Goal: Find specific page/section: Find specific page/section

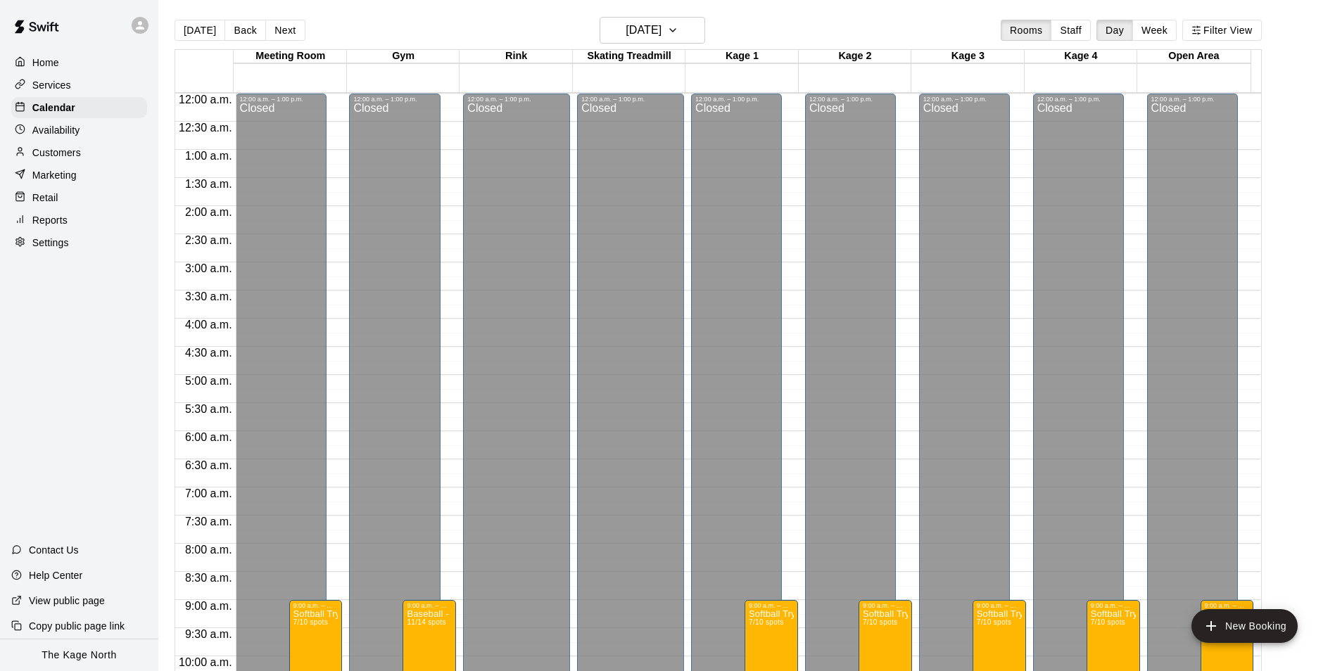
scroll to position [715, 0]
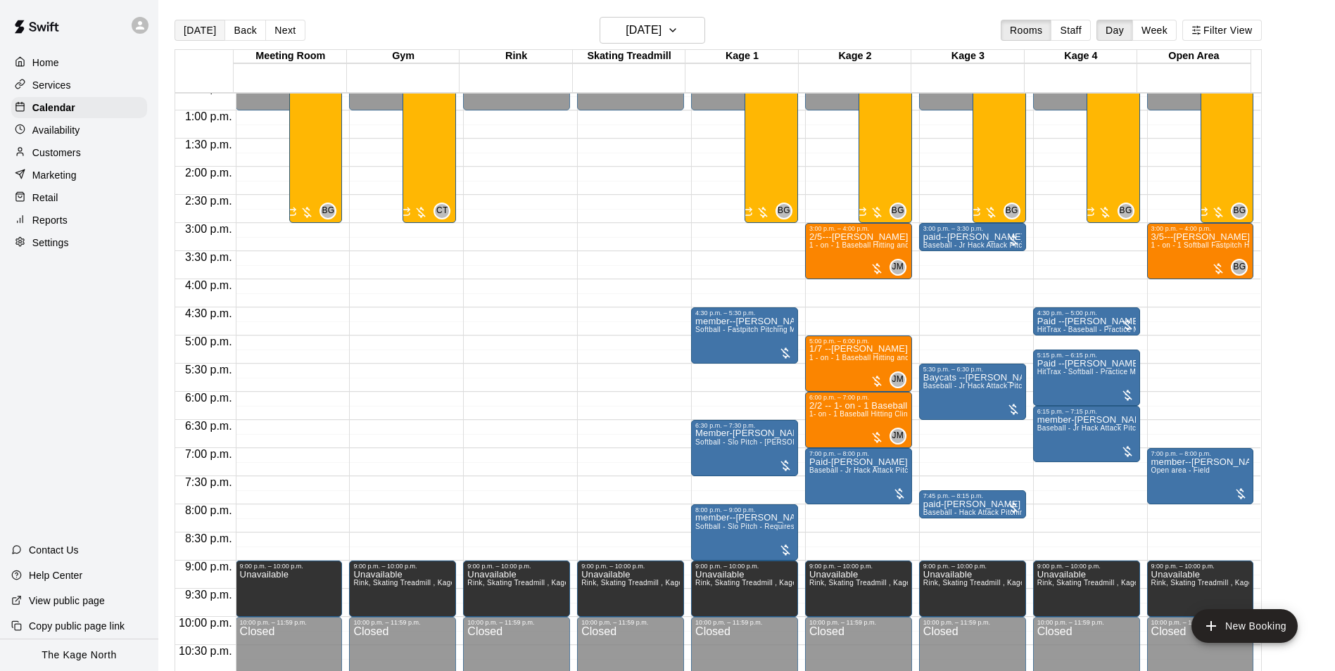
click at [203, 28] on button "[DATE]" at bounding box center [200, 30] width 51 height 21
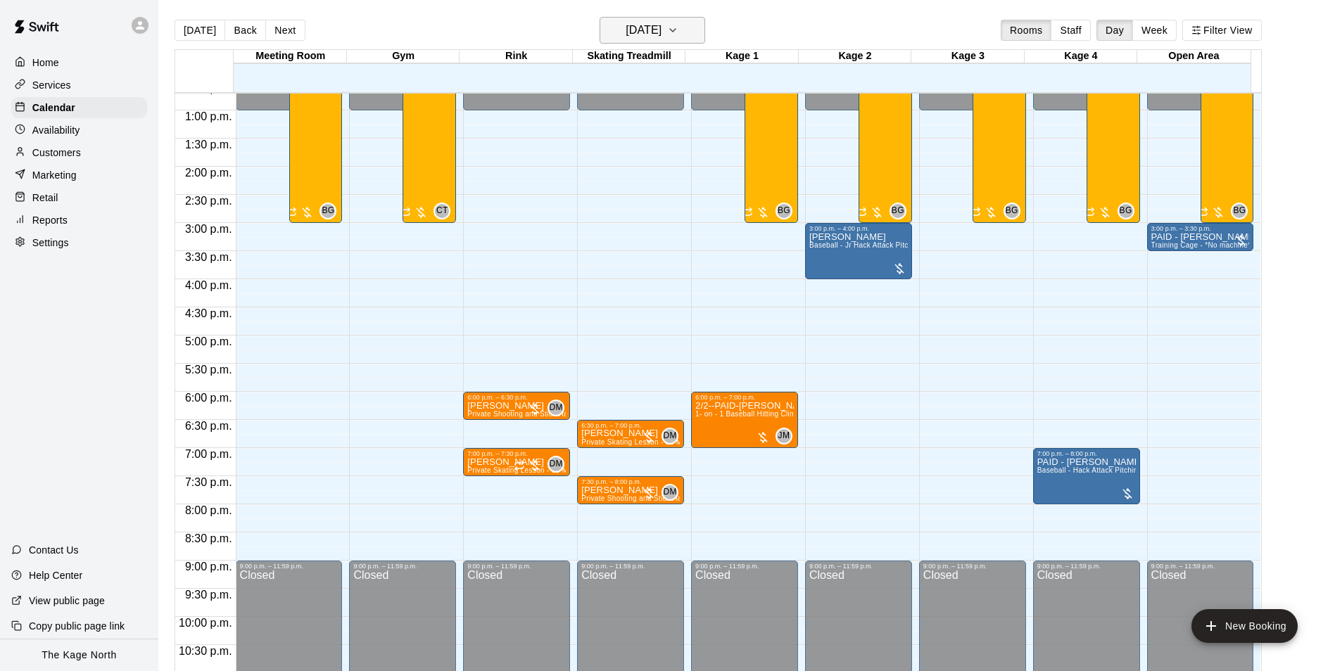
click at [678, 20] on button "[DATE]" at bounding box center [653, 30] width 106 height 27
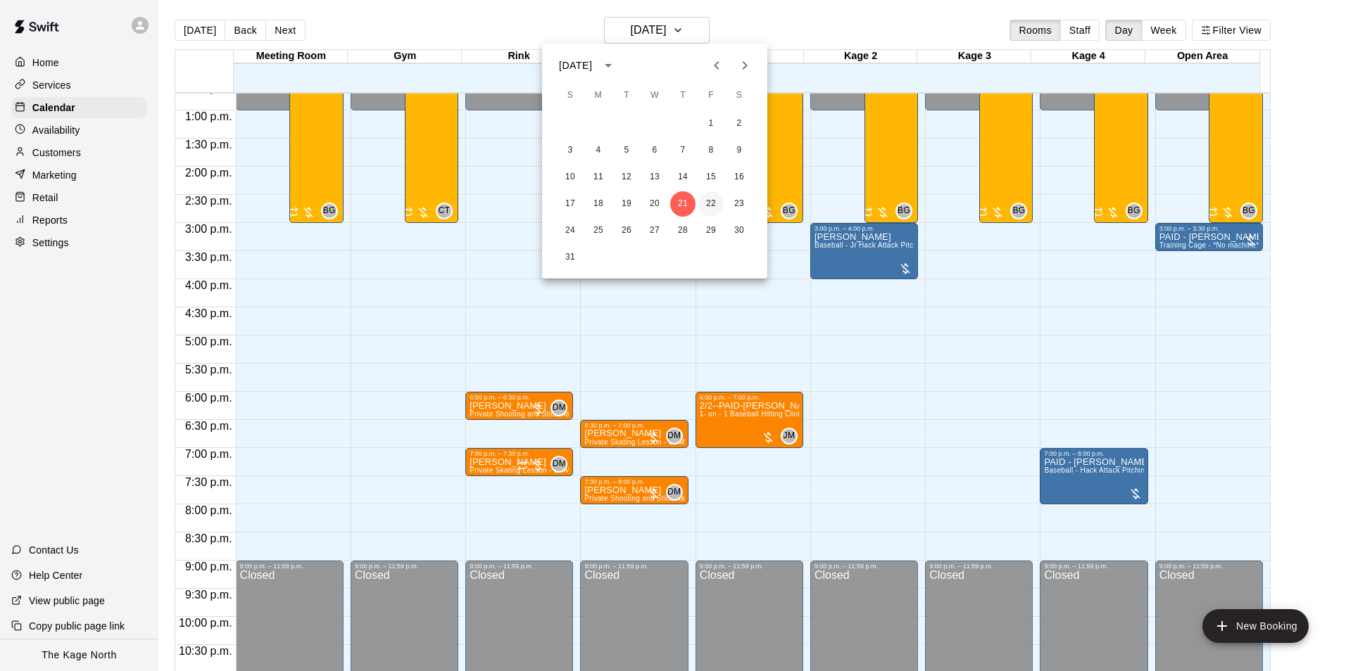
click at [711, 199] on button "22" at bounding box center [710, 203] width 25 height 25
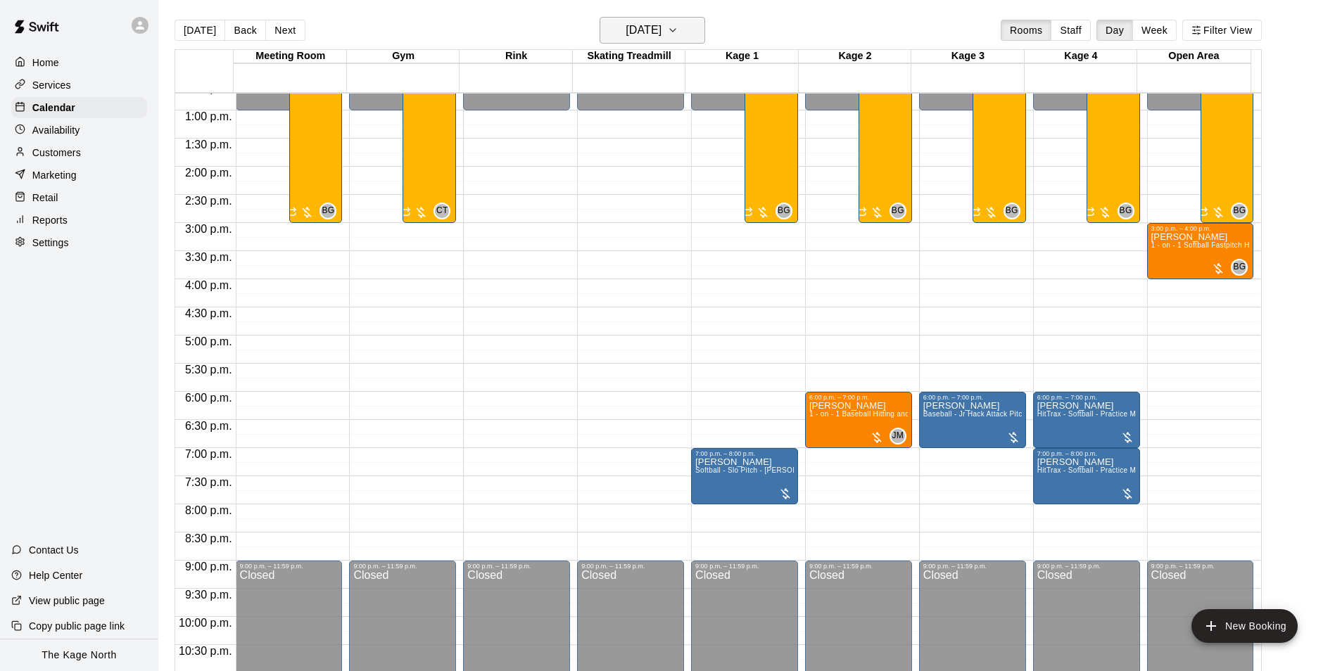
click at [678, 35] on icon "button" at bounding box center [672, 30] width 11 height 17
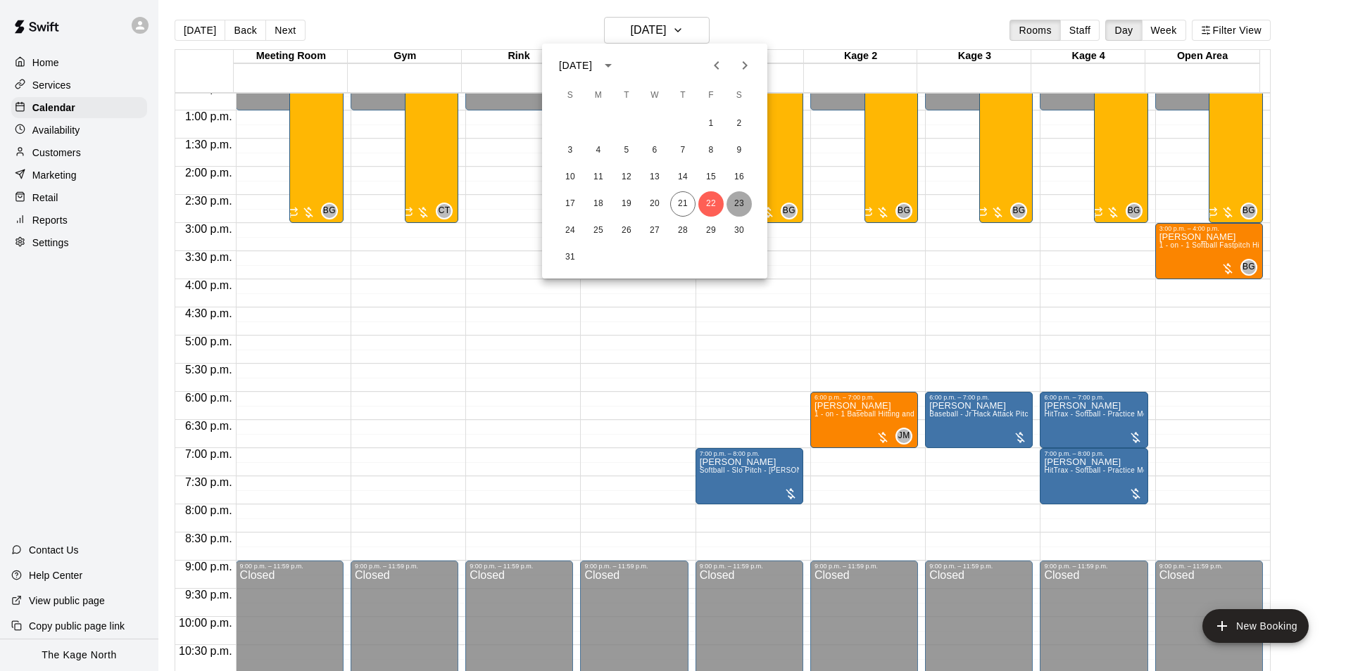
drag, startPoint x: 735, startPoint y: 204, endPoint x: 988, endPoint y: 357, distance: 296.2
click at [735, 204] on button "23" at bounding box center [738, 203] width 25 height 25
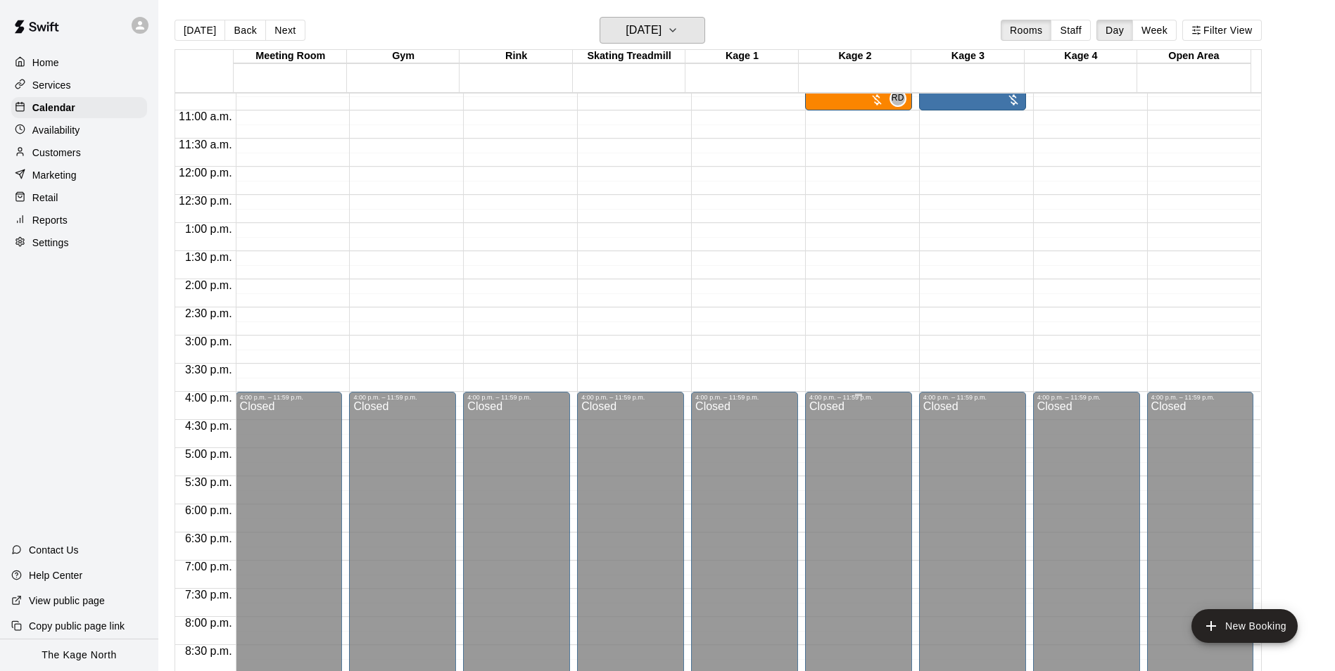
scroll to position [433, 0]
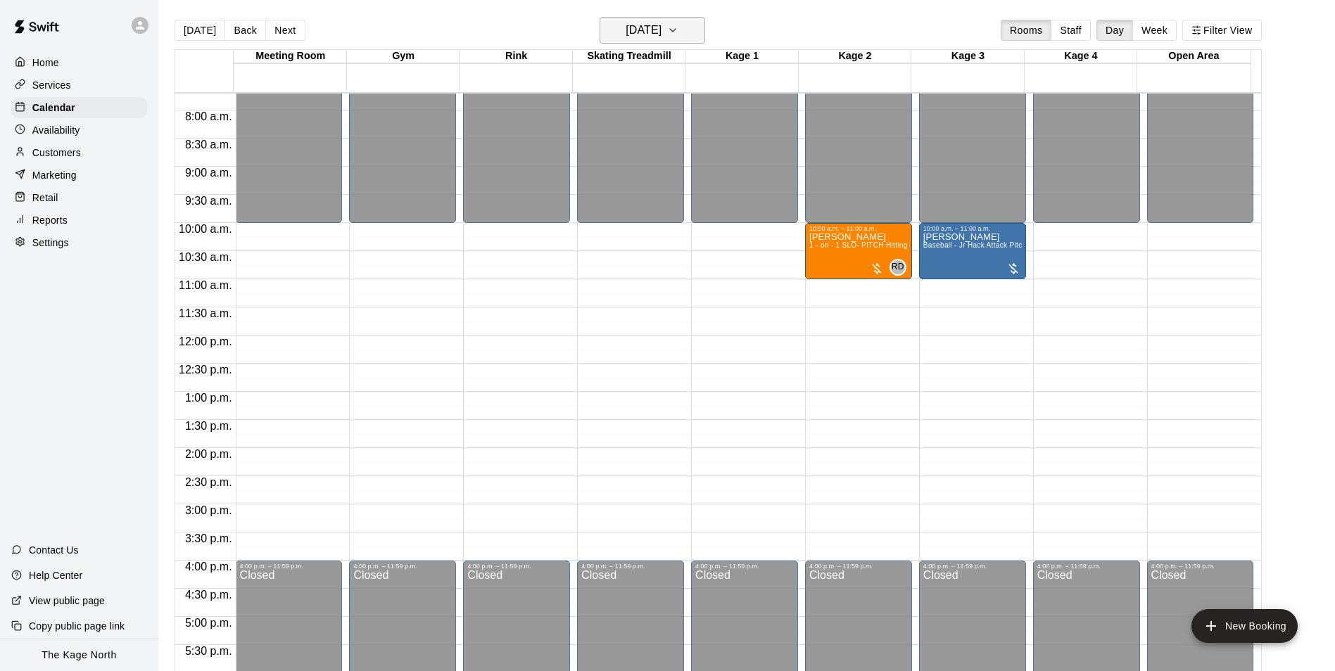
click at [678, 26] on icon "button" at bounding box center [672, 30] width 11 height 17
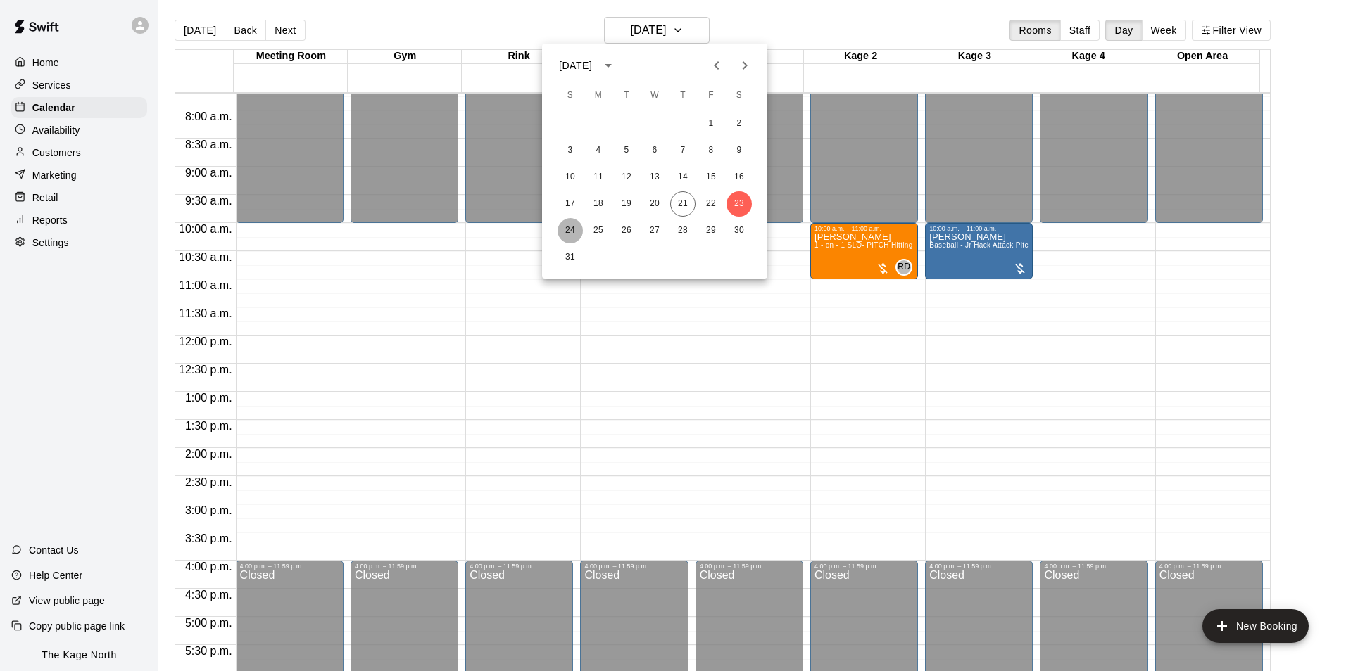
click at [575, 232] on button "24" at bounding box center [569, 230] width 25 height 25
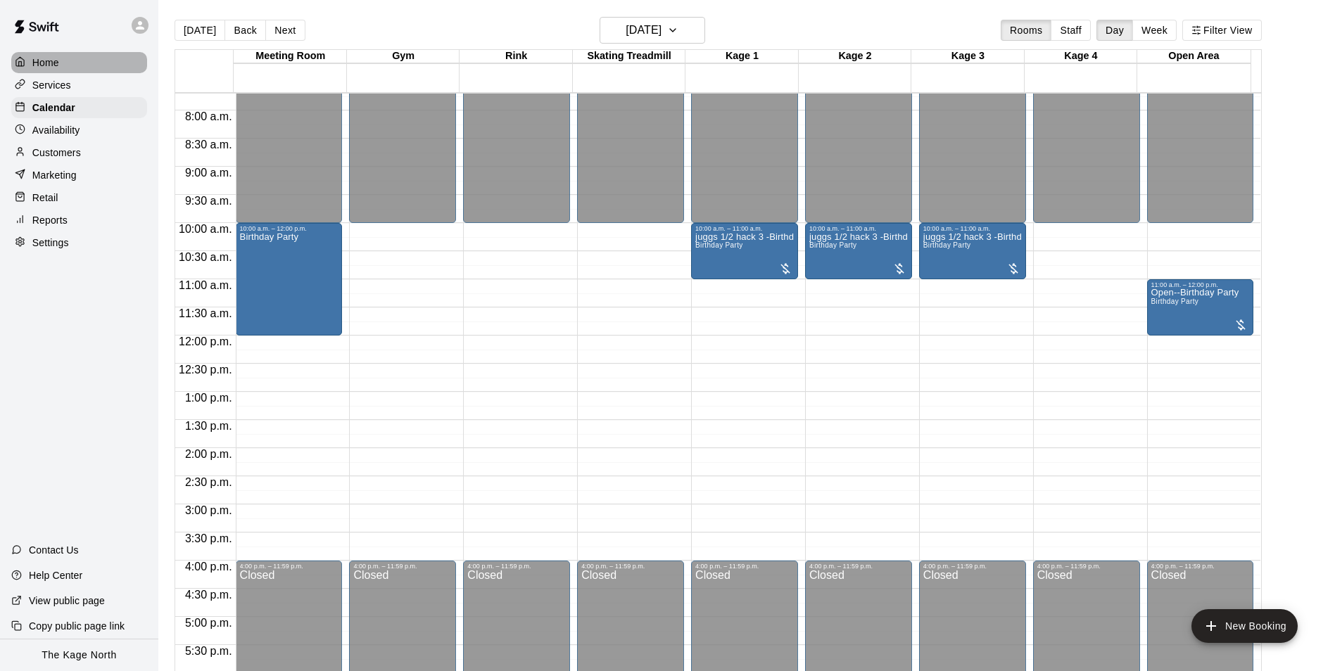
click at [55, 58] on p "Home" at bounding box center [45, 63] width 27 height 14
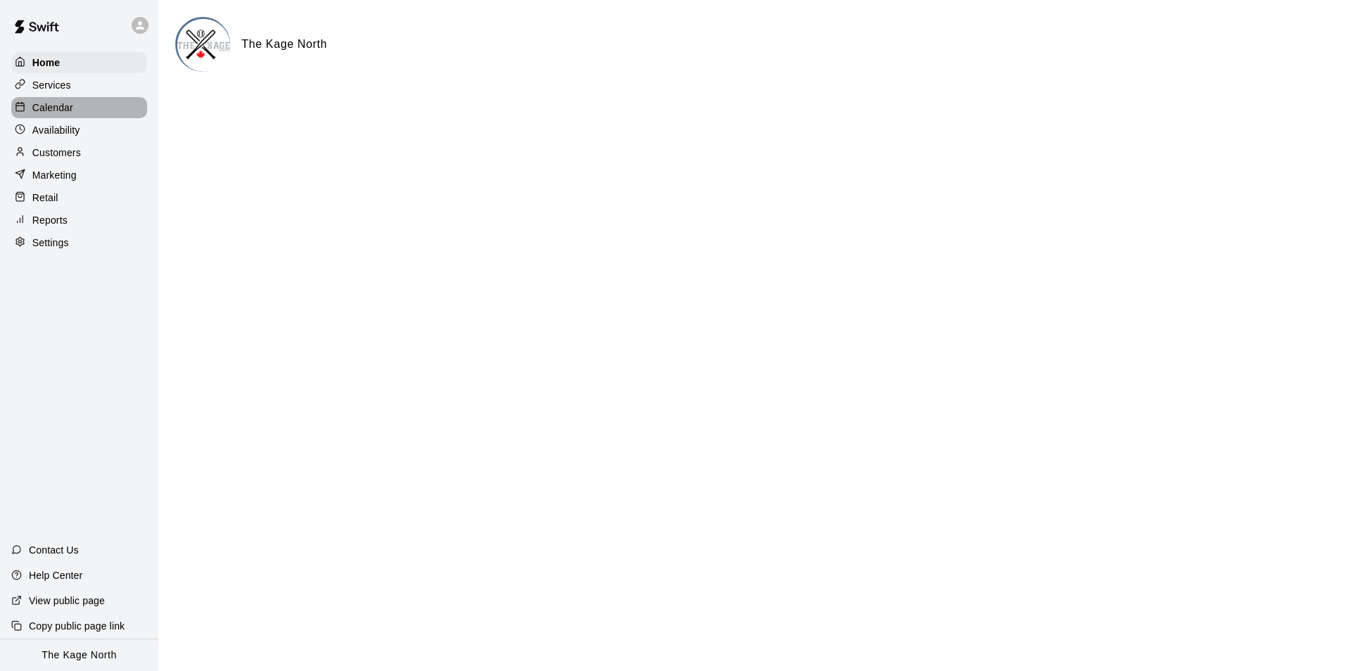
click at [58, 112] on p "Calendar" at bounding box center [52, 108] width 41 height 14
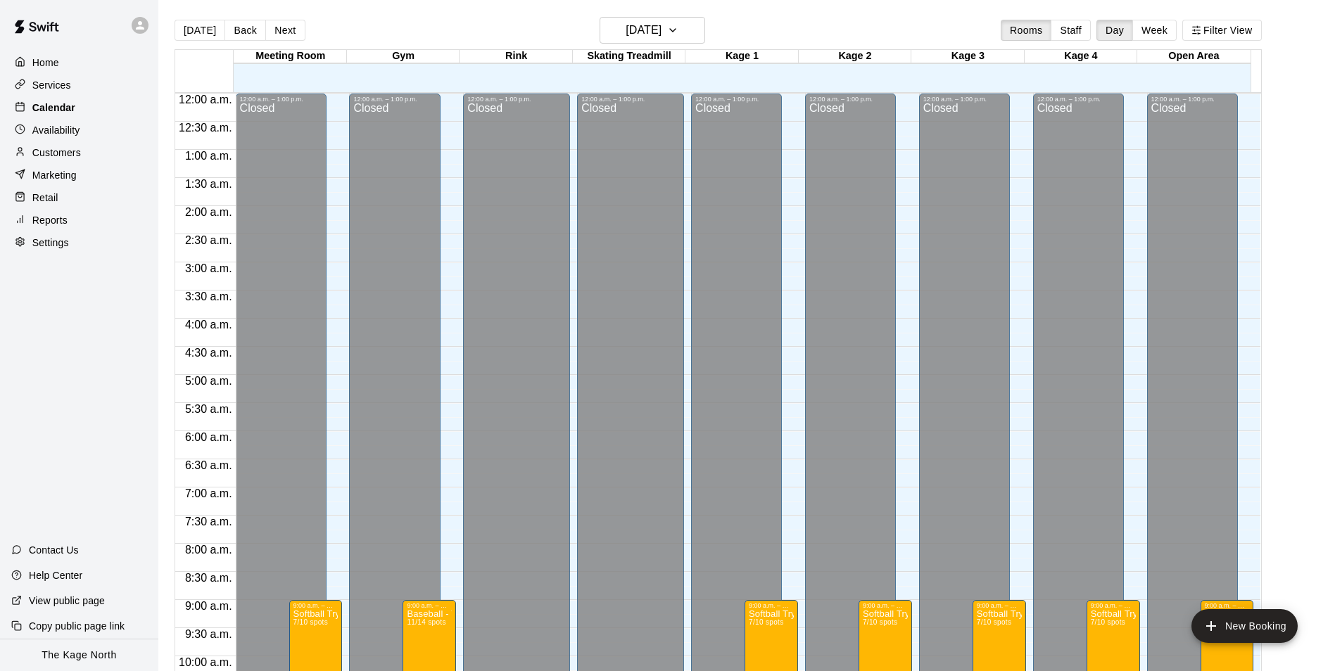
scroll to position [709, 0]
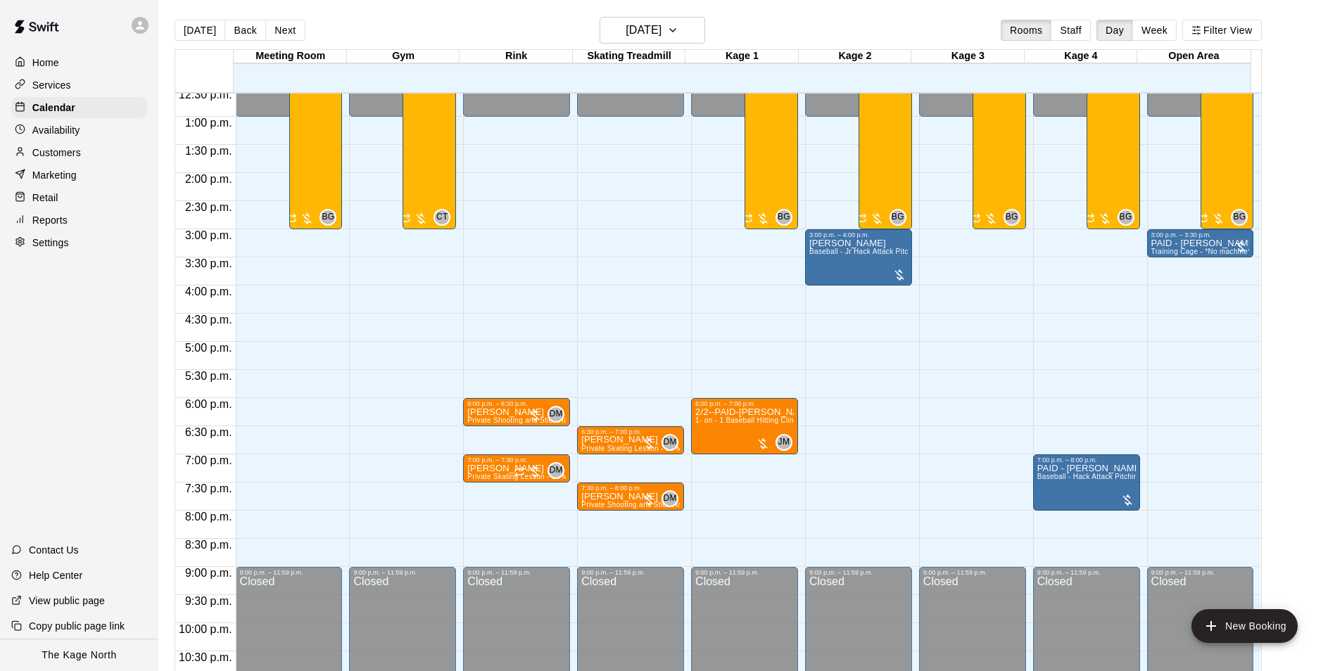
click at [80, 156] on p "Customers" at bounding box center [56, 153] width 49 height 14
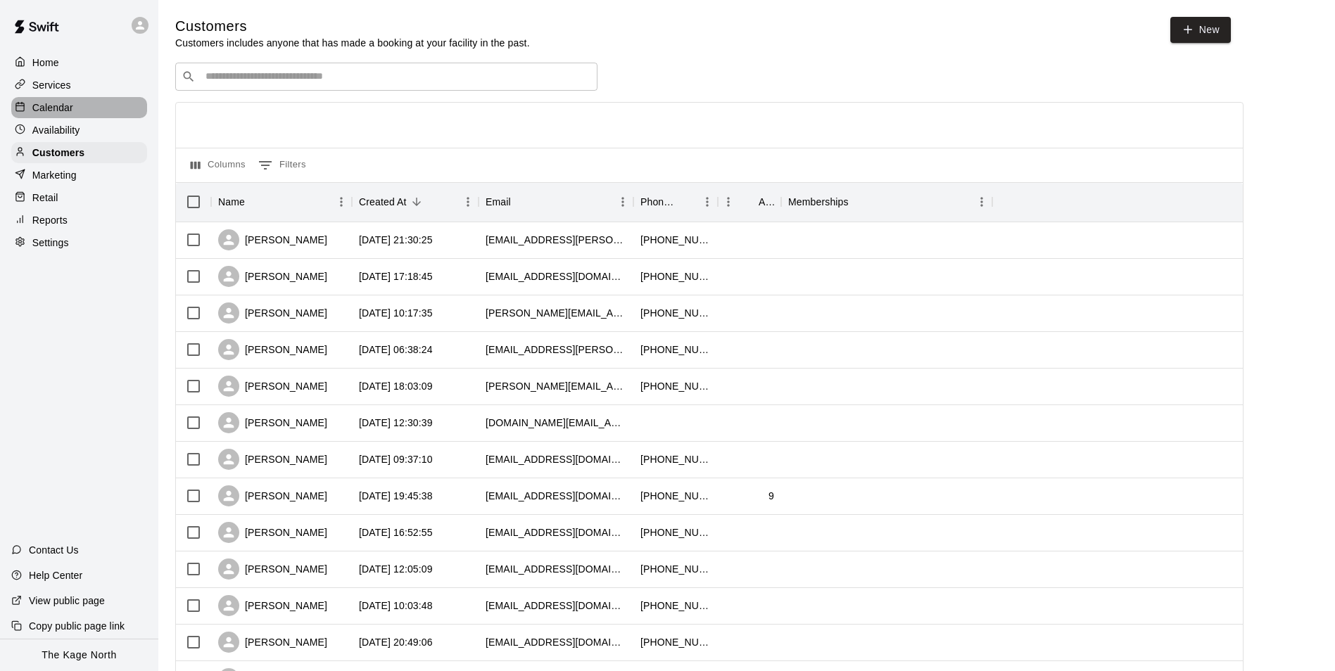
click at [60, 106] on p "Calendar" at bounding box center [52, 108] width 41 height 14
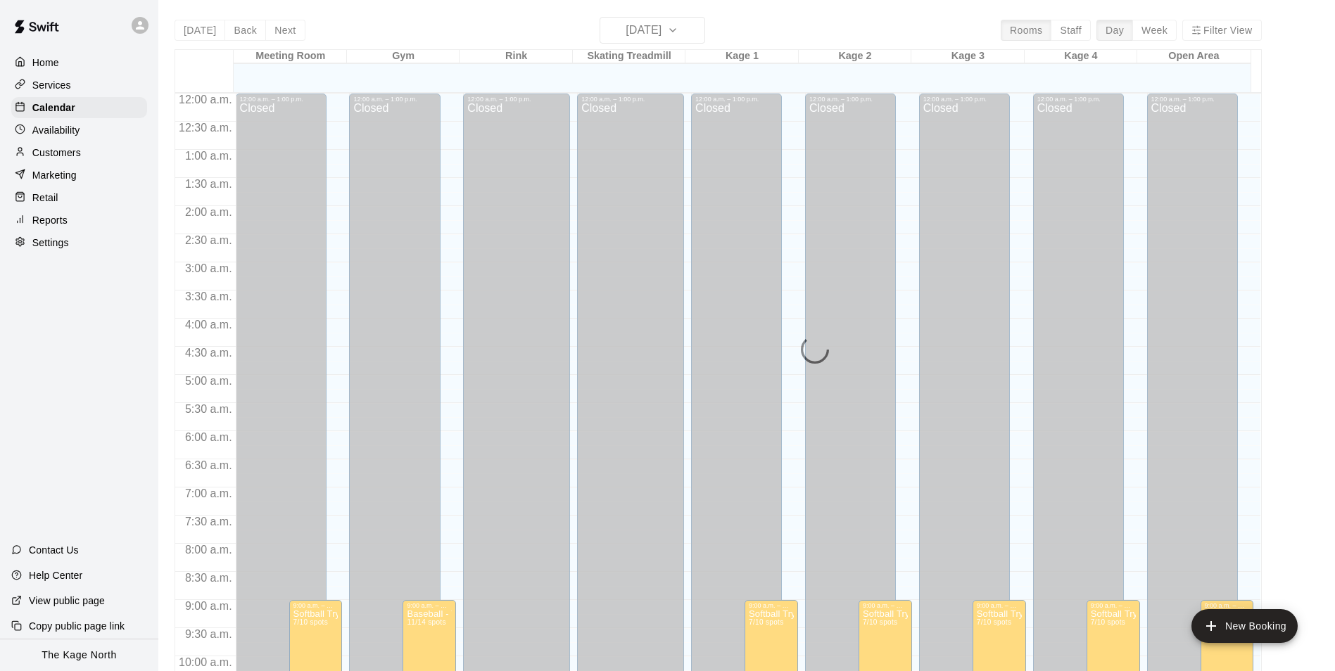
scroll to position [709, 0]
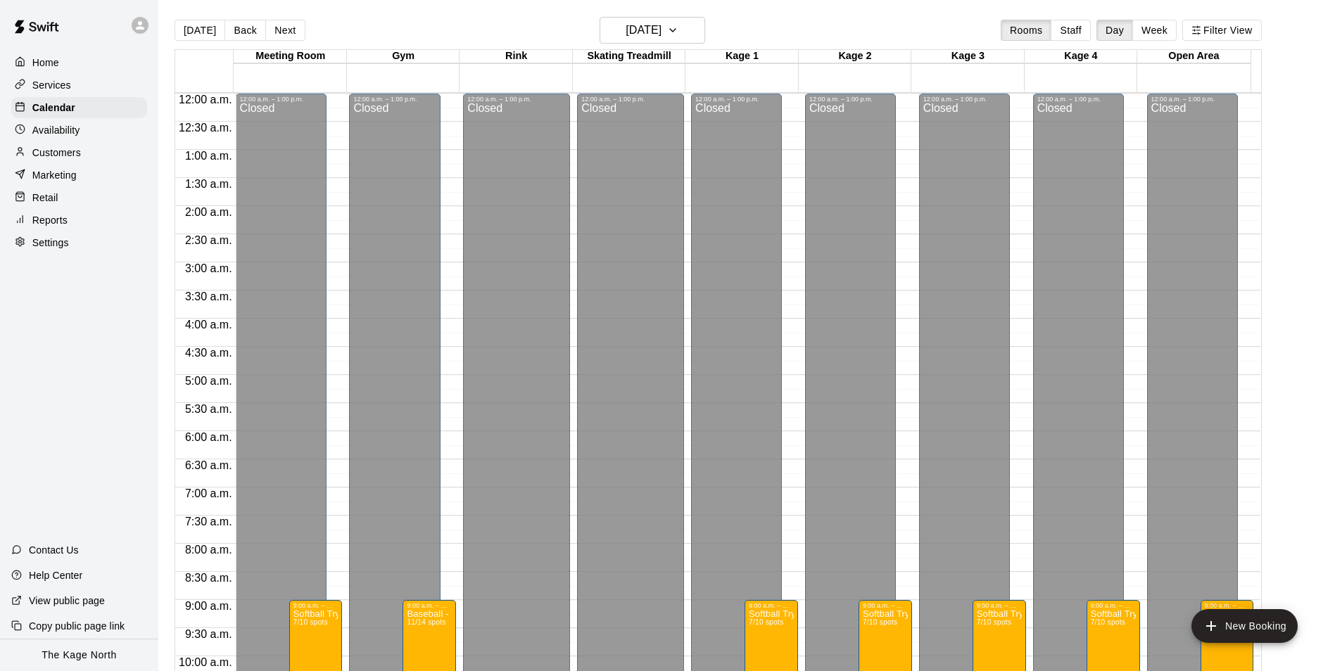
scroll to position [715, 0]
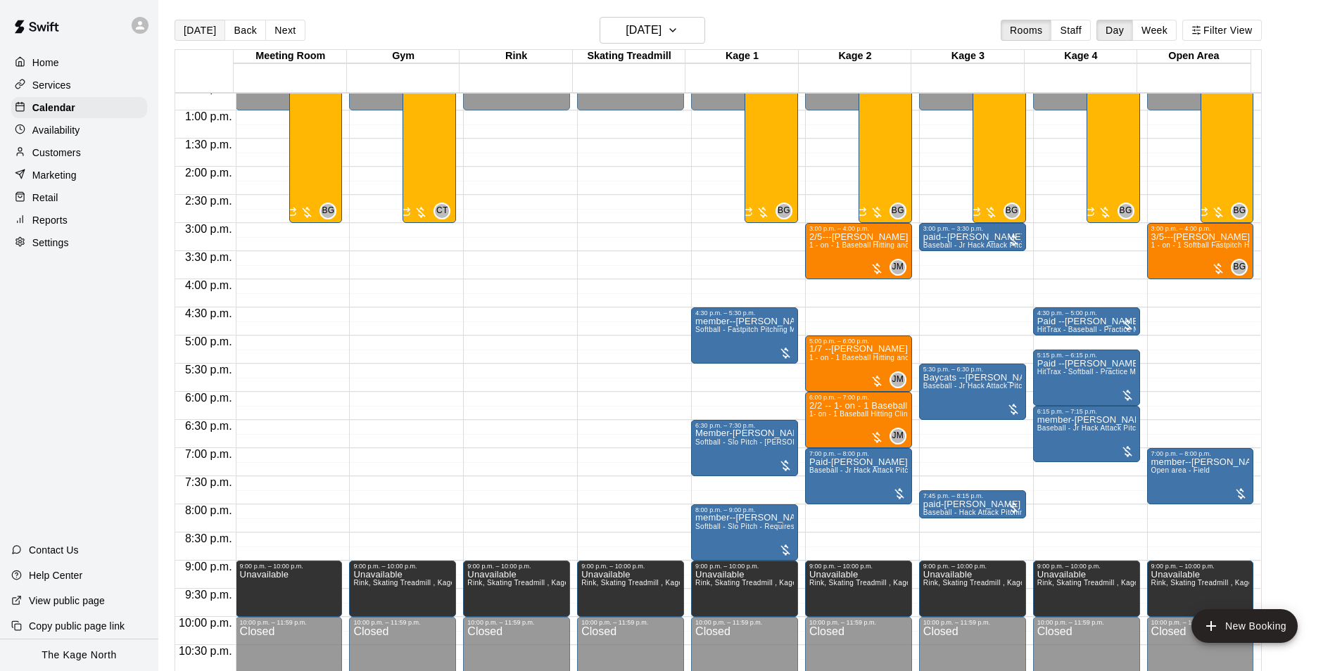
click at [201, 30] on button "[DATE]" at bounding box center [200, 30] width 51 height 21
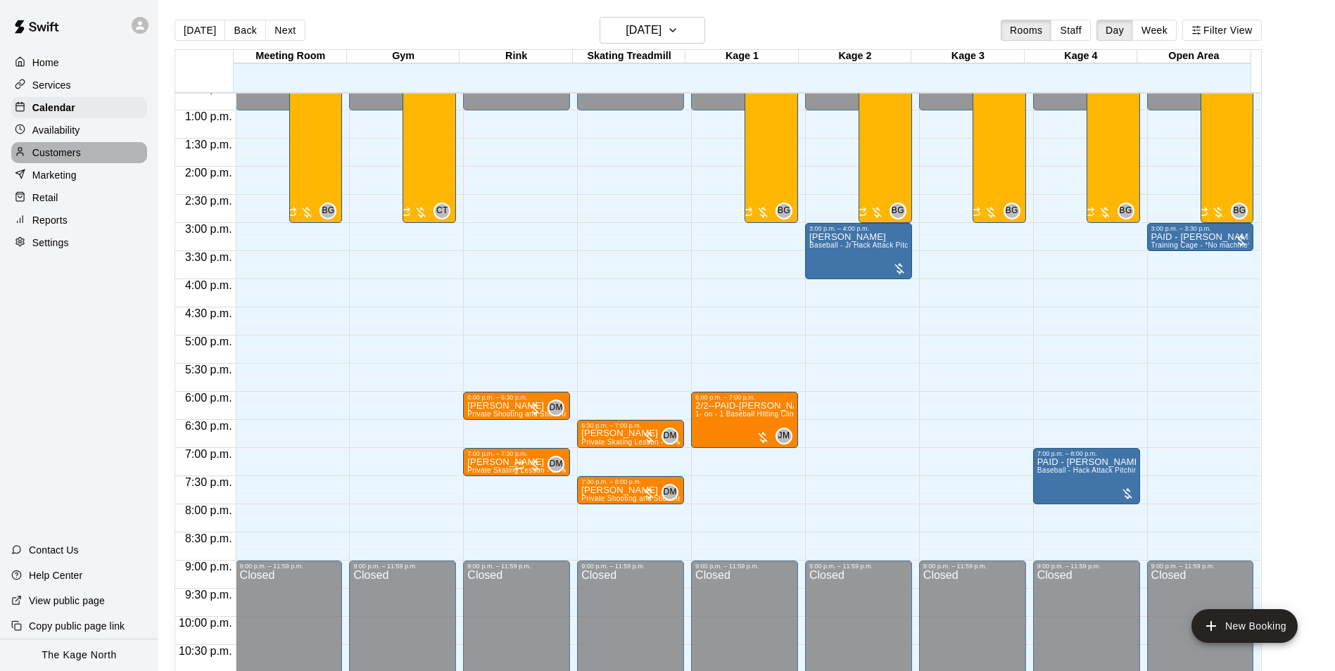
click at [68, 156] on p "Customers" at bounding box center [56, 153] width 49 height 14
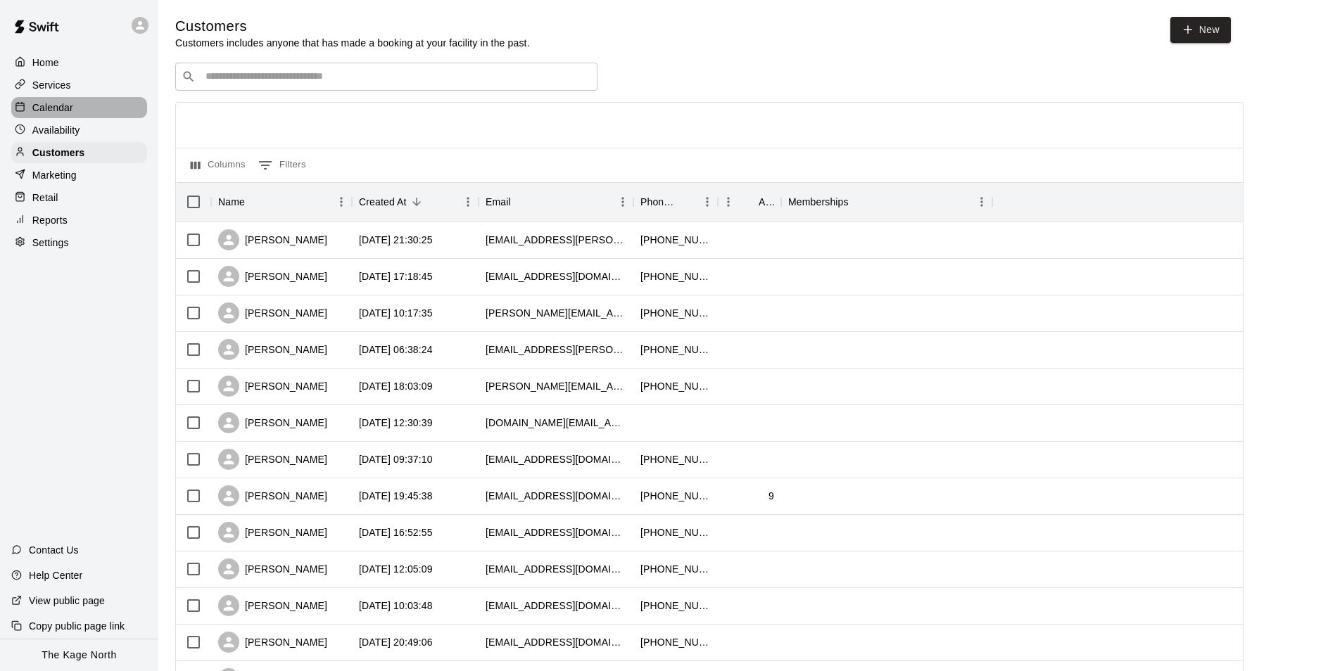
click at [65, 115] on p "Calendar" at bounding box center [52, 108] width 41 height 14
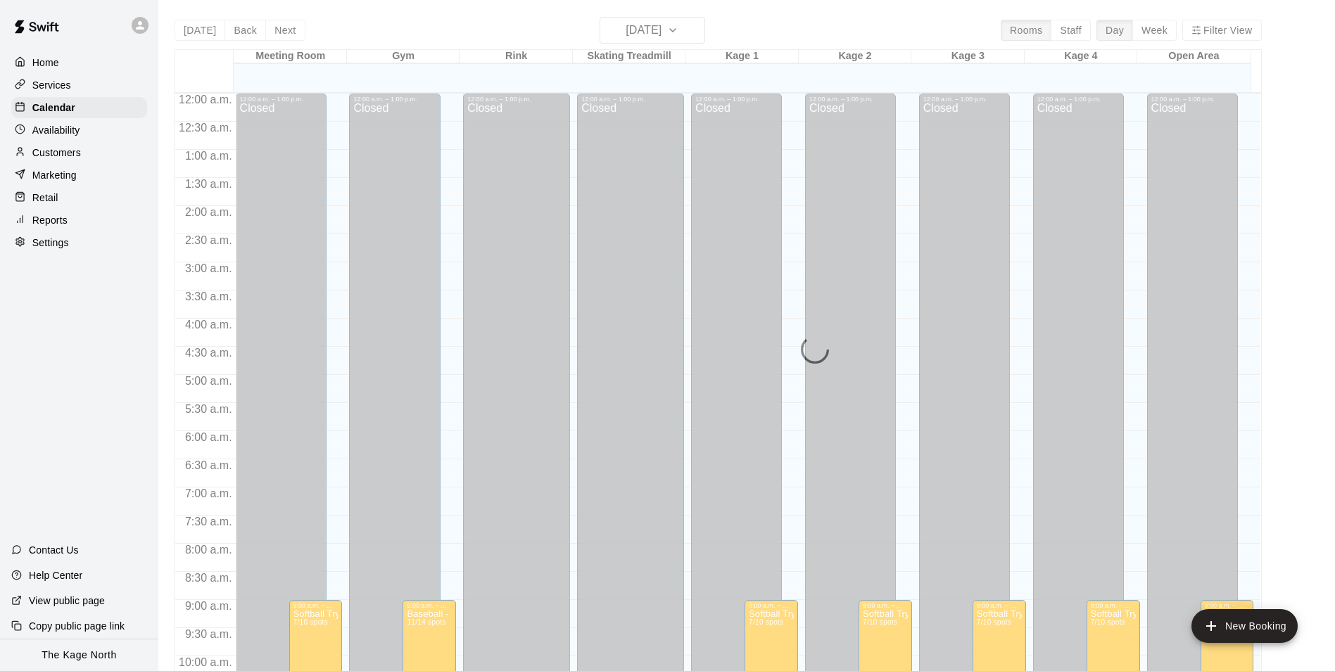
scroll to position [715, 0]
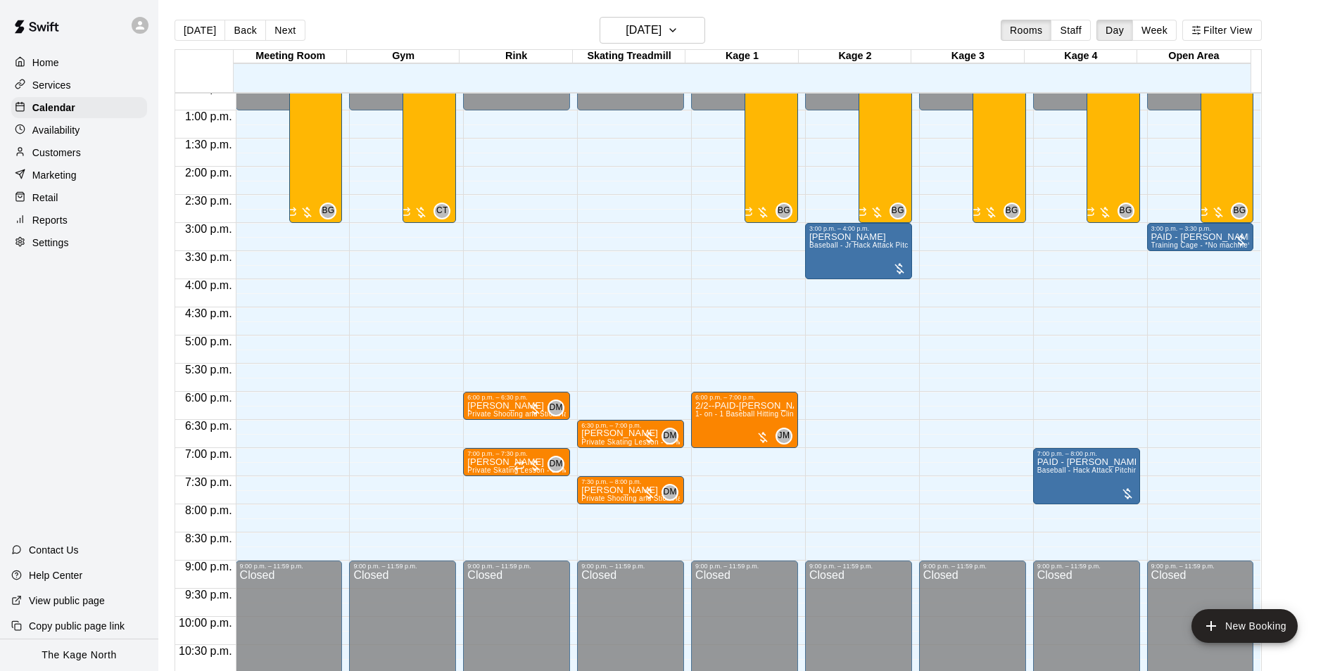
click at [58, 62] on p "Home" at bounding box center [45, 63] width 27 height 14
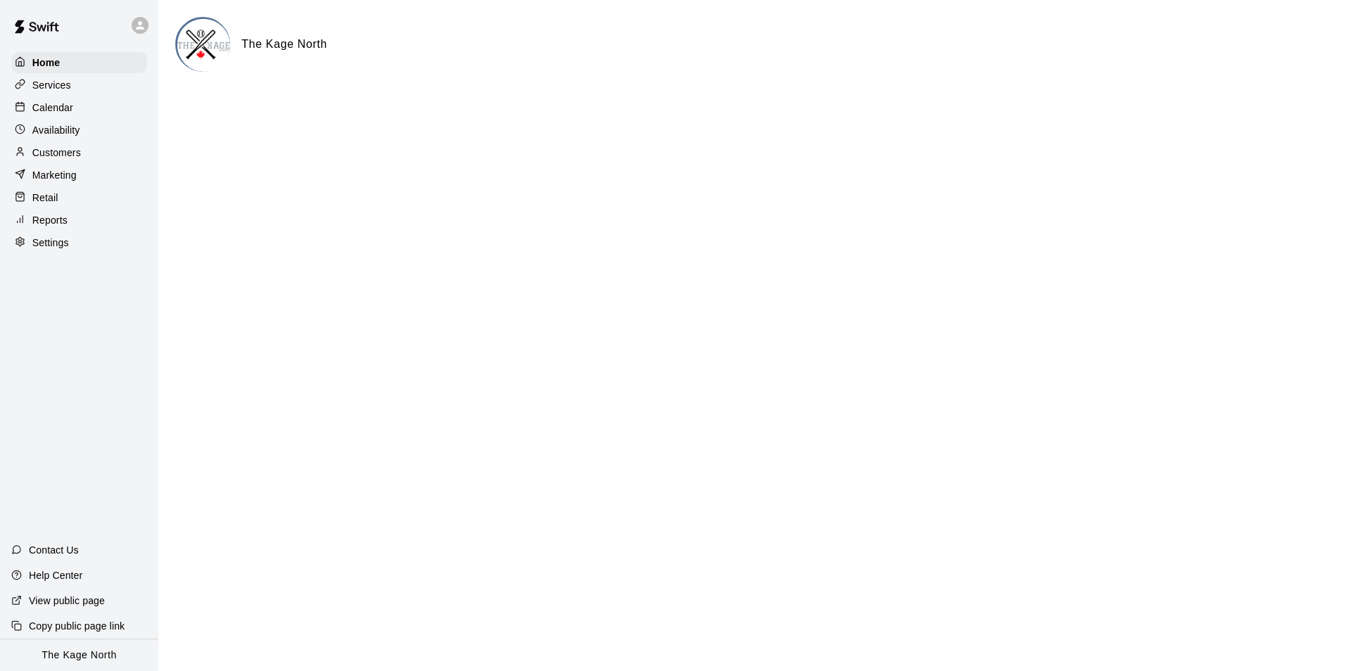
click at [62, 112] on p "Calendar" at bounding box center [52, 108] width 41 height 14
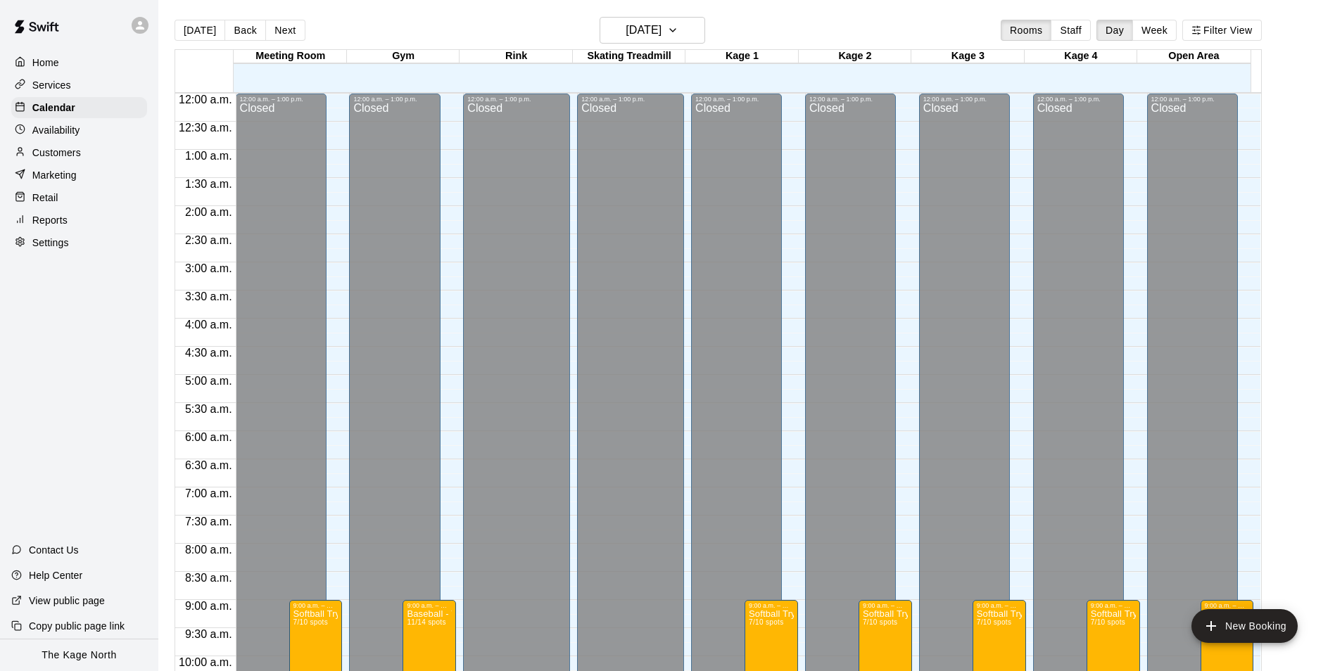
scroll to position [715, 0]
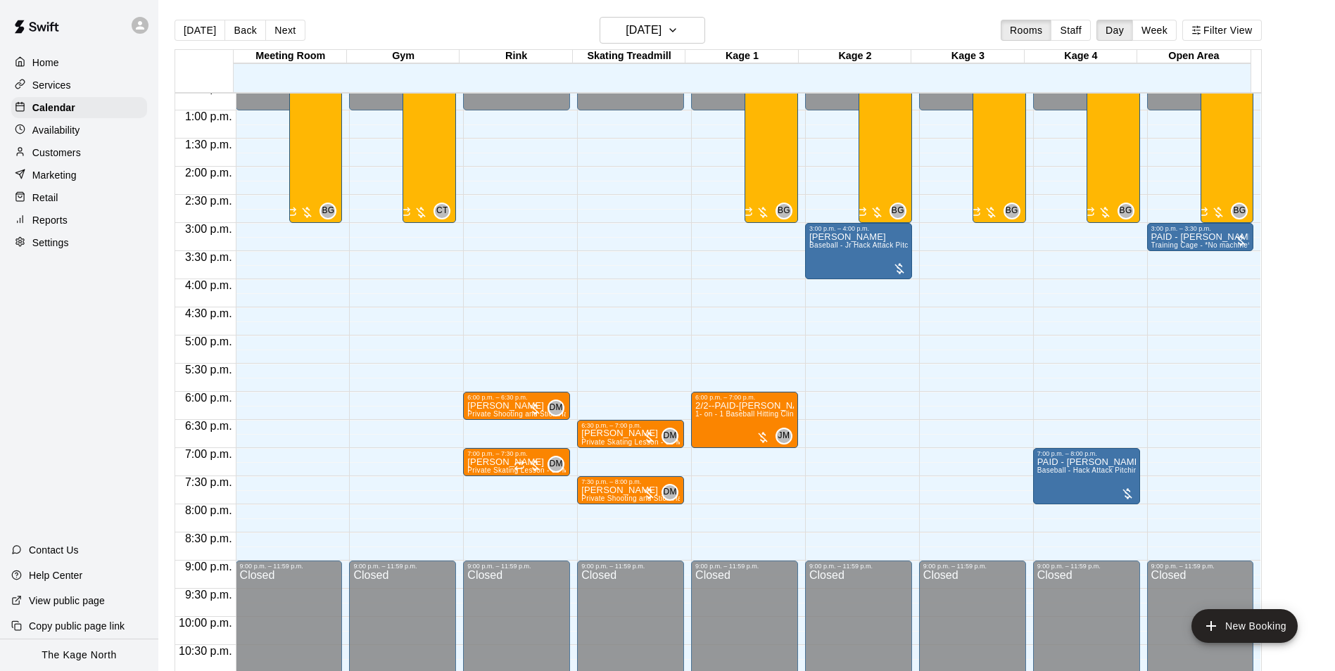
click at [57, 82] on p "Services" at bounding box center [51, 85] width 39 height 14
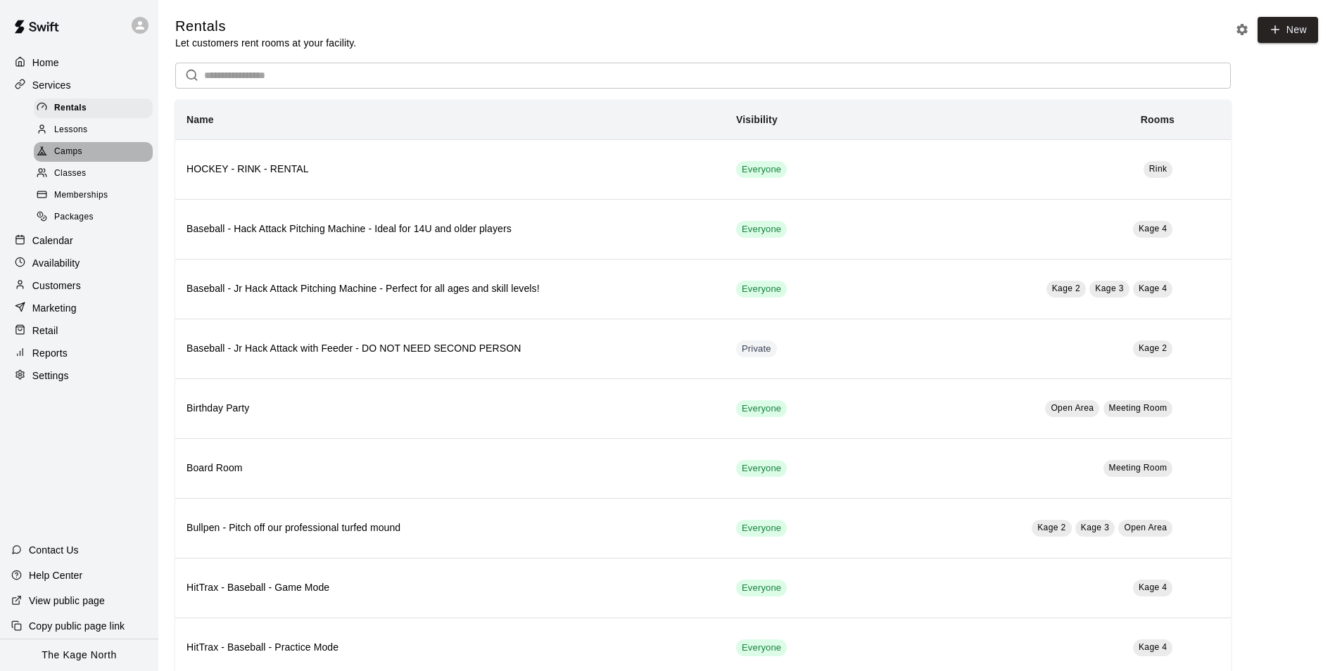
click at [75, 151] on span "Camps" at bounding box center [68, 152] width 28 height 14
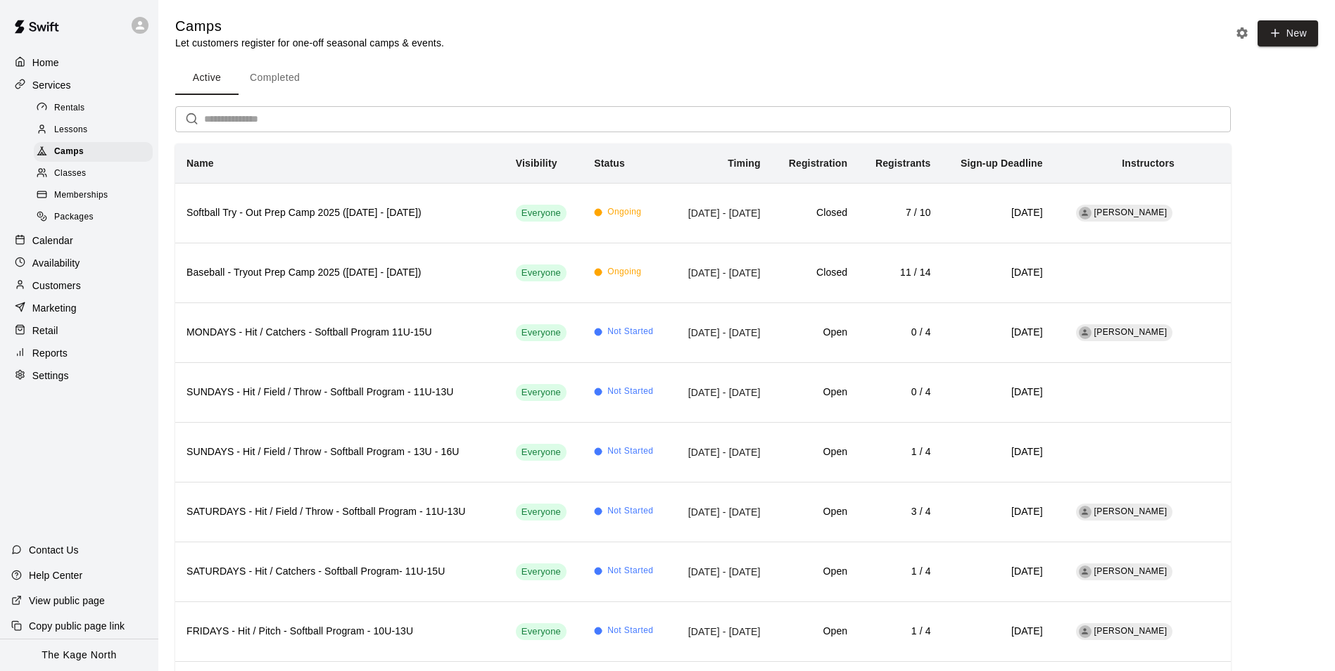
click at [58, 62] on p "Home" at bounding box center [45, 63] width 27 height 14
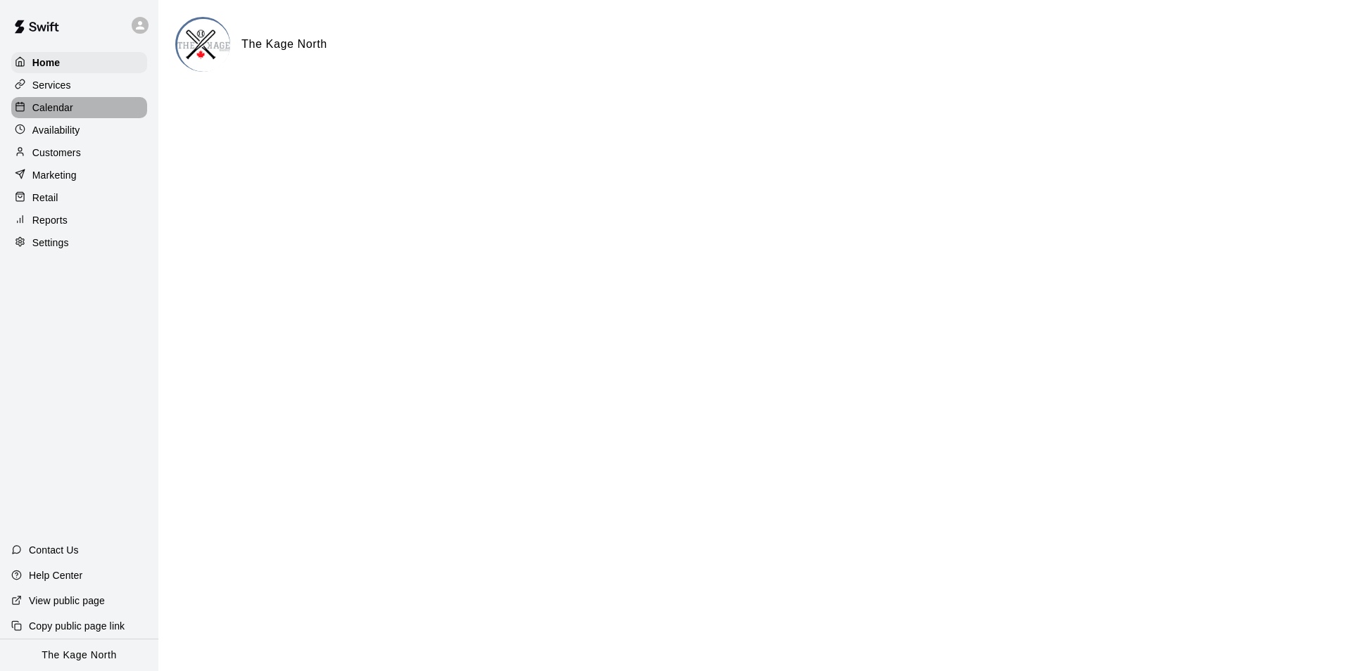
click at [63, 106] on p "Calendar" at bounding box center [52, 108] width 41 height 14
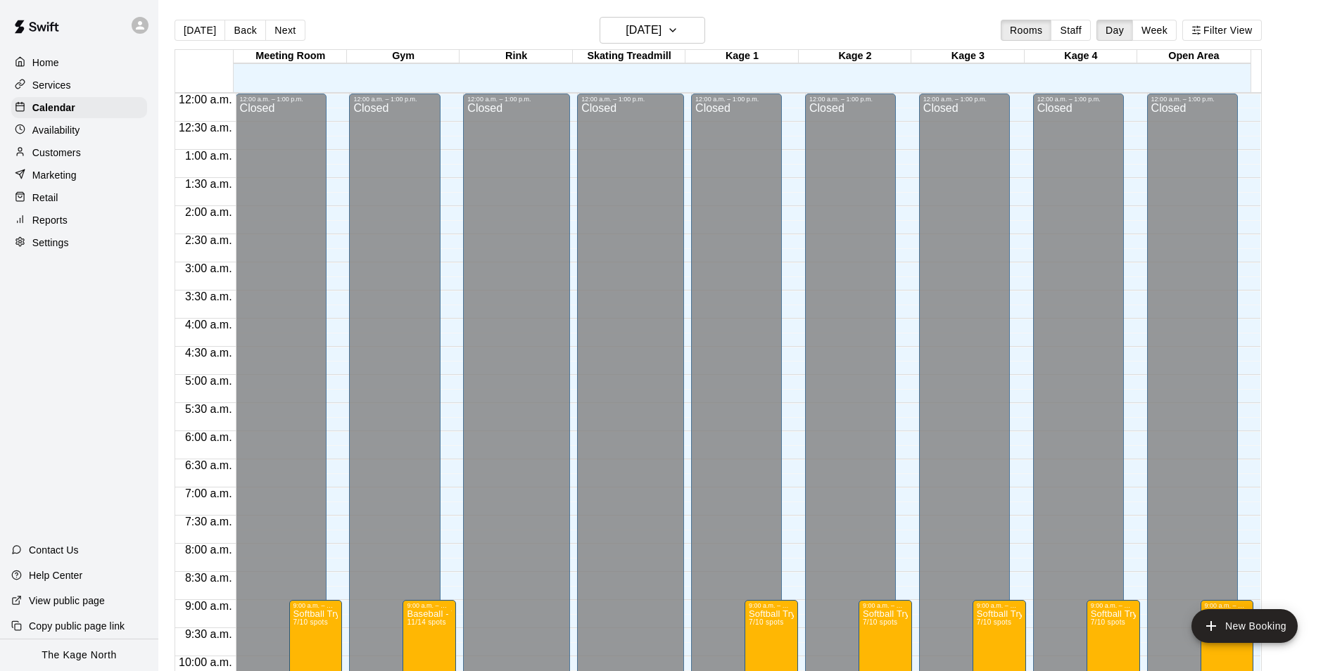
scroll to position [715, 0]
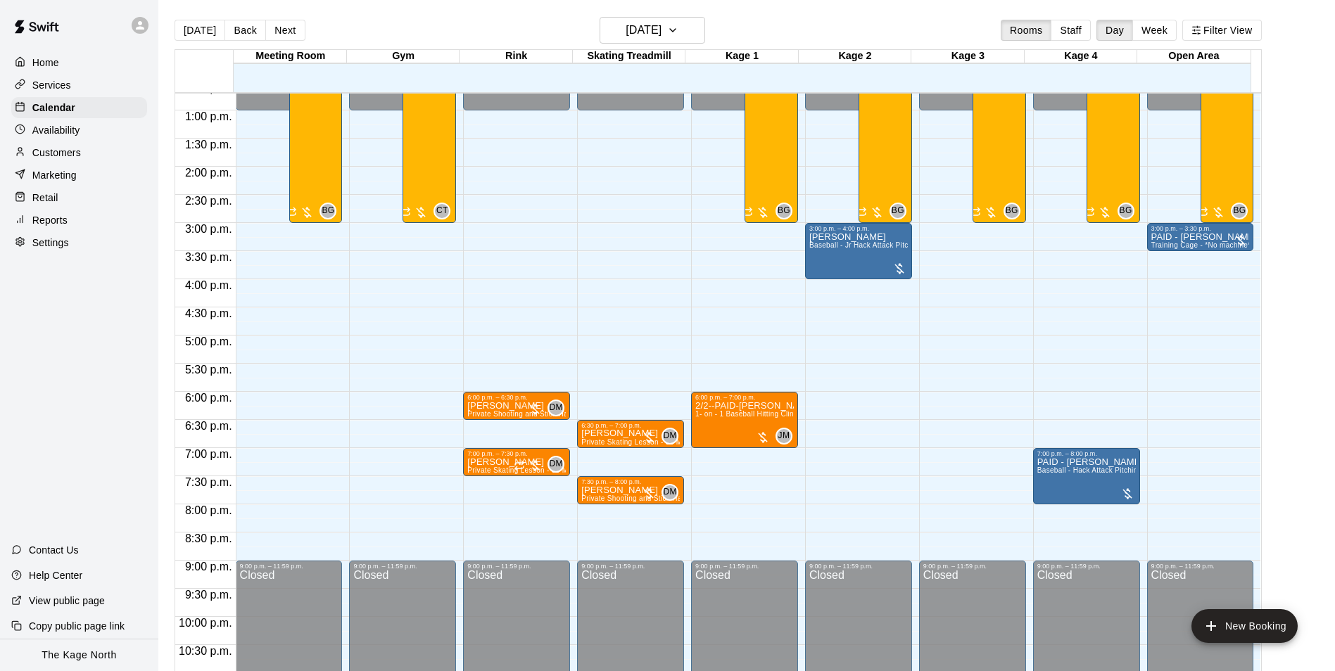
click at [46, 62] on p "Home" at bounding box center [45, 63] width 27 height 14
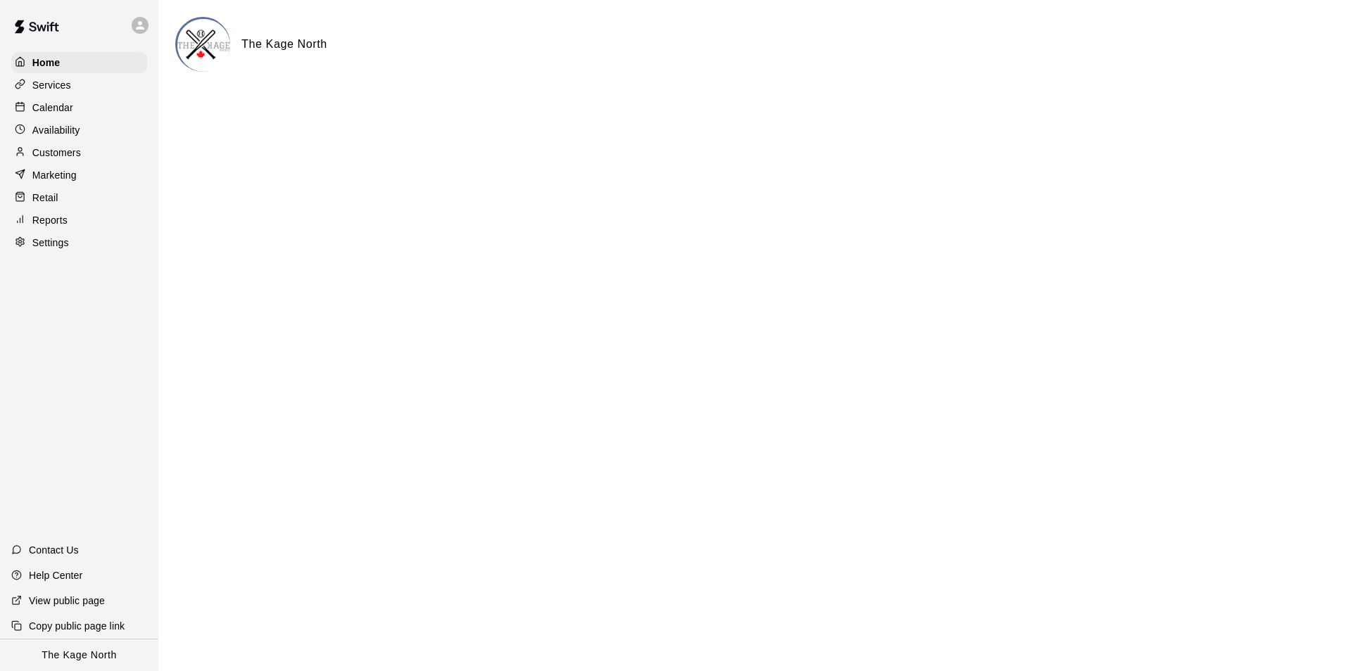
click at [62, 113] on p "Calendar" at bounding box center [52, 108] width 41 height 14
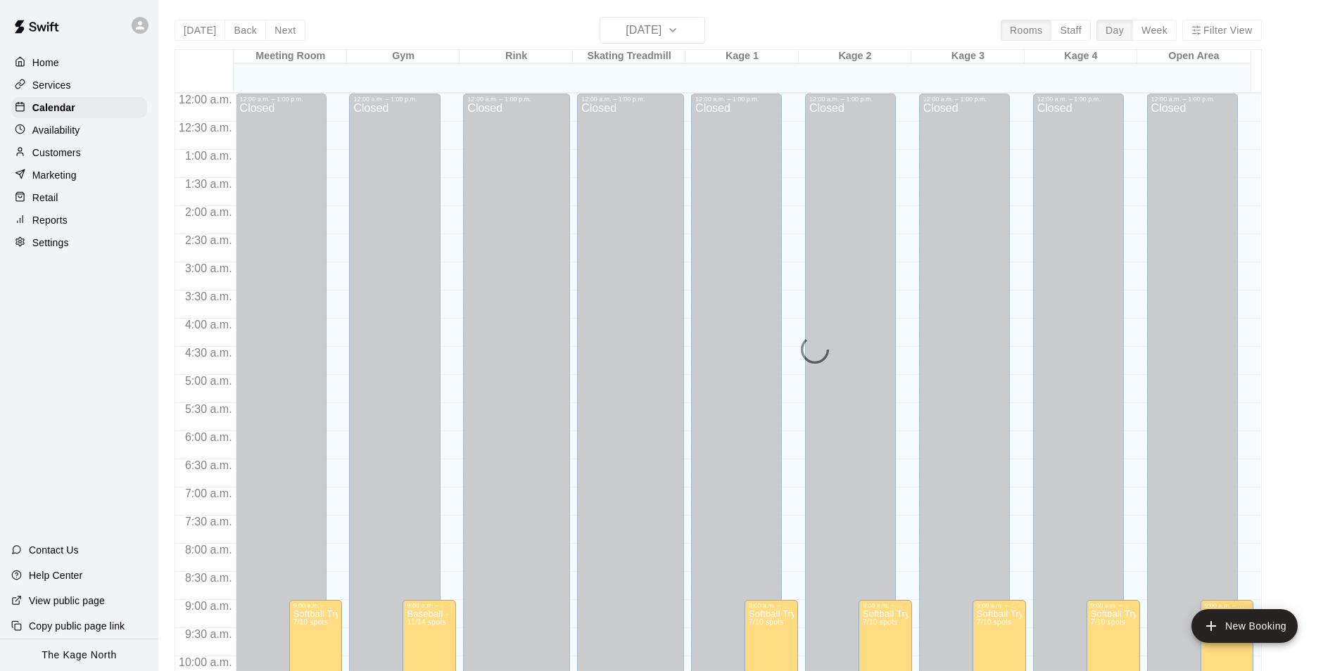
scroll to position [715, 0]
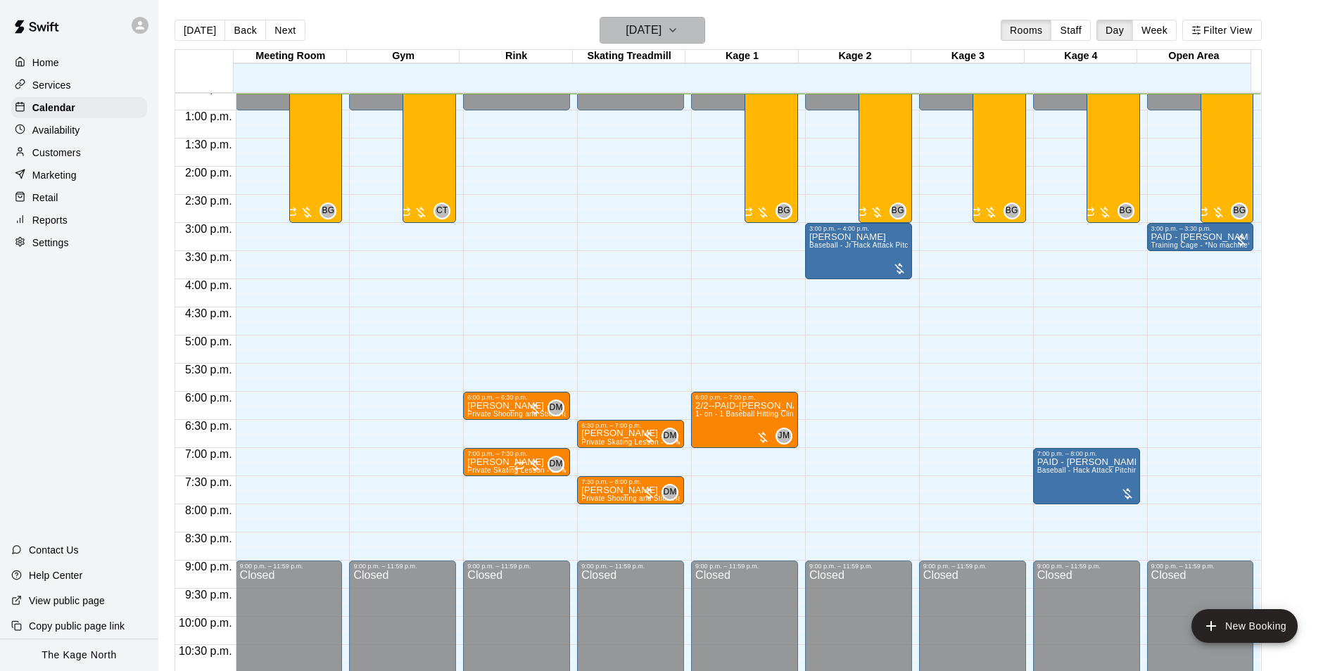
click at [662, 37] on h6 "[DATE]" at bounding box center [644, 30] width 36 height 20
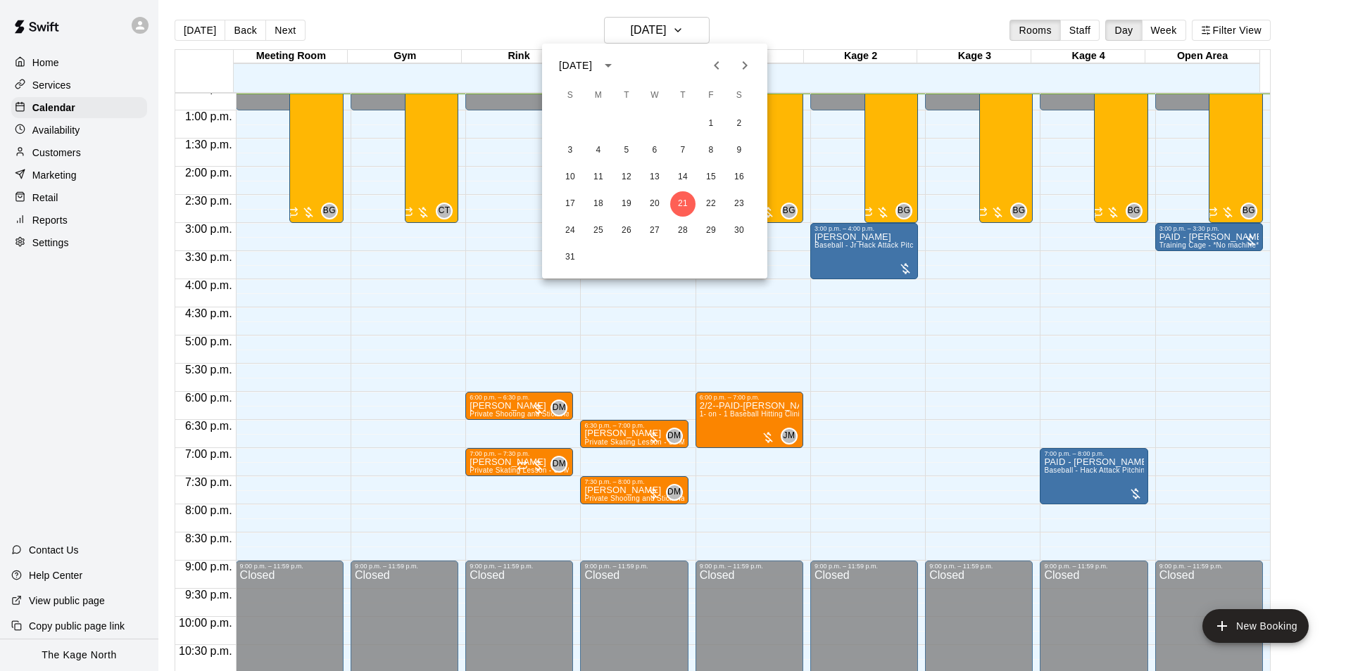
click at [761, 27] on div at bounding box center [673, 335] width 1346 height 671
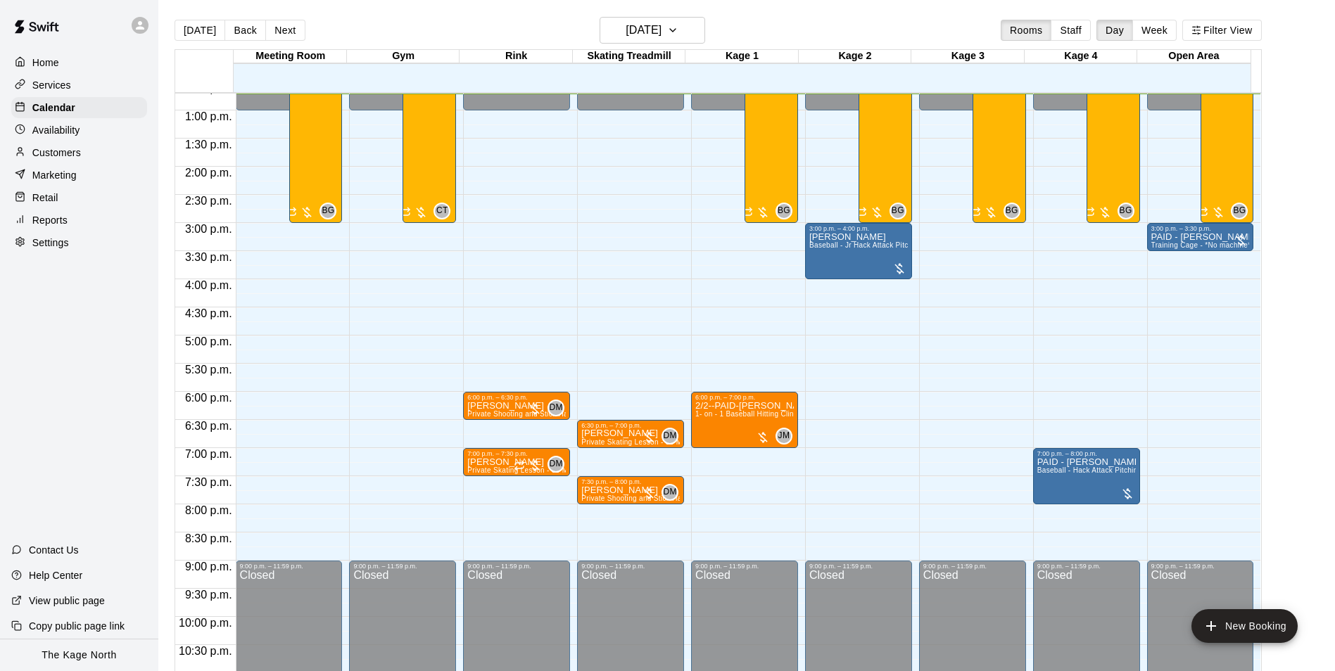
click at [73, 155] on p "Customers" at bounding box center [56, 153] width 49 height 14
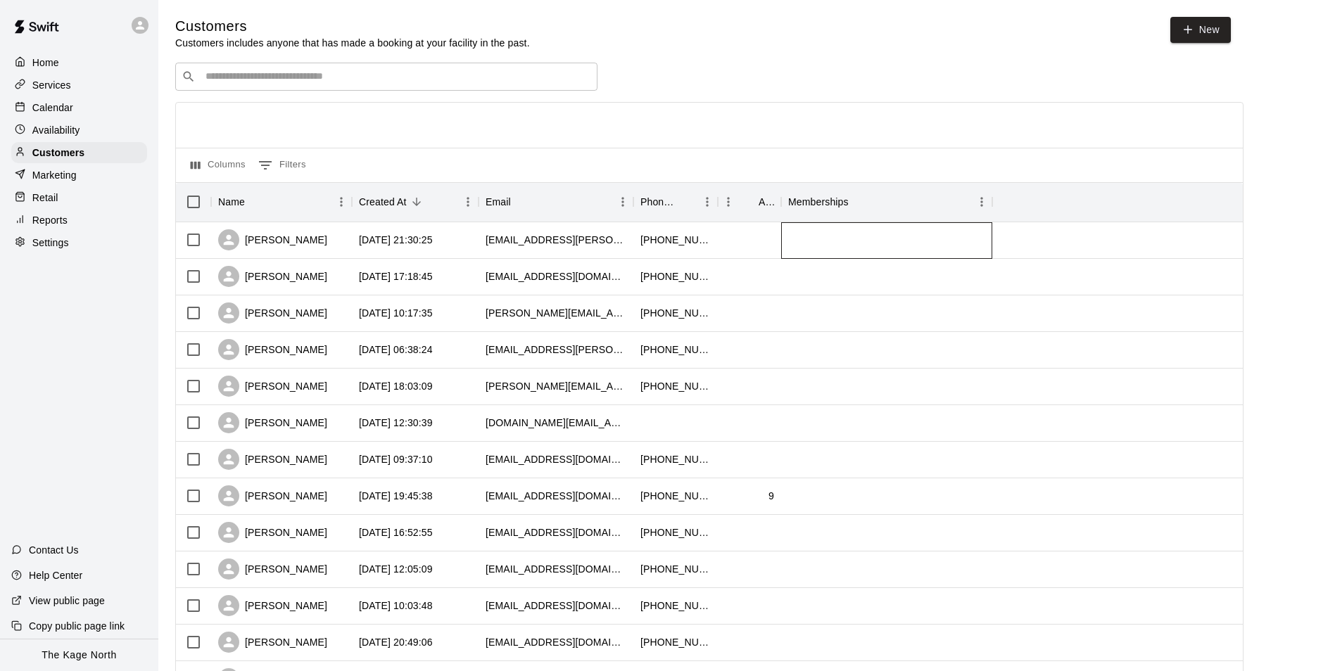
click at [799, 246] on div at bounding box center [886, 240] width 211 height 37
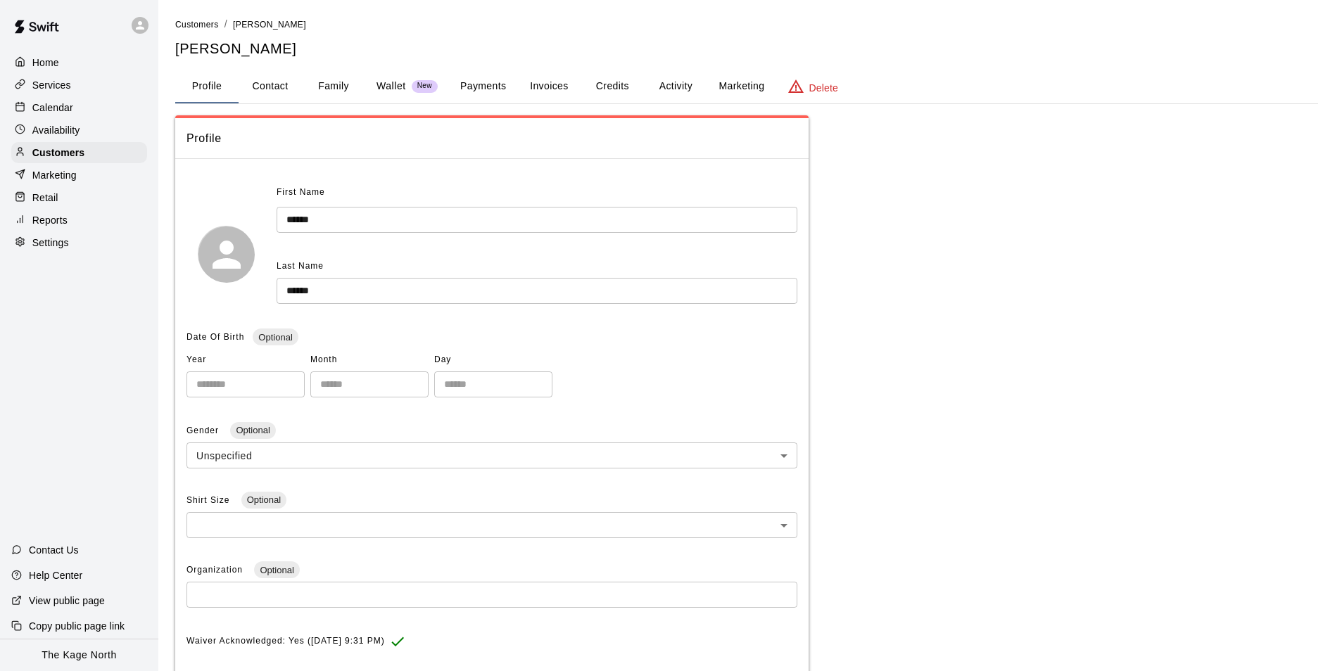
click at [669, 89] on button "Activity" at bounding box center [675, 87] width 63 height 34
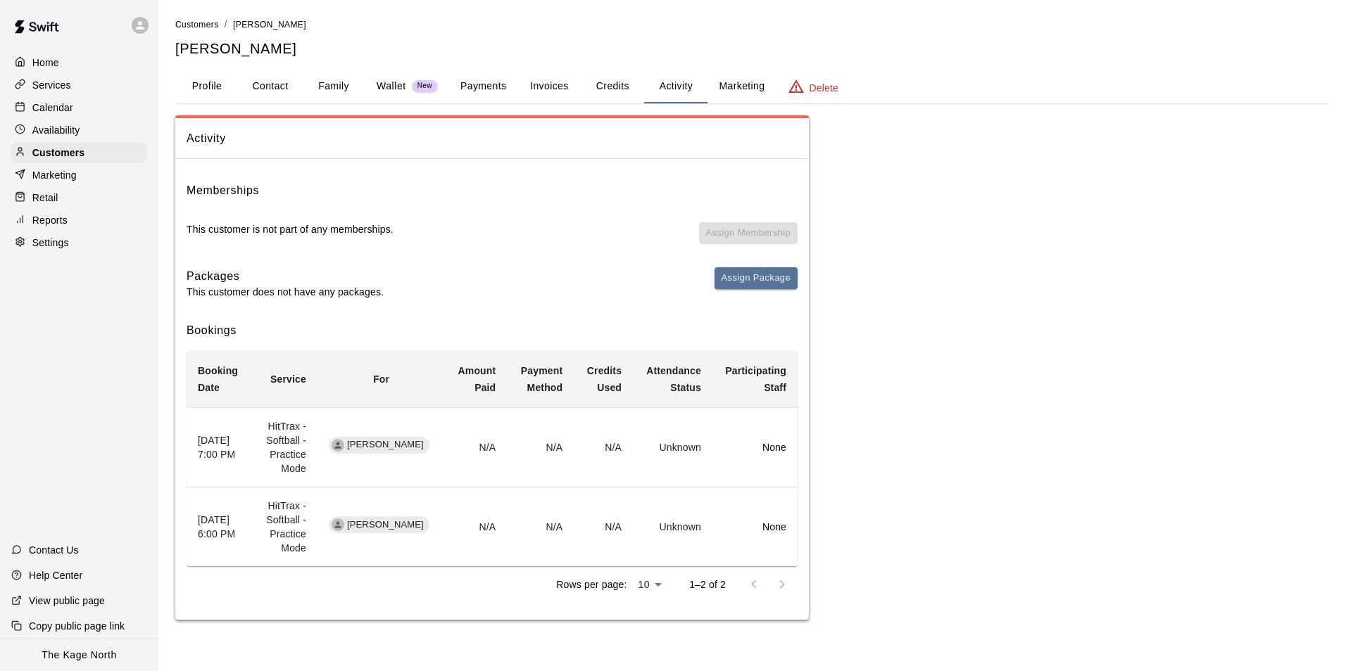
click at [65, 109] on p "Calendar" at bounding box center [52, 108] width 41 height 14
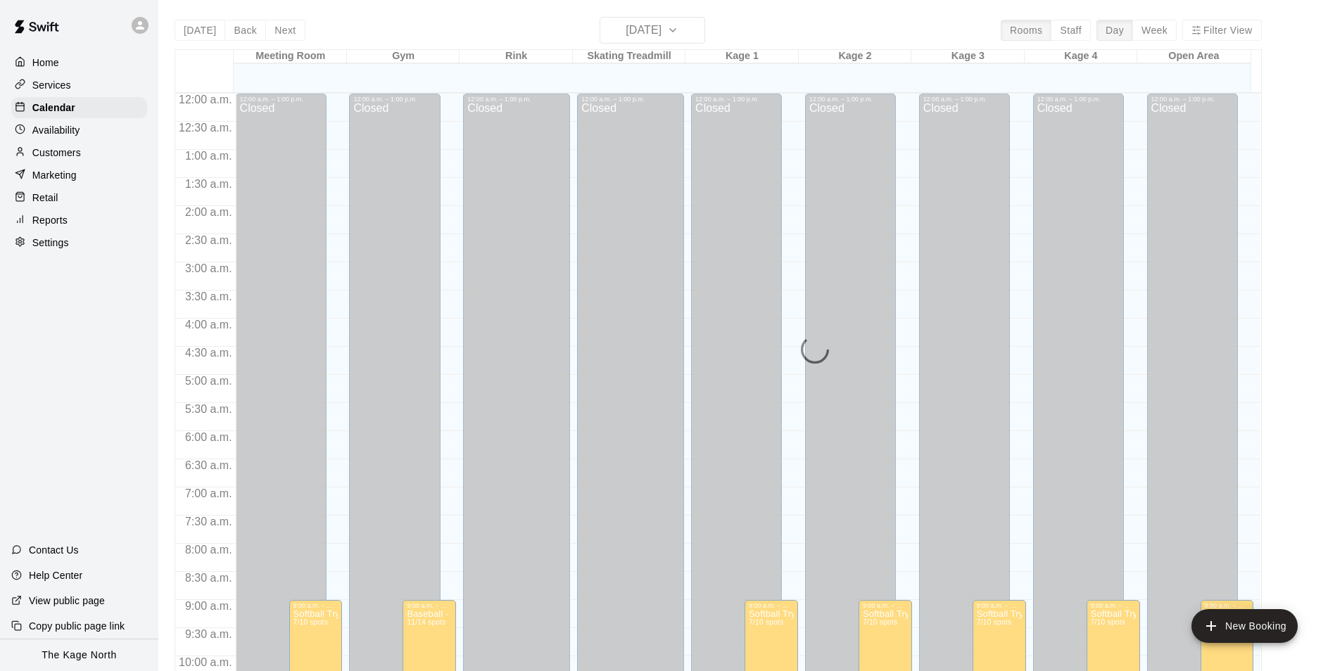
scroll to position [715, 0]
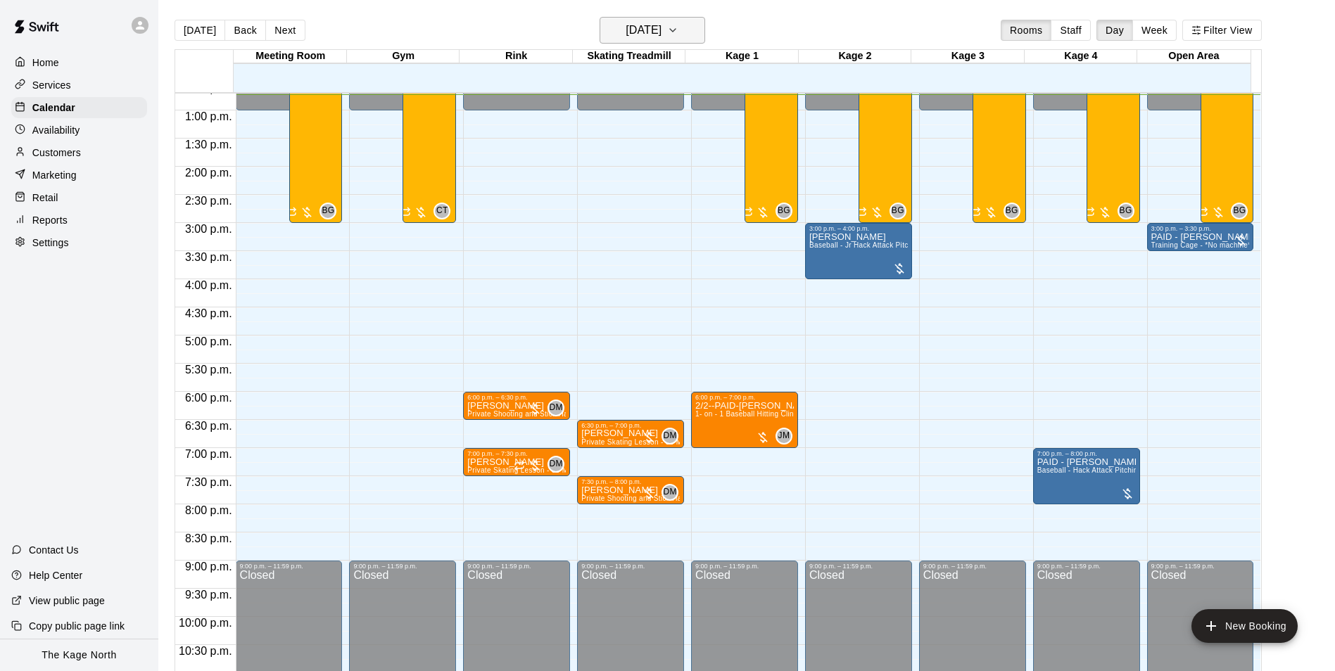
click at [662, 29] on h6 "[DATE]" at bounding box center [644, 30] width 36 height 20
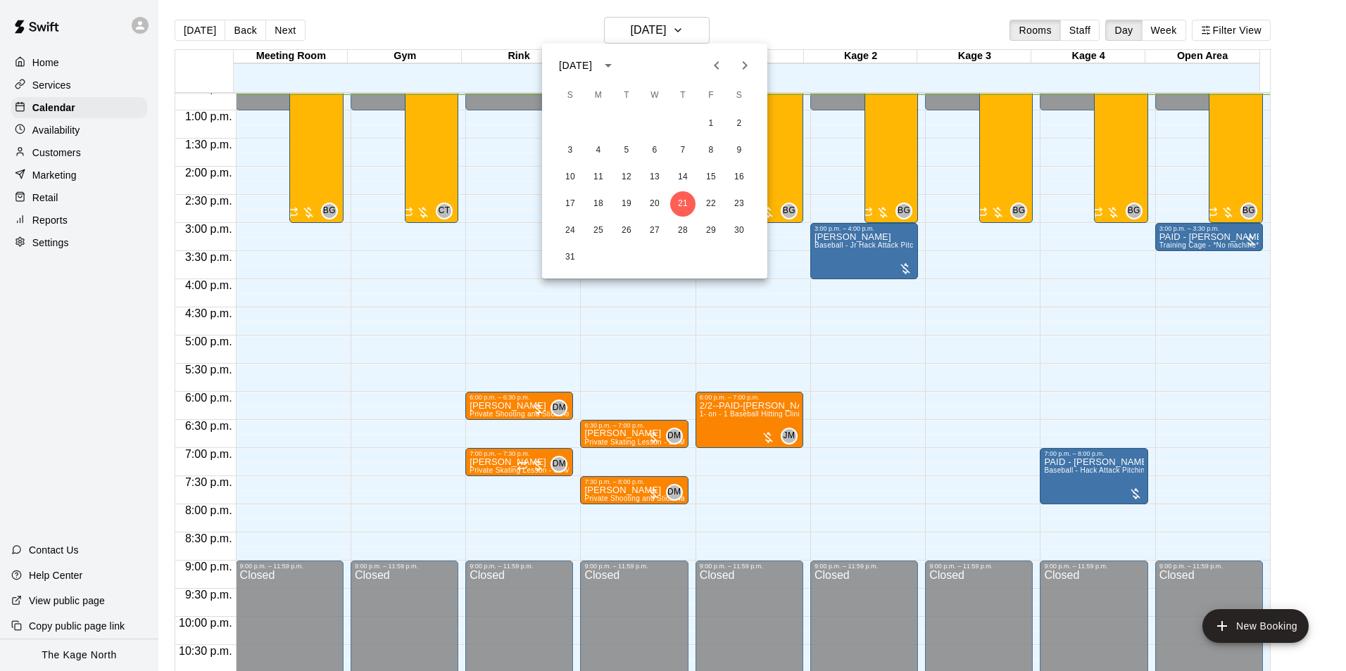
click at [59, 131] on div at bounding box center [673, 335] width 1346 height 671
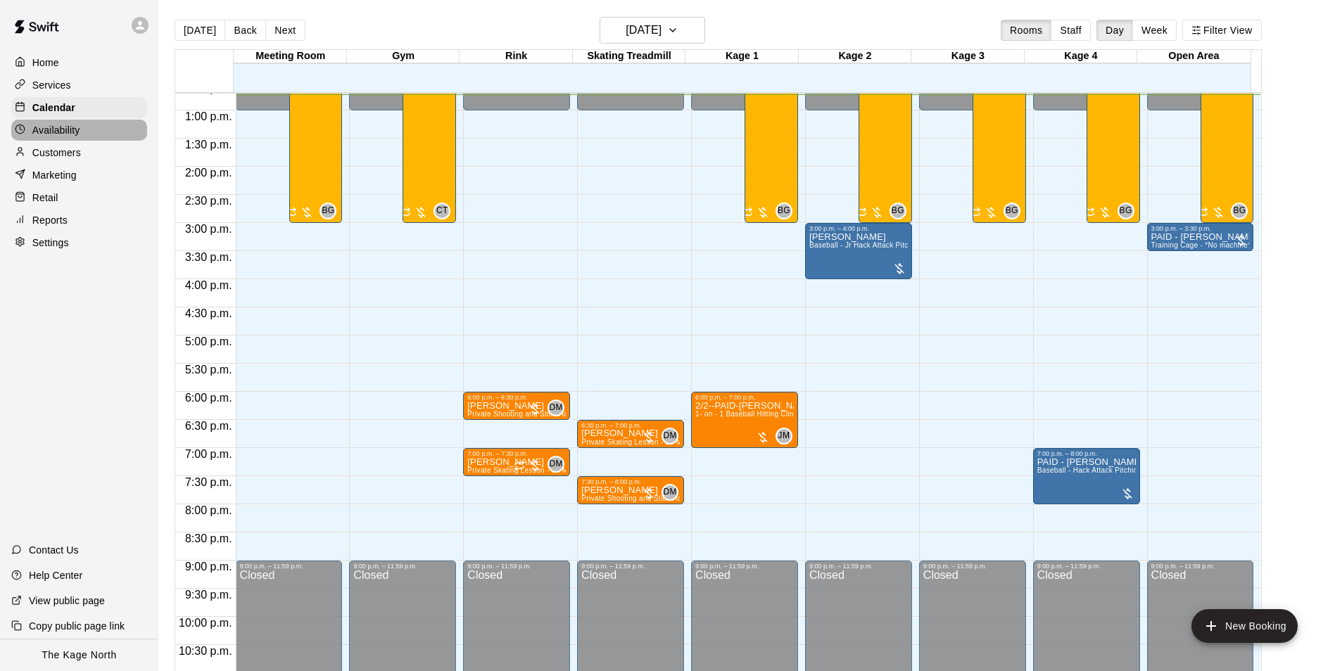
click at [58, 132] on p "Availability" at bounding box center [56, 130] width 48 height 14
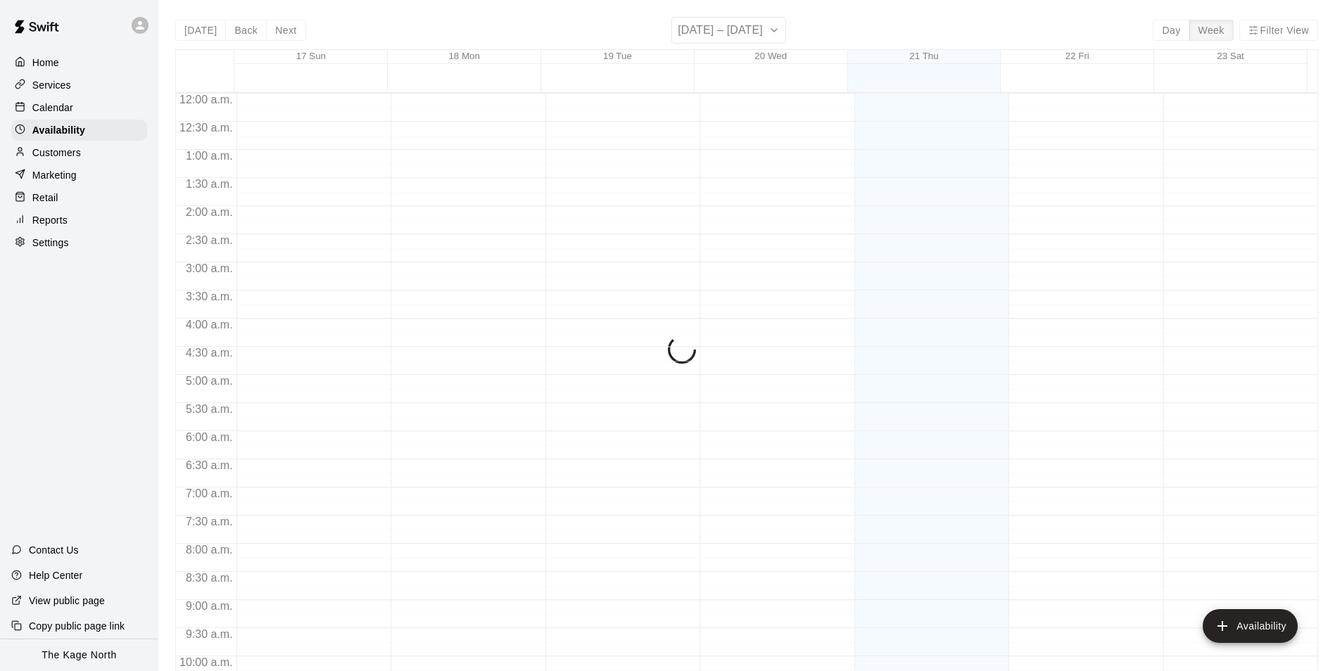
scroll to position [717, 0]
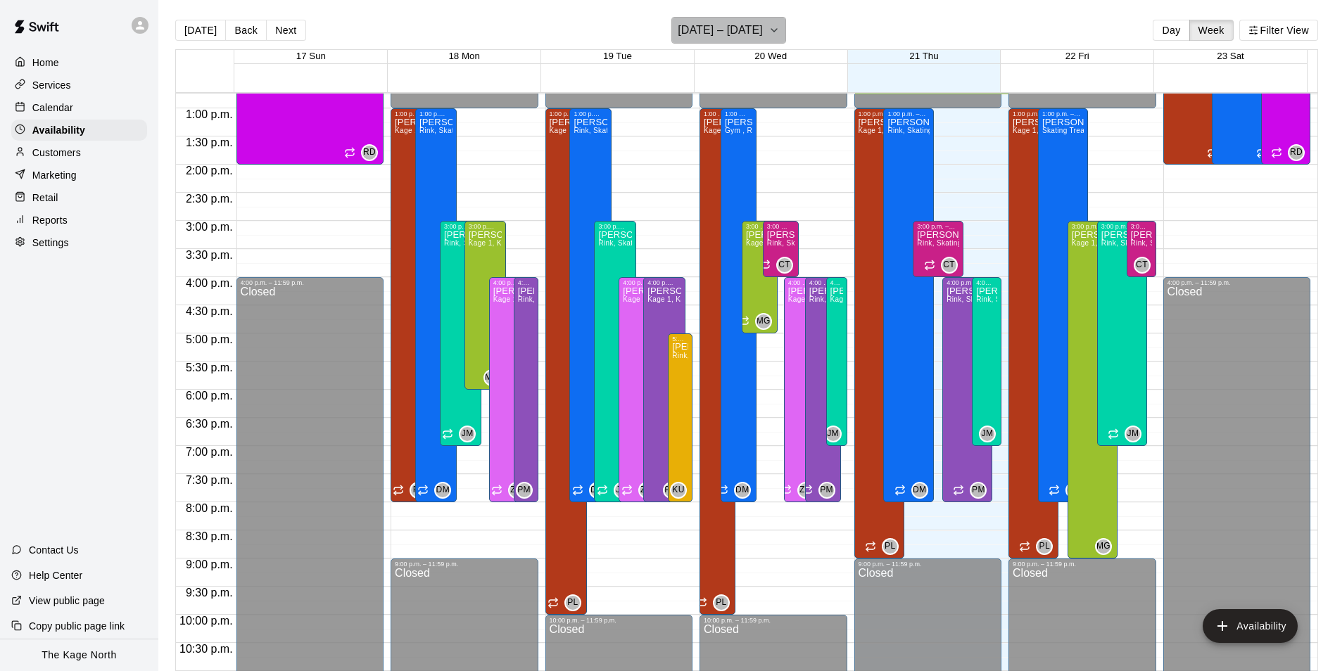
click at [749, 18] on button "[DATE] – [DATE]" at bounding box center [728, 30] width 115 height 27
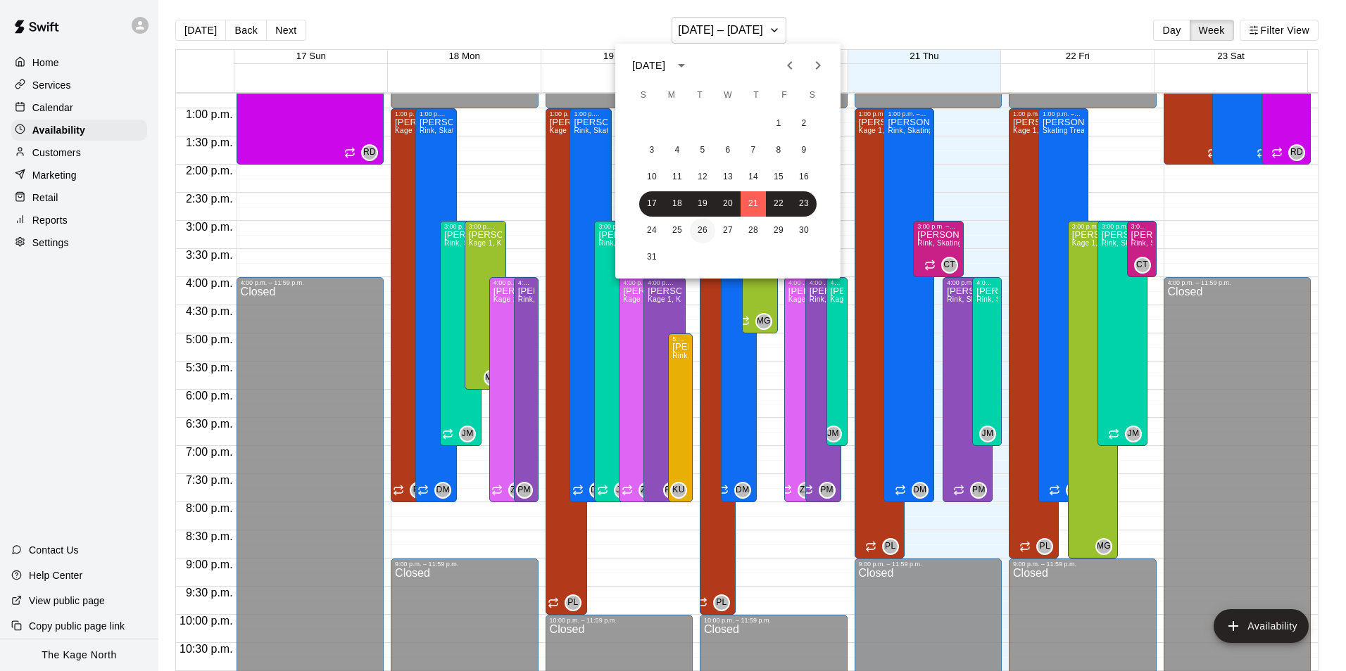
click at [706, 228] on button "26" at bounding box center [702, 230] width 25 height 25
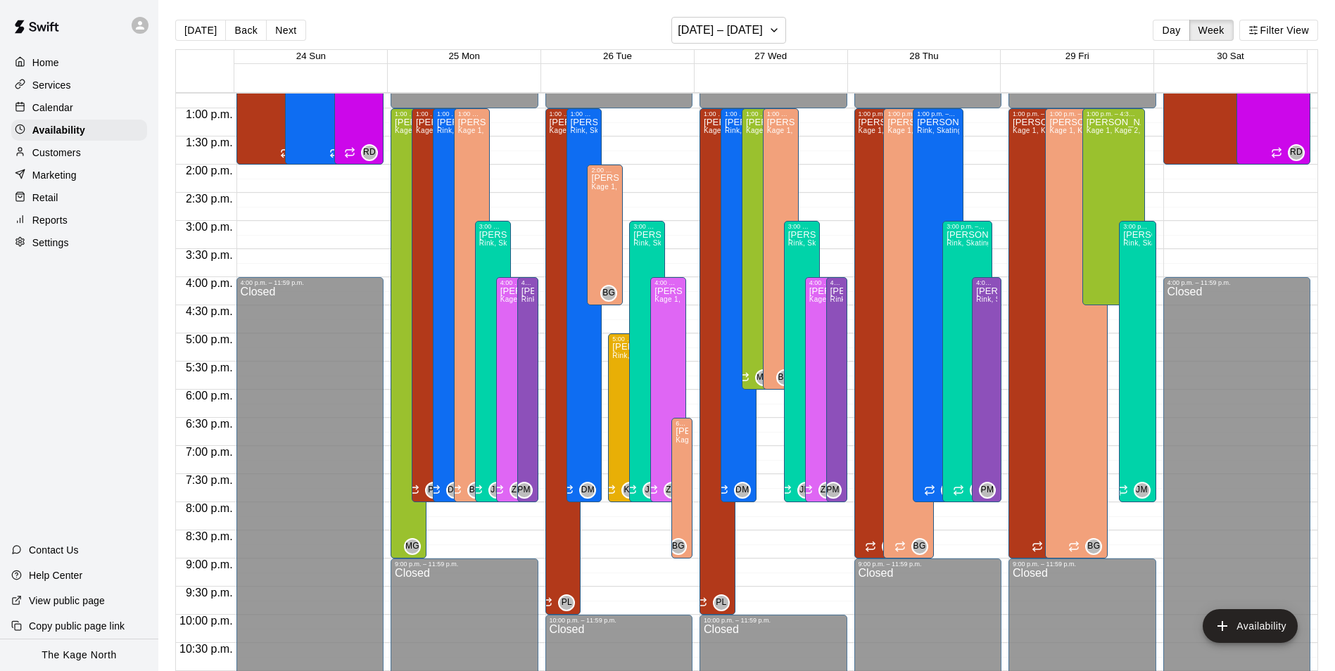
click at [53, 109] on p "Calendar" at bounding box center [52, 108] width 41 height 14
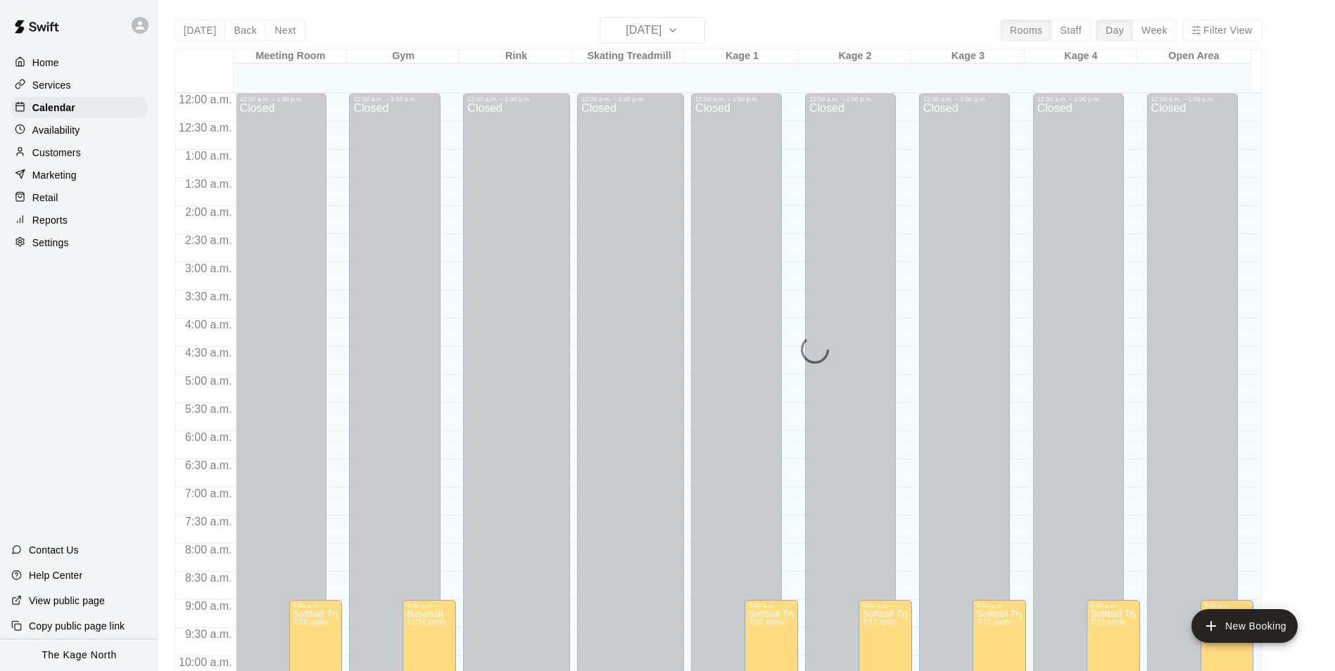
scroll to position [715, 0]
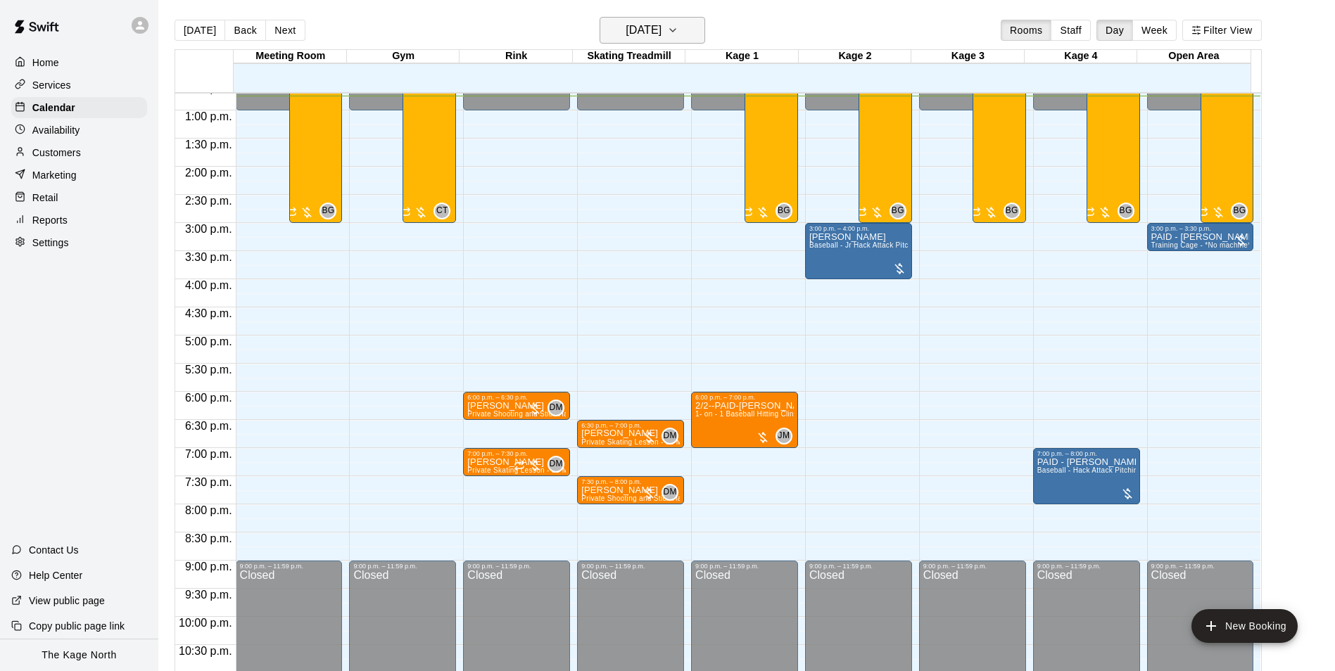
click at [662, 30] on h6 "[DATE]" at bounding box center [644, 30] width 36 height 20
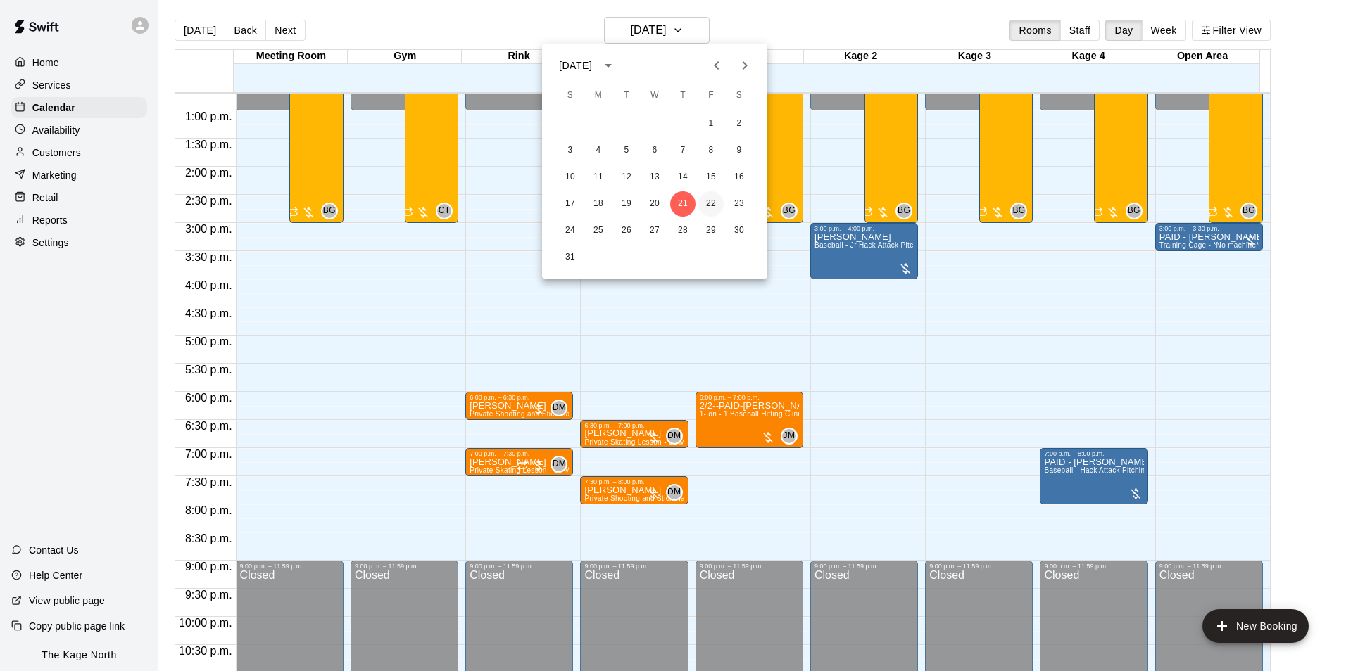
click at [711, 201] on button "22" at bounding box center [710, 203] width 25 height 25
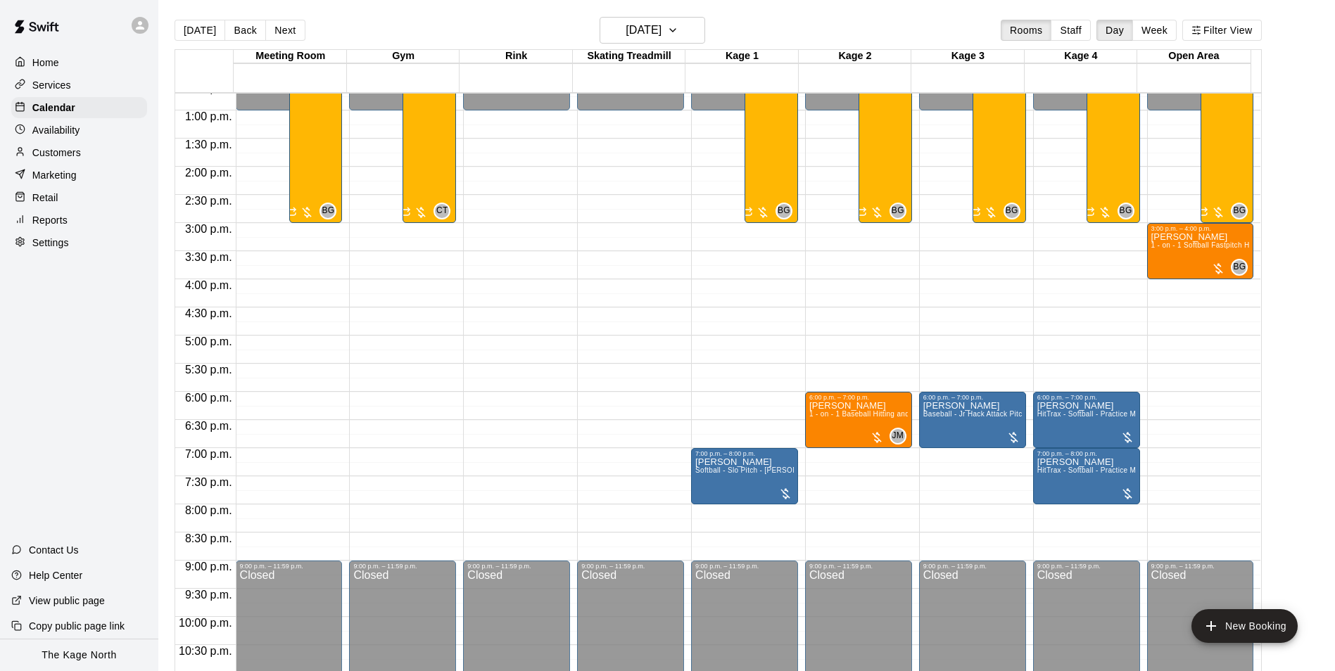
click at [80, 147] on div "Customers" at bounding box center [79, 152] width 136 height 21
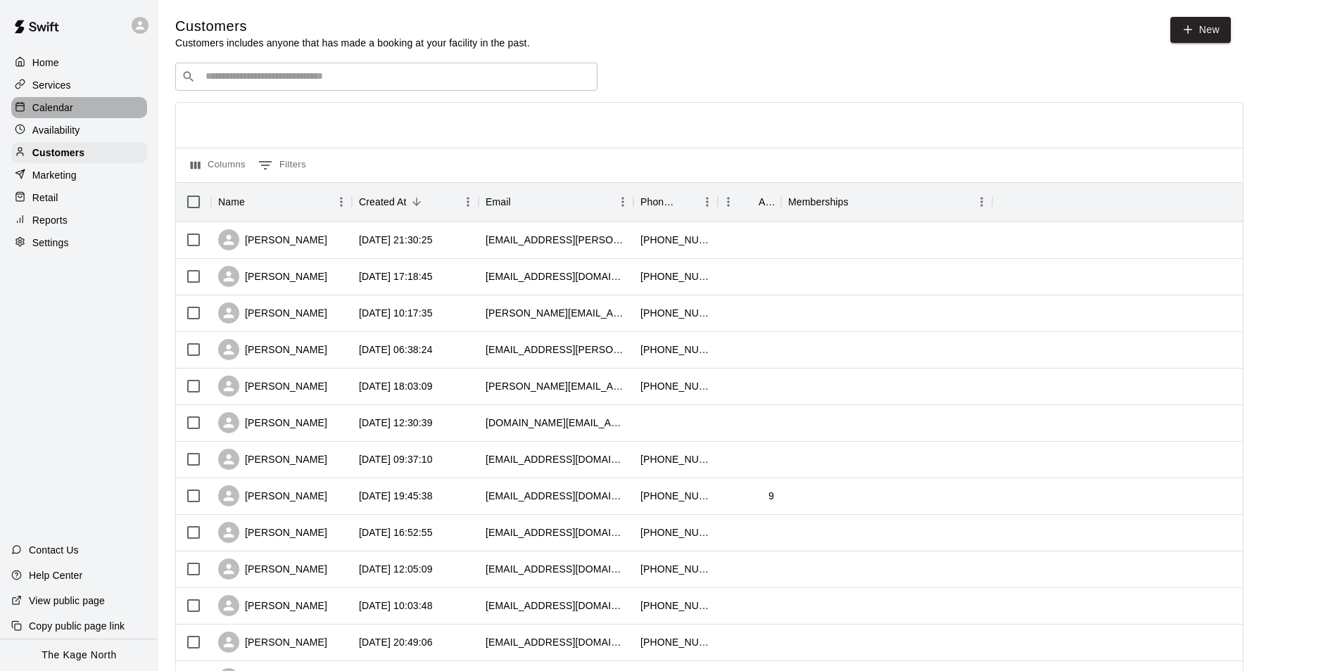
click at [63, 105] on p "Calendar" at bounding box center [52, 108] width 41 height 14
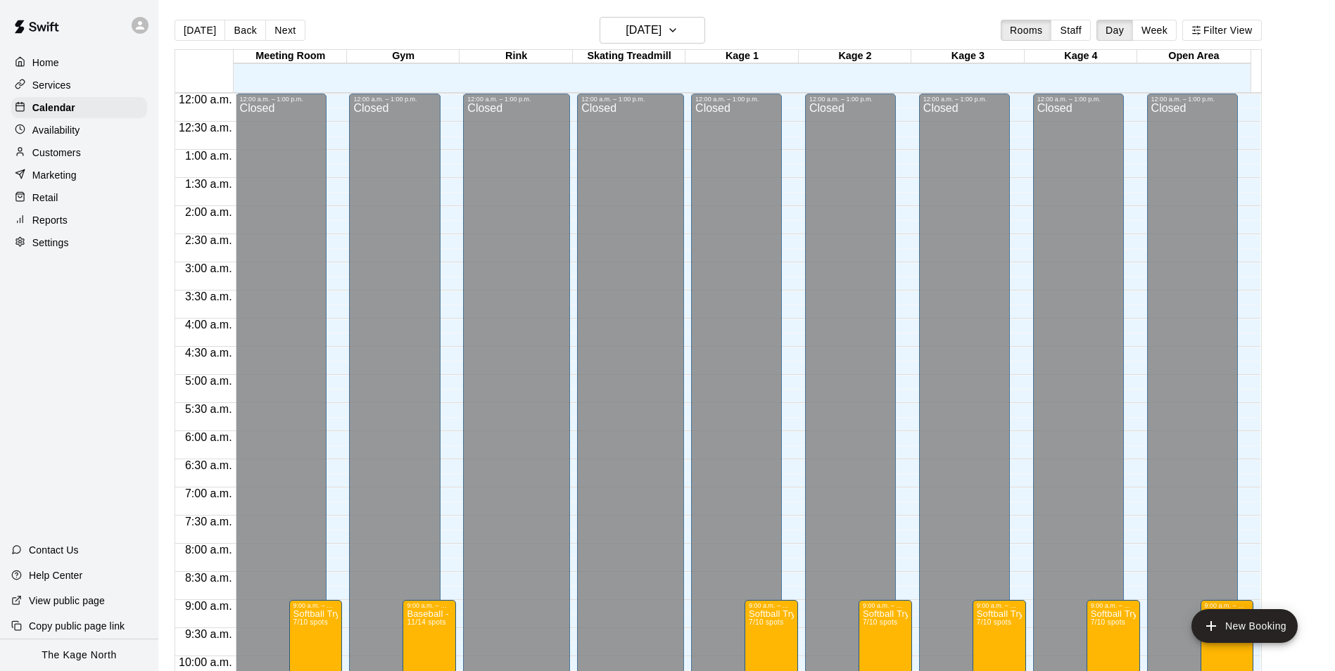
scroll to position [715, 0]
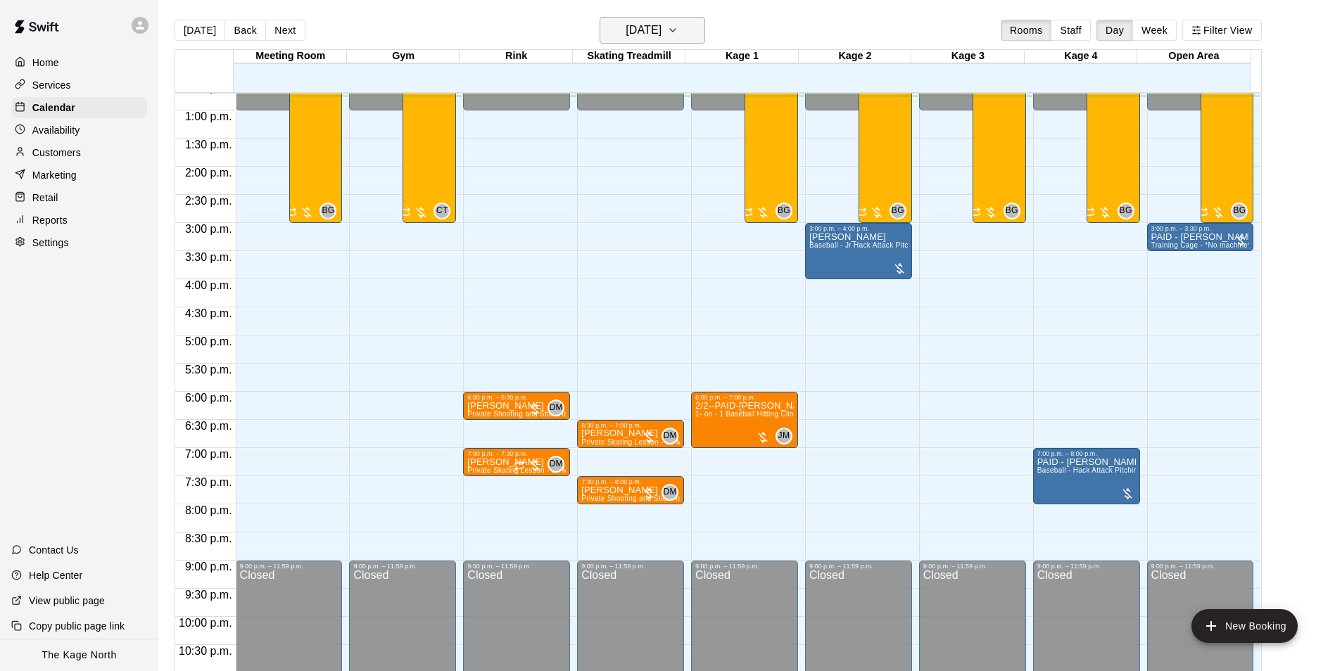
click at [662, 34] on h6 "[DATE]" at bounding box center [644, 30] width 36 height 20
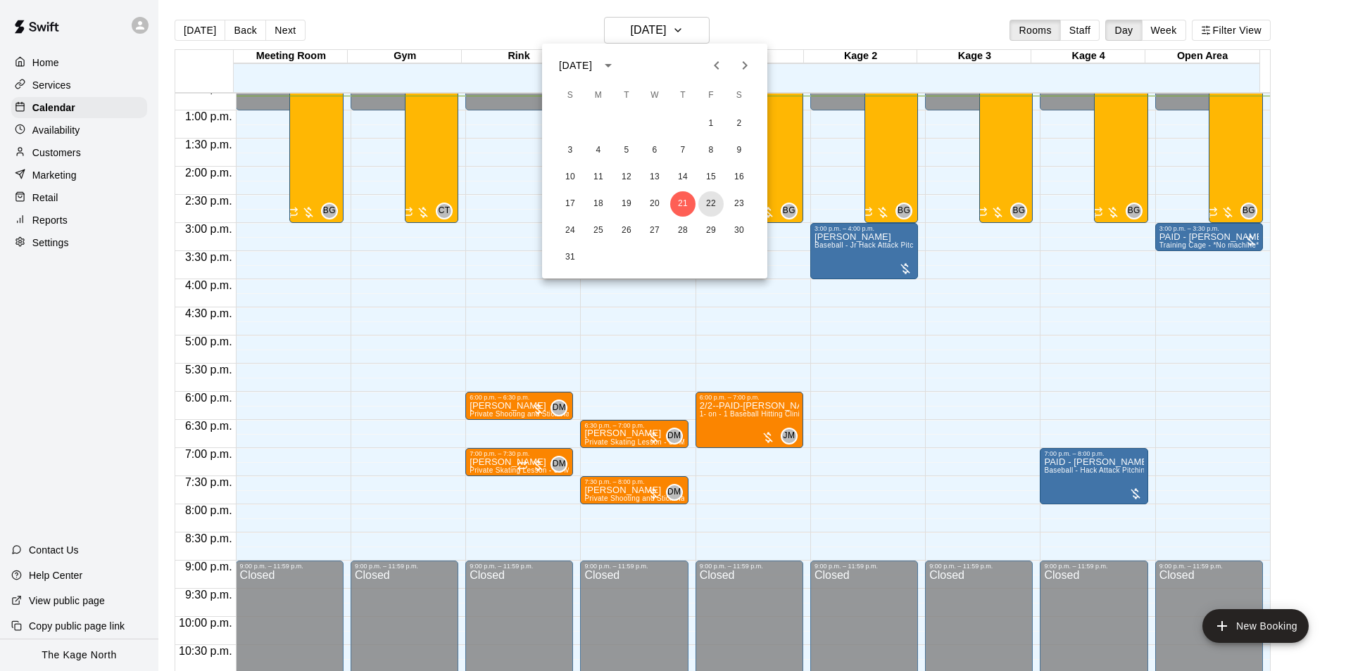
drag, startPoint x: 711, startPoint y: 203, endPoint x: 781, endPoint y: 247, distance: 82.8
click at [710, 203] on button "22" at bounding box center [710, 203] width 25 height 25
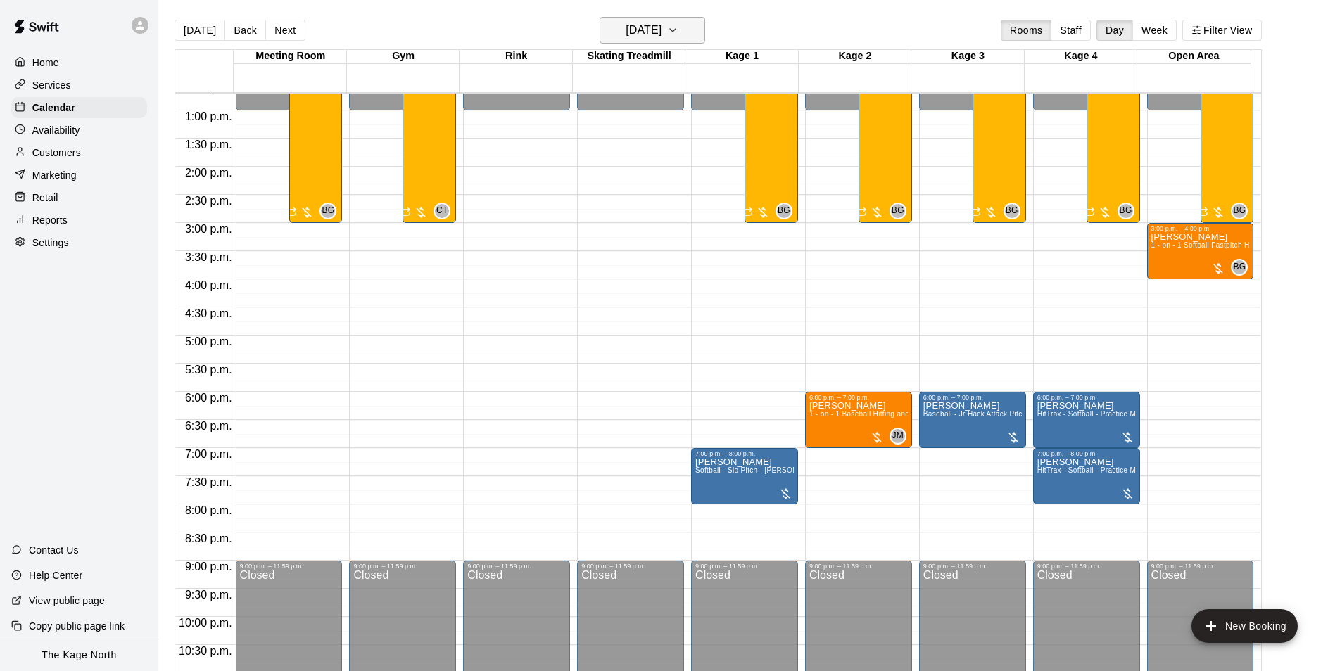
click at [661, 37] on h6 "[DATE]" at bounding box center [644, 30] width 36 height 20
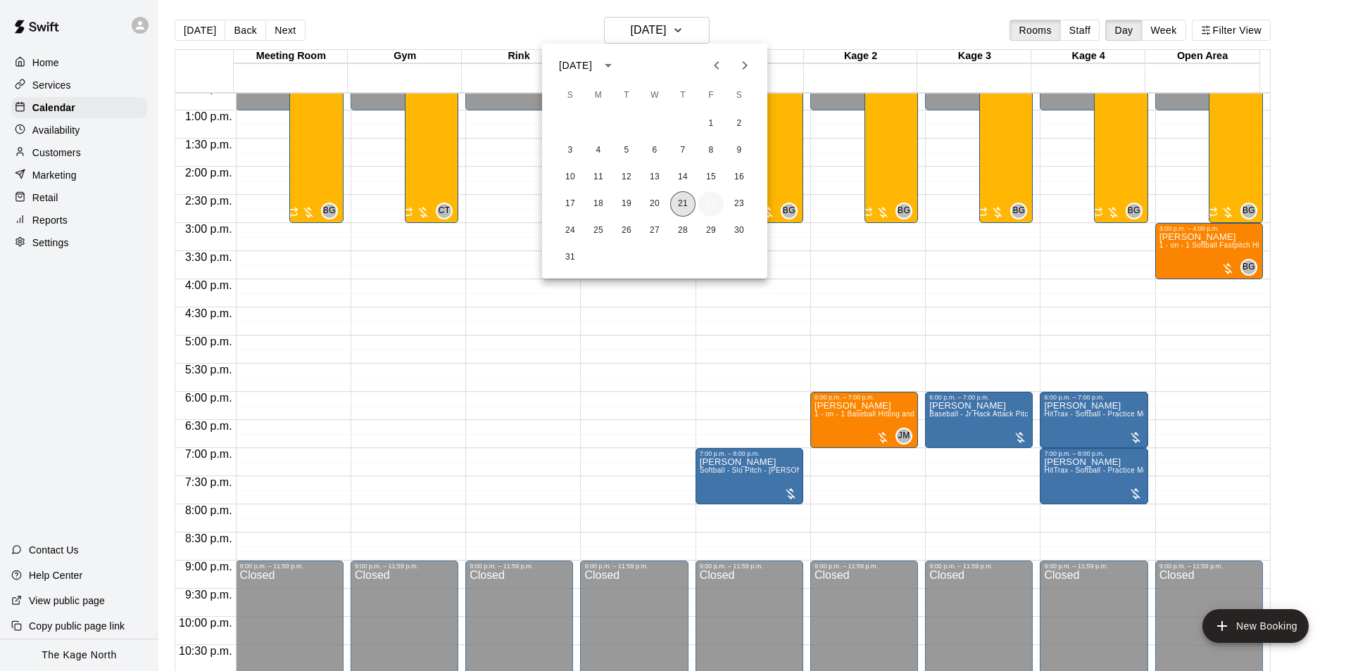
click at [683, 203] on button "21" at bounding box center [682, 203] width 25 height 25
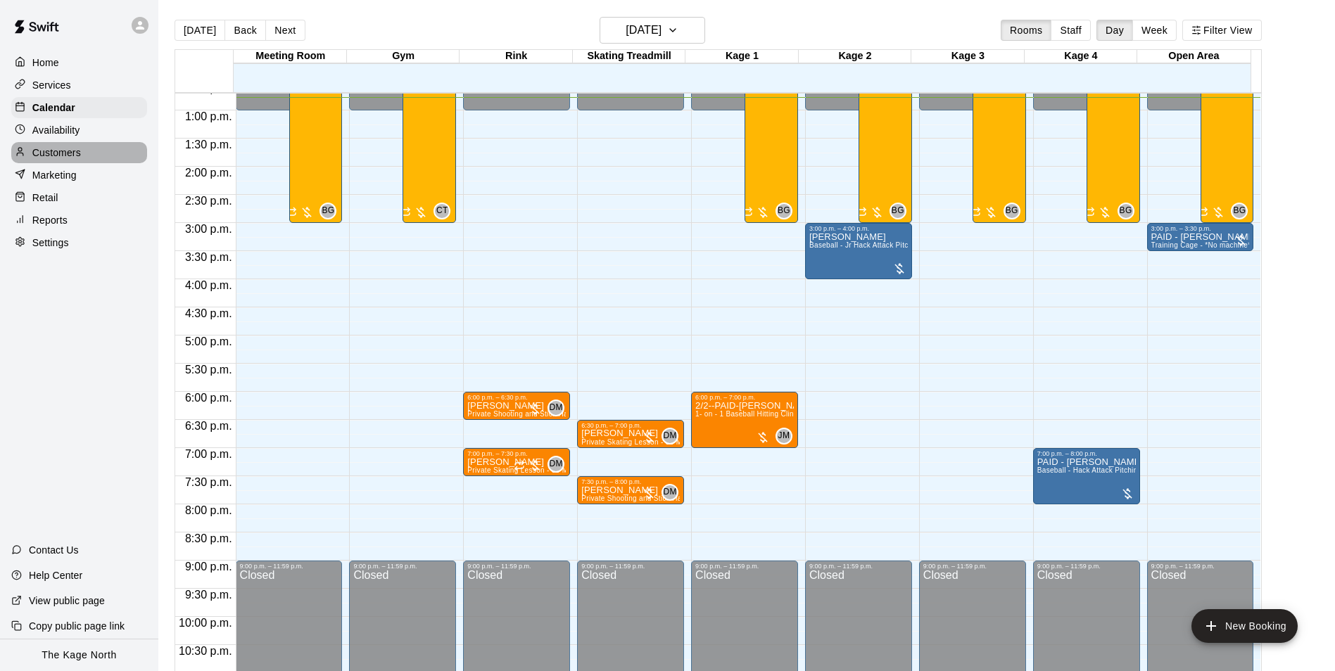
click at [77, 151] on p "Customers" at bounding box center [56, 153] width 49 height 14
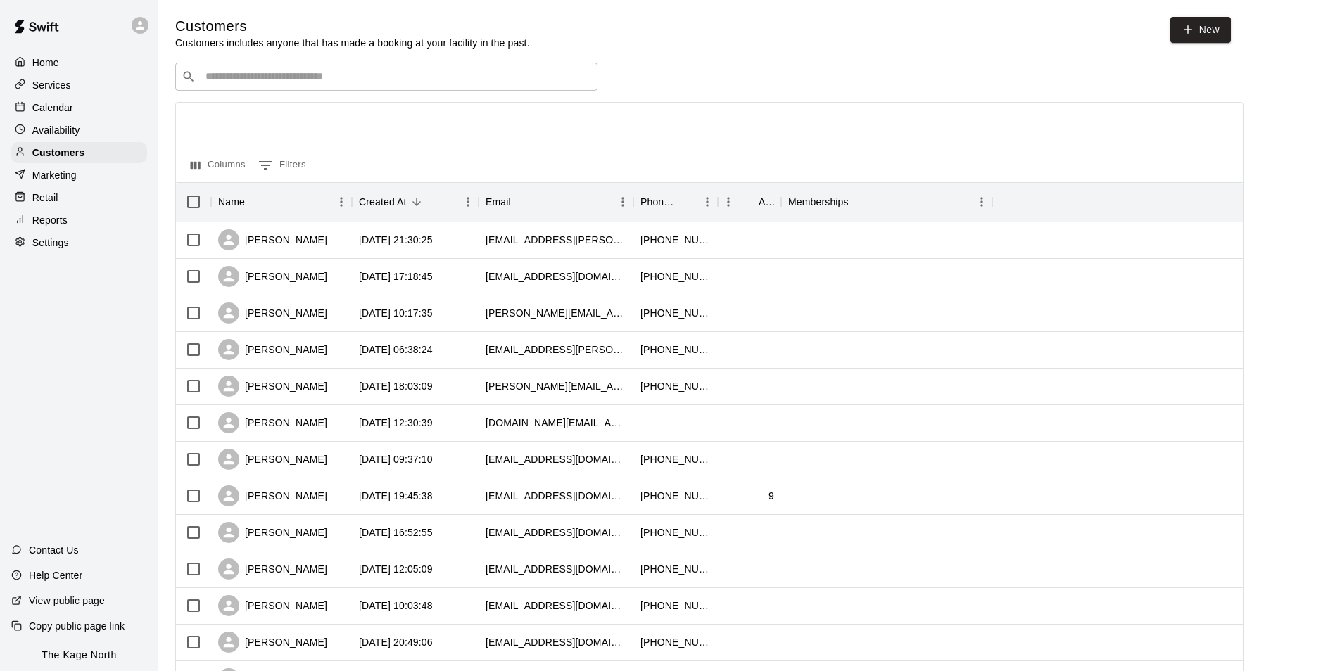
click at [54, 101] on div "Calendar" at bounding box center [79, 107] width 136 height 21
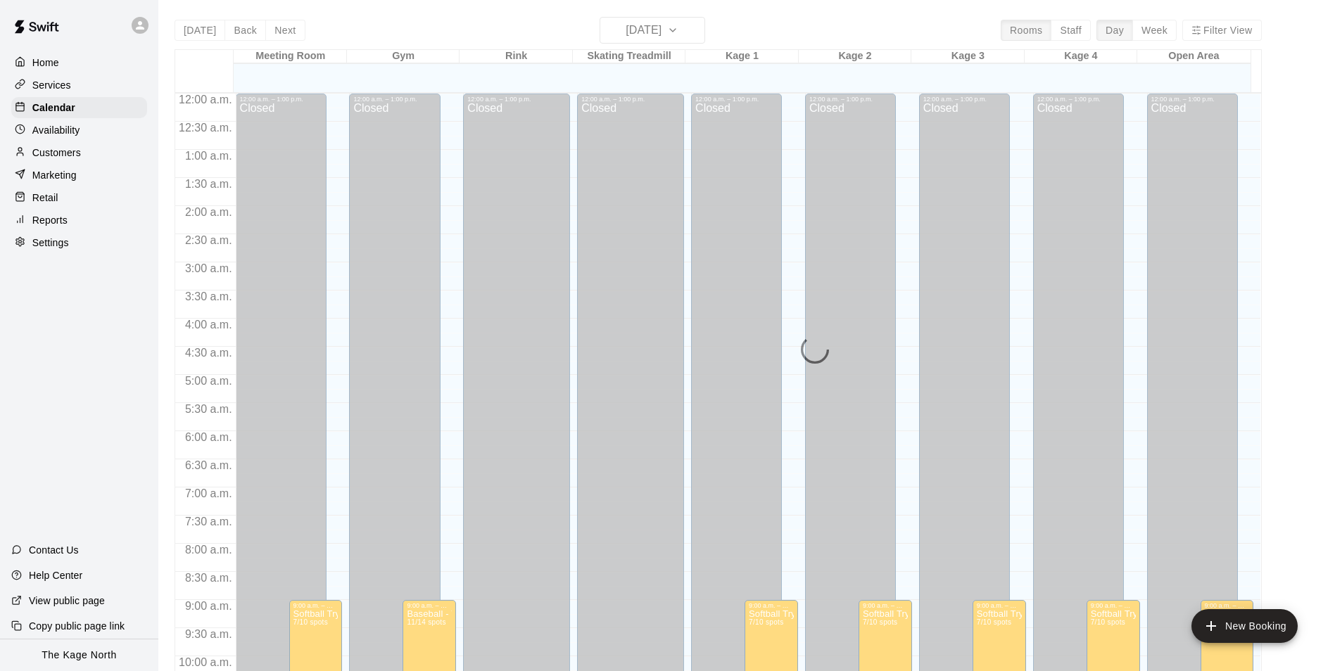
scroll to position [715, 0]
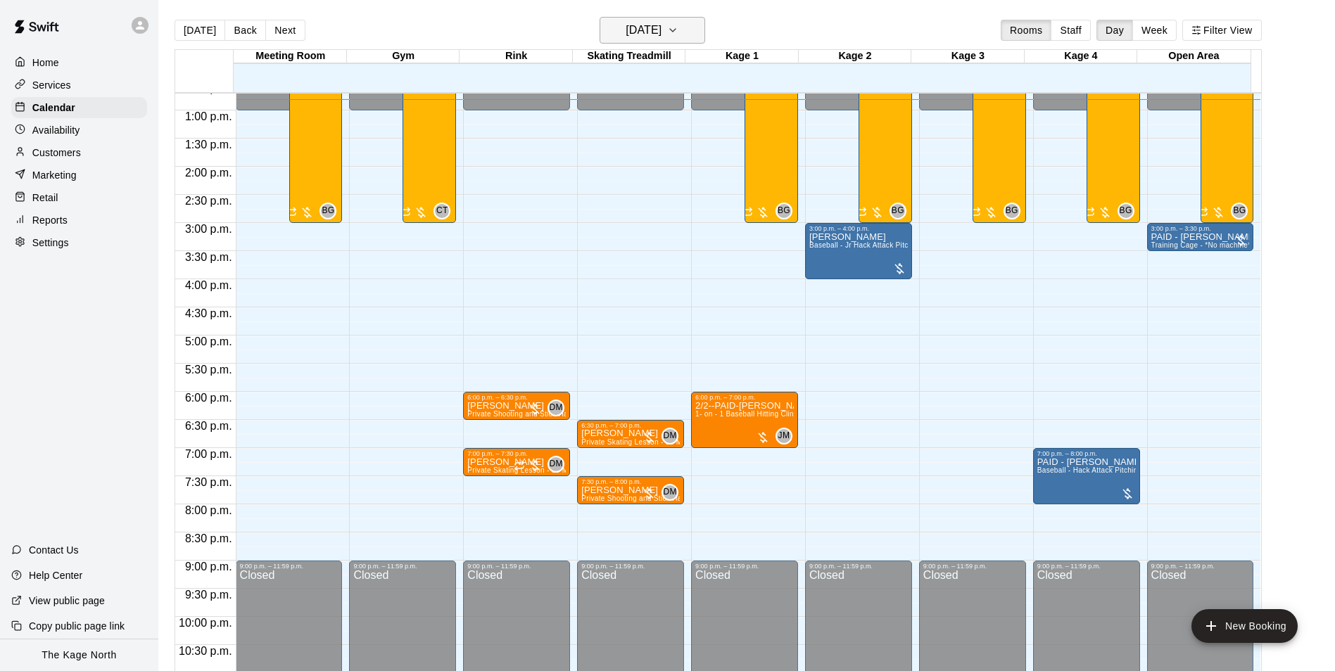
click at [662, 36] on h6 "[DATE]" at bounding box center [644, 30] width 36 height 20
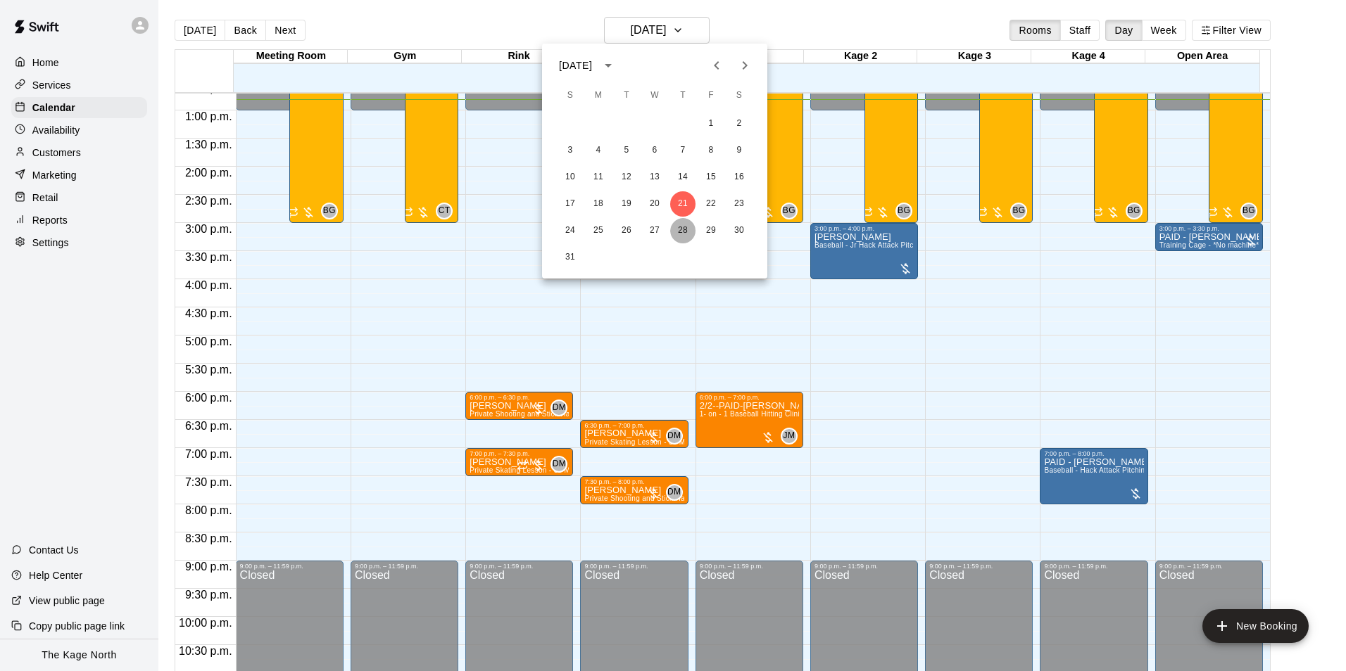
click at [686, 227] on button "28" at bounding box center [682, 230] width 25 height 25
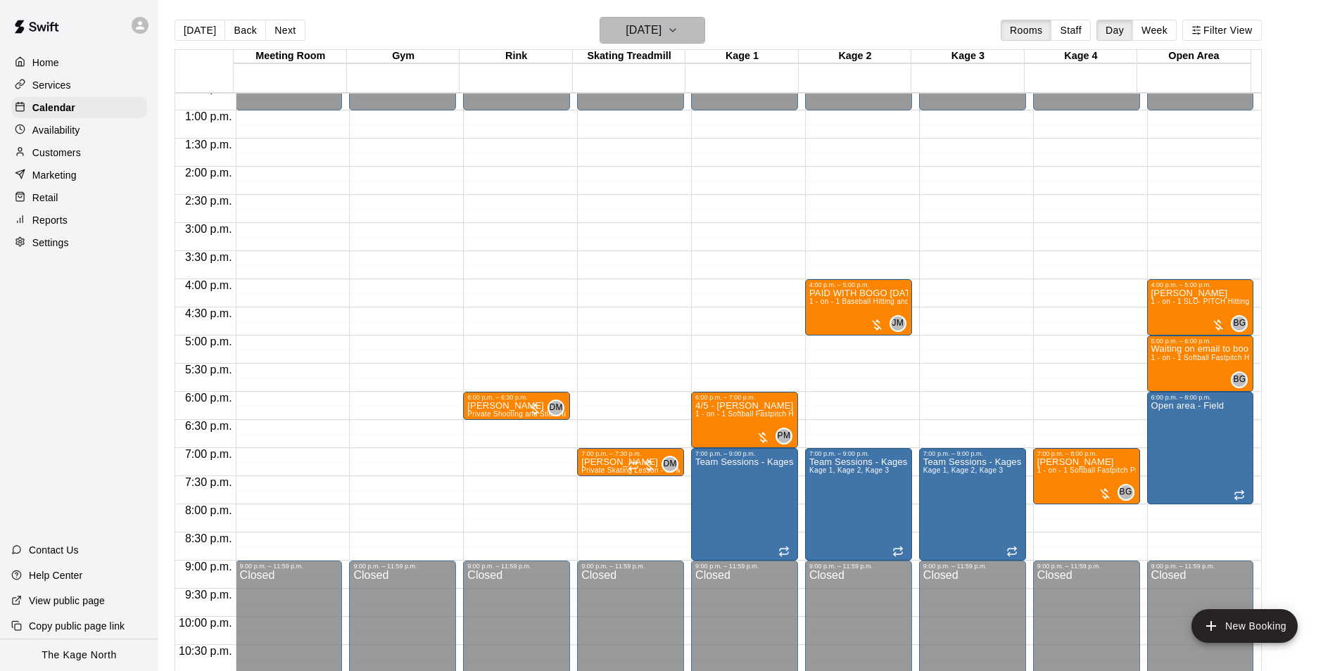
click at [662, 35] on h6 "[DATE]" at bounding box center [644, 30] width 36 height 20
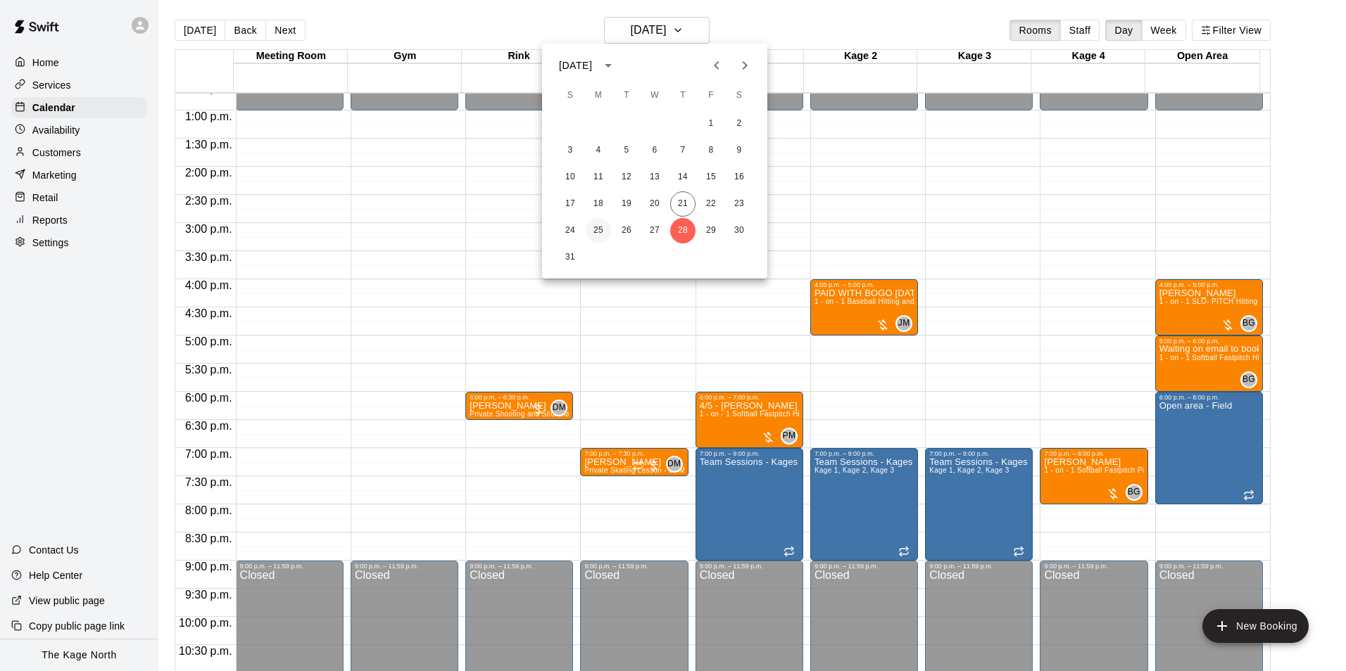
click at [592, 227] on button "25" at bounding box center [598, 230] width 25 height 25
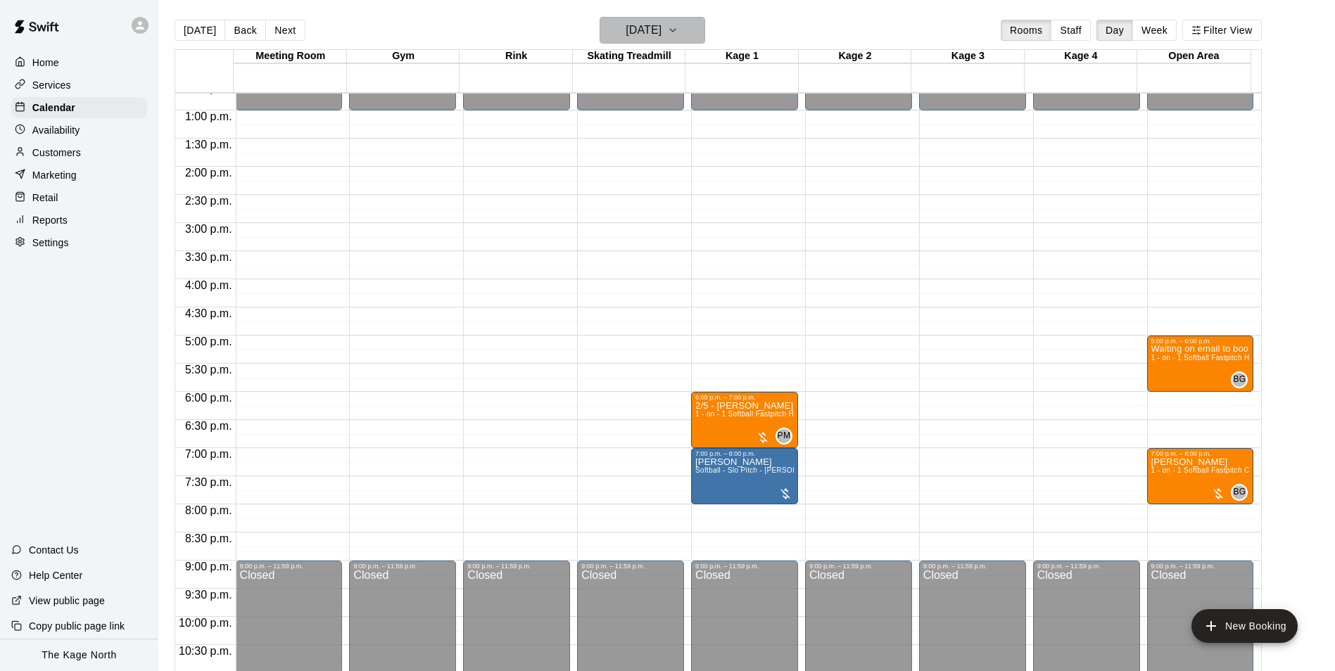
click at [662, 30] on h6 "[DATE]" at bounding box center [644, 30] width 36 height 20
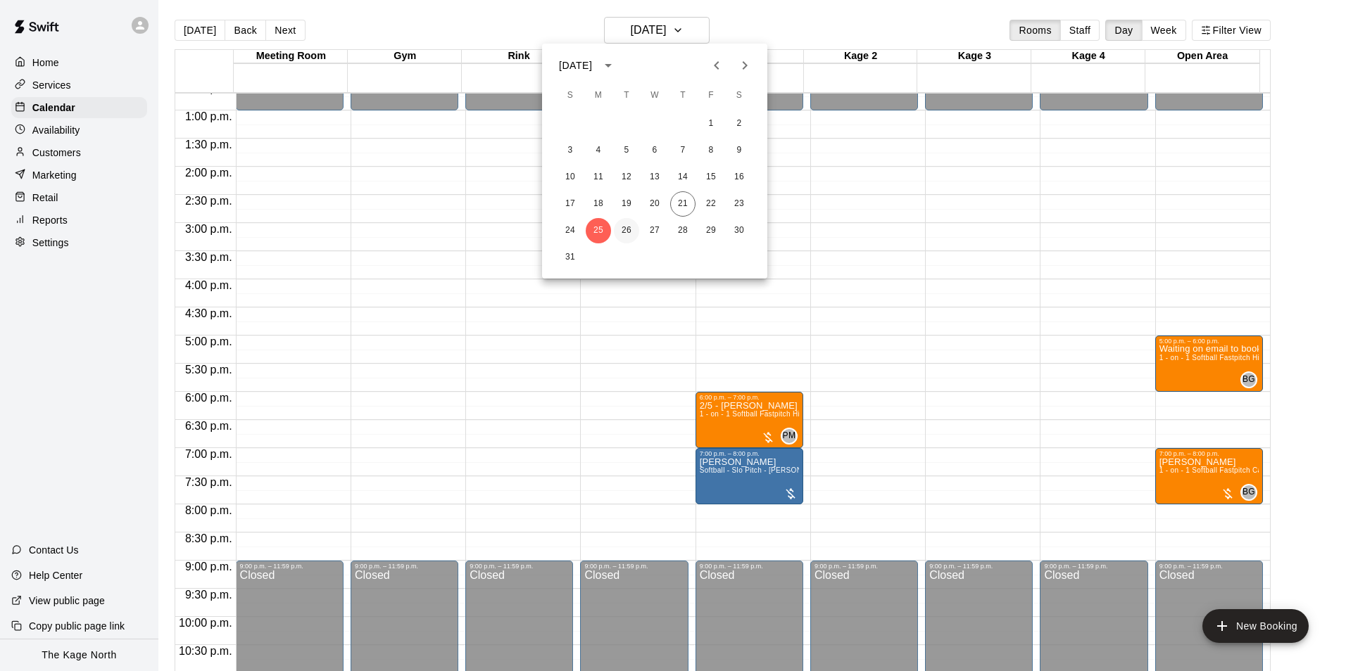
click at [625, 230] on button "26" at bounding box center [626, 230] width 25 height 25
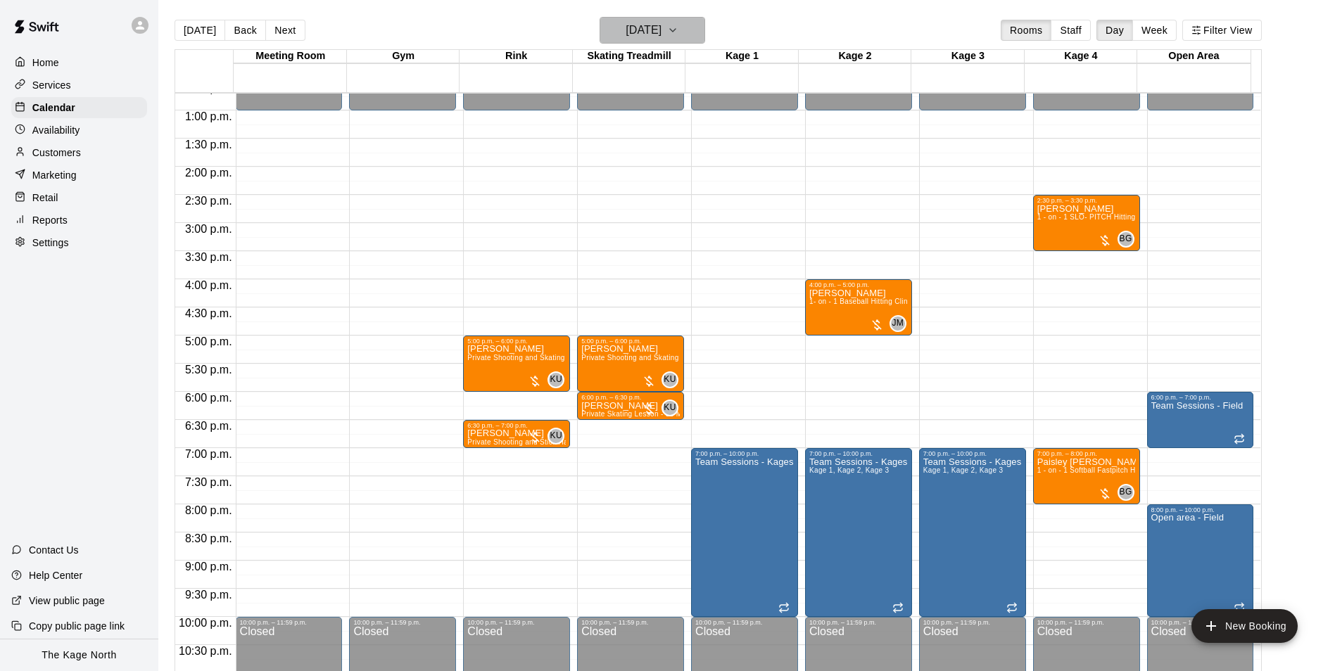
click at [642, 27] on h6 "[DATE]" at bounding box center [644, 30] width 36 height 20
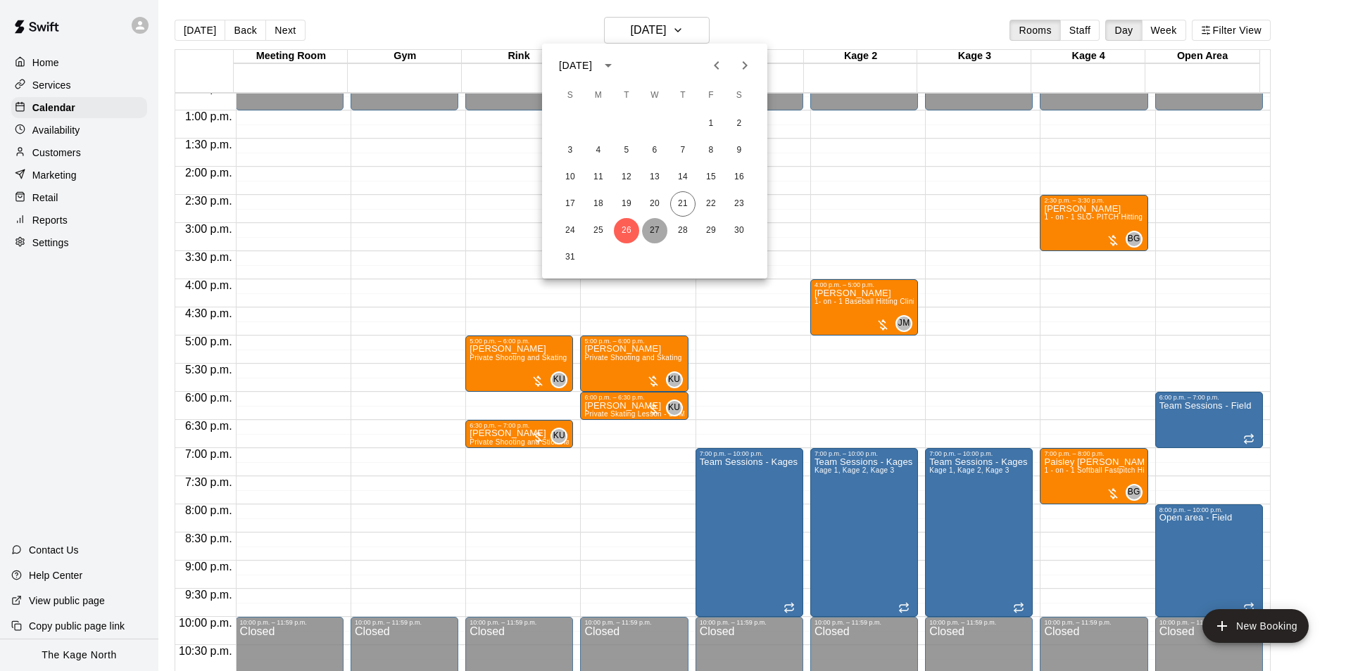
drag, startPoint x: 645, startPoint y: 228, endPoint x: 816, endPoint y: 305, distance: 188.4
click at [645, 228] on button "27" at bounding box center [654, 230] width 25 height 25
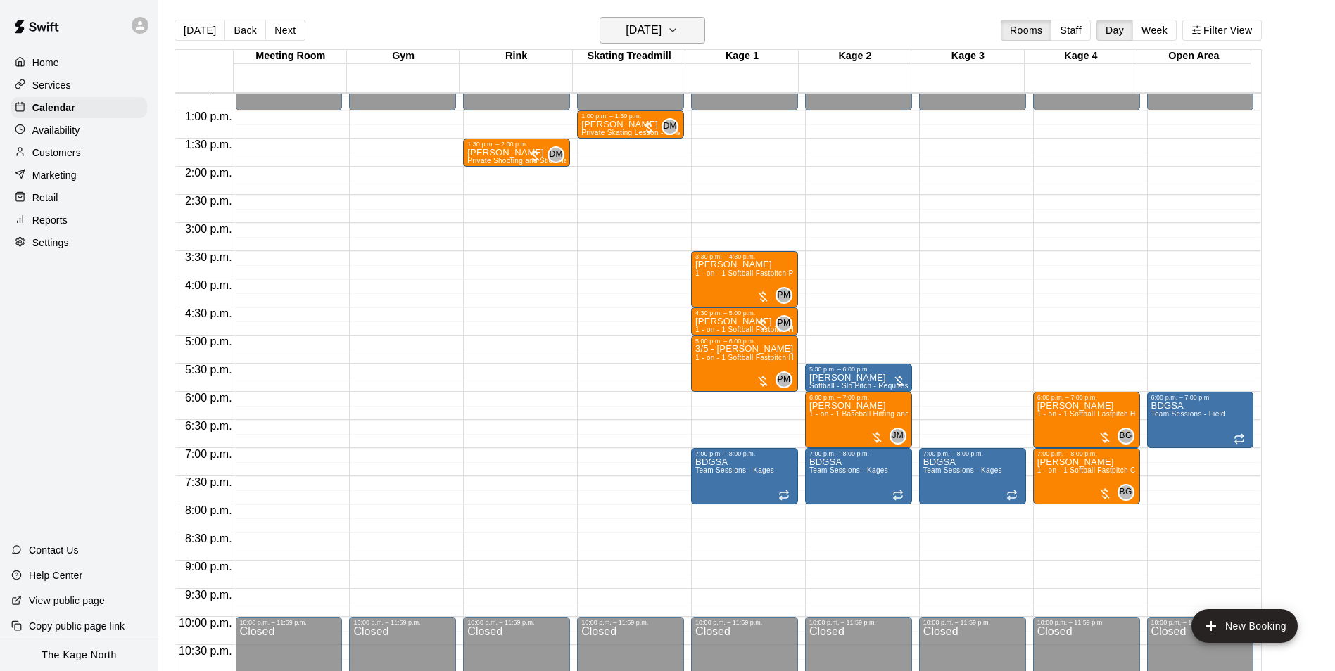
click at [650, 34] on h6 "[DATE]" at bounding box center [644, 30] width 36 height 20
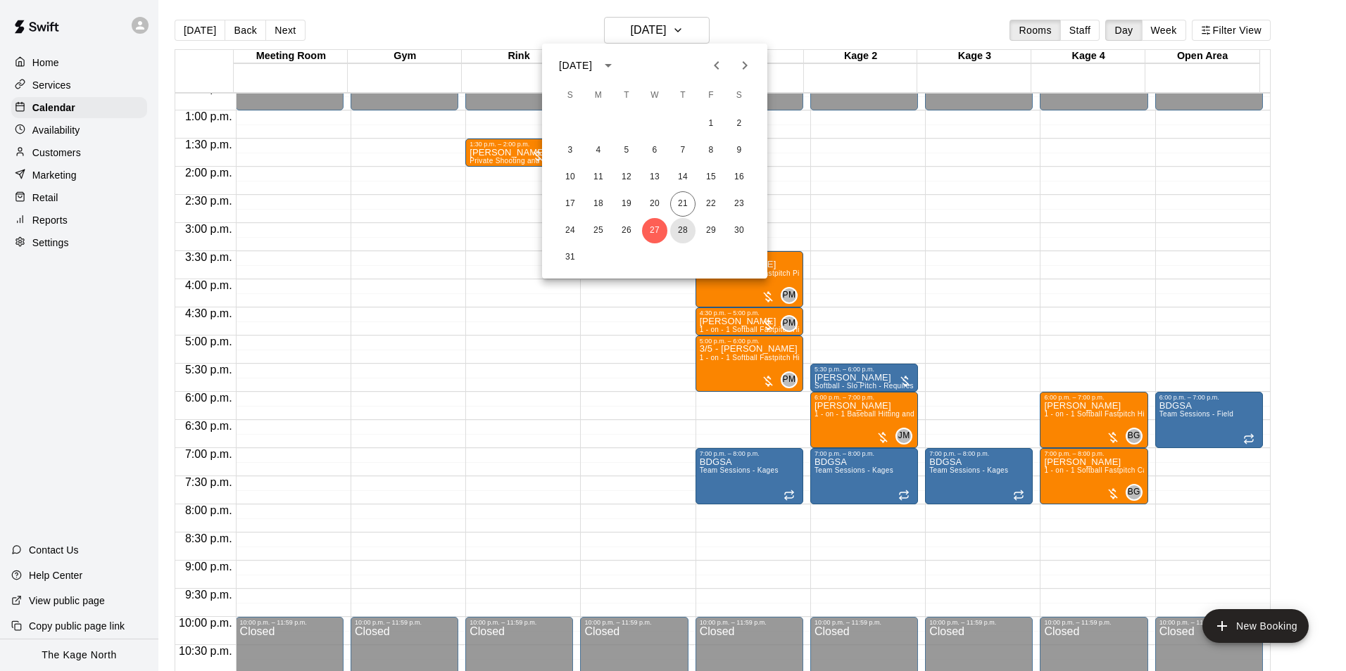
click at [686, 228] on button "28" at bounding box center [682, 230] width 25 height 25
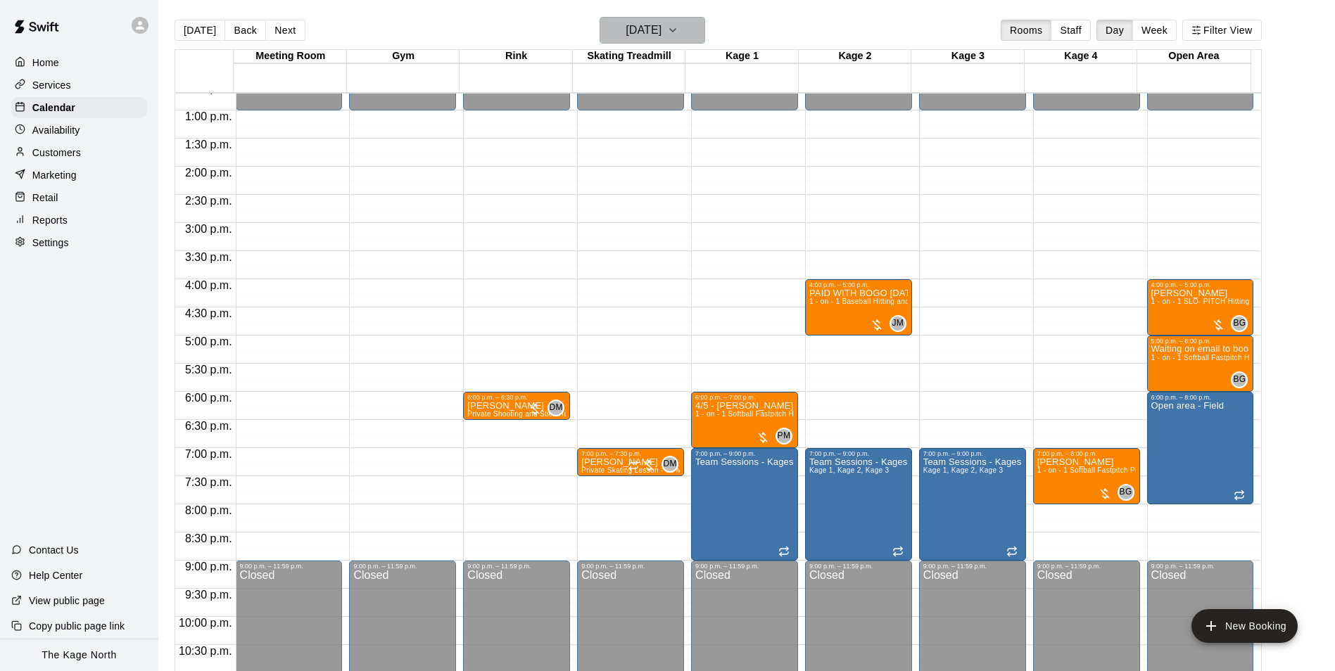
click at [662, 23] on h6 "[DATE]" at bounding box center [644, 30] width 36 height 20
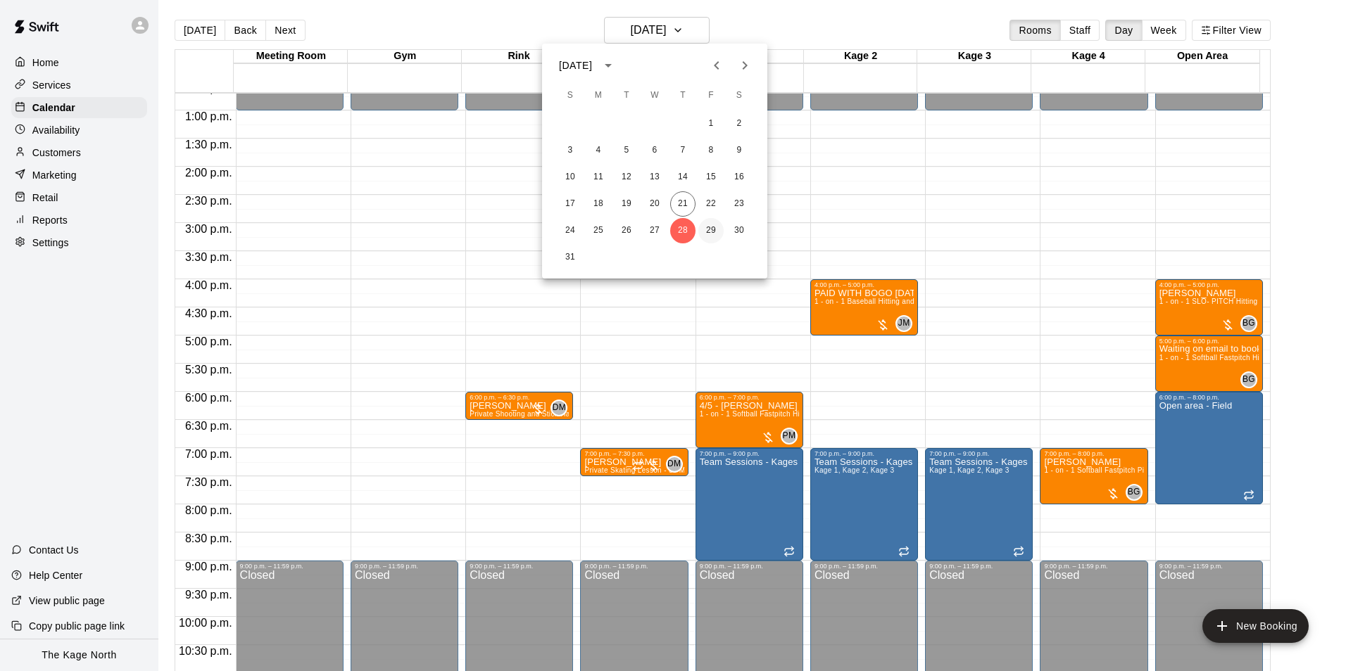
click at [709, 232] on button "29" at bounding box center [710, 230] width 25 height 25
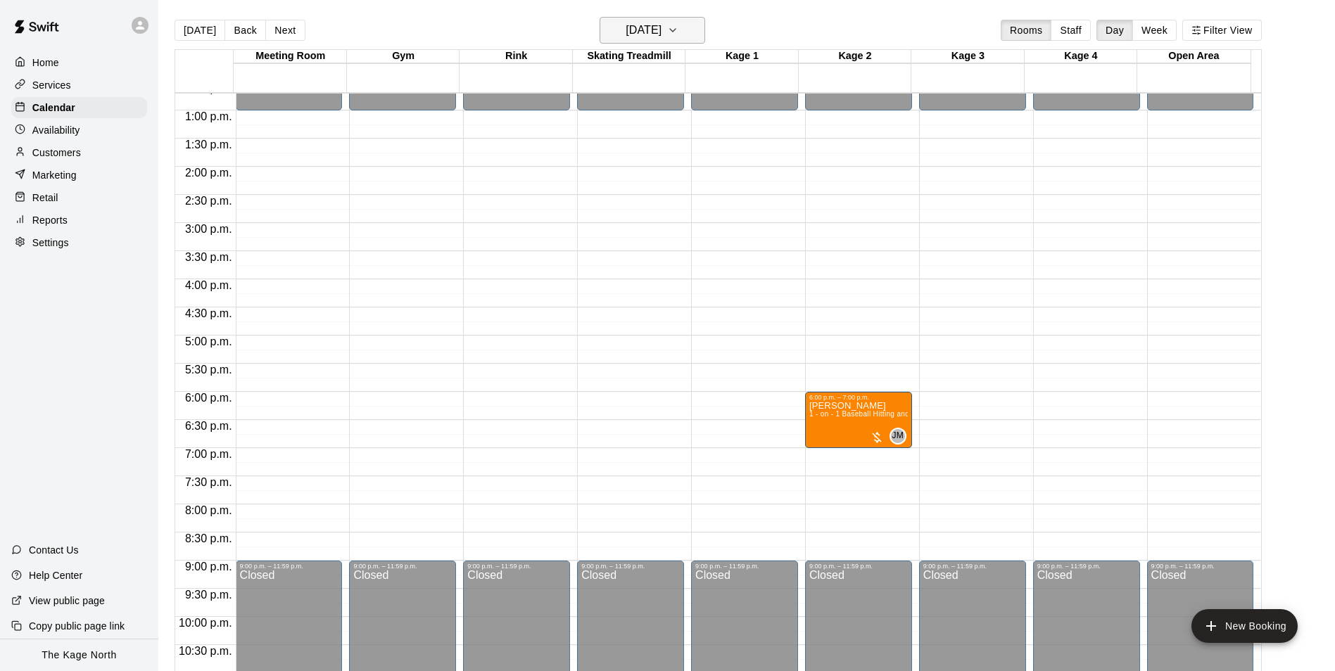
click at [699, 25] on button "[DATE]" at bounding box center [653, 30] width 106 height 27
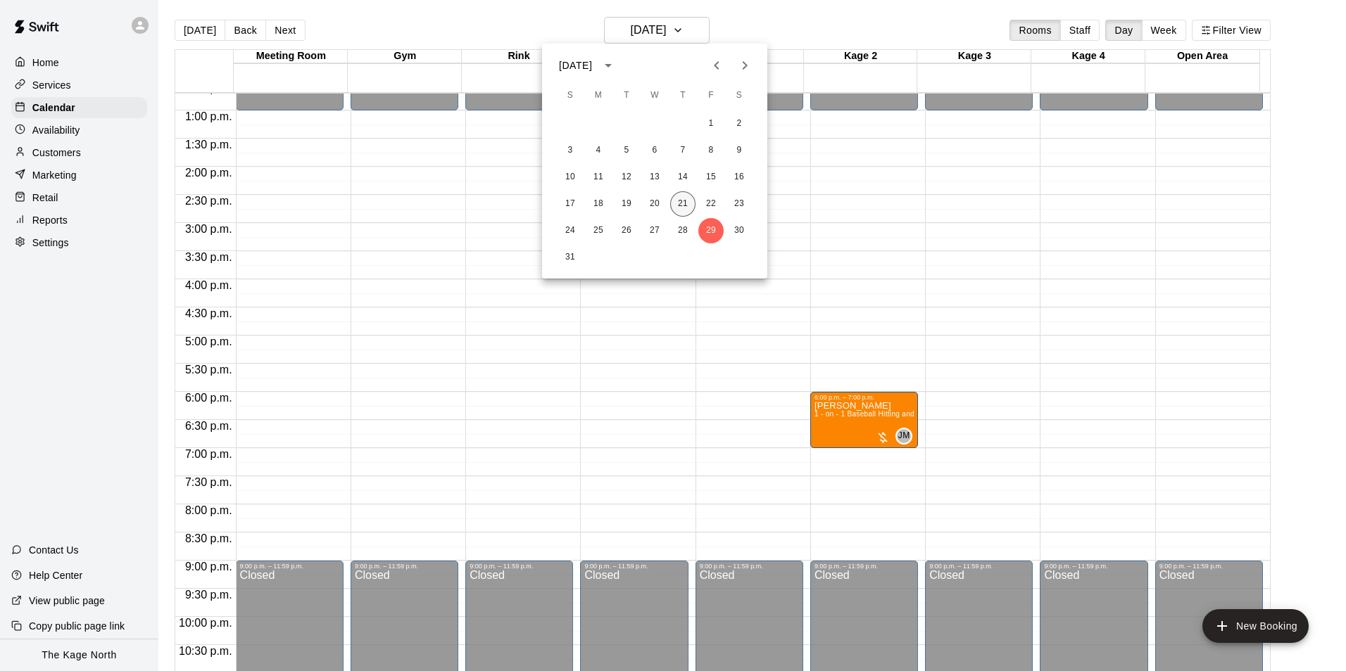
click at [685, 203] on button "21" at bounding box center [682, 203] width 25 height 25
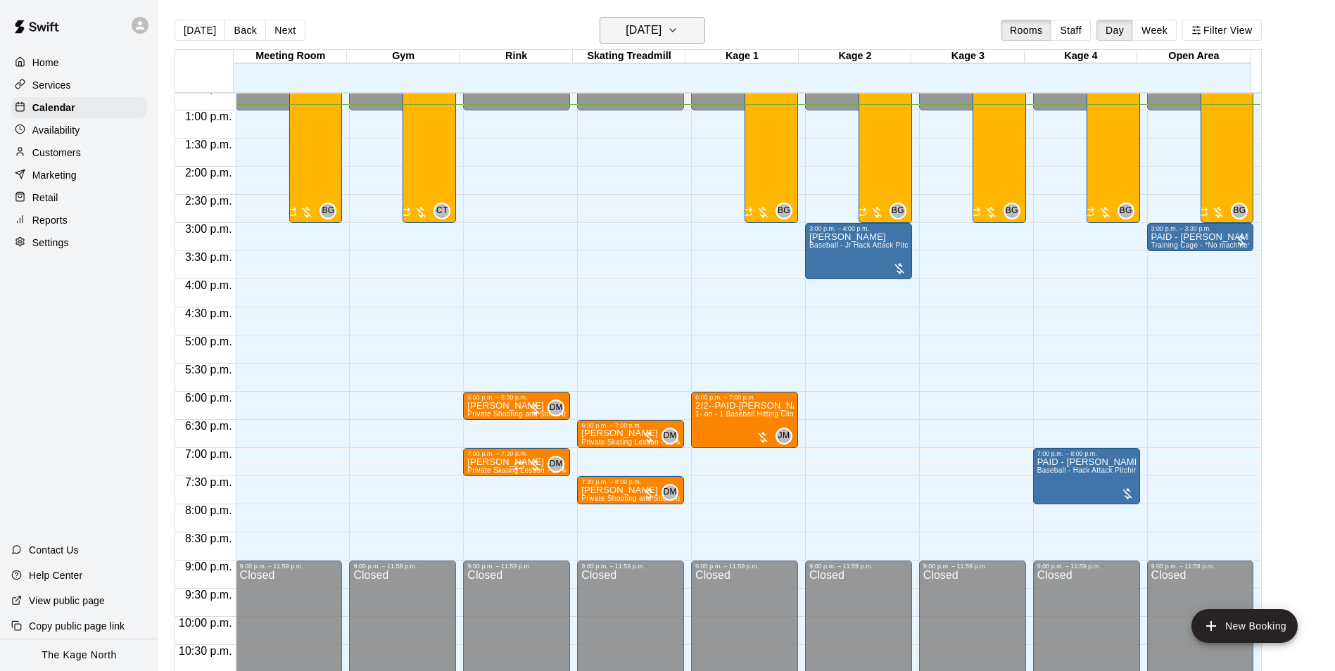
click at [662, 22] on h6 "[DATE]" at bounding box center [644, 30] width 36 height 20
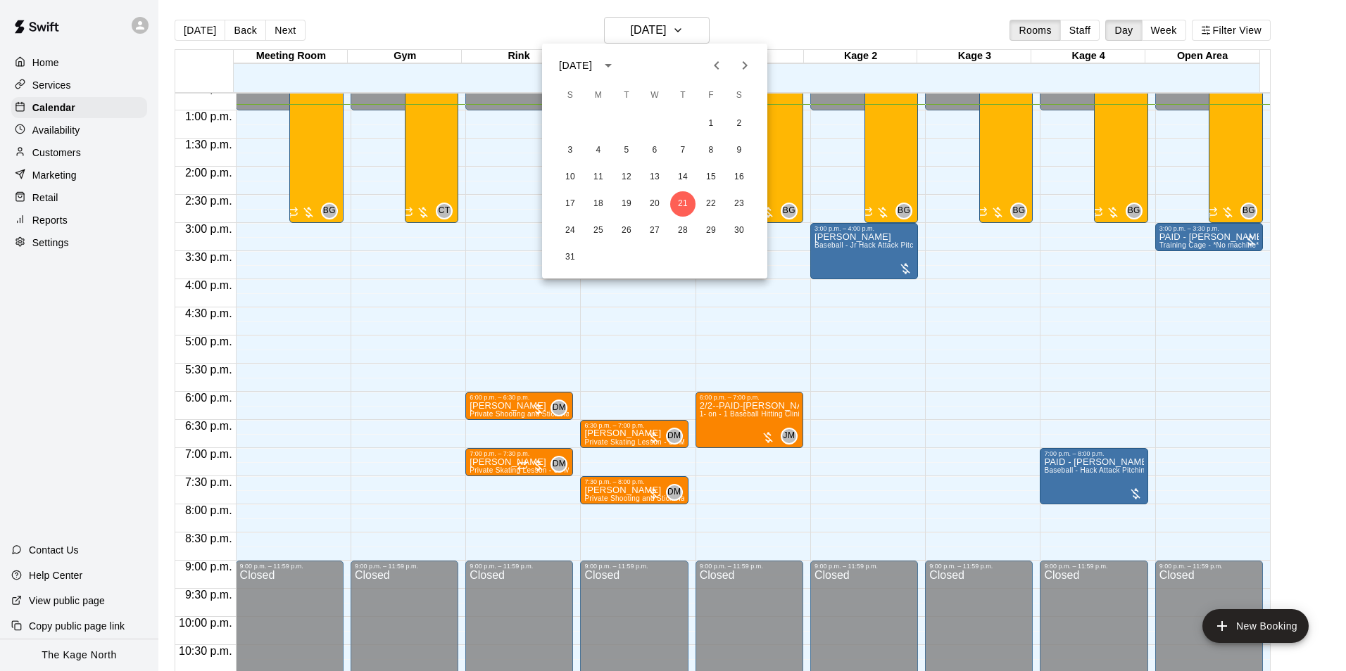
click at [736, 68] on icon "Next month" at bounding box center [744, 65] width 17 height 17
click at [599, 122] on button "1" at bounding box center [598, 123] width 25 height 25
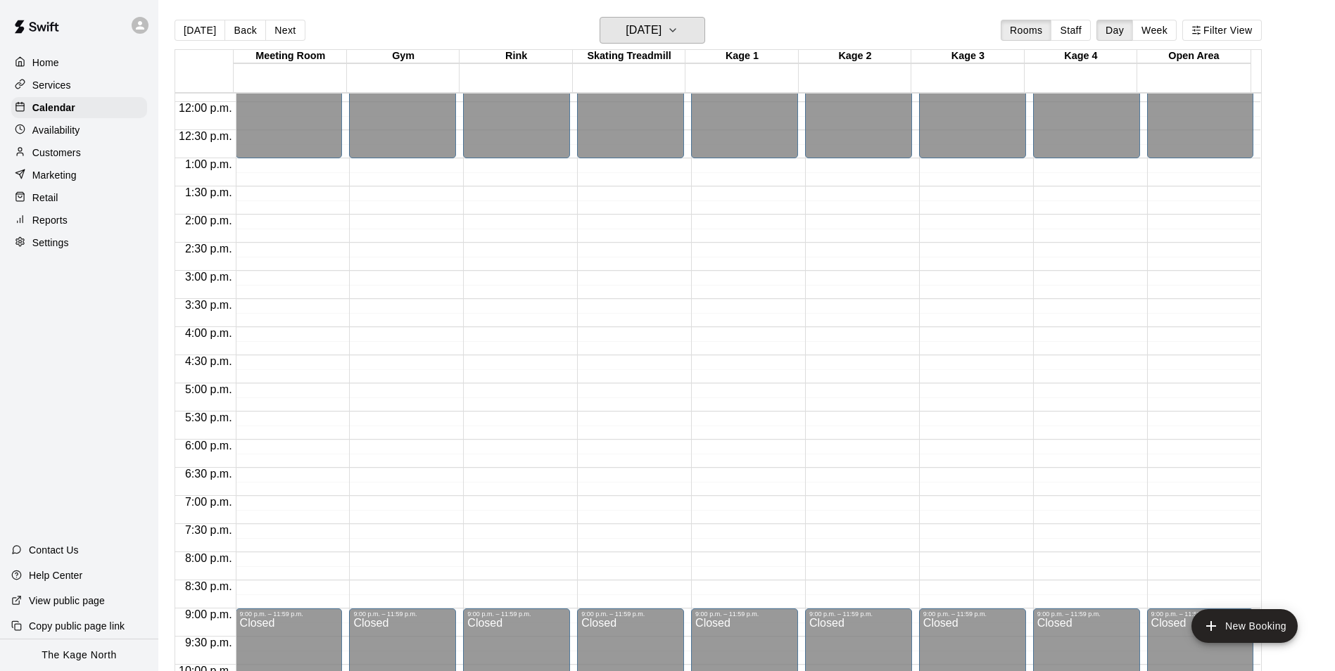
scroll to position [645, 0]
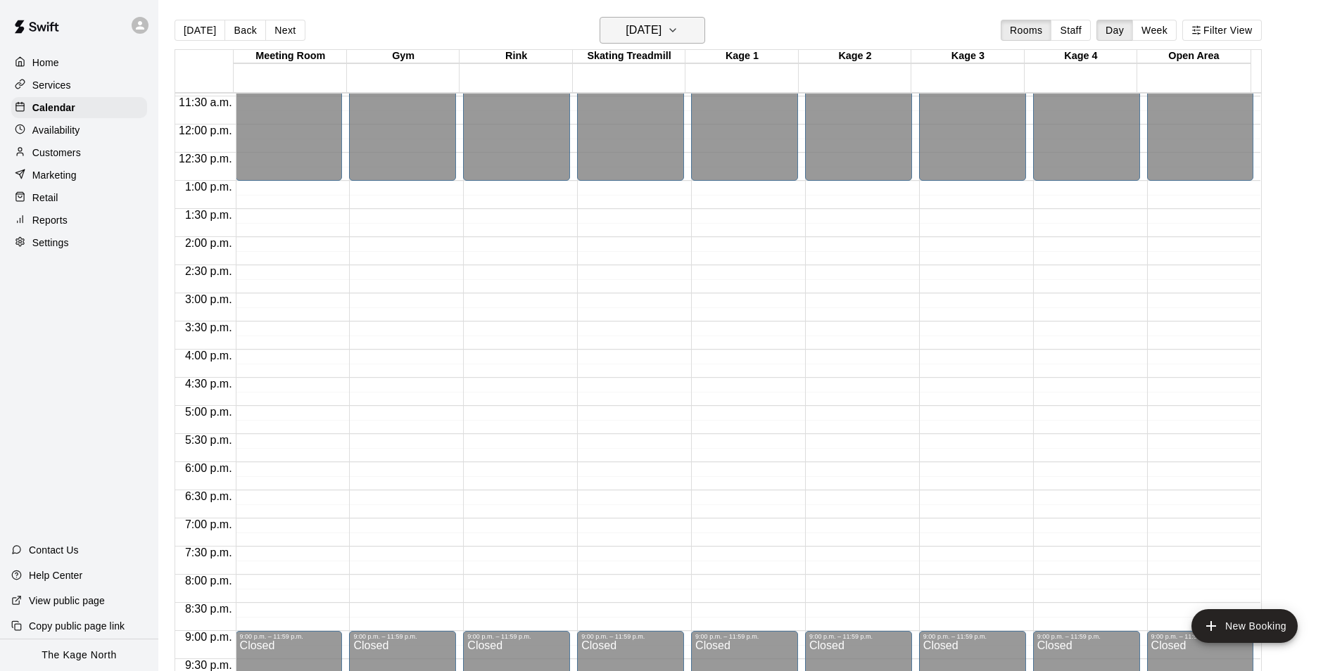
click at [662, 34] on h6 "[DATE]" at bounding box center [644, 30] width 36 height 20
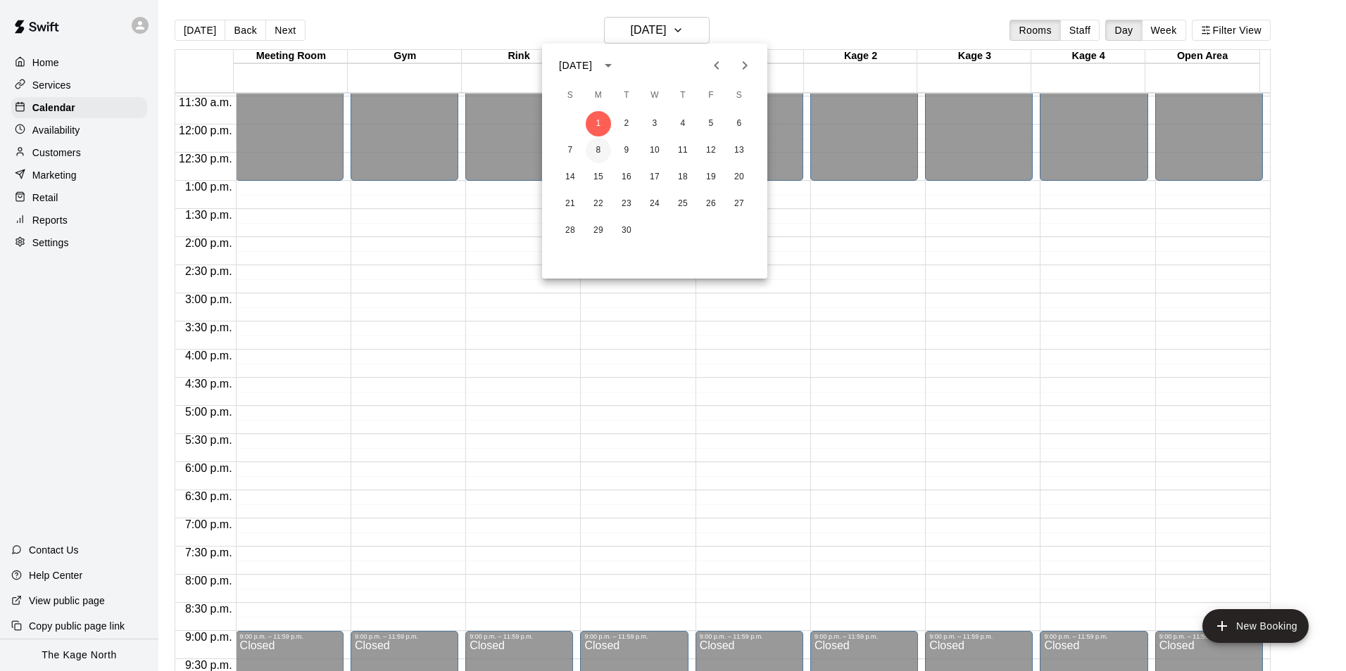
click at [602, 152] on button "8" at bounding box center [598, 150] width 25 height 25
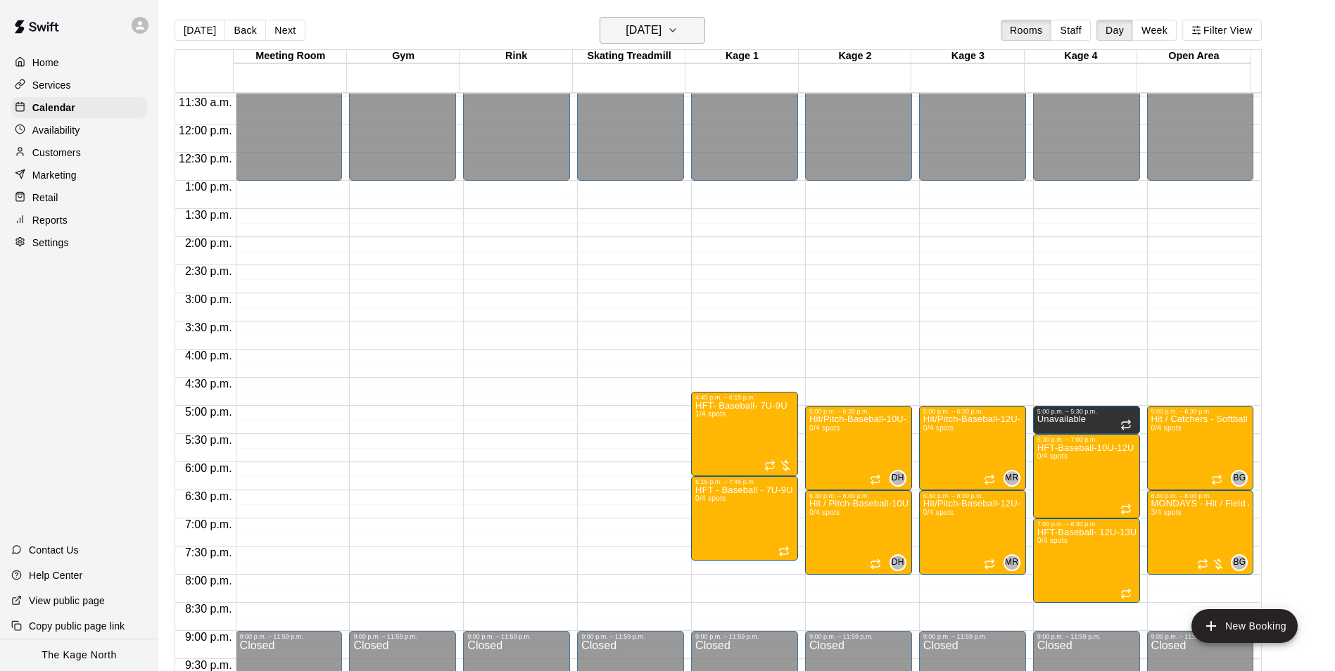
click at [662, 36] on h6 "[DATE]" at bounding box center [644, 30] width 36 height 20
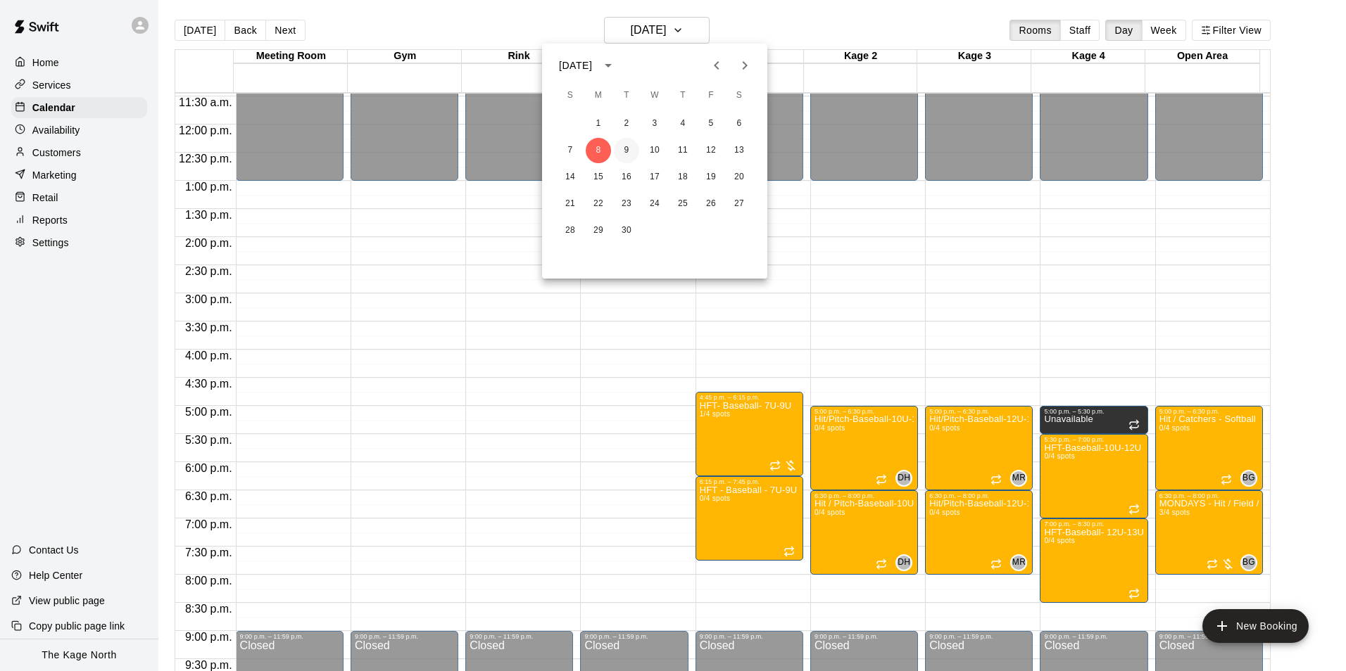
click at [625, 154] on button "9" at bounding box center [626, 150] width 25 height 25
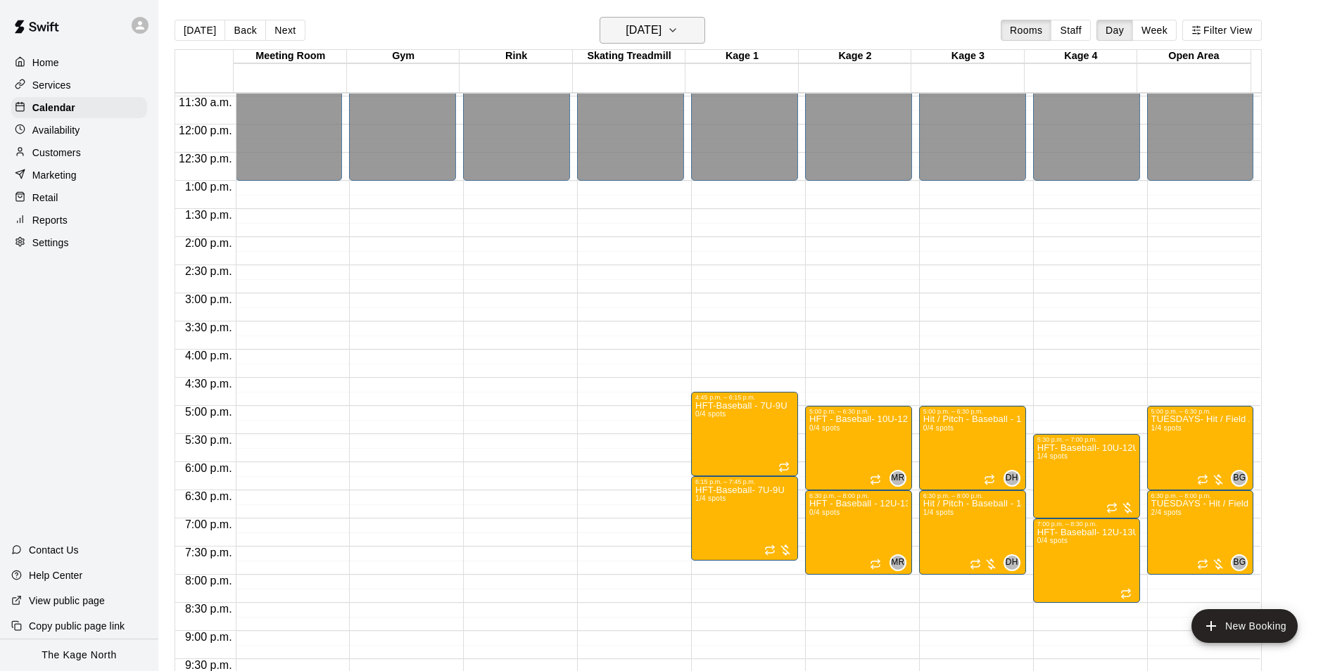
click at [662, 36] on h6 "[DATE]" at bounding box center [644, 30] width 36 height 20
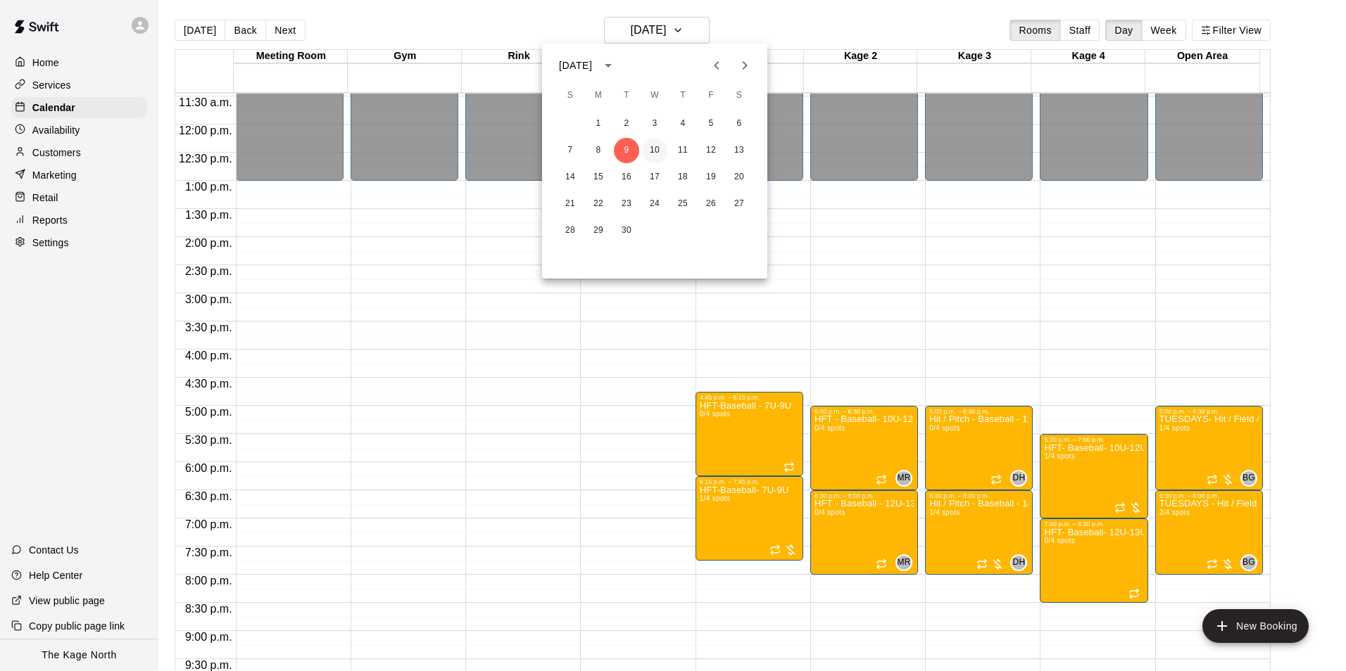
click at [649, 153] on button "10" at bounding box center [654, 150] width 25 height 25
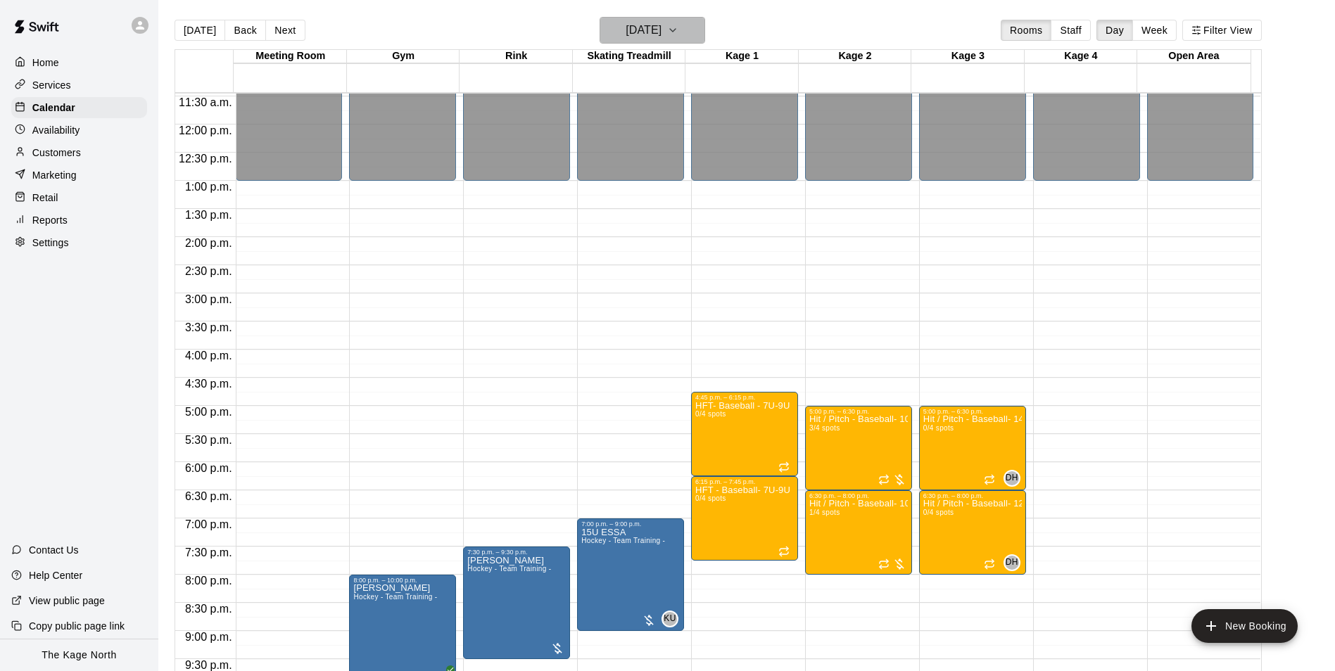
click at [662, 31] on h6 "[DATE]" at bounding box center [644, 30] width 36 height 20
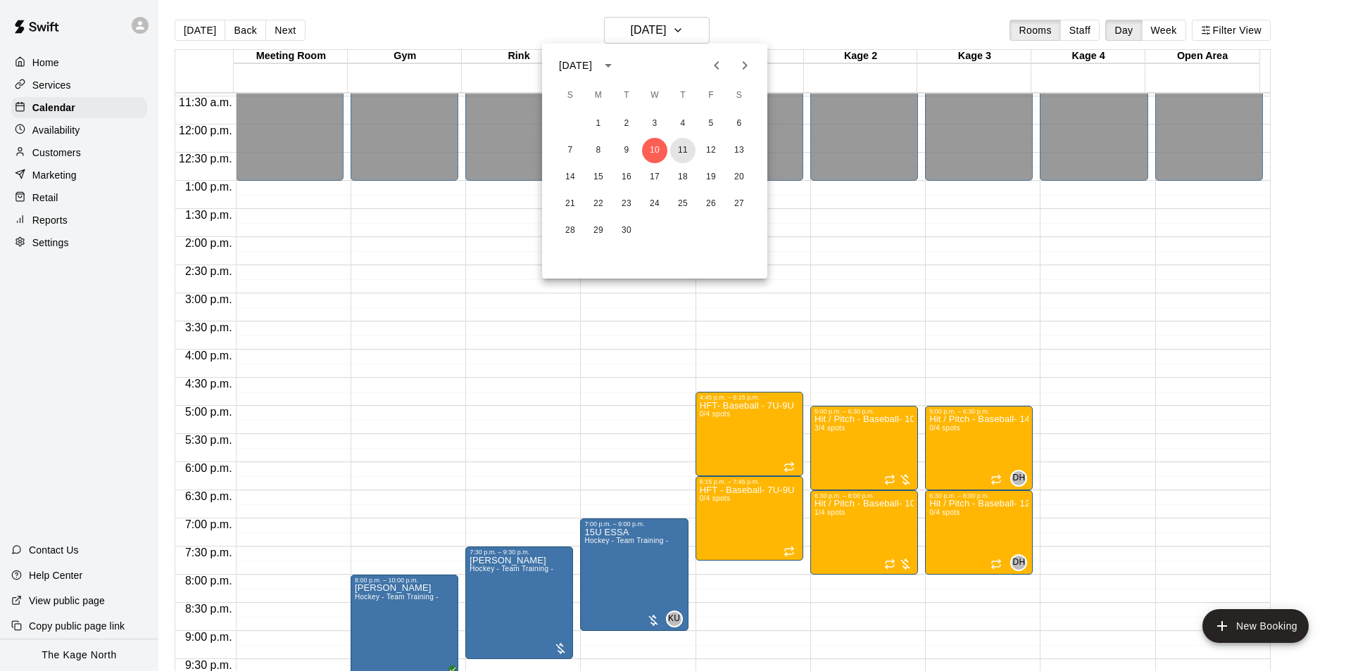
drag, startPoint x: 678, startPoint y: 149, endPoint x: 777, endPoint y: 217, distance: 119.9
click at [678, 149] on button "11" at bounding box center [682, 150] width 25 height 25
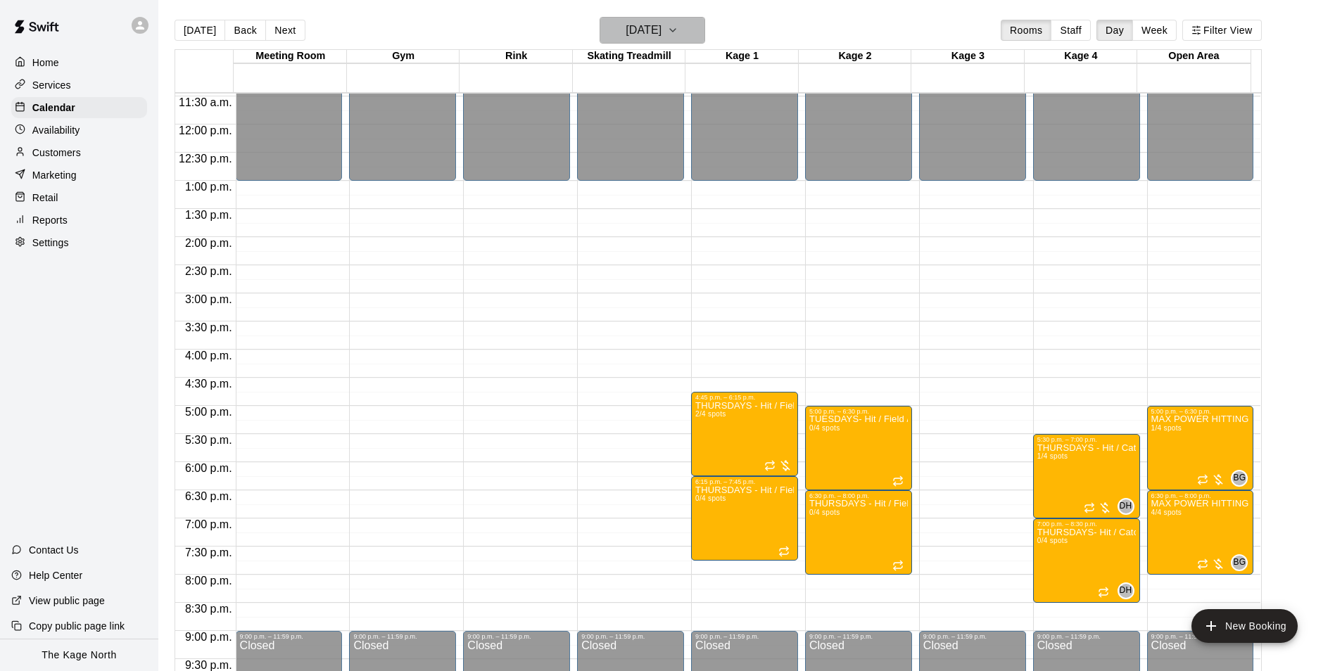
click at [662, 27] on h6 "[DATE]" at bounding box center [644, 30] width 36 height 20
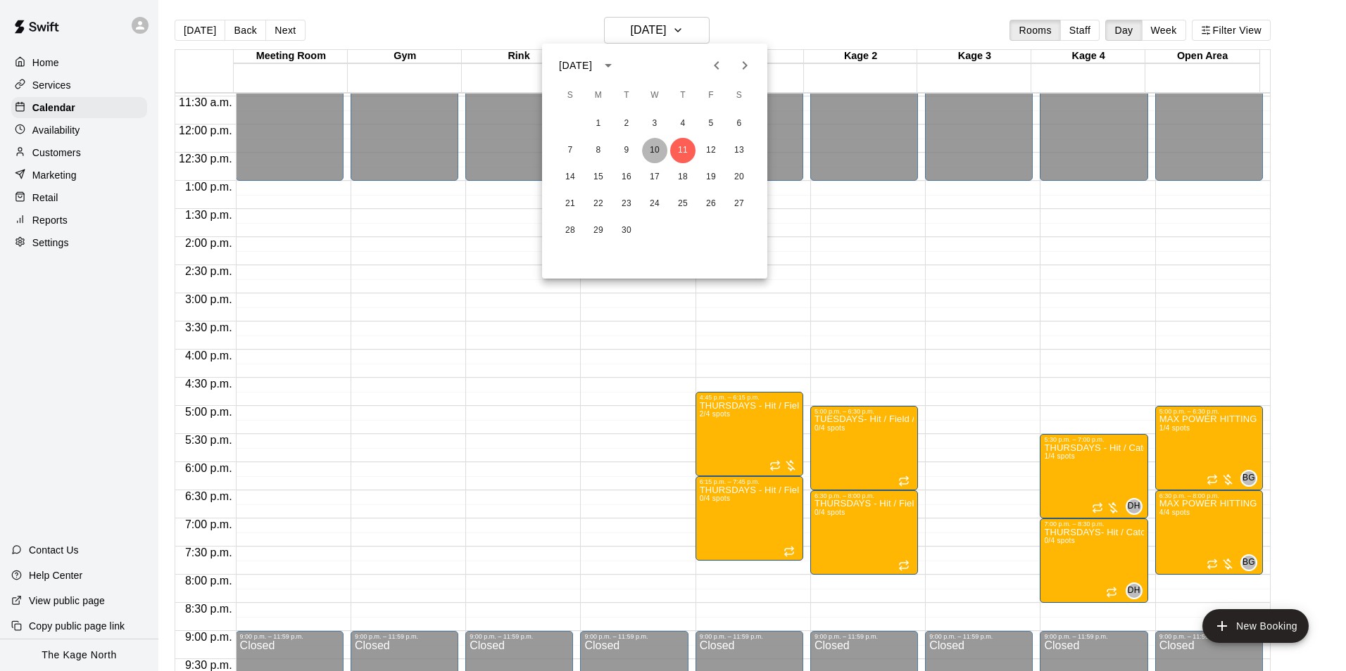
click at [652, 148] on button "10" at bounding box center [654, 150] width 25 height 25
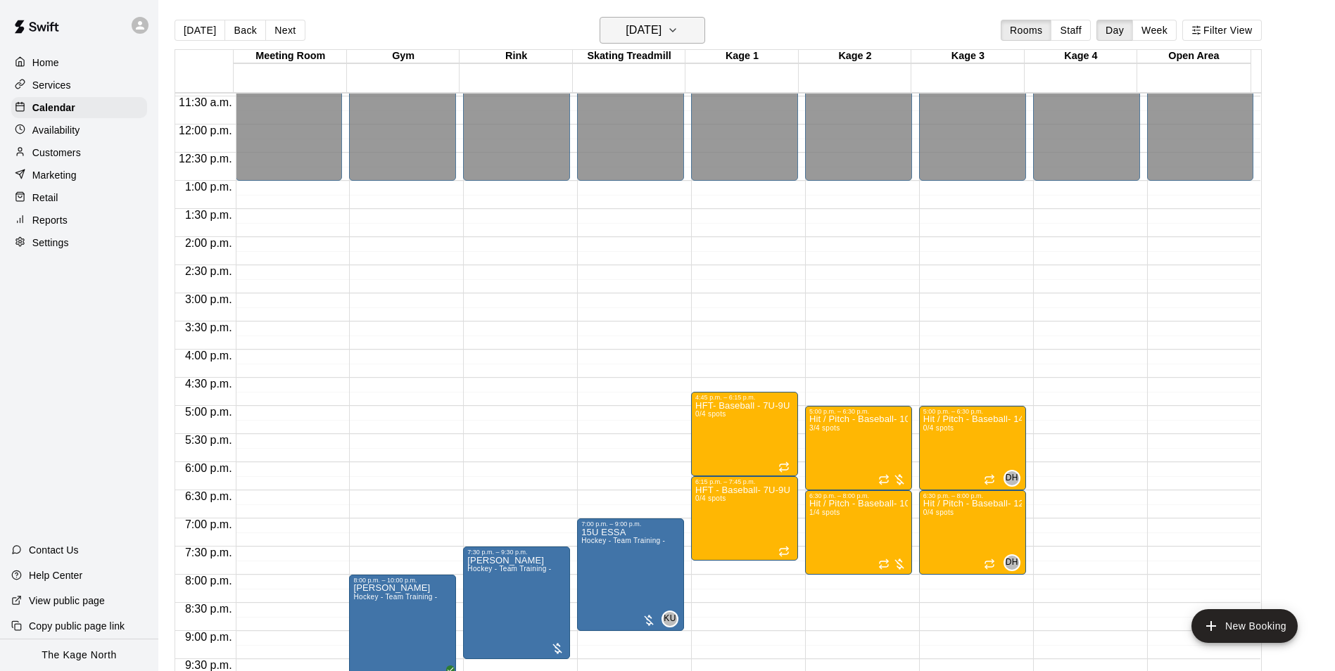
click at [662, 37] on h6 "[DATE]" at bounding box center [644, 30] width 36 height 20
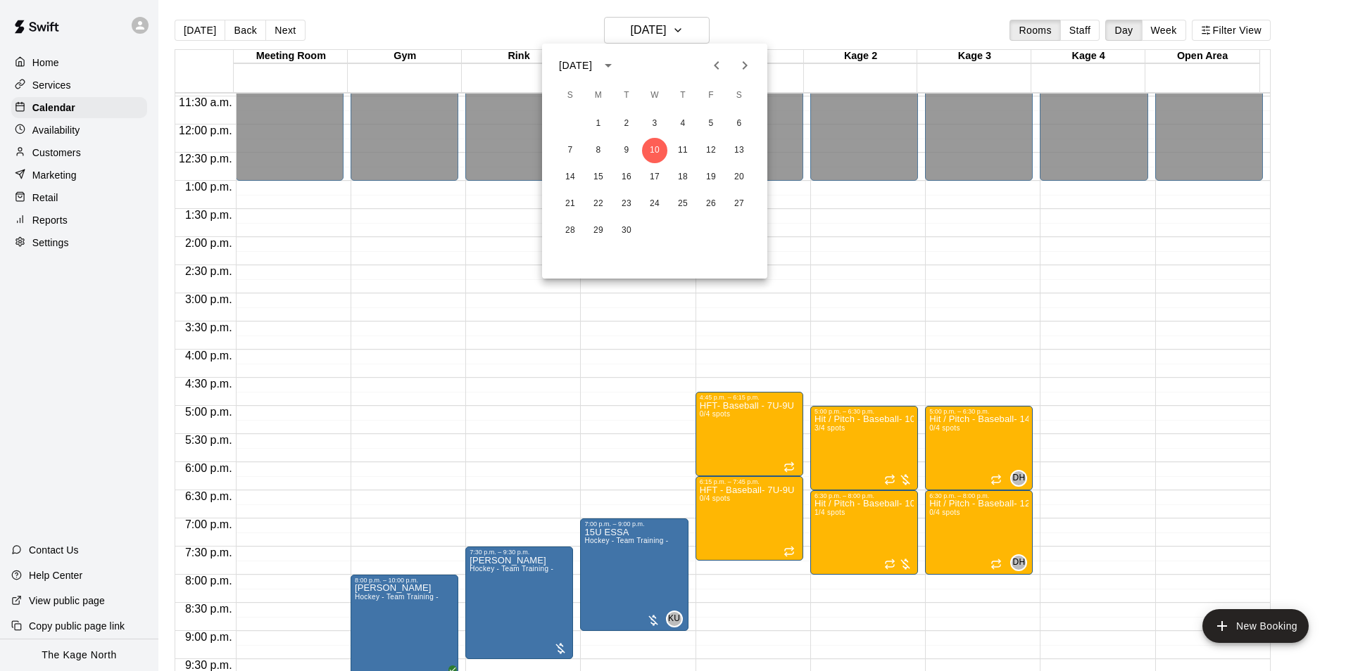
click at [471, 19] on div at bounding box center [673, 335] width 1346 height 671
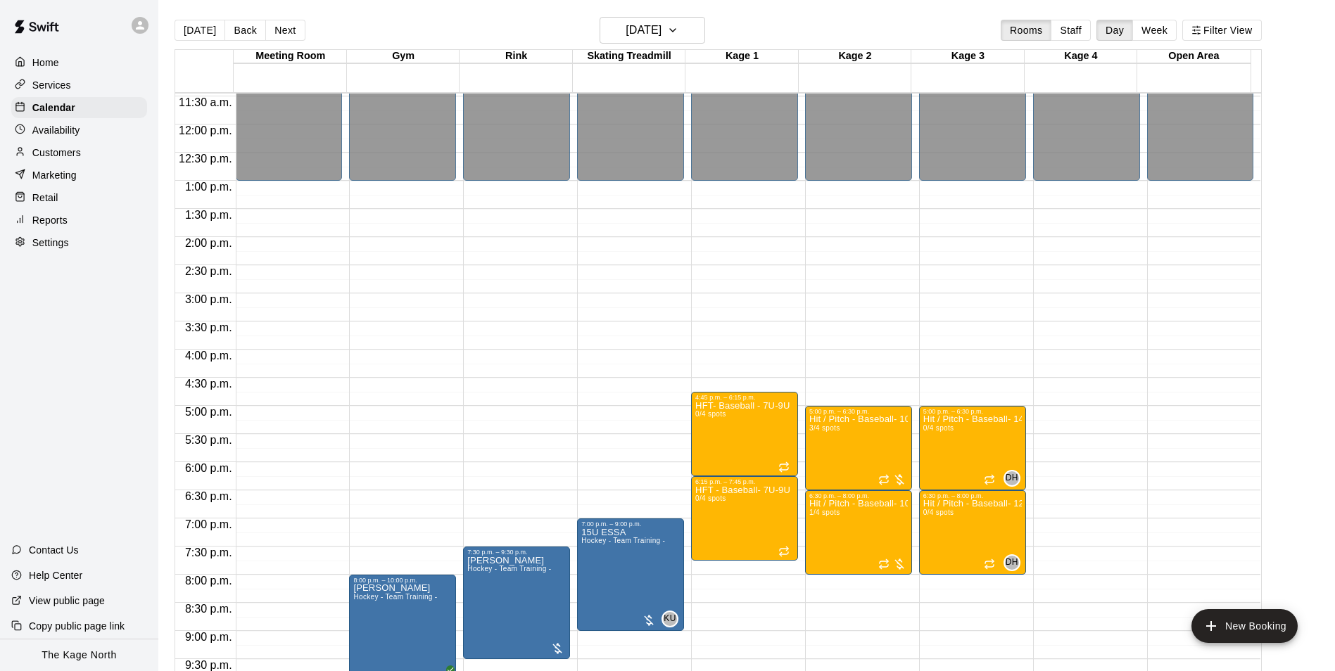
click at [133, 25] on div at bounding box center [140, 25] width 17 height 17
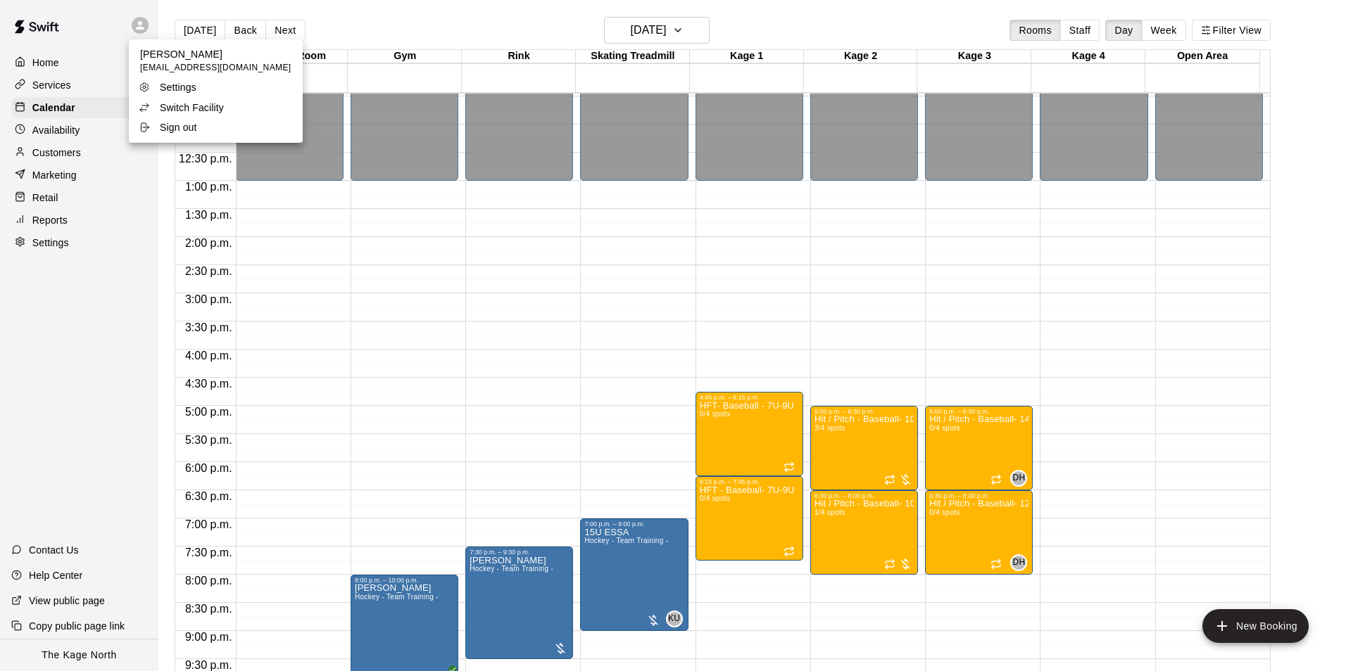
drag, startPoint x: 223, startPoint y: 110, endPoint x: 231, endPoint y: 111, distance: 7.9
click at [223, 110] on p "Switch Facility" at bounding box center [192, 108] width 64 height 14
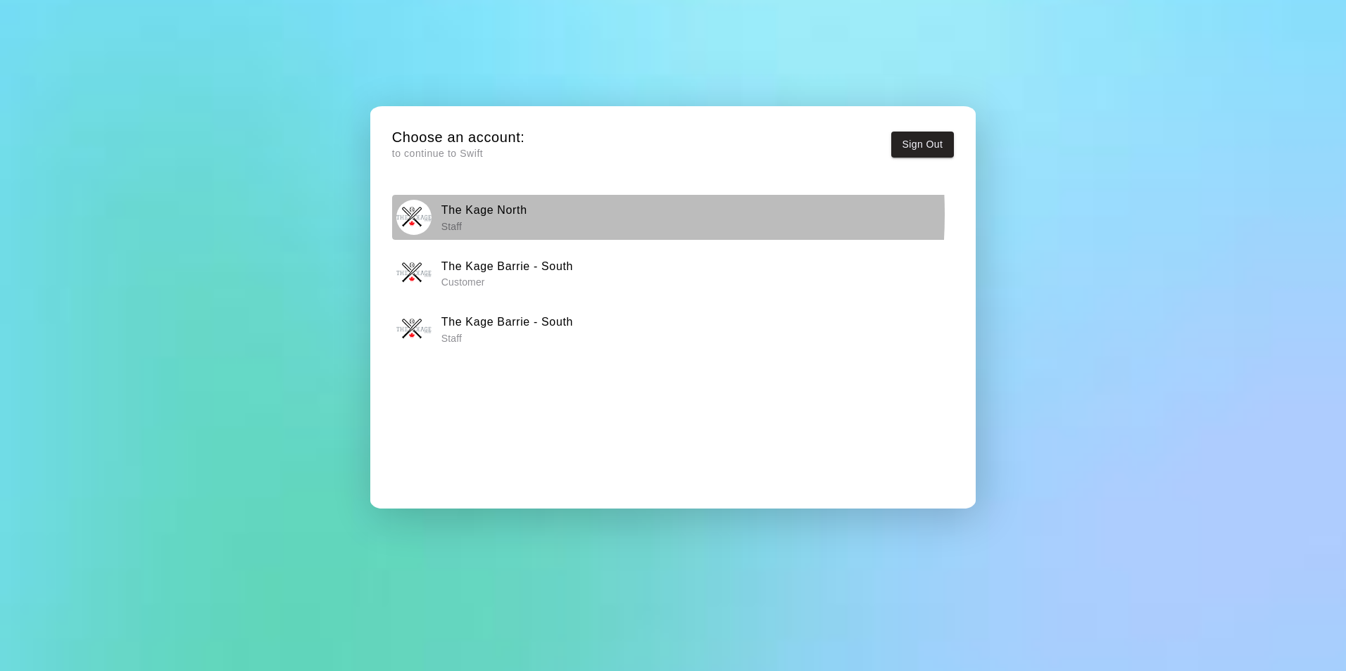
click at [495, 214] on h6 "The Kage North" at bounding box center [484, 210] width 86 height 18
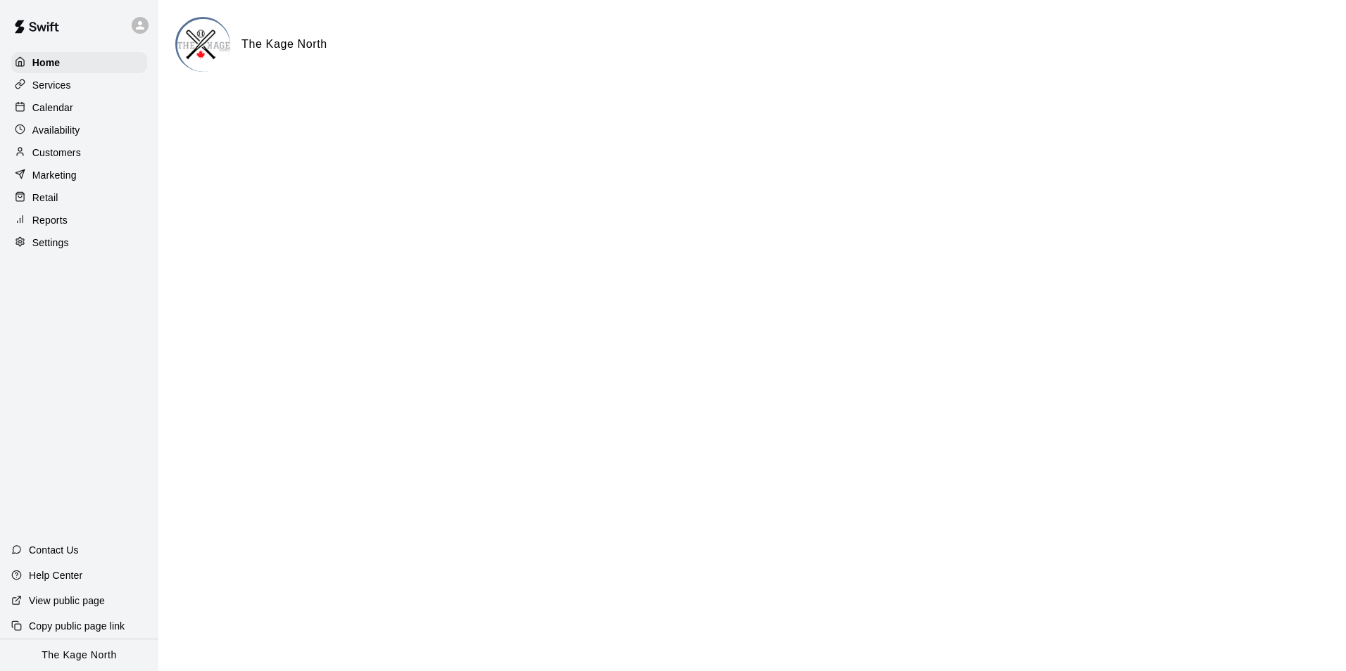
click at [68, 87] on p "Services" at bounding box center [51, 85] width 39 height 14
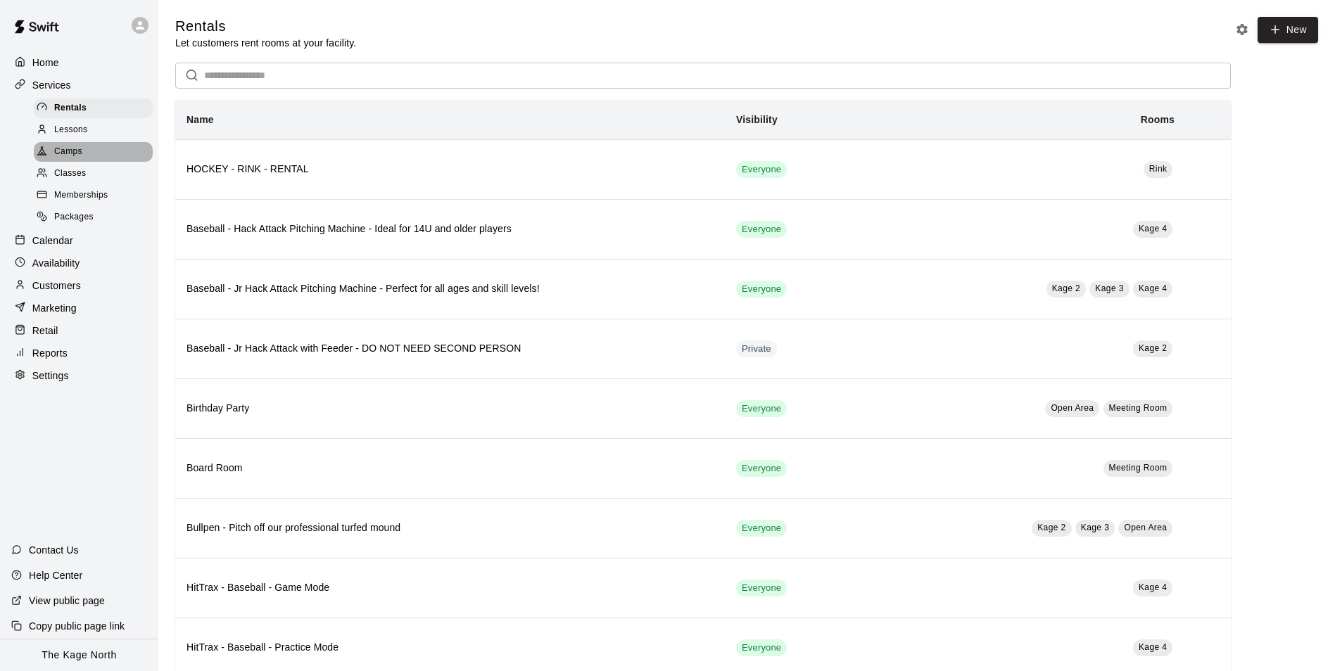
click at [82, 155] on span "Camps" at bounding box center [68, 152] width 28 height 14
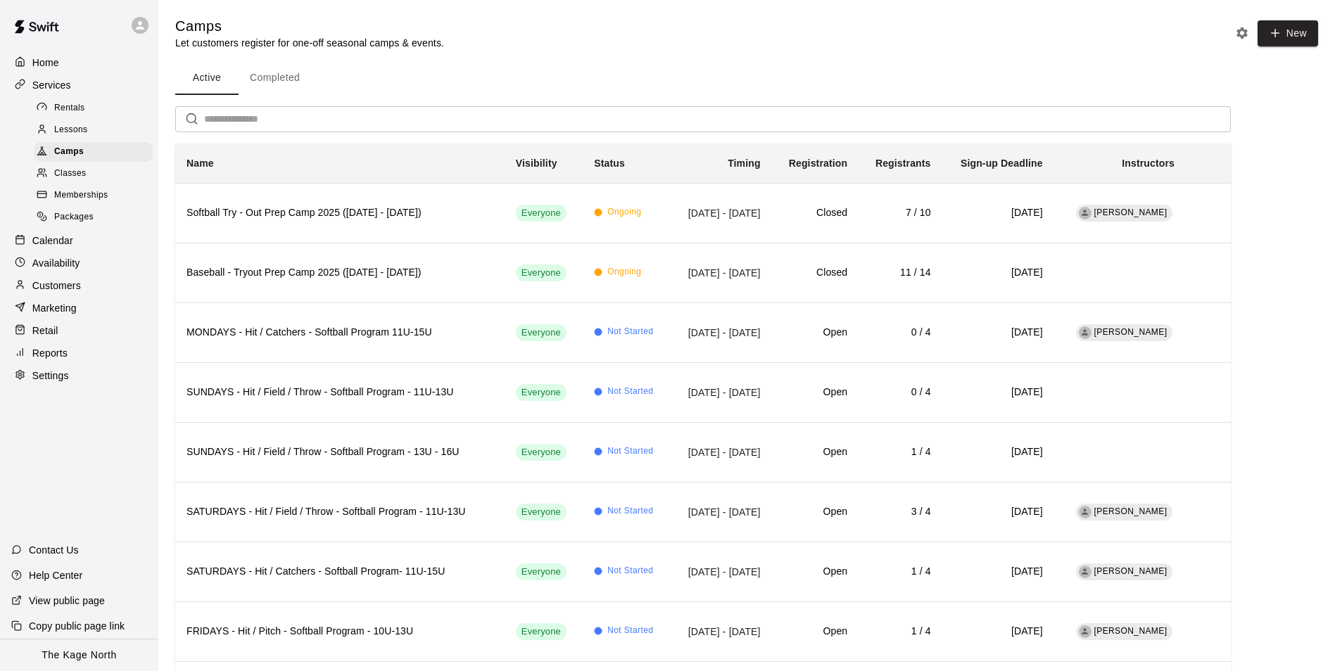
click at [253, 108] on input "text" at bounding box center [717, 119] width 1027 height 26
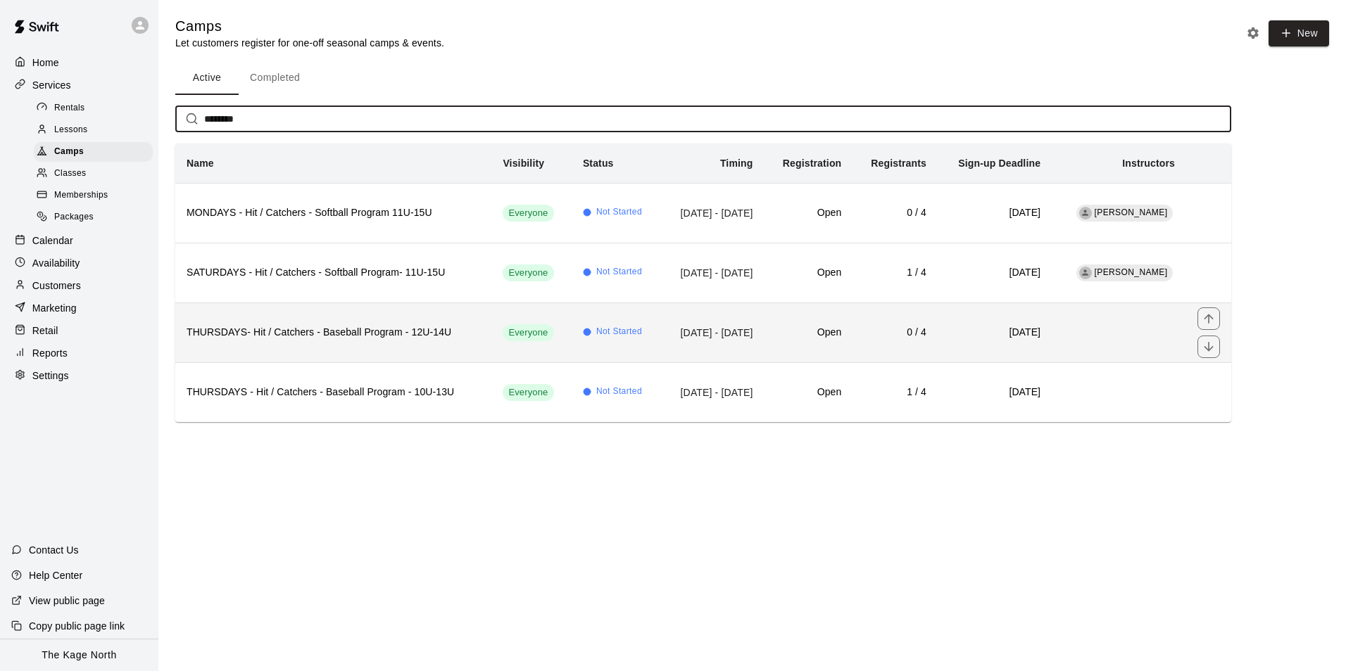
type input "********"
click at [397, 346] on th "THURSDAYS- Hit / Catchers - Baseball Program - 12U-14U" at bounding box center [333, 333] width 316 height 60
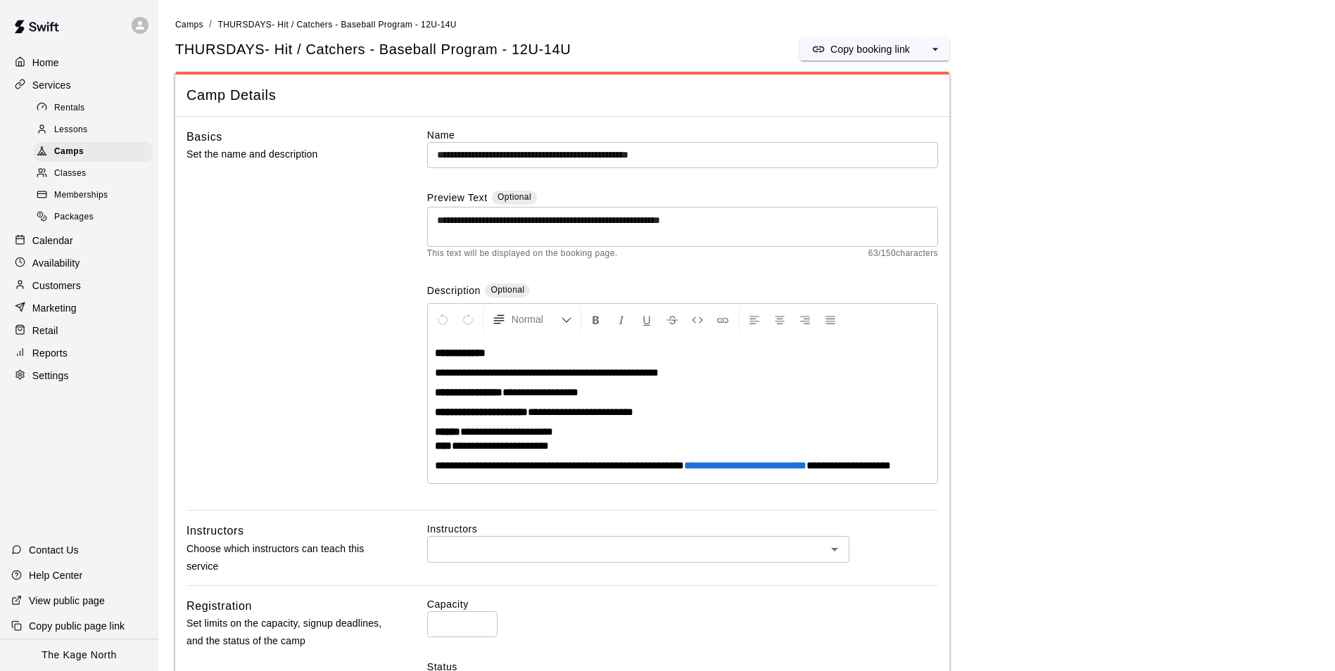
click at [139, 27] on icon at bounding box center [140, 25] width 8 height 8
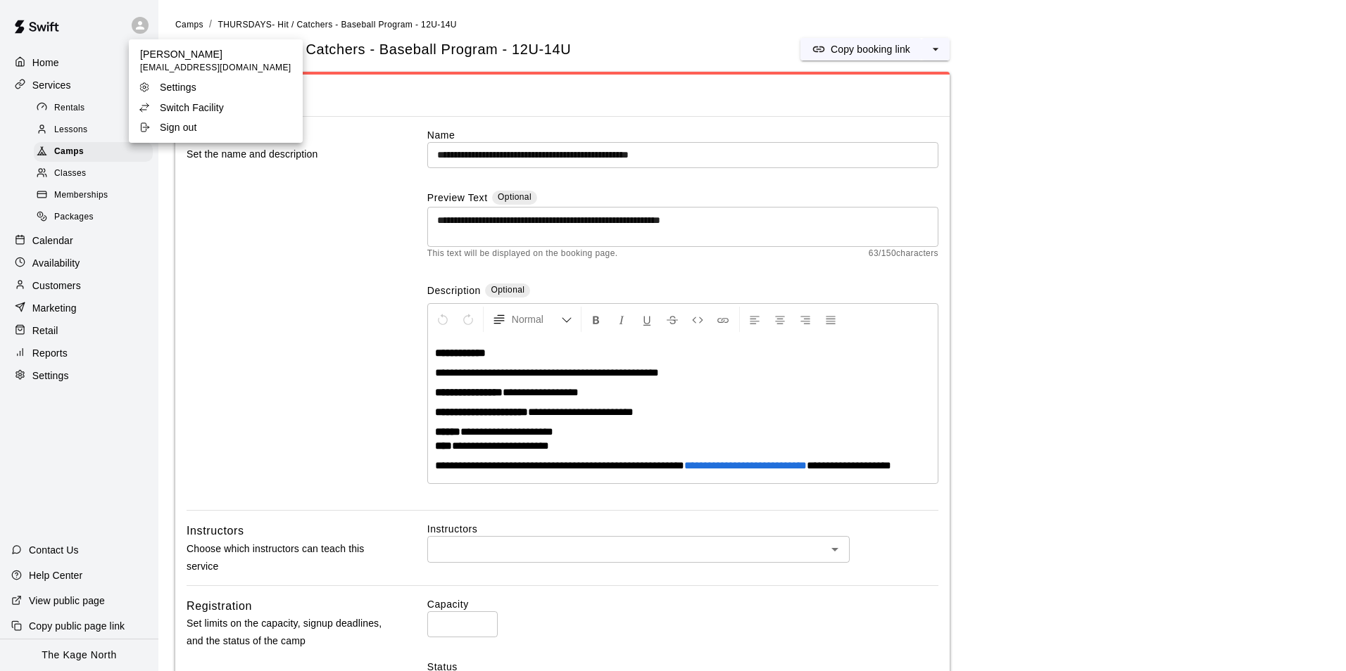
click at [208, 110] on p "Switch Facility" at bounding box center [192, 108] width 64 height 14
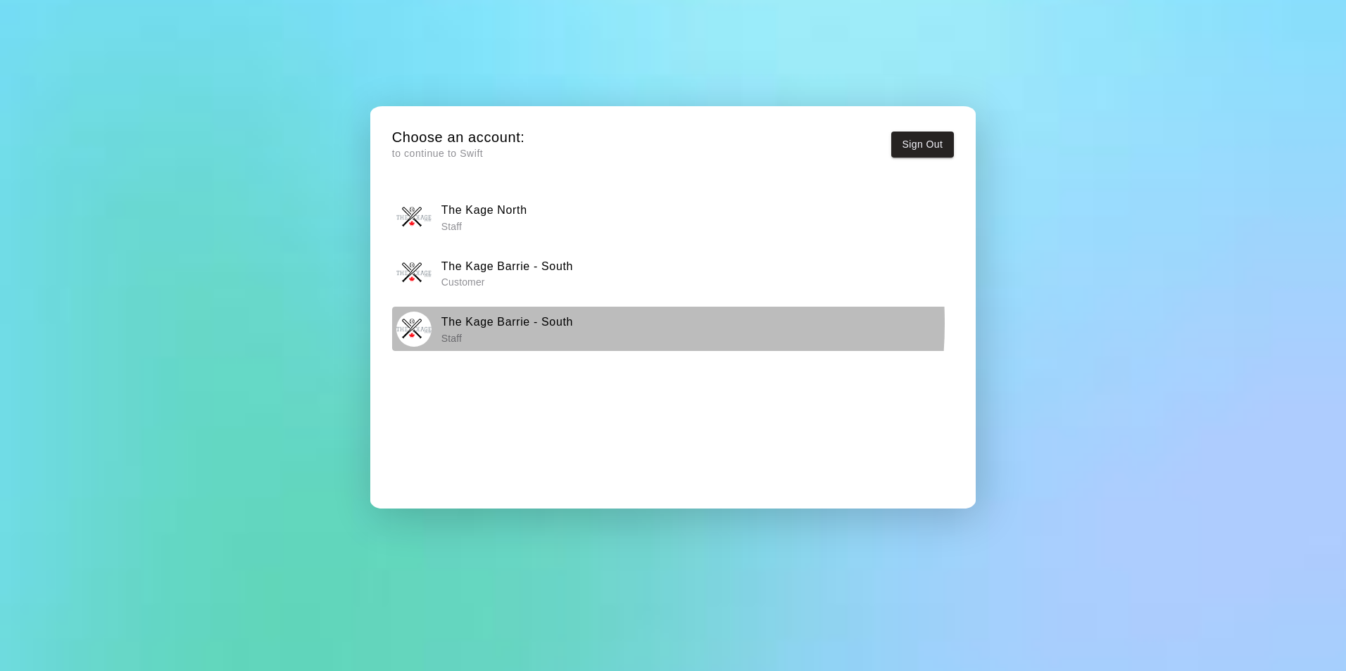
click at [538, 324] on h6 "The Kage Barrie - South" at bounding box center [507, 322] width 132 height 18
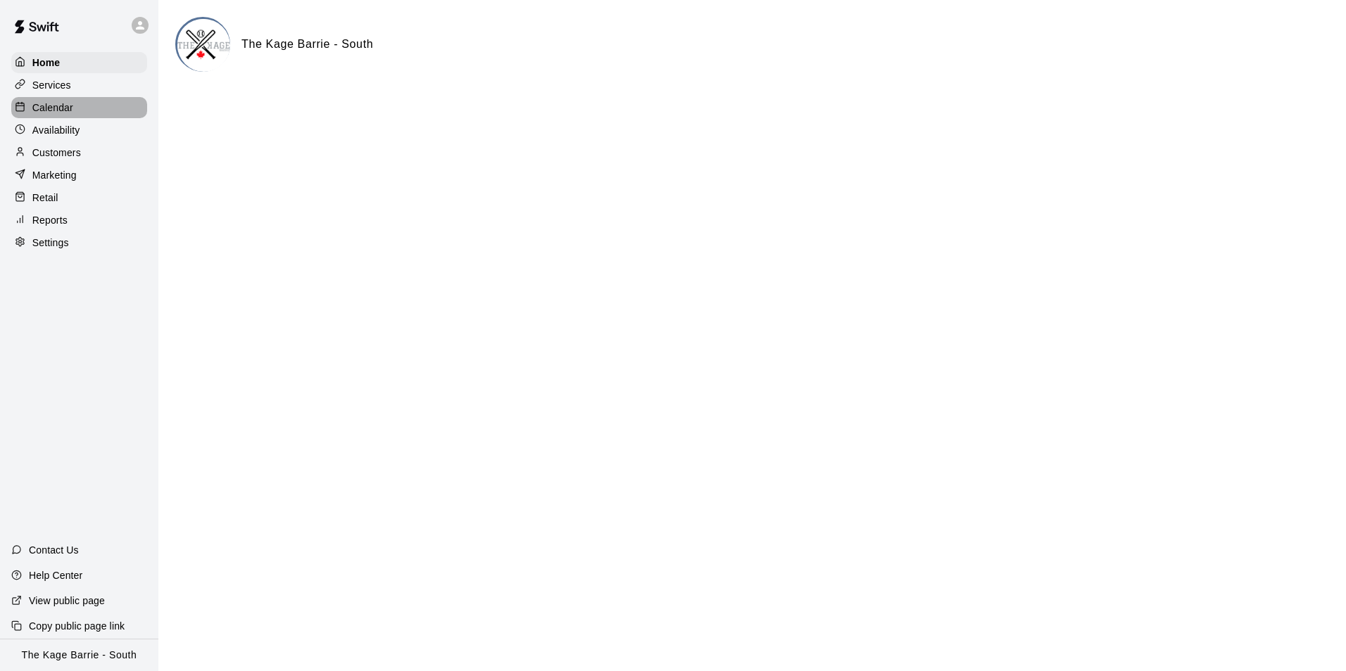
click at [55, 110] on p "Calendar" at bounding box center [52, 108] width 41 height 14
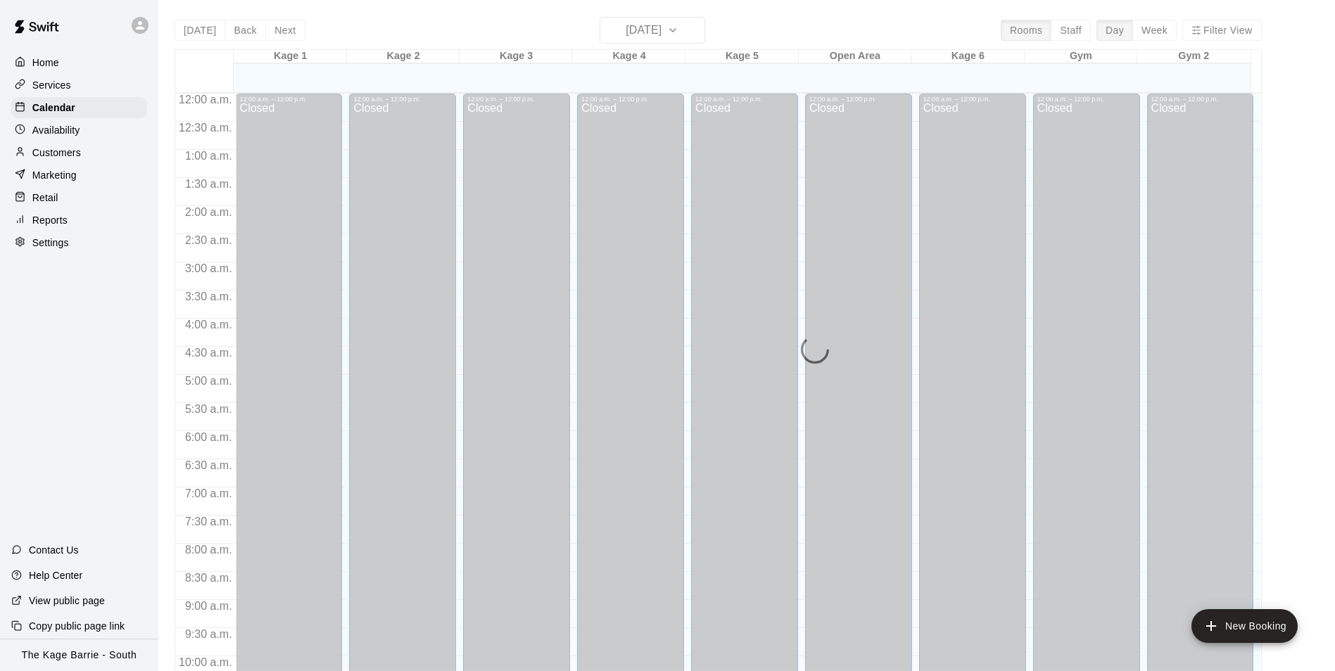
scroll to position [715, 0]
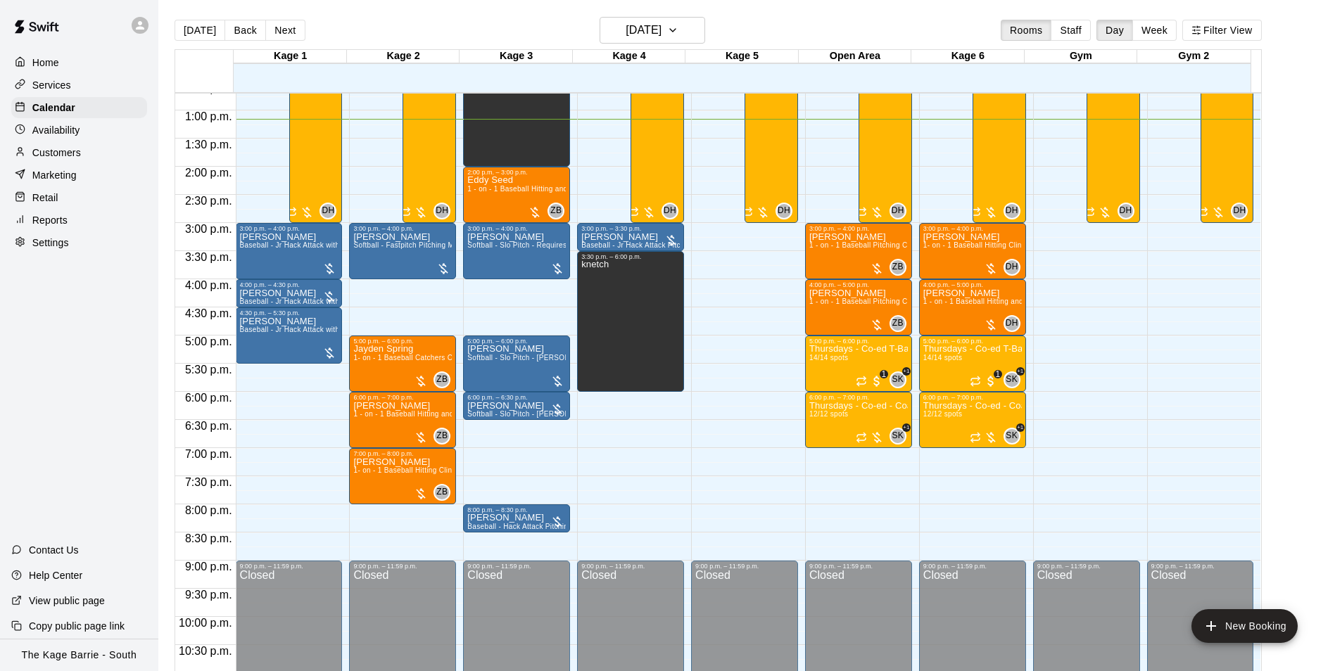
click at [48, 80] on p "Services" at bounding box center [51, 85] width 39 height 14
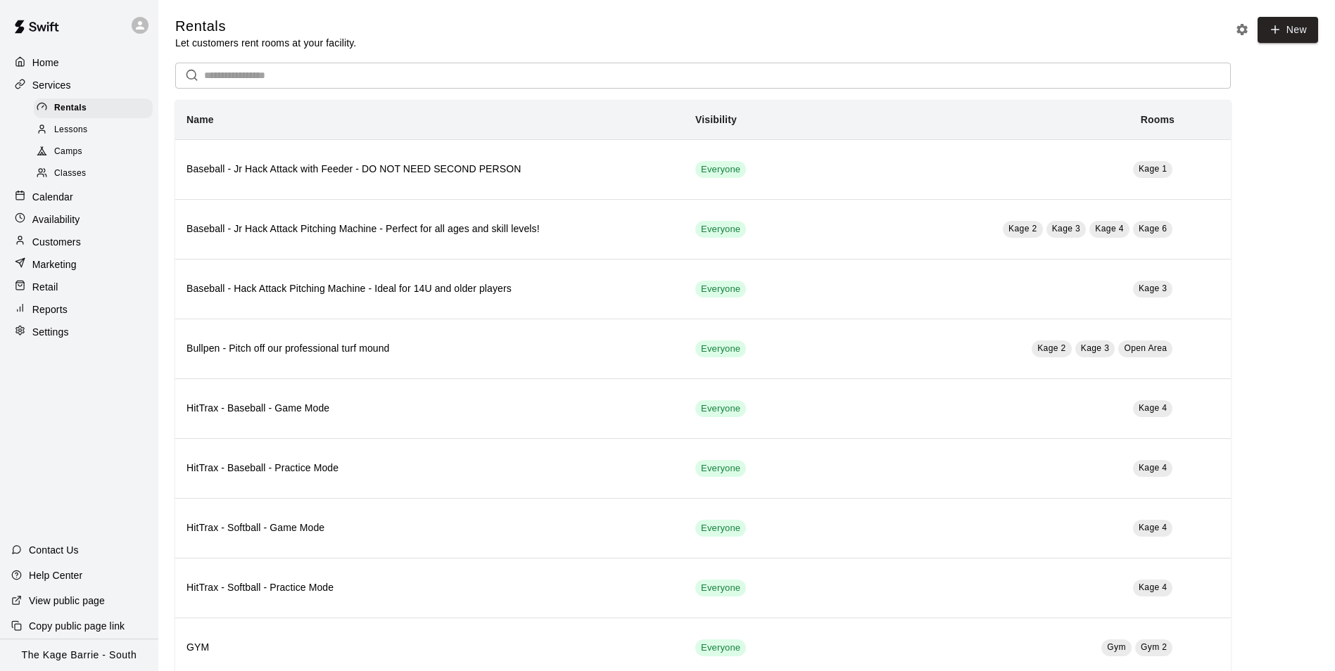
click at [66, 148] on span "Camps" at bounding box center [68, 152] width 28 height 14
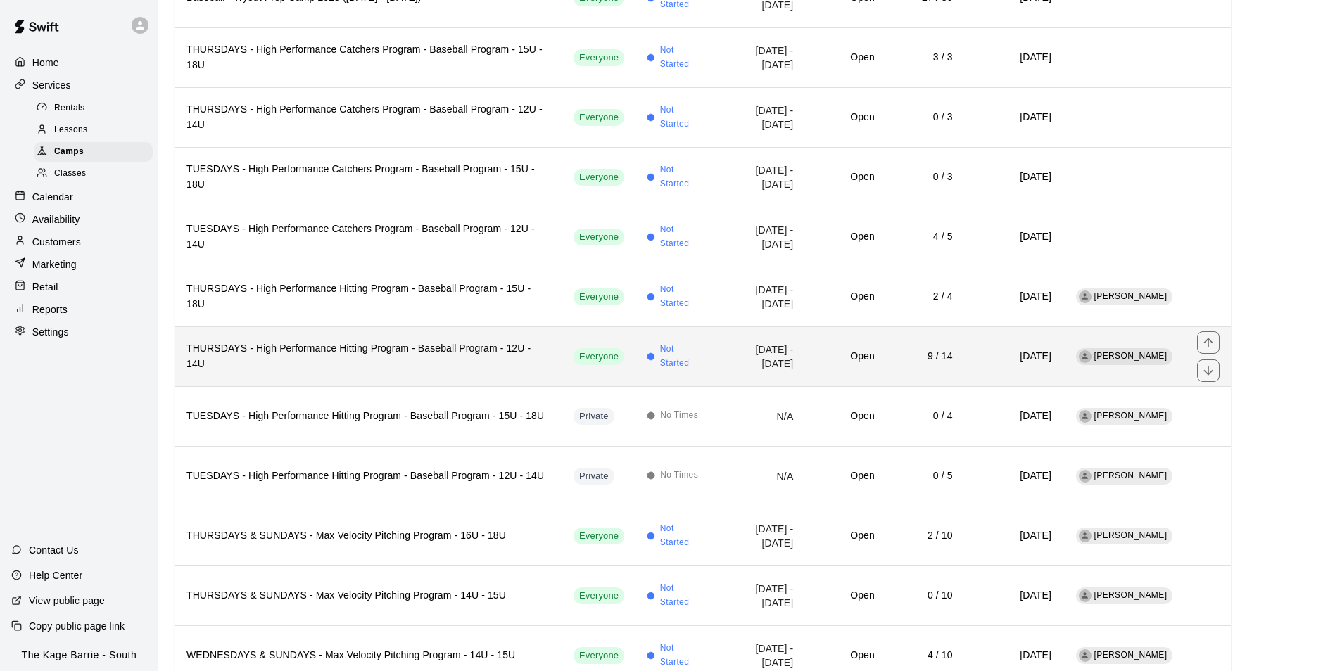
scroll to position [281, 0]
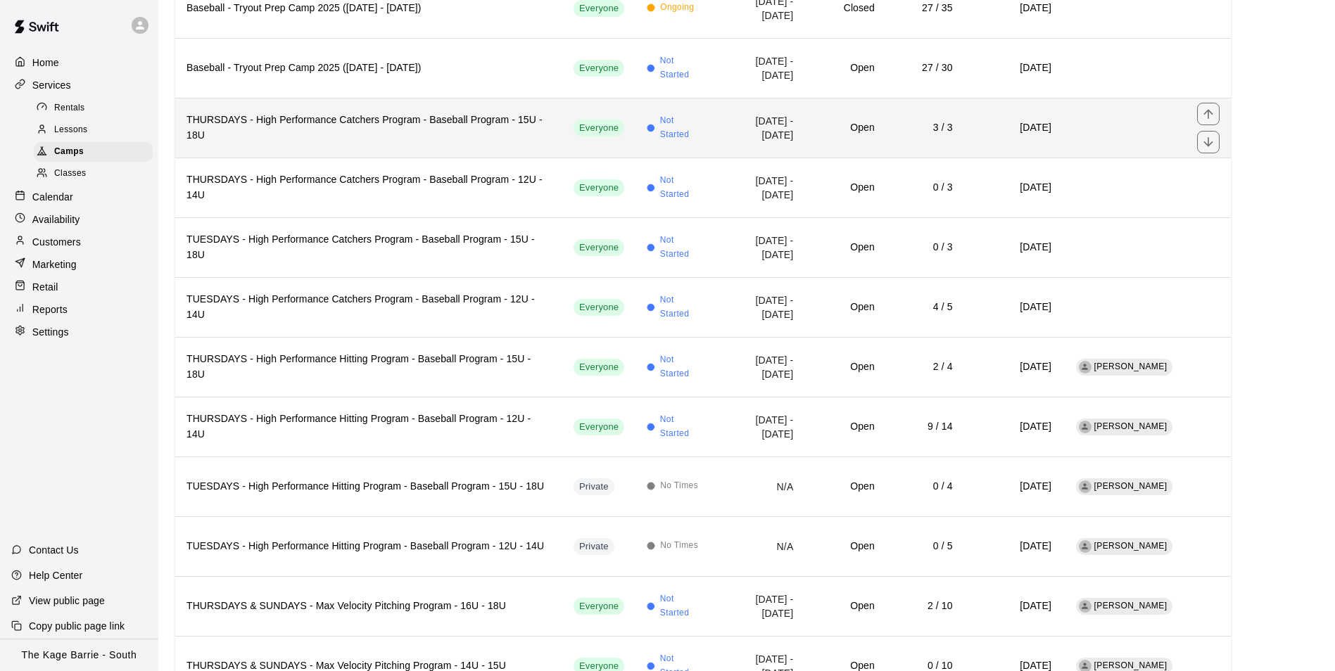
click at [381, 125] on h6 "THURSDAYS - High Performance Catchers Program - Baseball Program - 15U - 18U" at bounding box center [368, 128] width 365 height 31
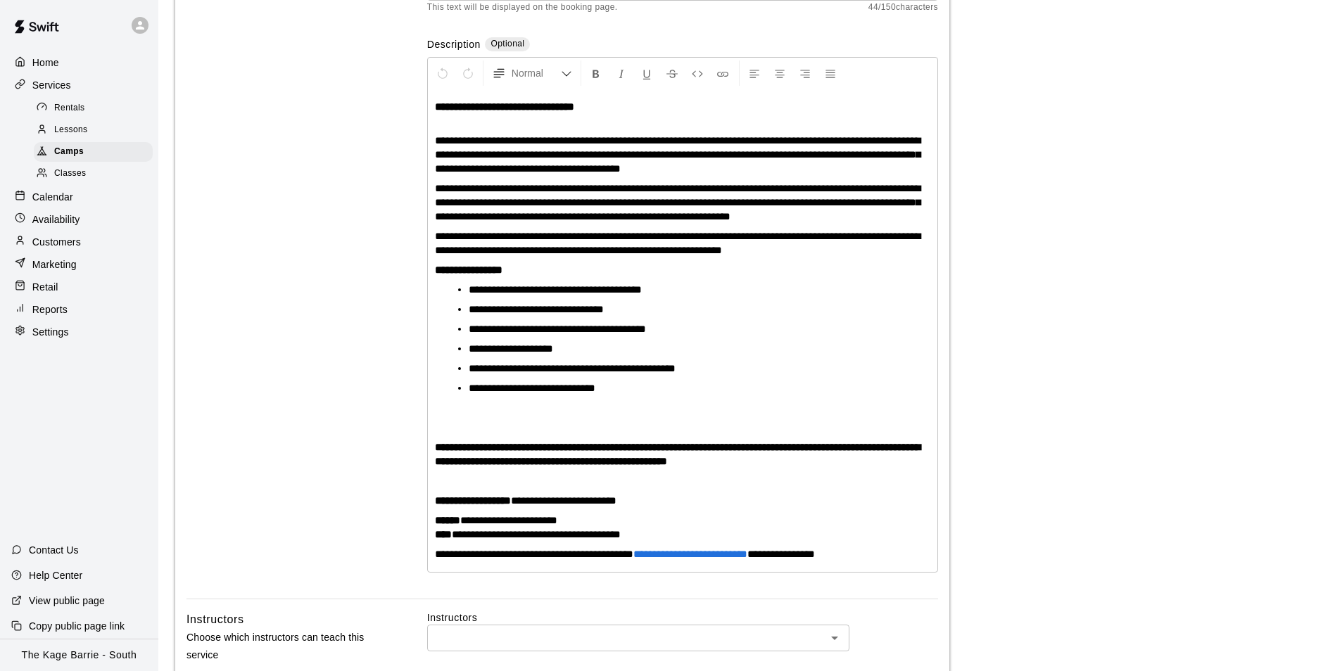
scroll to position [277, 0]
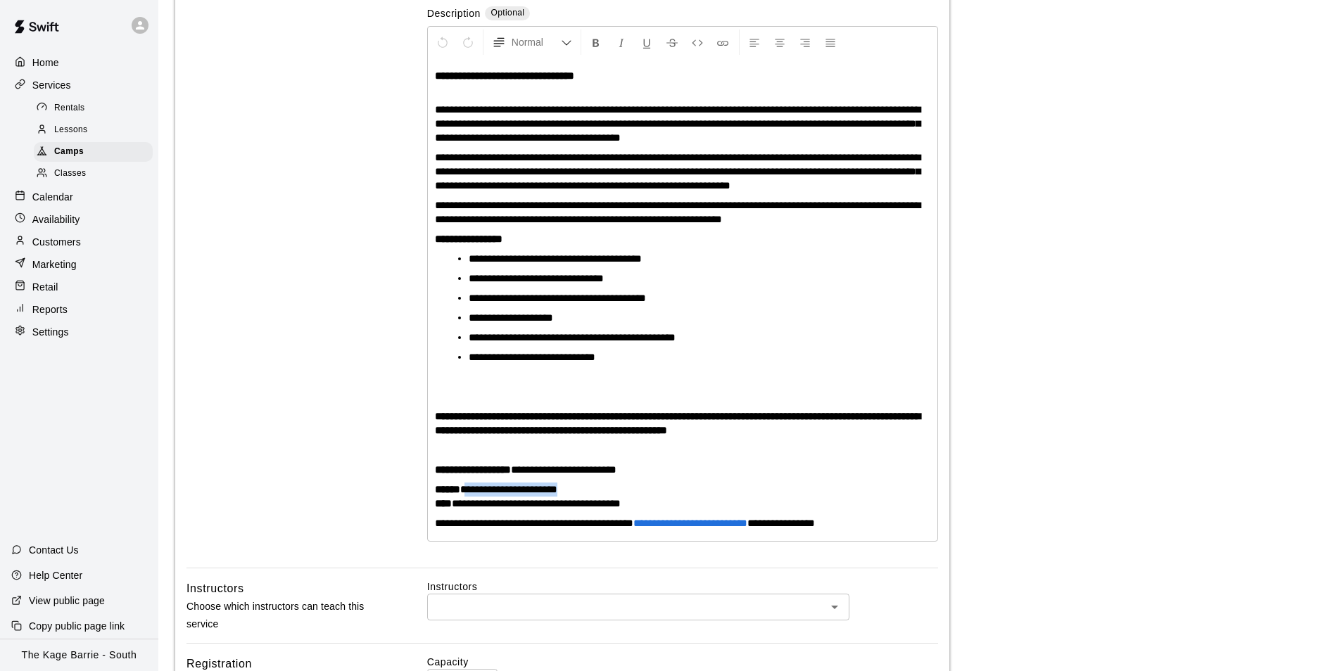
drag, startPoint x: 571, startPoint y: 490, endPoint x: 472, endPoint y: 489, distance: 99.9
click at [472, 489] on p "**********" at bounding box center [682, 497] width 495 height 28
click at [680, 483] on p "**********" at bounding box center [682, 497] width 495 height 28
click at [72, 248] on p "Customers" at bounding box center [56, 242] width 49 height 14
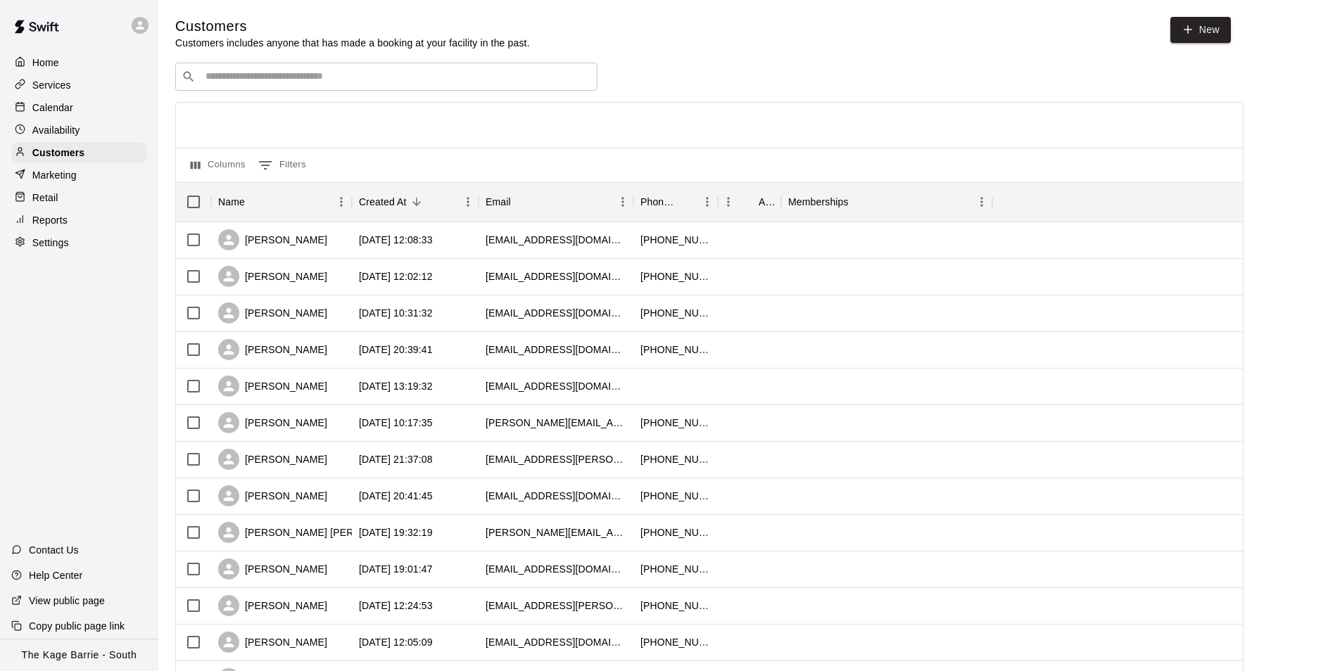
click at [215, 80] on input "Search customers by name or email" at bounding box center [396, 77] width 390 height 14
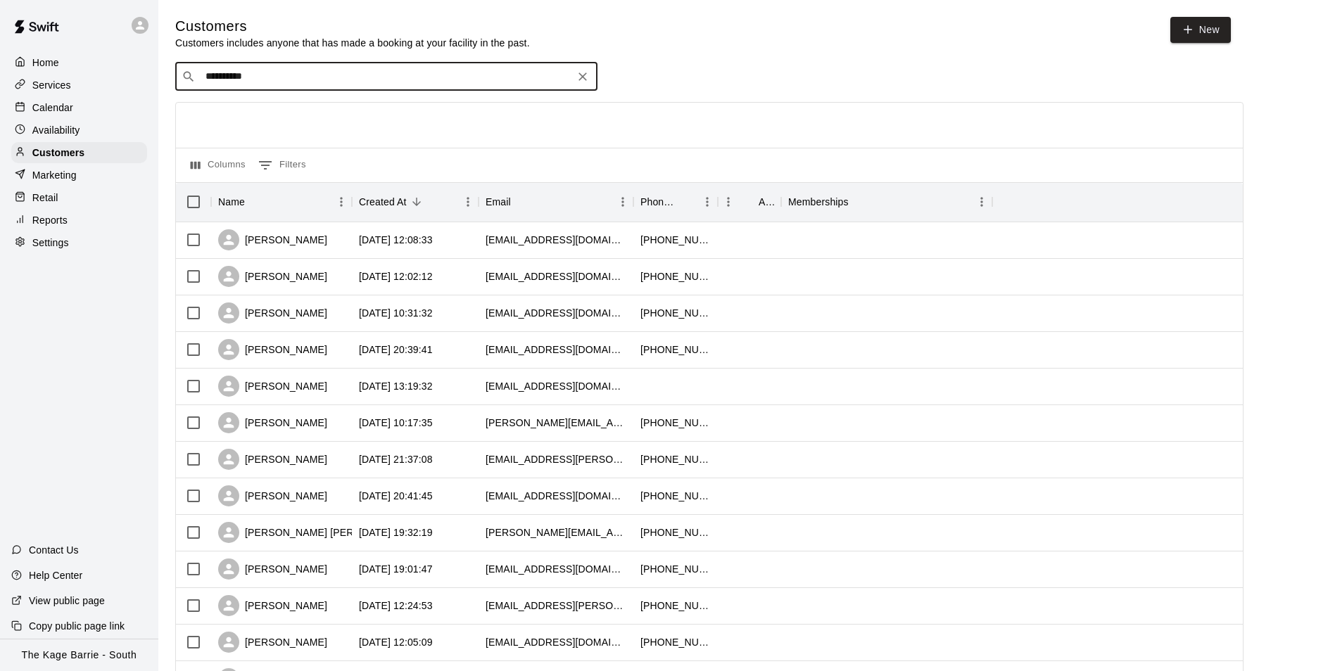
click at [274, 80] on input "**********" at bounding box center [385, 77] width 369 height 14
click at [283, 71] on input "**********" at bounding box center [385, 77] width 369 height 14
type input "*"
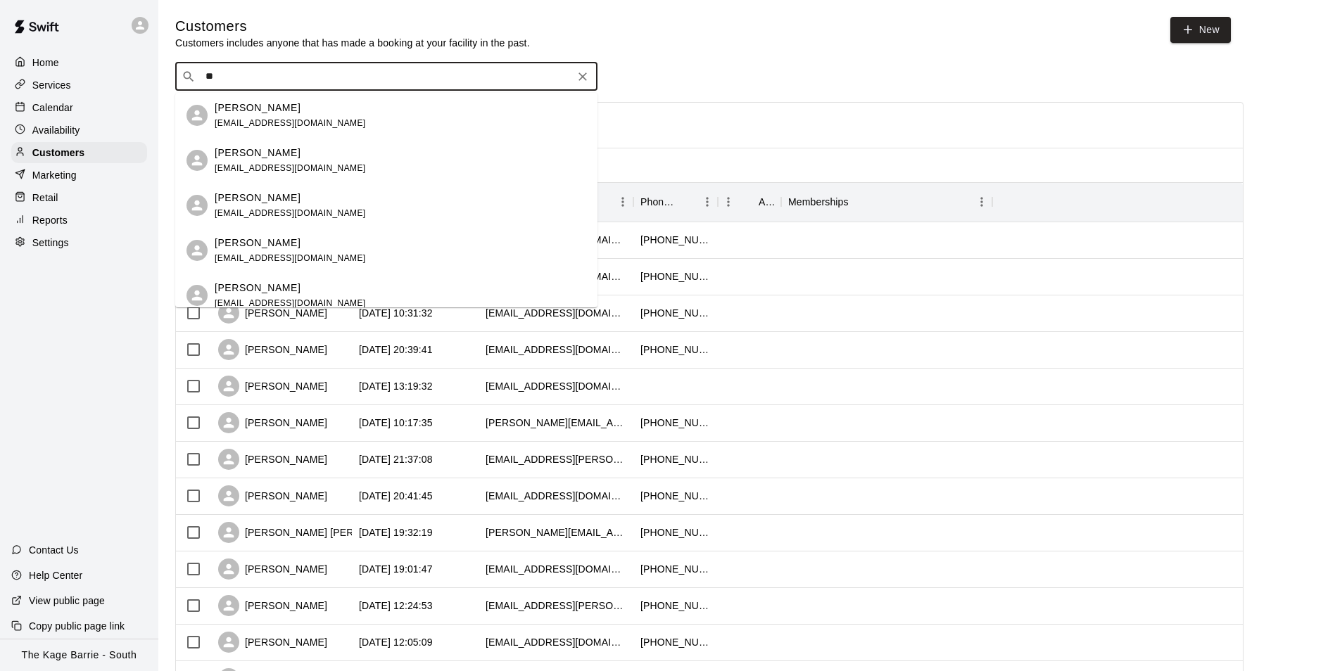
type input "*"
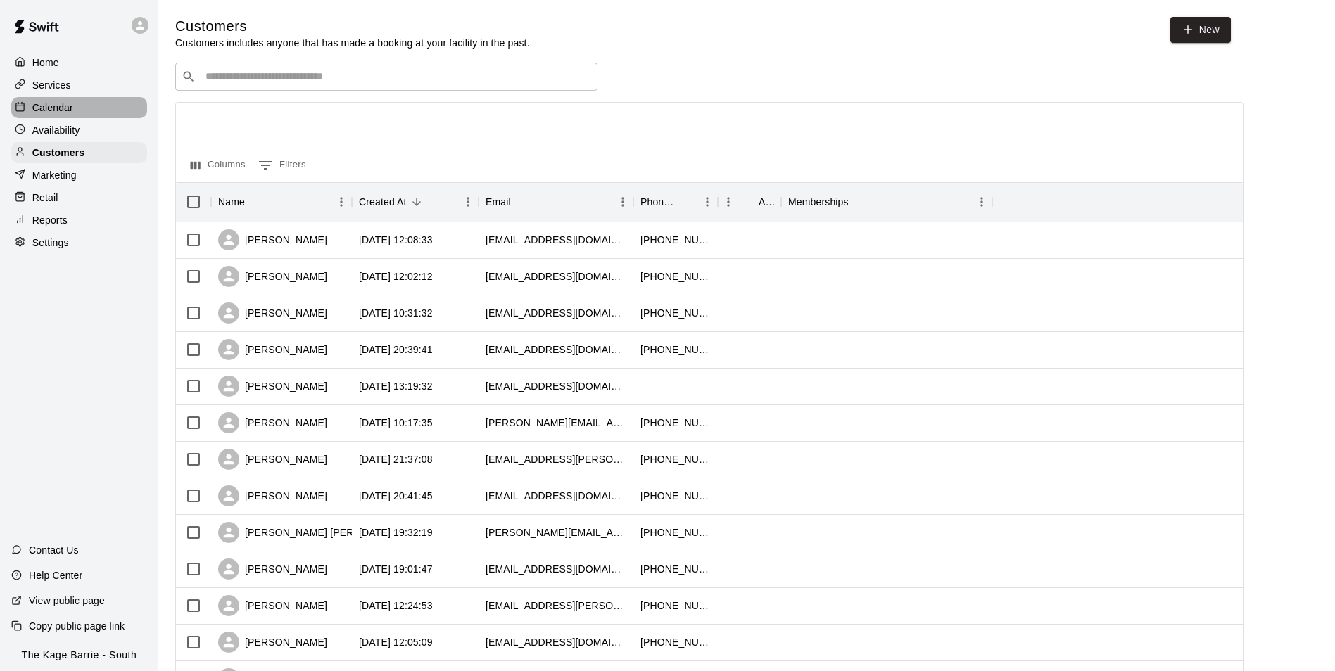
click at [54, 114] on p "Calendar" at bounding box center [52, 108] width 41 height 14
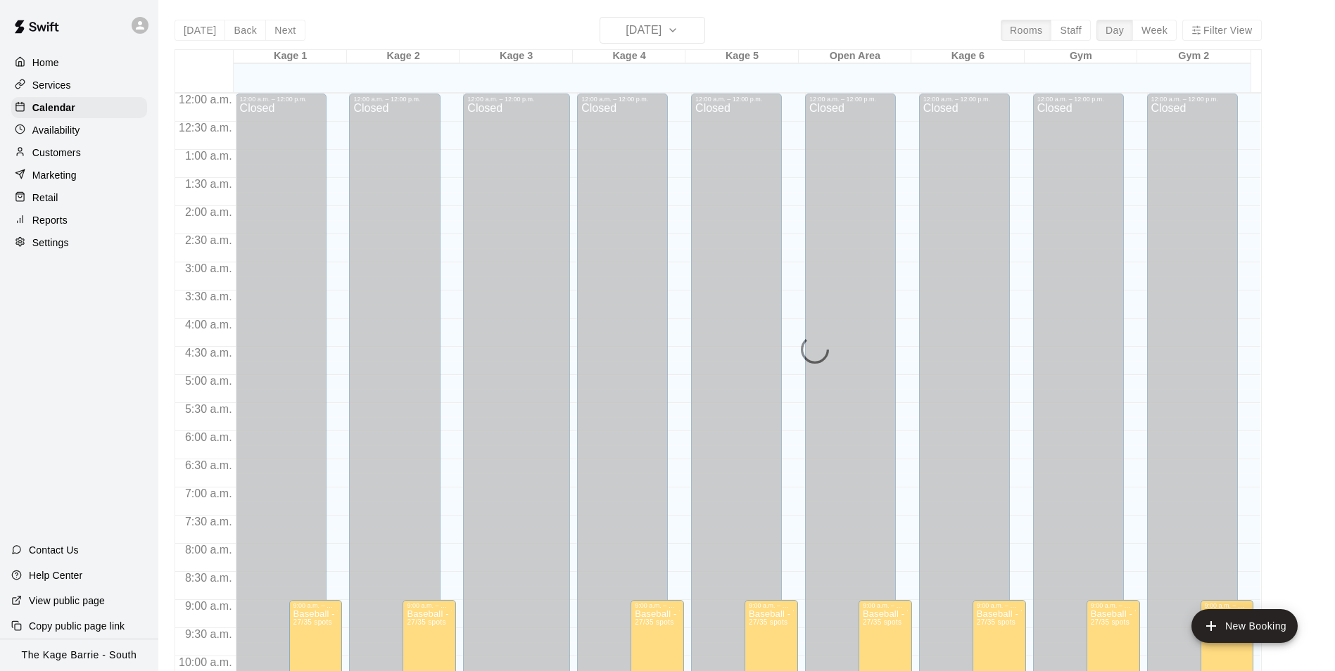
scroll to position [715, 0]
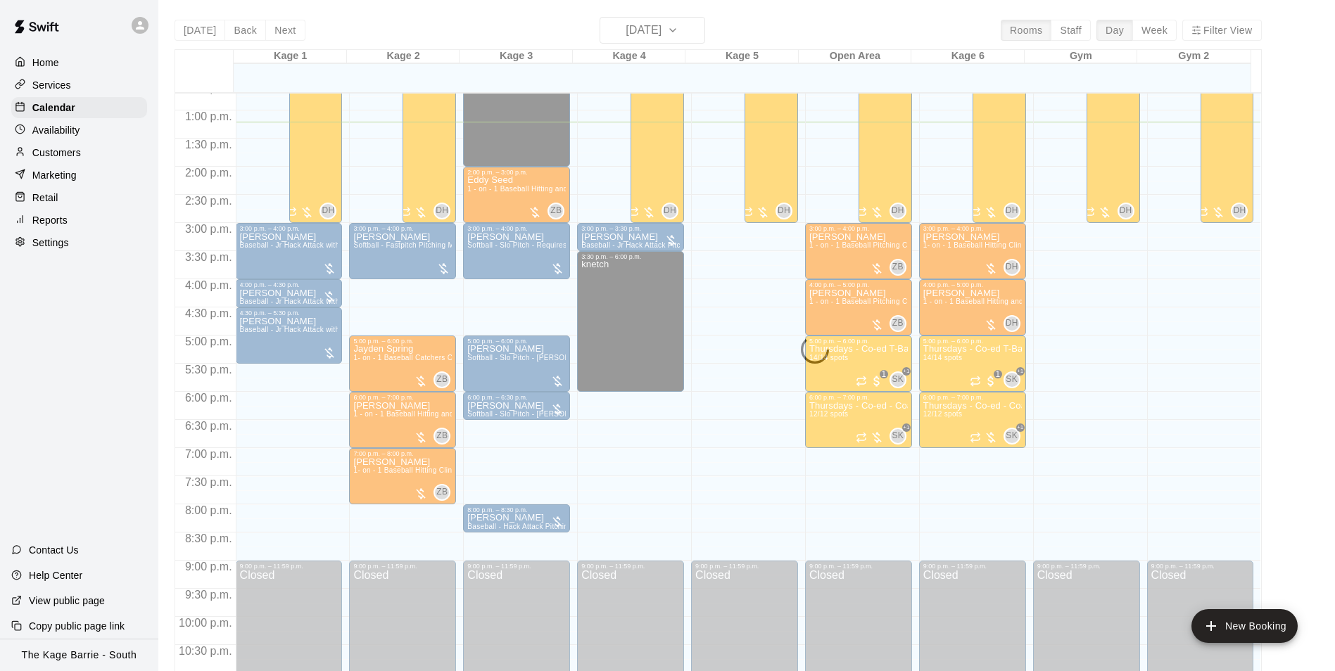
click at [70, 82] on p "Services" at bounding box center [51, 85] width 39 height 14
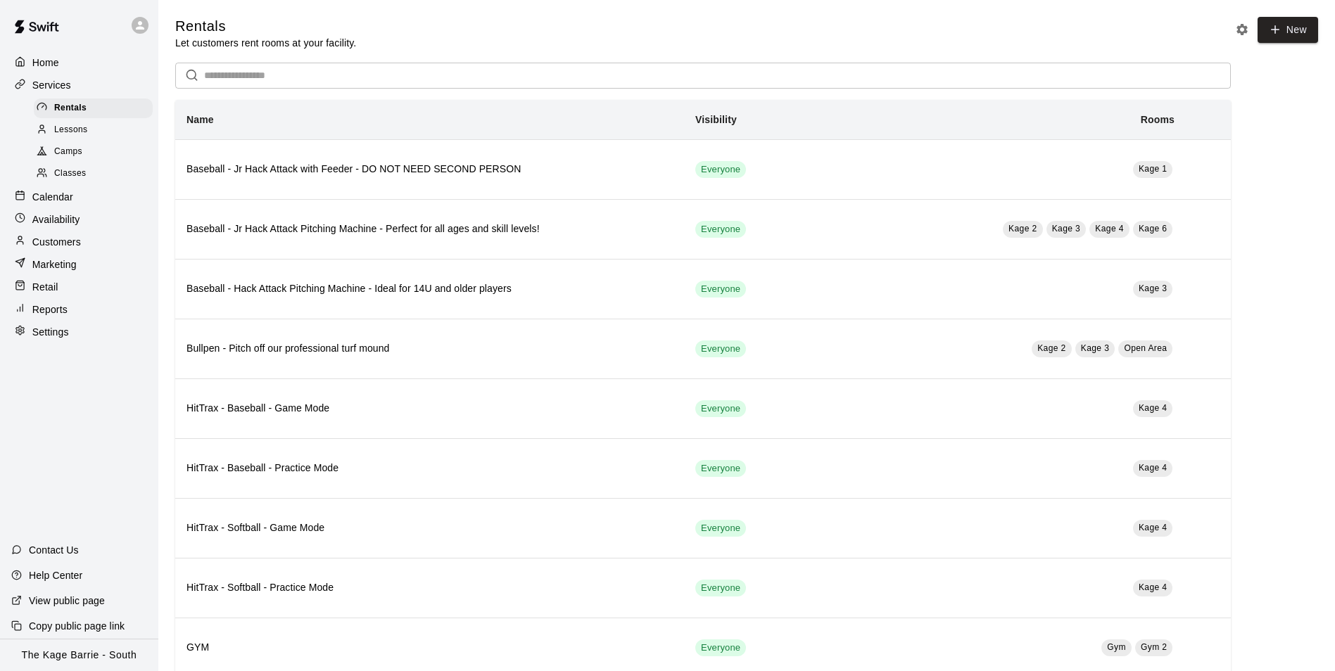
click at [76, 152] on span "Camps" at bounding box center [68, 152] width 28 height 14
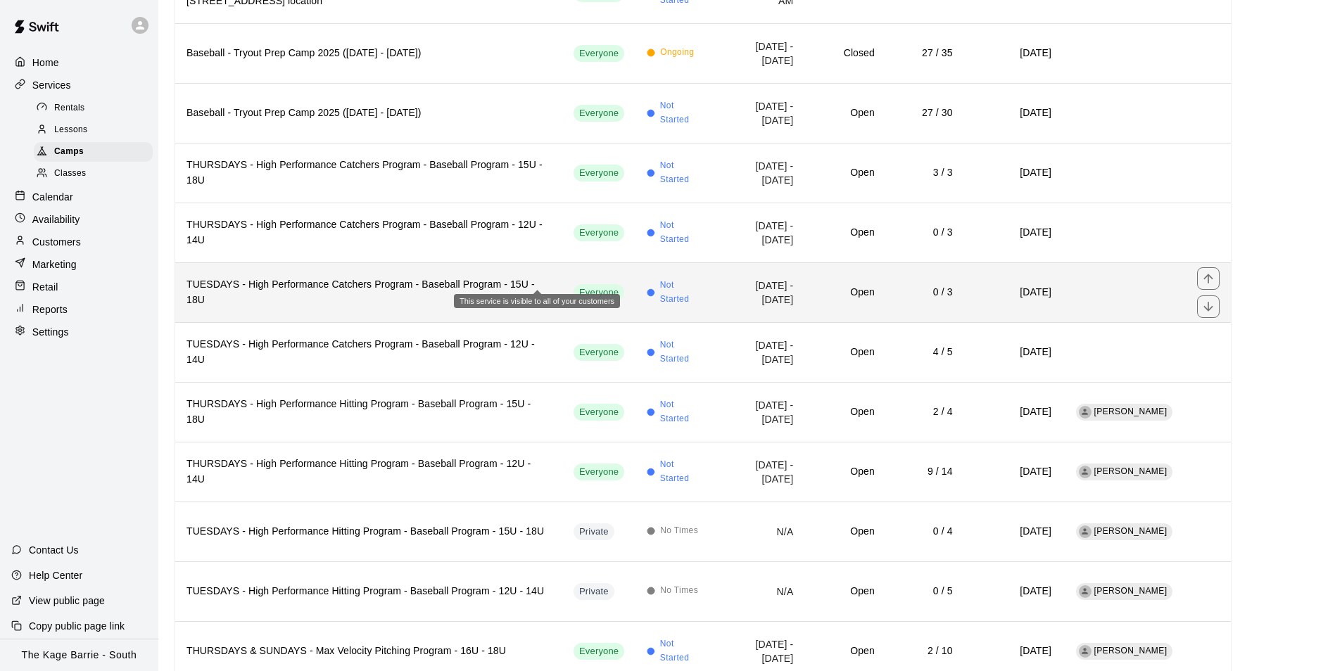
scroll to position [211, 0]
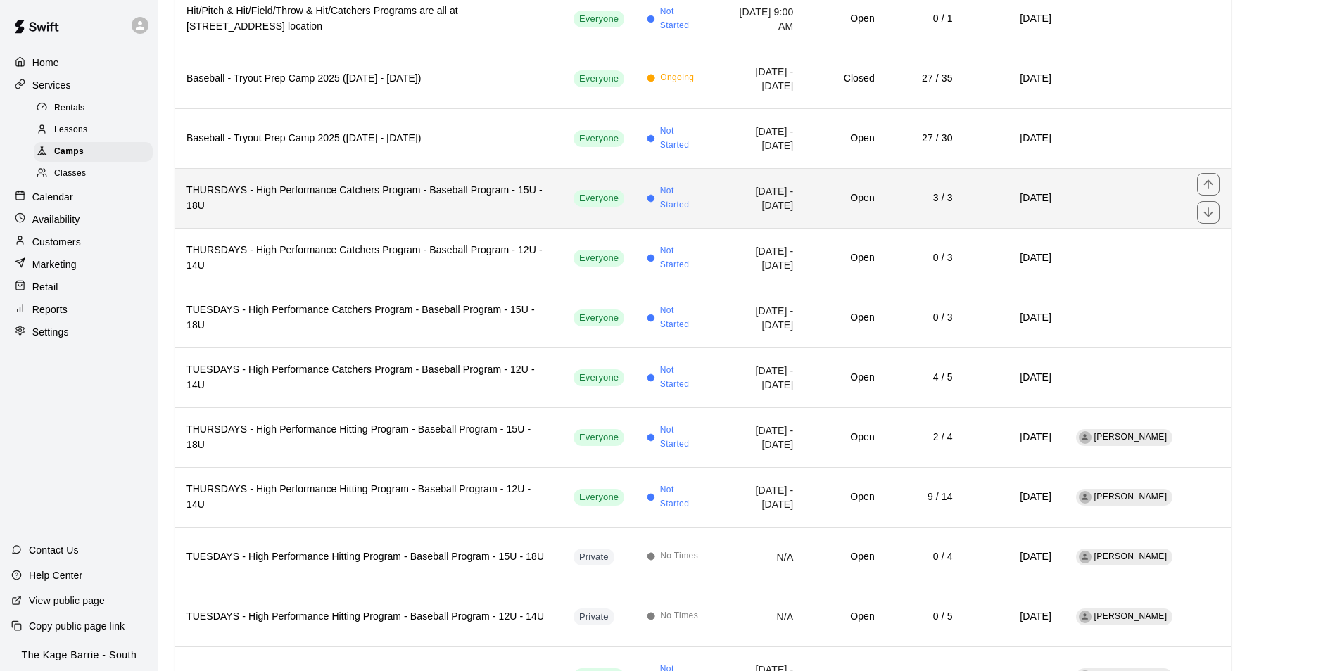
click at [381, 197] on th "THURSDAYS - High Performance Catchers Program - Baseball Program - 15U - 18U" at bounding box center [368, 198] width 387 height 60
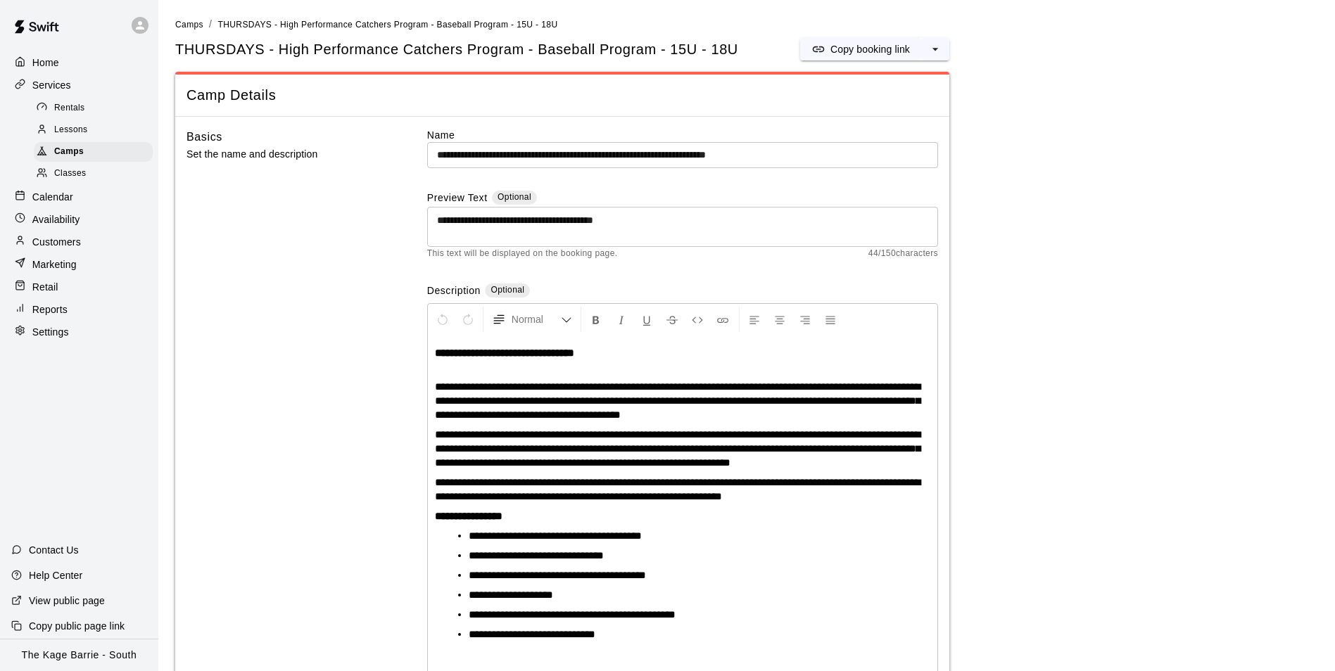
scroll to position [70, 0]
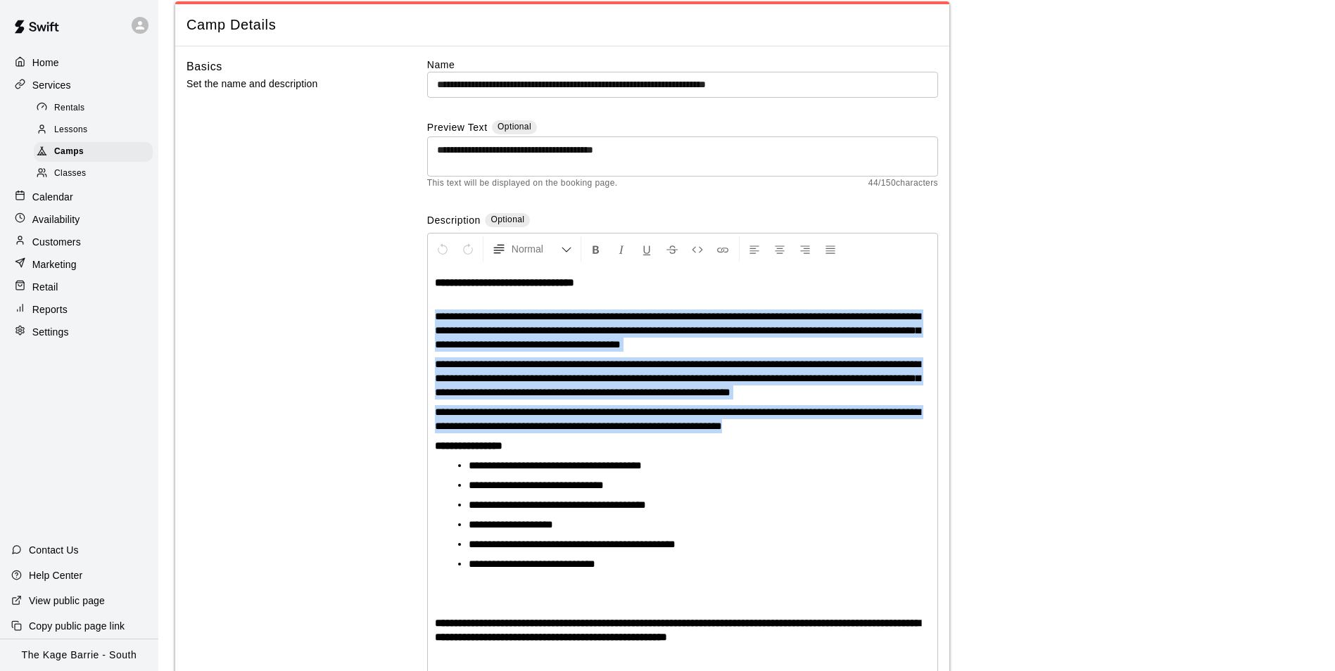
drag, startPoint x: 830, startPoint y: 428, endPoint x: 439, endPoint y: 316, distance: 406.3
click at [436, 314] on div "**********" at bounding box center [683, 506] width 510 height 483
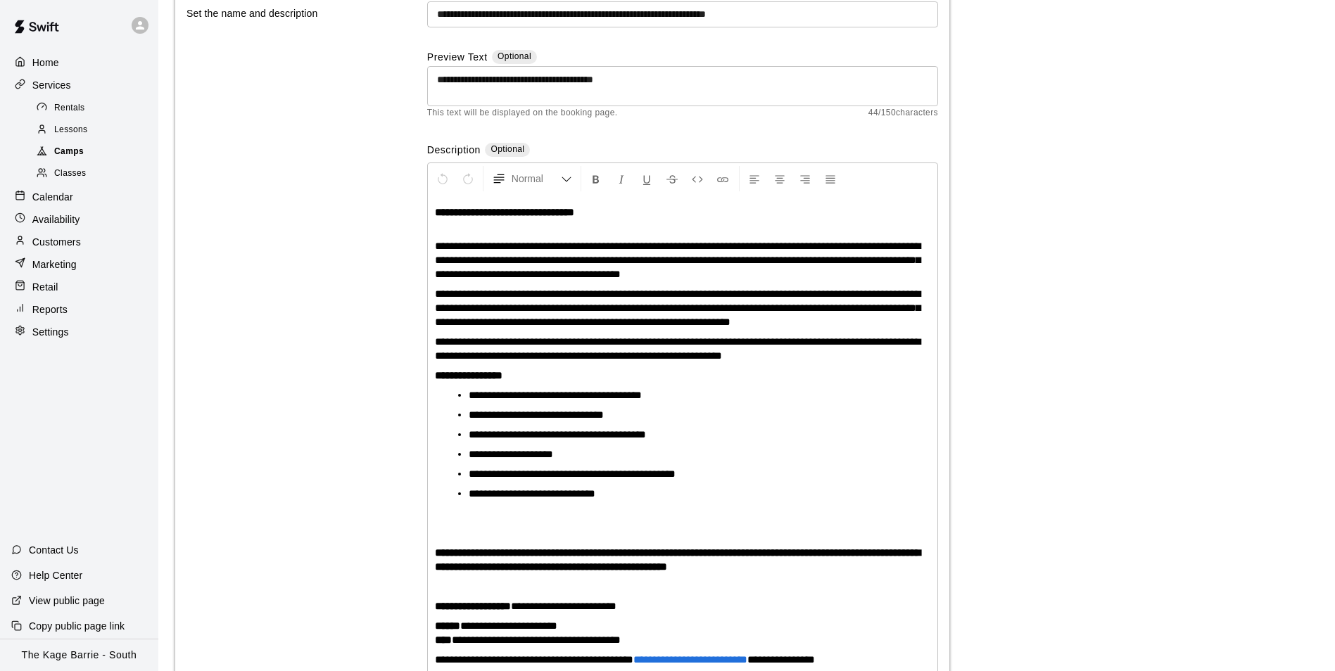
click at [62, 152] on span "Camps" at bounding box center [69, 152] width 30 height 14
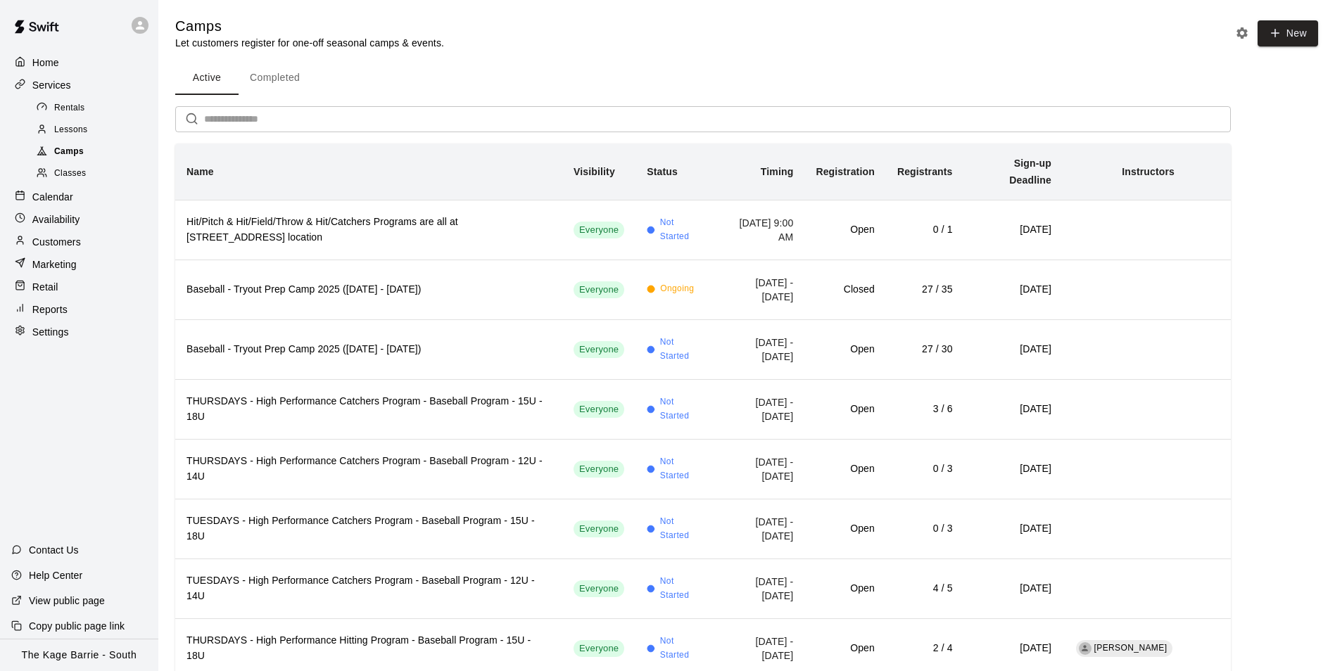
click at [72, 157] on span "Camps" at bounding box center [69, 152] width 30 height 14
click at [65, 63] on div "Home" at bounding box center [79, 62] width 136 height 21
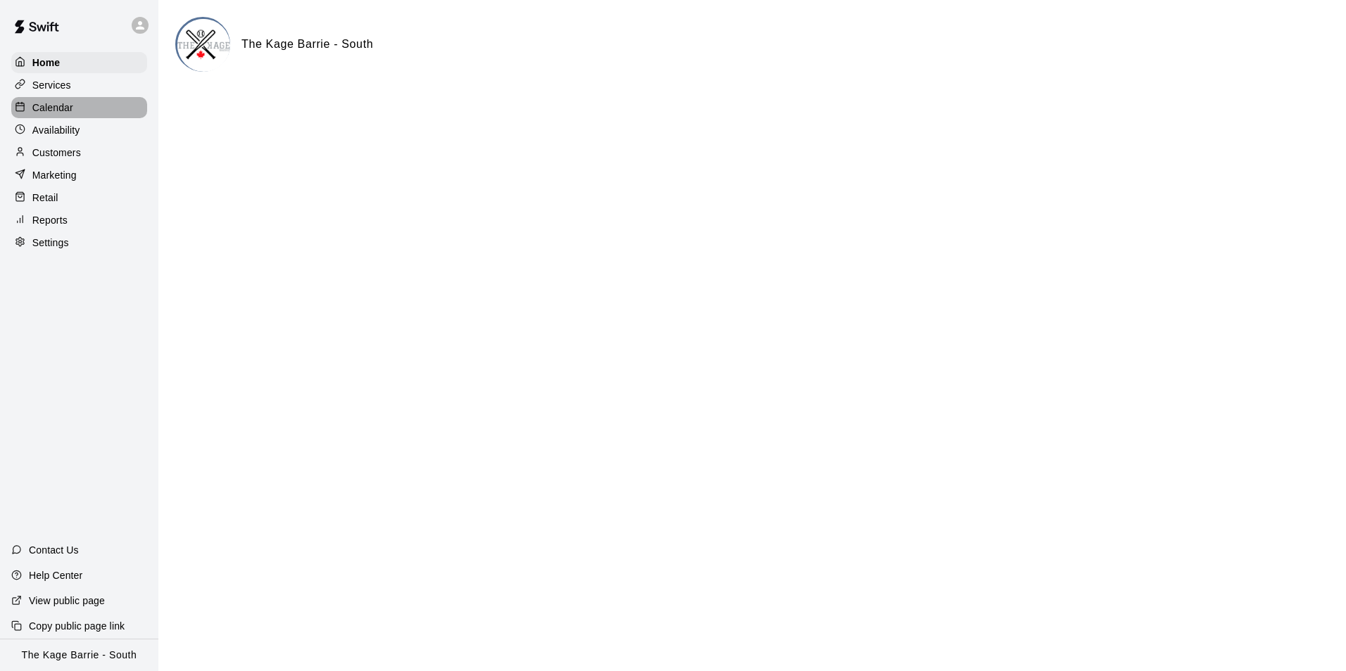
click at [68, 103] on p "Calendar" at bounding box center [52, 108] width 41 height 14
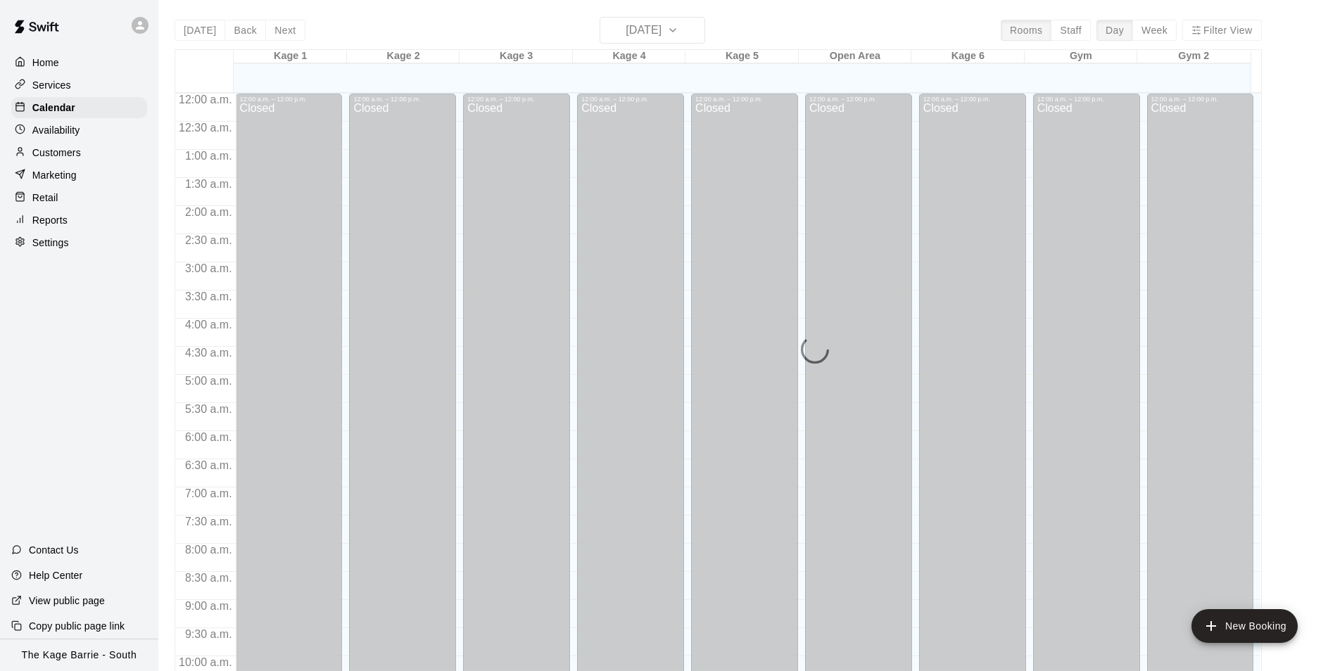
scroll to position [715, 0]
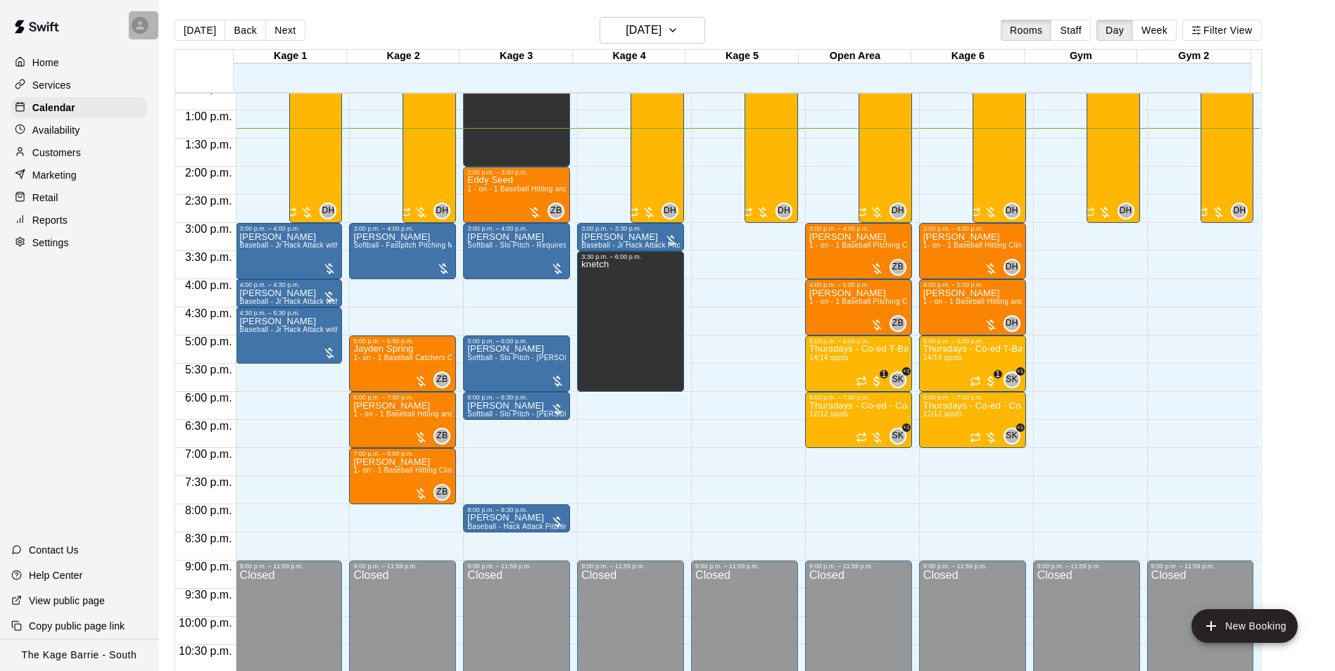
click at [139, 25] on icon at bounding box center [140, 25] width 8 height 8
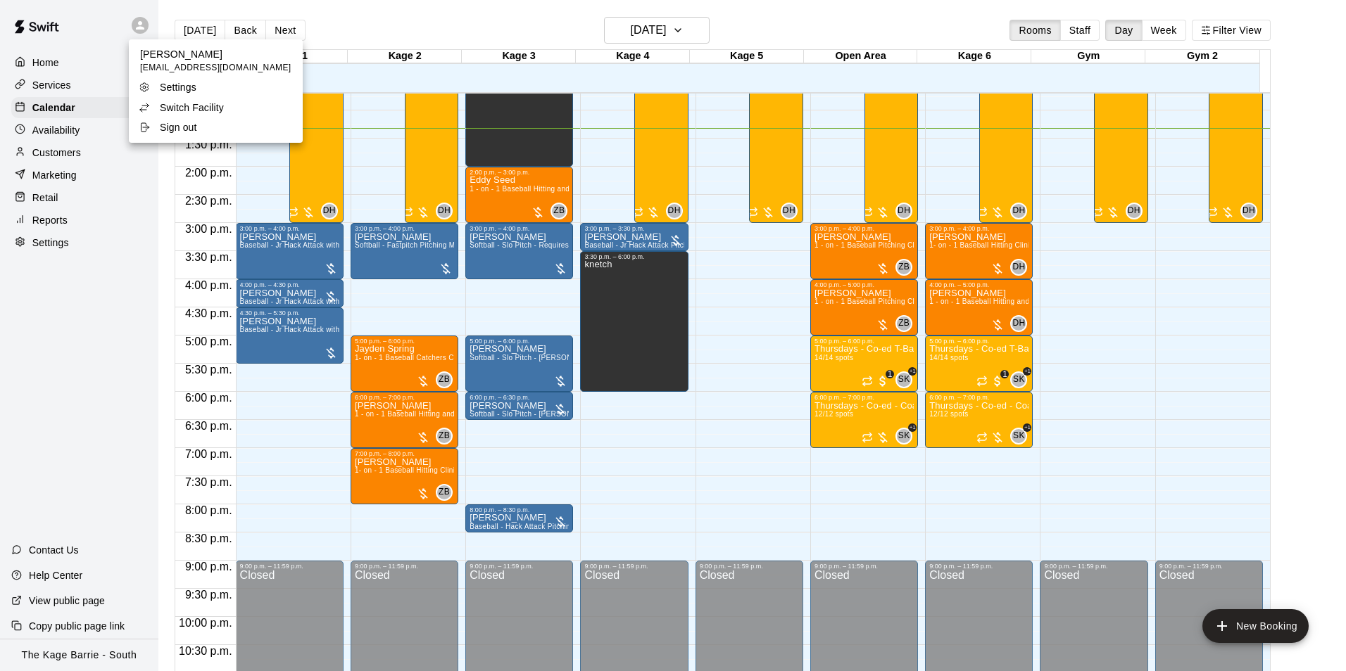
click at [218, 105] on p "Switch Facility" at bounding box center [192, 108] width 64 height 14
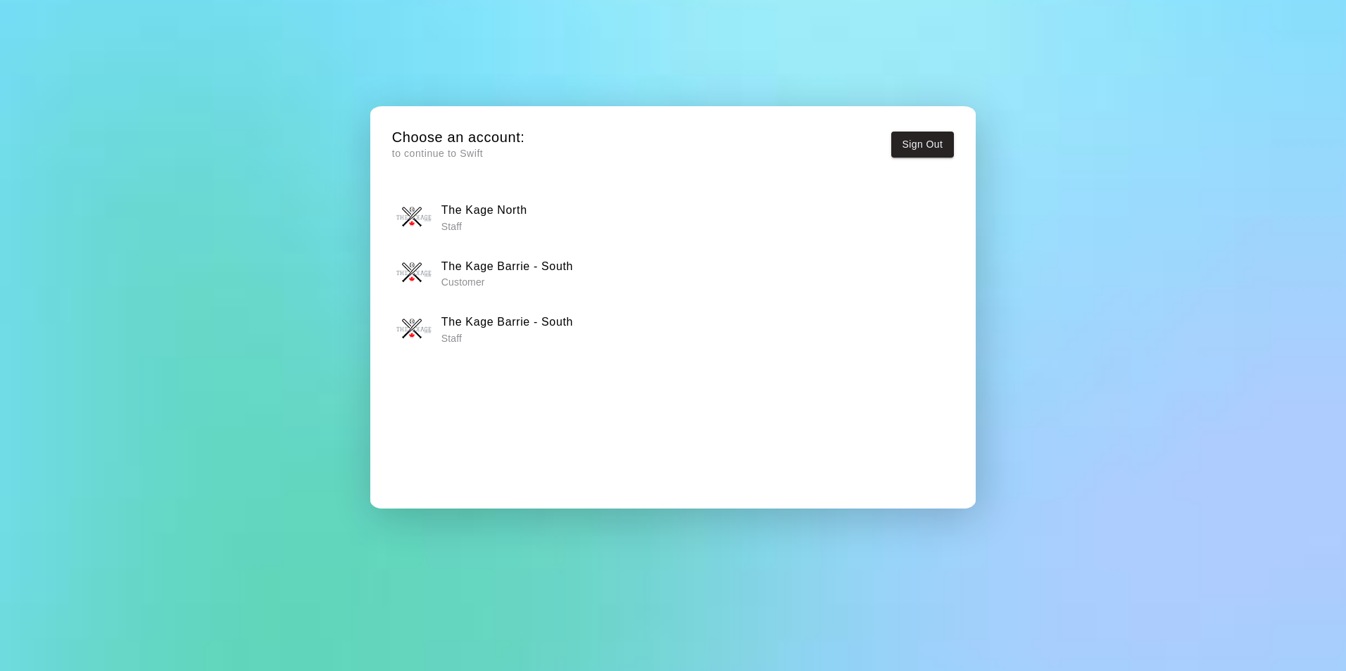
click at [472, 207] on h6 "The Kage North" at bounding box center [484, 210] width 86 height 18
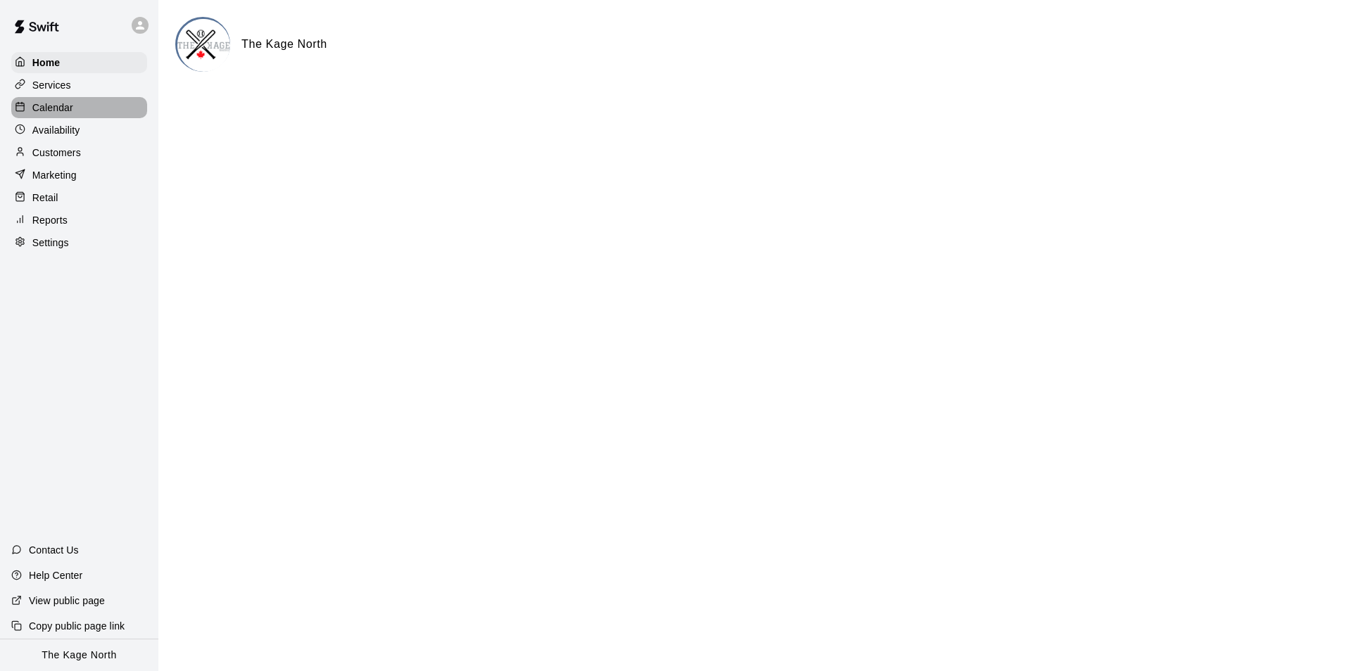
click at [65, 113] on p "Calendar" at bounding box center [52, 108] width 41 height 14
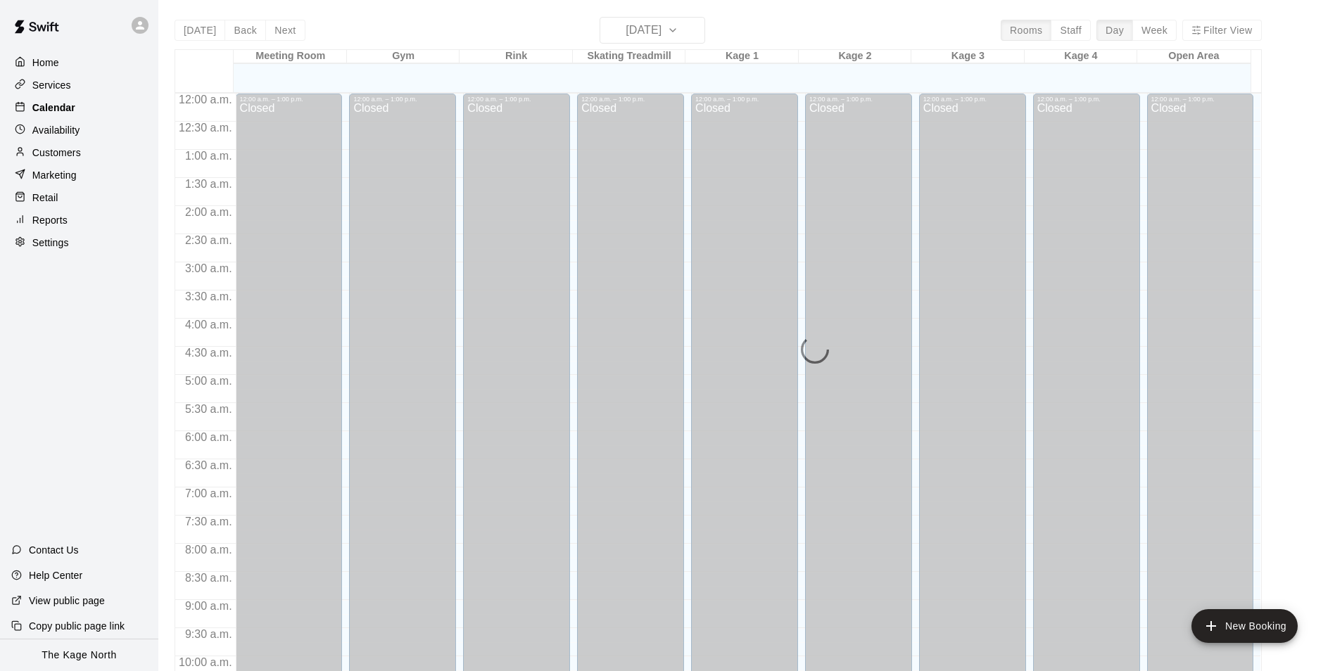
scroll to position [715, 0]
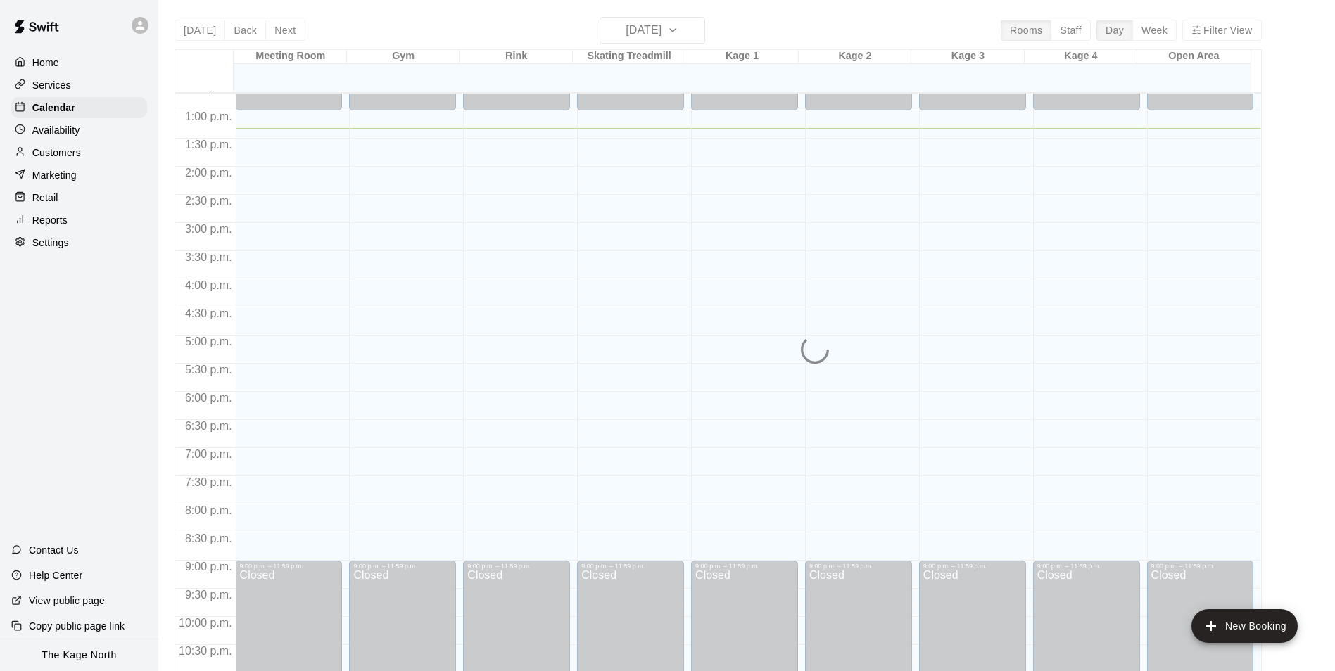
click at [63, 86] on p "Services" at bounding box center [51, 85] width 39 height 14
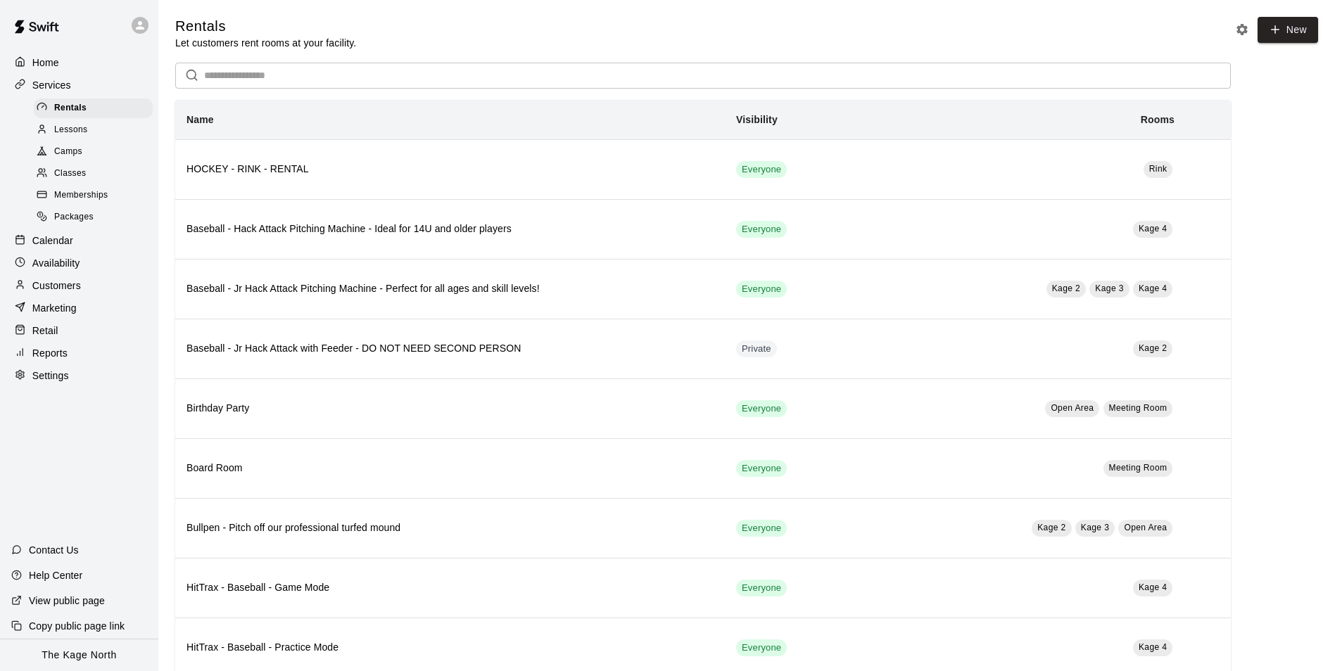
click at [75, 153] on span "Camps" at bounding box center [68, 152] width 28 height 14
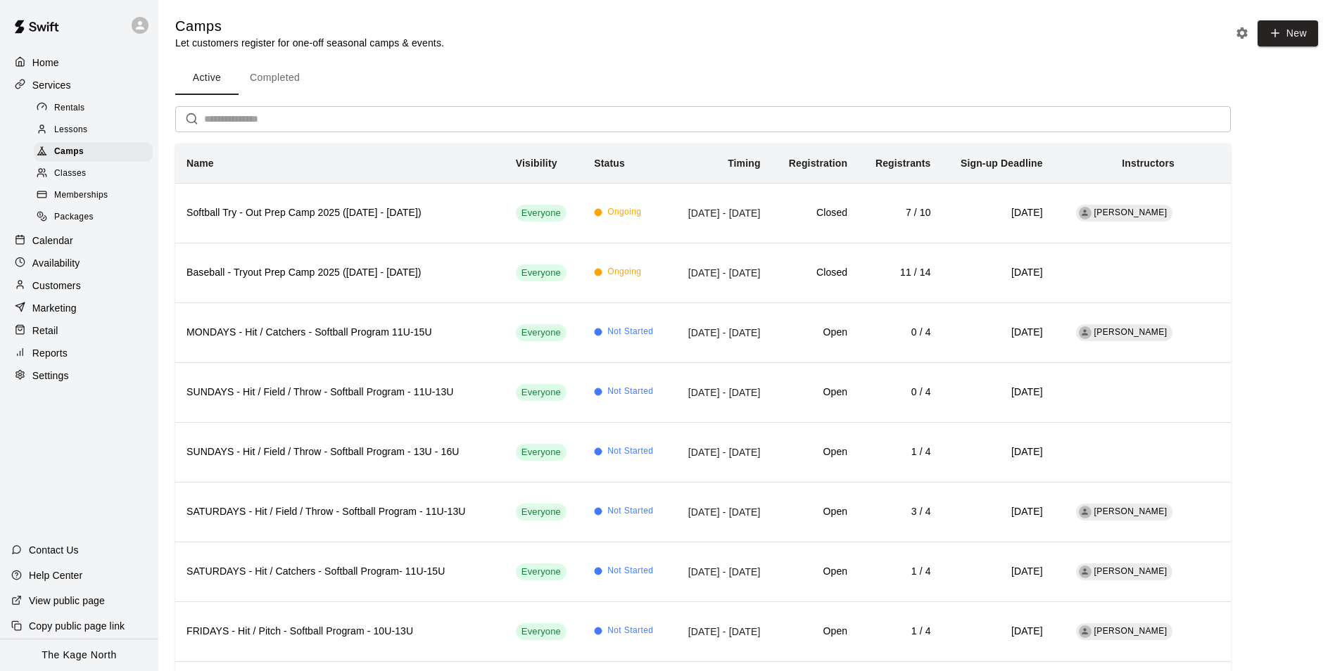
click at [272, 118] on input "text" at bounding box center [717, 119] width 1027 height 26
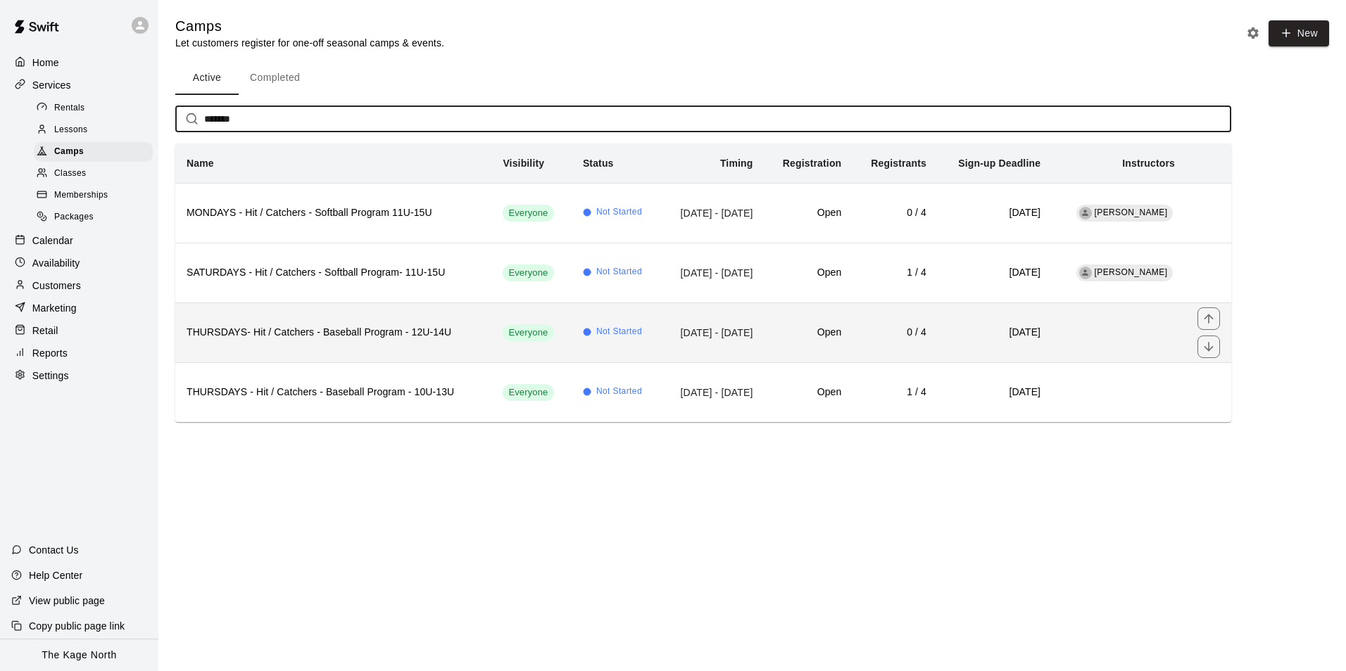
type input "*******"
click at [407, 336] on h6 "THURSDAYS- Hit / Catchers - Baseball Program - 12U-14U" at bounding box center [332, 332] width 293 height 15
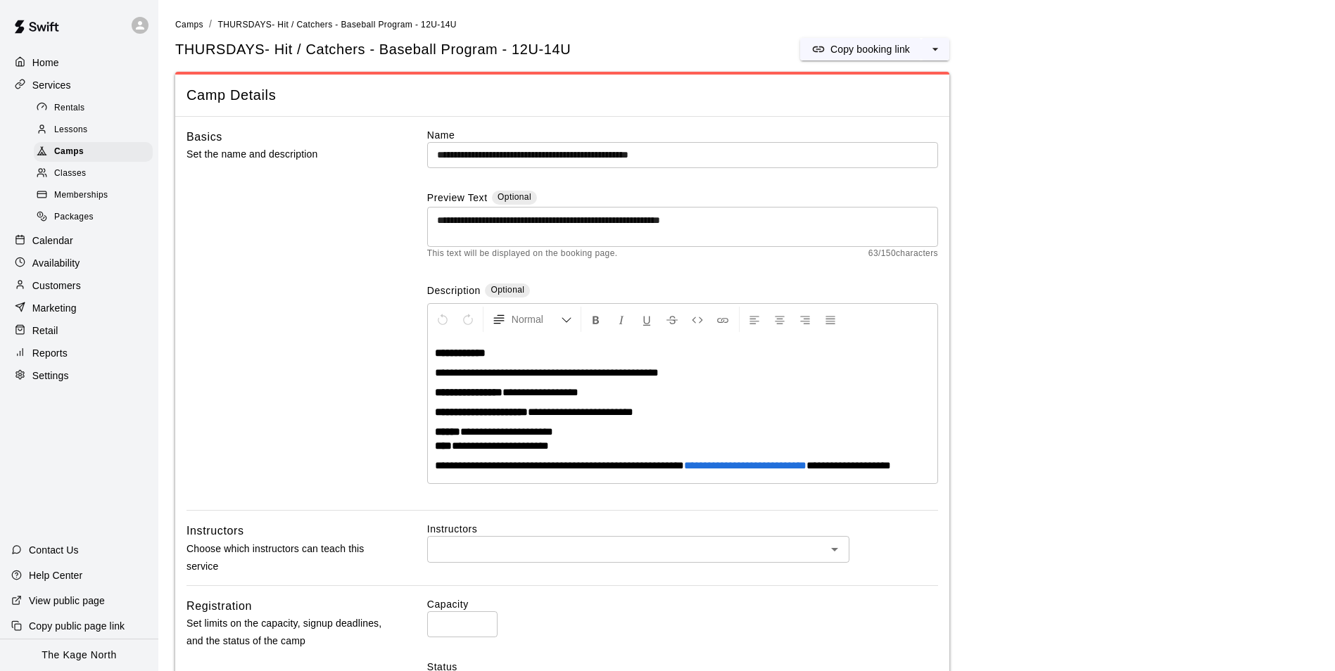
click at [137, 25] on icon at bounding box center [140, 25] width 13 height 13
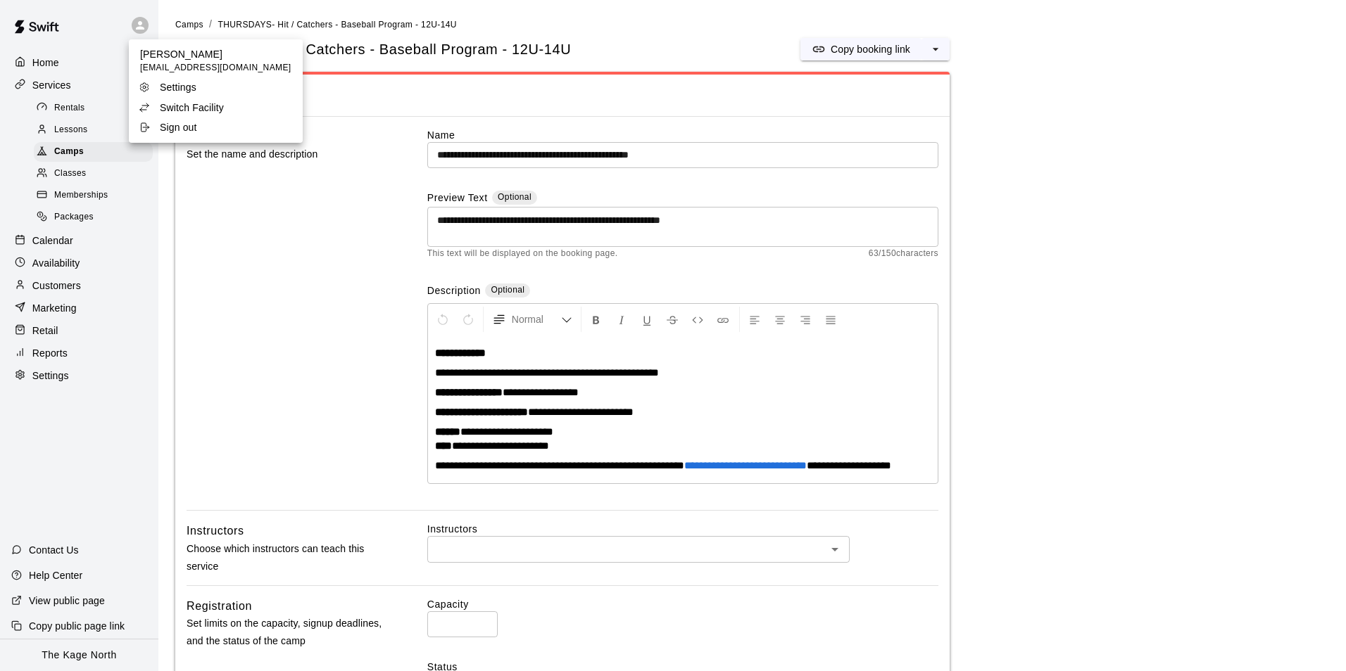
click at [212, 105] on p "Switch Facility" at bounding box center [192, 108] width 64 height 14
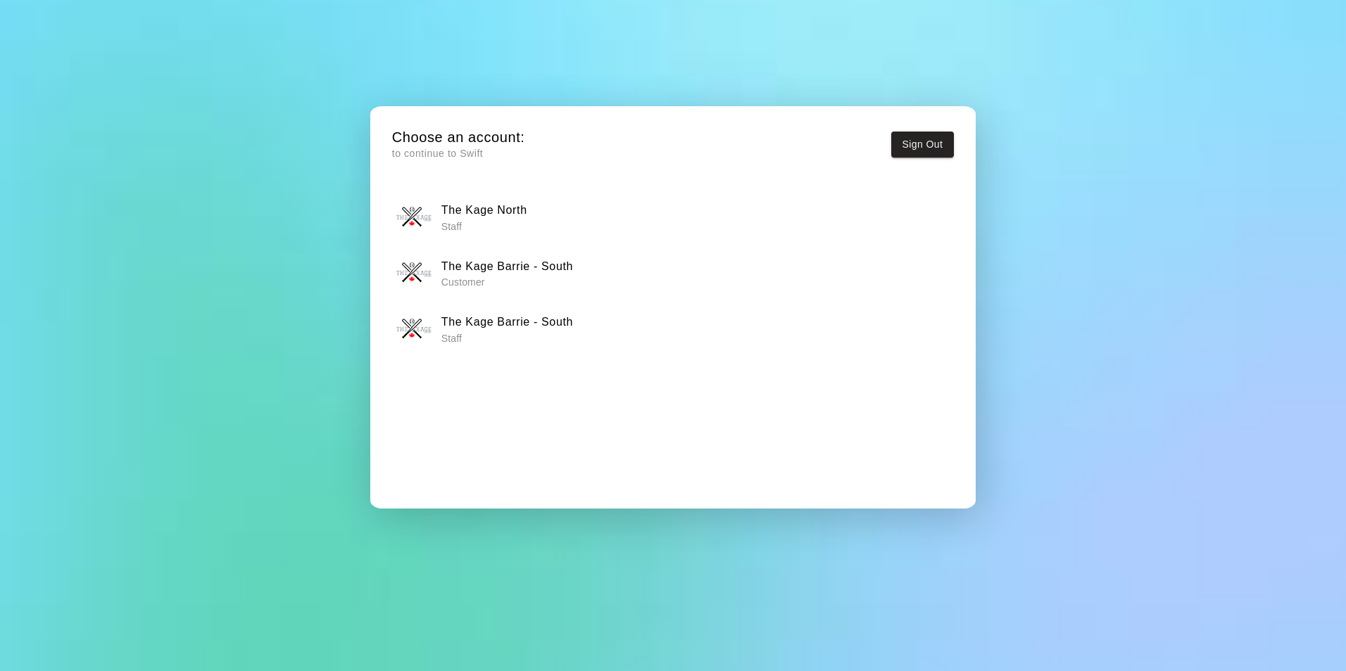
click at [539, 334] on p "Staff" at bounding box center [507, 338] width 132 height 14
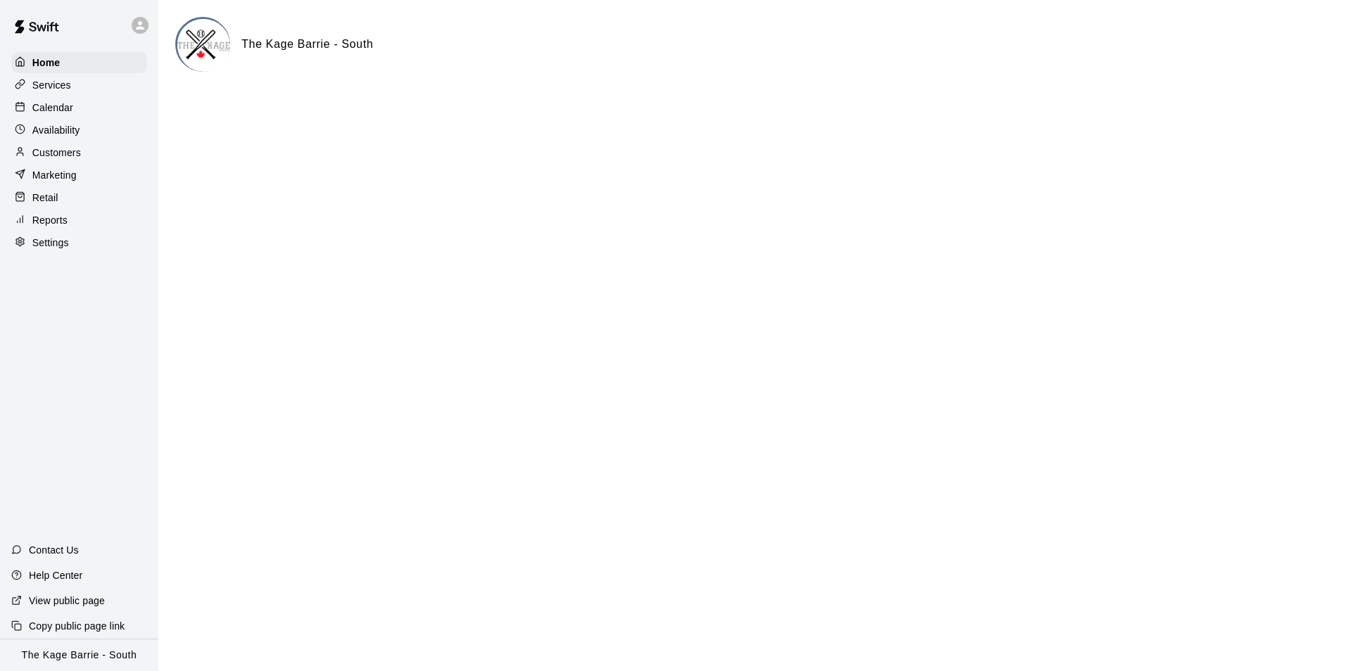
click at [70, 110] on p "Calendar" at bounding box center [52, 108] width 41 height 14
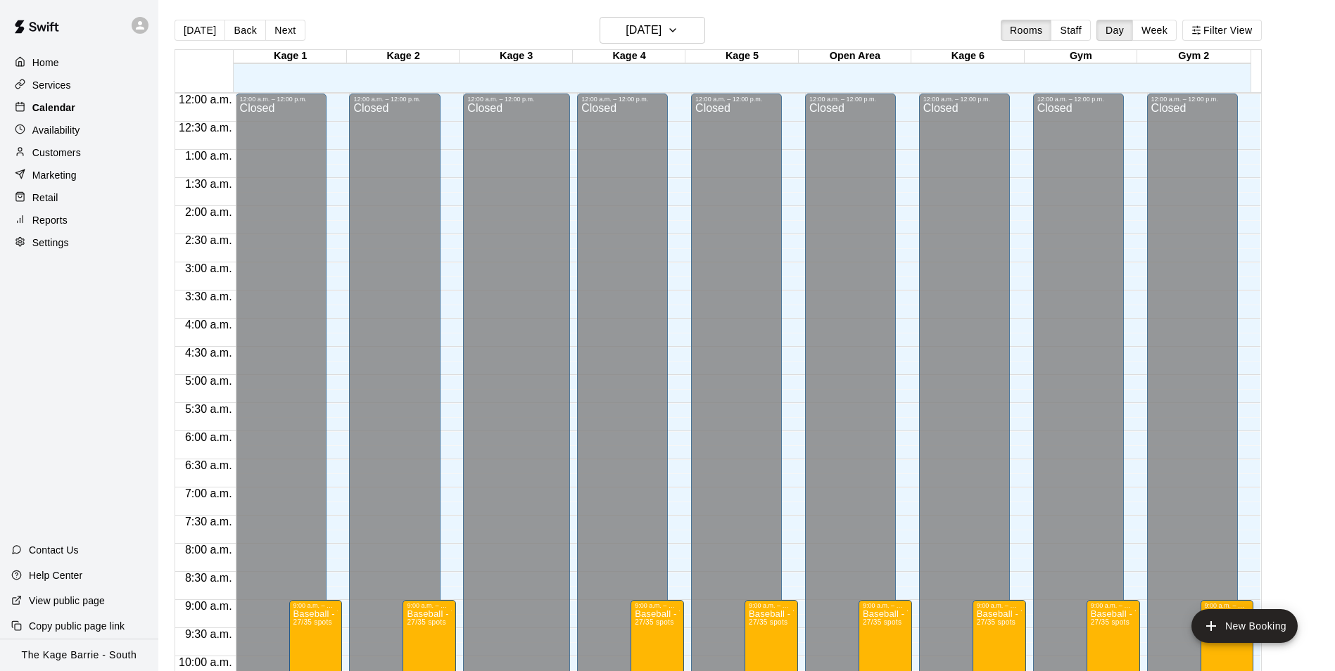
scroll to position [715, 0]
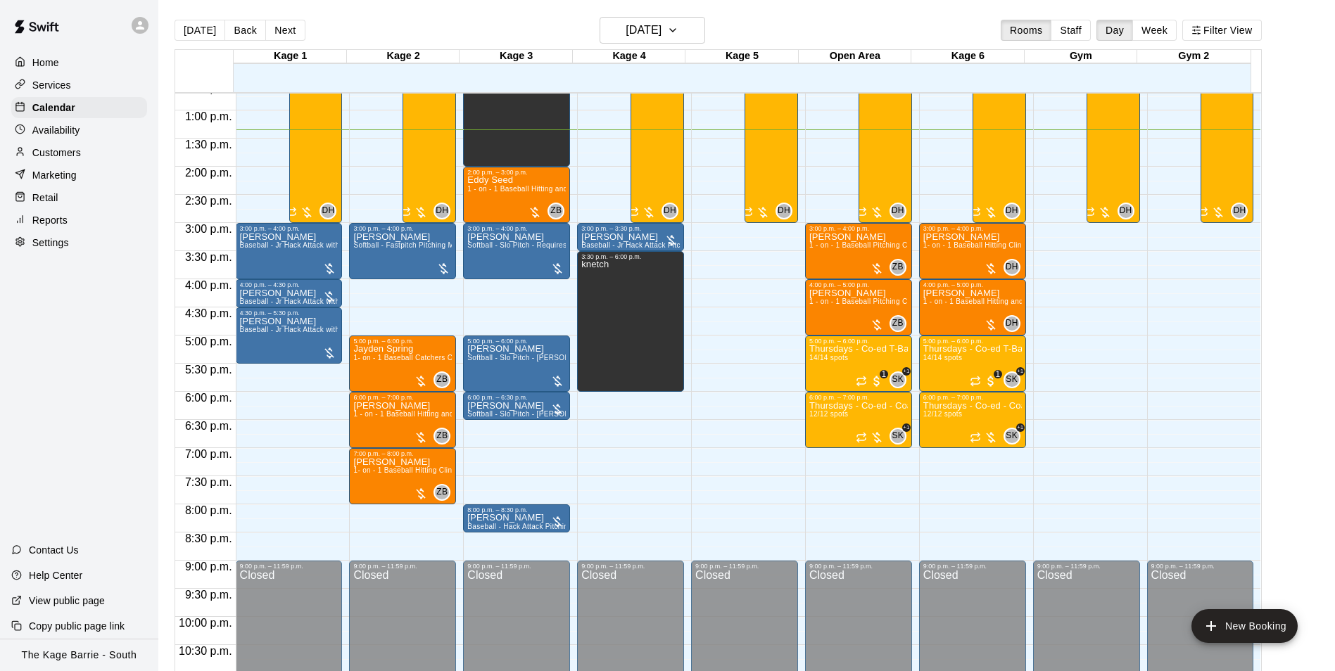
click at [61, 87] on p "Services" at bounding box center [51, 85] width 39 height 14
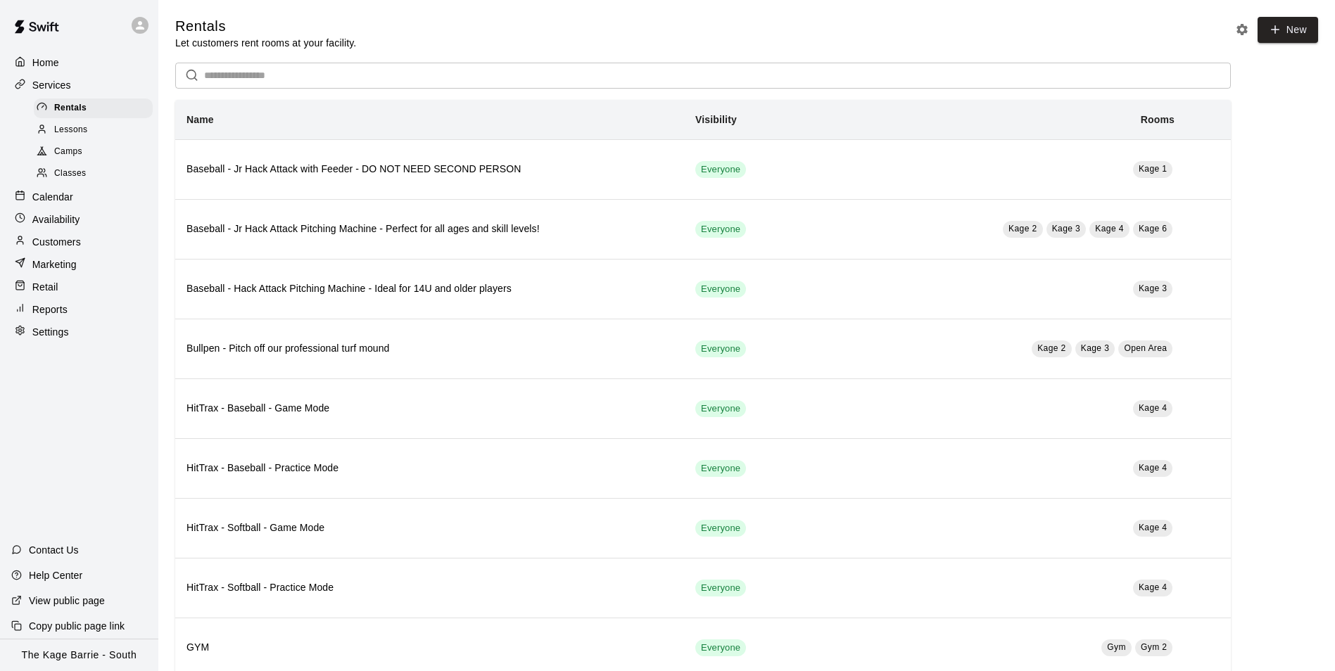
click at [73, 152] on span "Camps" at bounding box center [68, 152] width 28 height 14
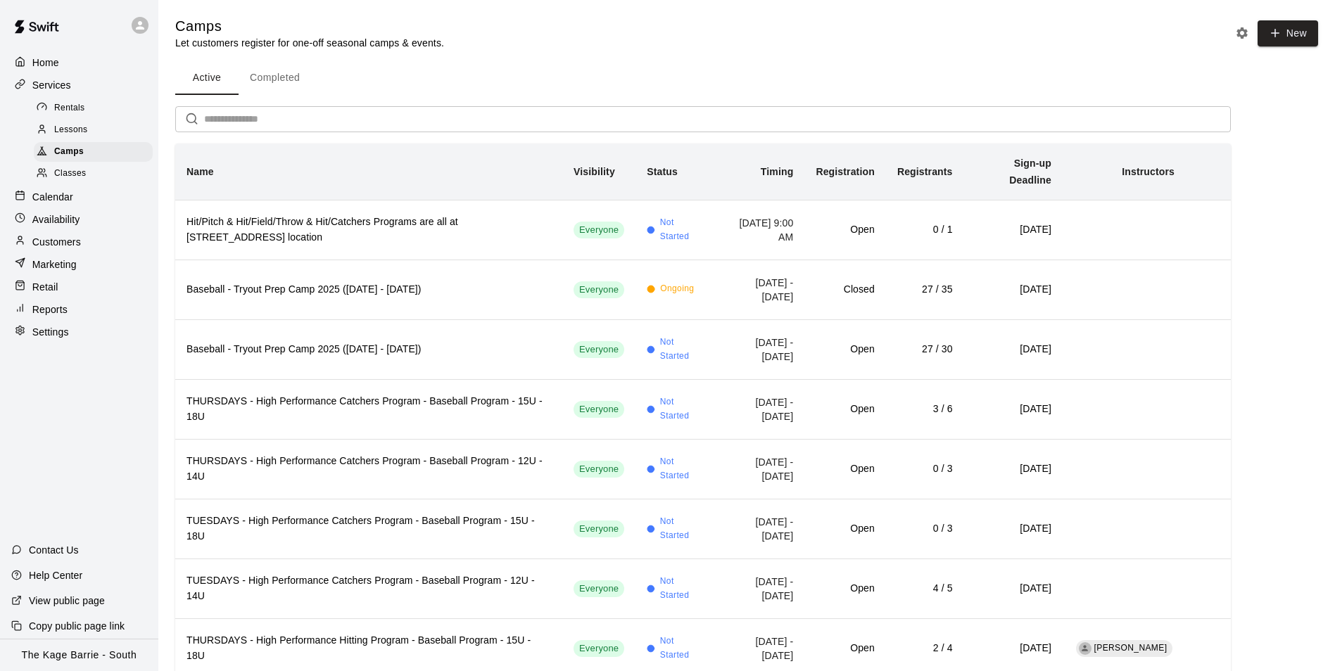
click at [137, 32] on div at bounding box center [140, 25] width 17 height 17
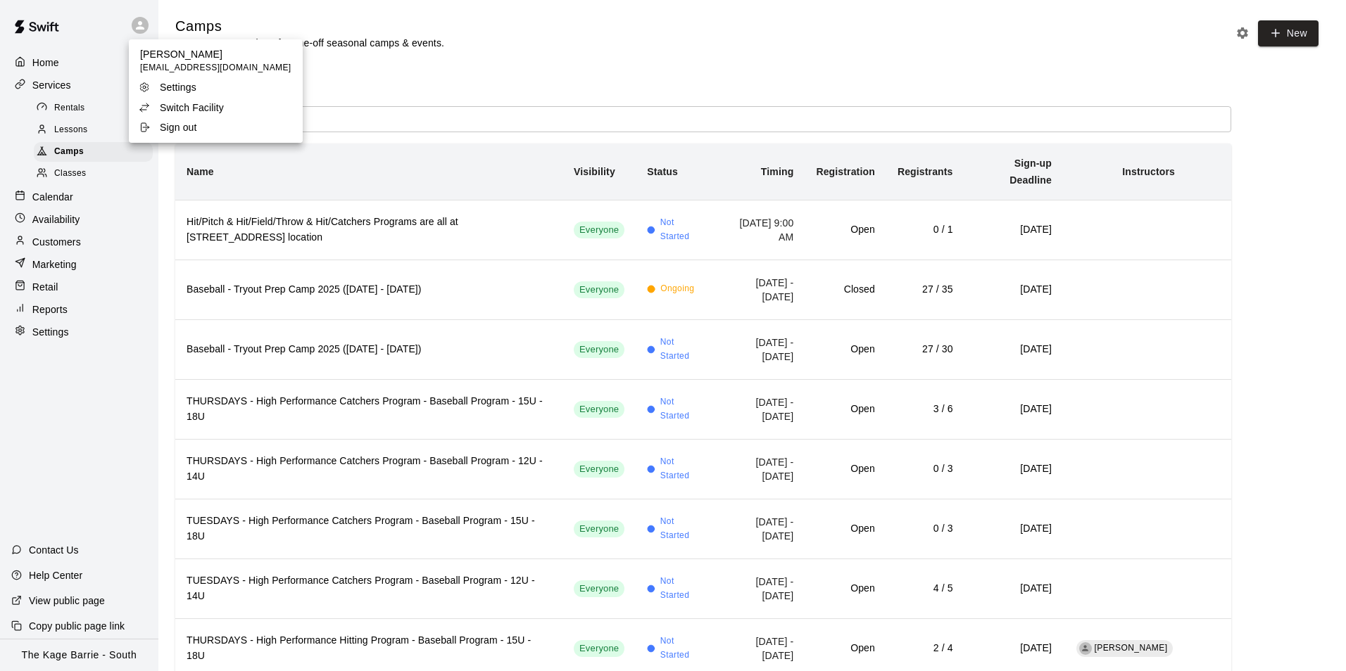
click at [218, 105] on p "Switch Facility" at bounding box center [192, 108] width 64 height 14
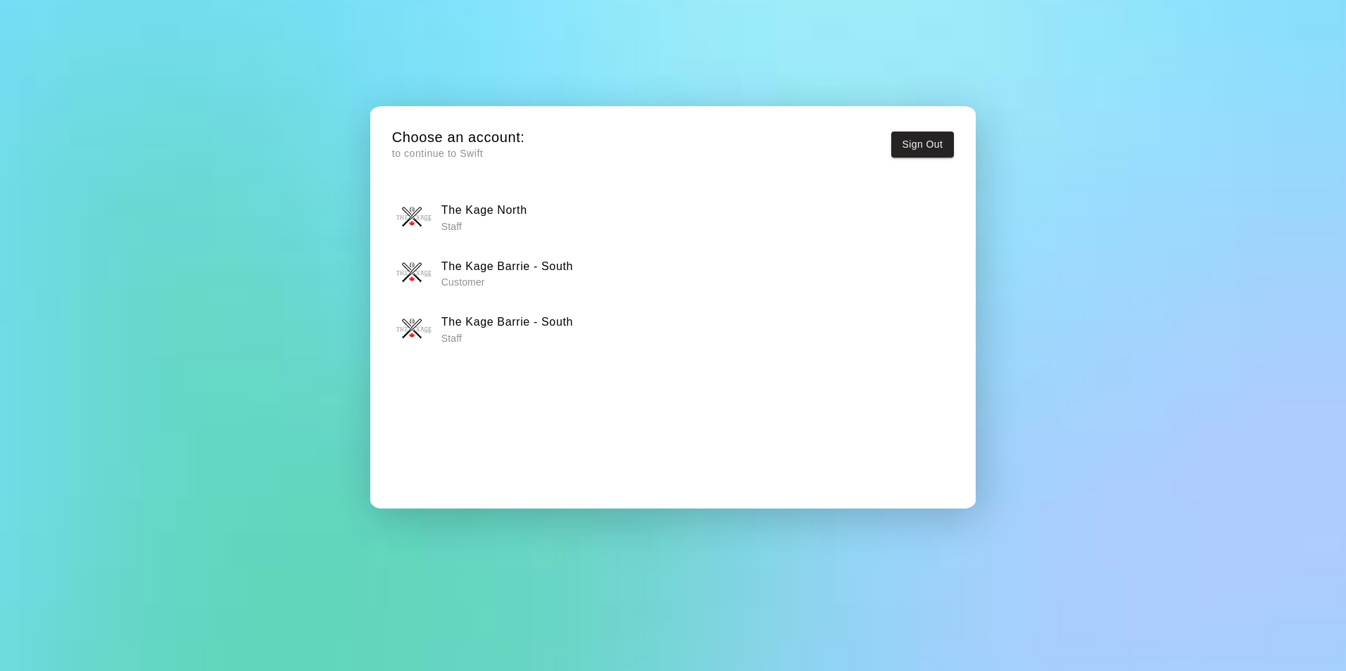
click at [538, 213] on div "The Kage North Staff" at bounding box center [672, 217] width 552 height 35
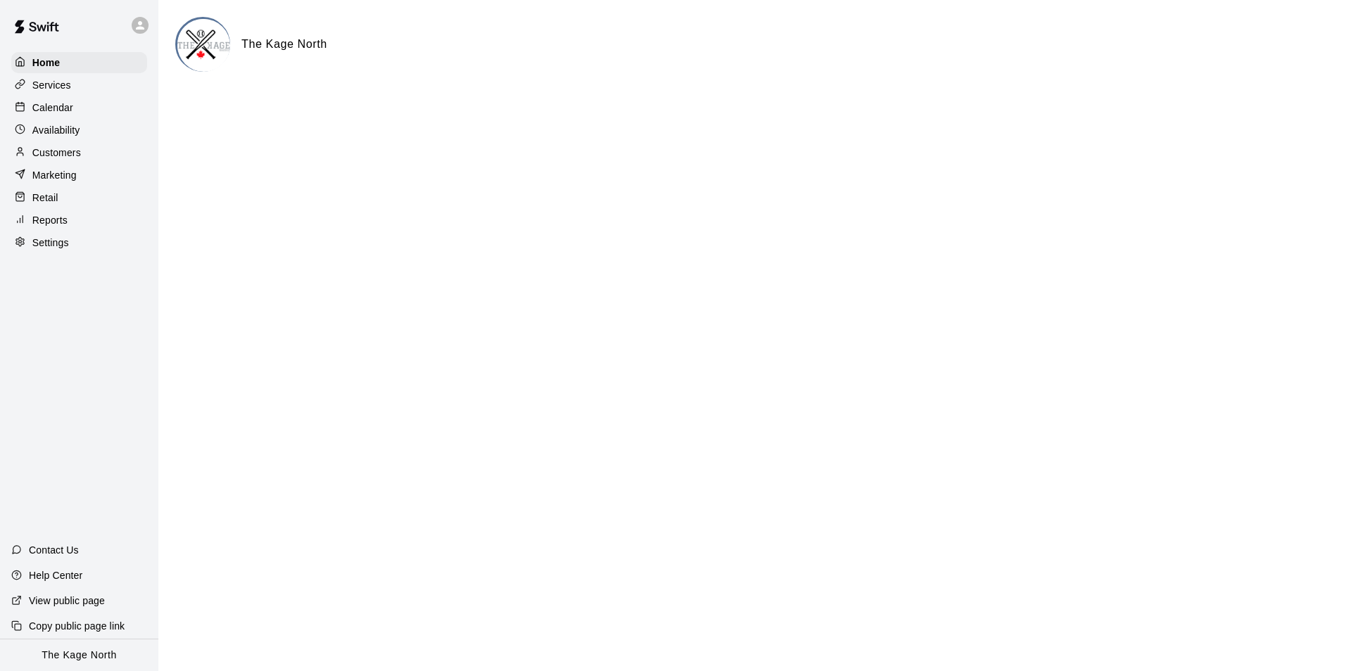
click at [72, 99] on div "Calendar" at bounding box center [79, 107] width 136 height 21
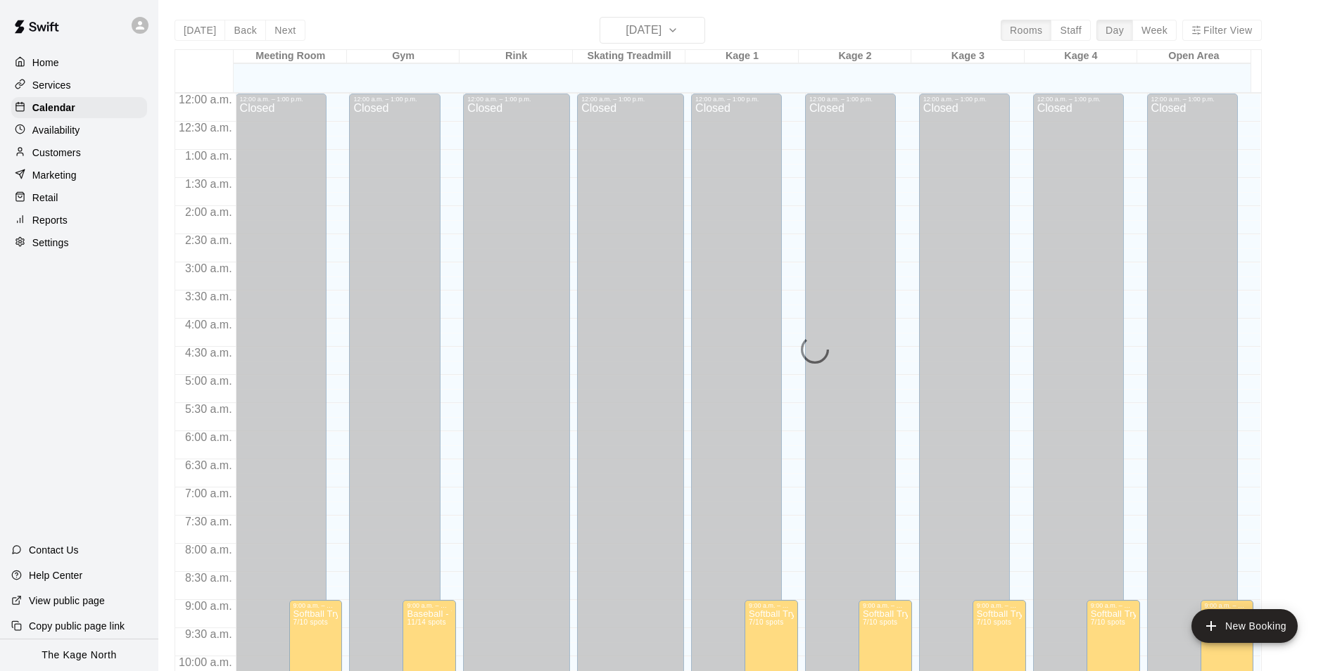
scroll to position [715, 0]
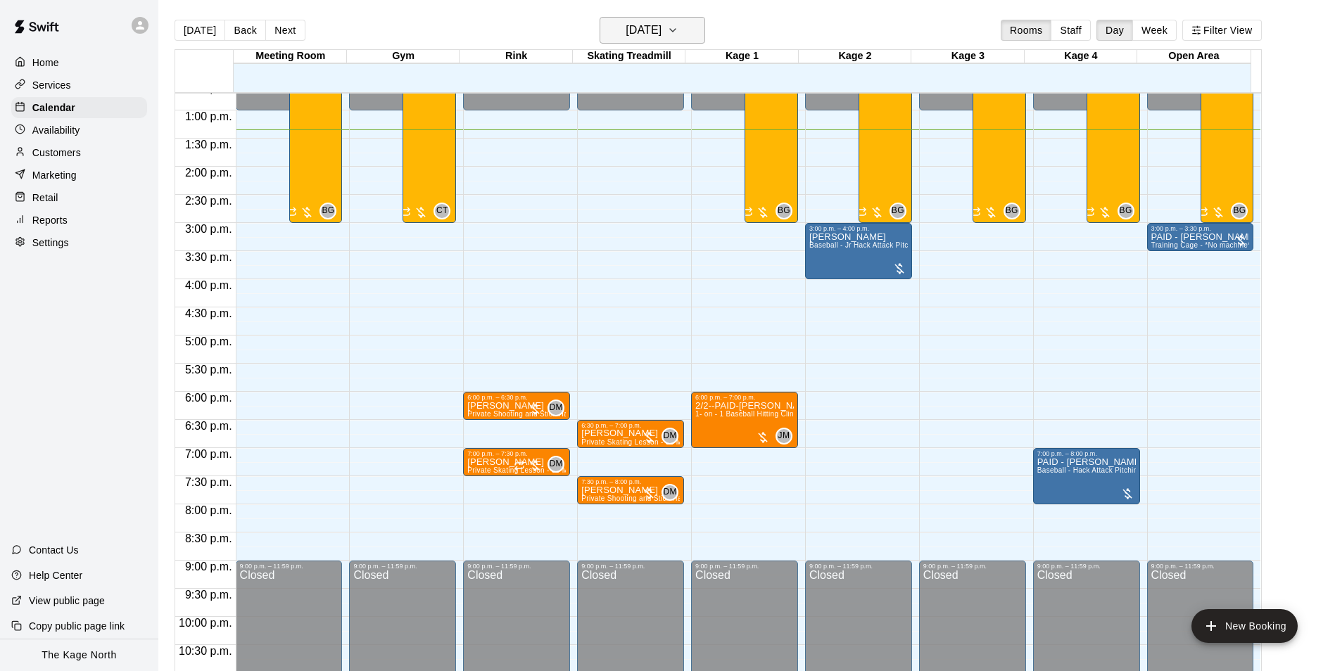
click at [662, 28] on h6 "[DATE]" at bounding box center [644, 30] width 36 height 20
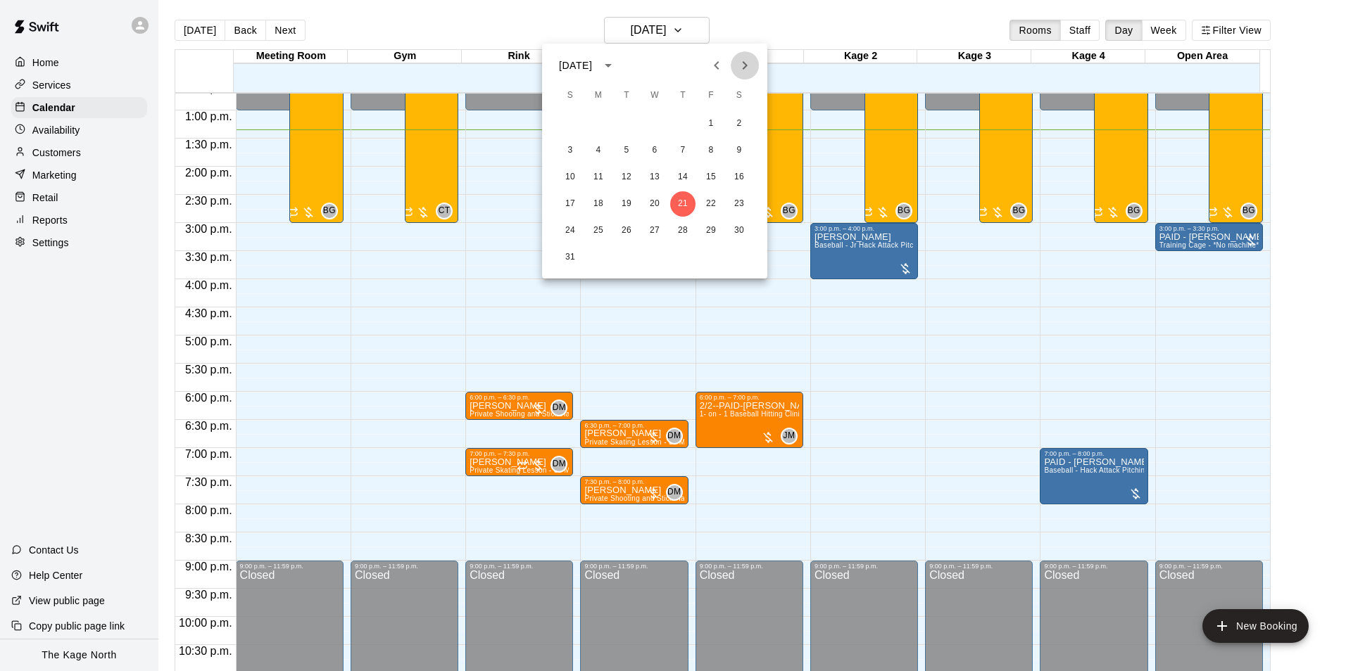
click at [738, 71] on icon "Next month" at bounding box center [744, 65] width 17 height 17
click at [683, 146] on button "11" at bounding box center [682, 150] width 25 height 25
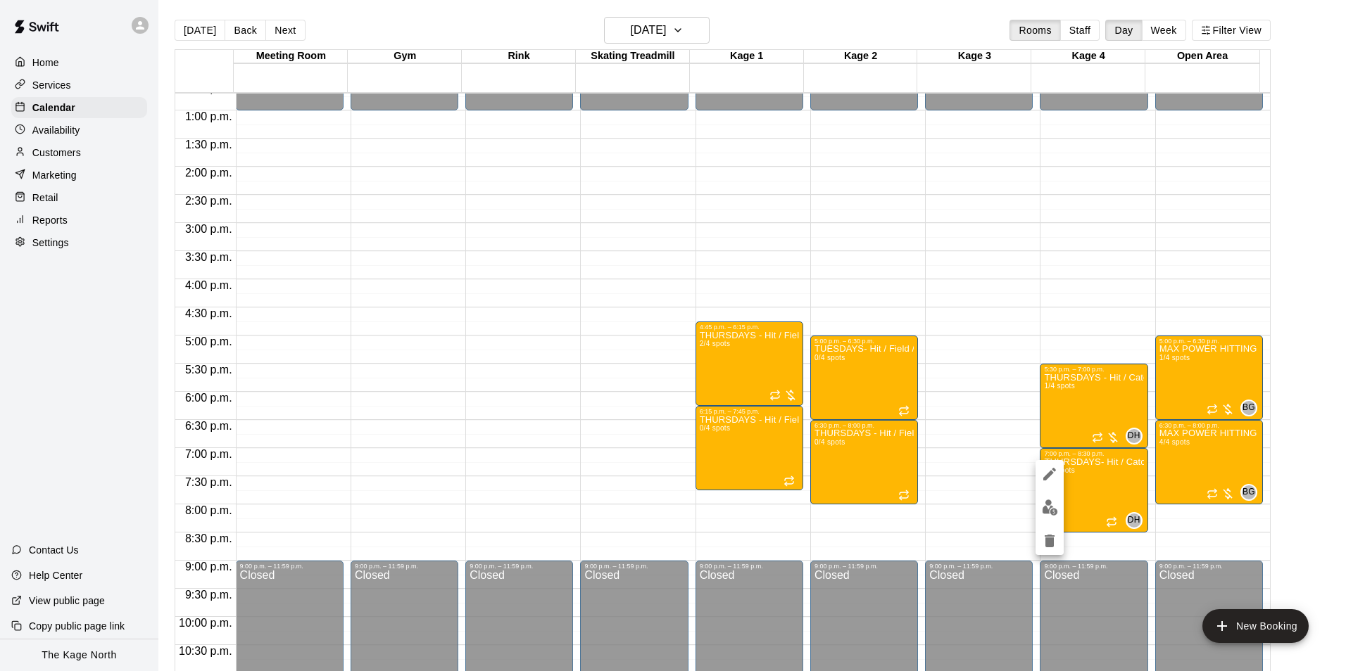
click at [1058, 510] on button "edit" at bounding box center [1049, 507] width 28 height 27
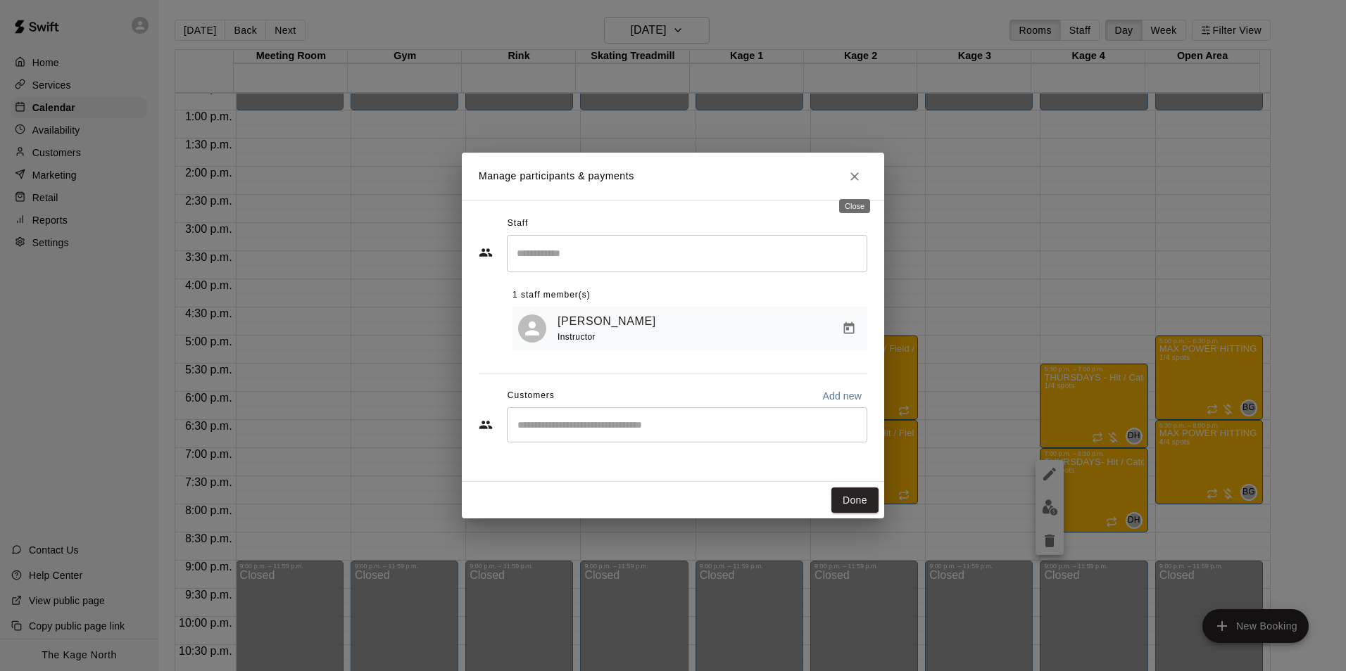
click at [854, 172] on icon "Close" at bounding box center [854, 177] width 14 height 14
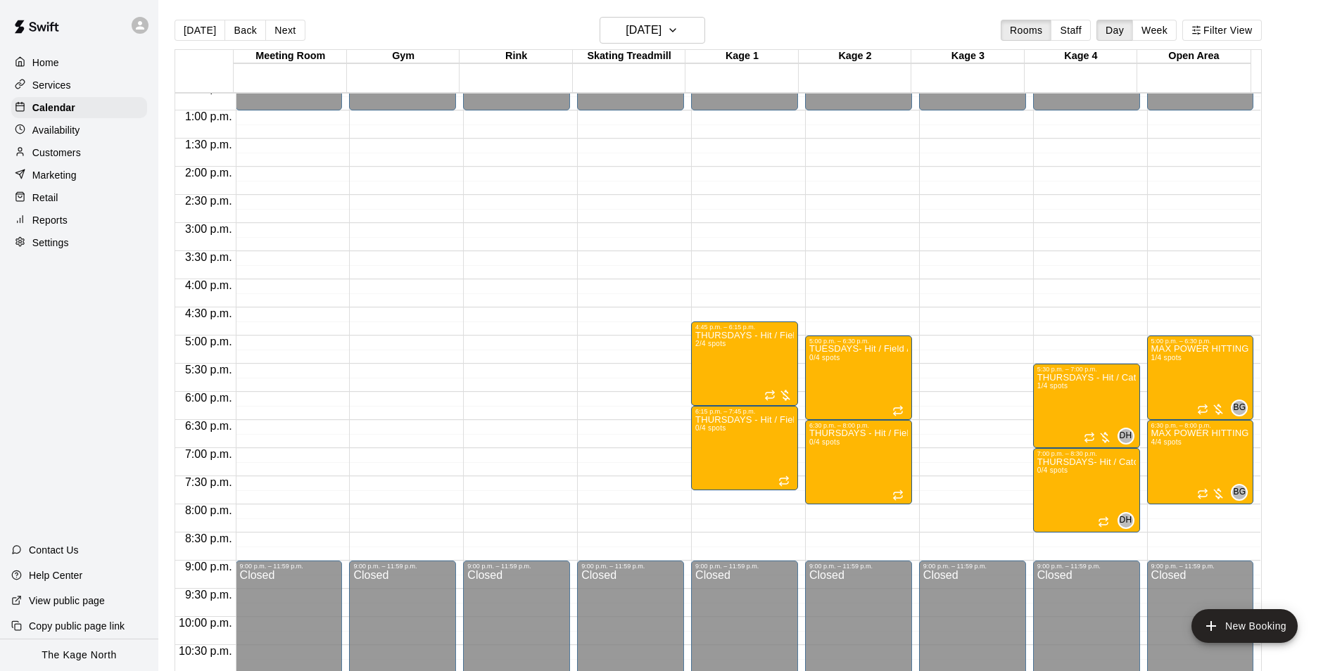
click at [491, 34] on div "[DATE] Back [DATE][DATE] Rooms Staff Day Week Filter View" at bounding box center [718, 33] width 1087 height 32
click at [499, 27] on div "[DATE] Back [DATE][DATE] Rooms Staff Day Week Filter View" at bounding box center [718, 33] width 1087 height 32
click at [678, 31] on icon "button" at bounding box center [672, 30] width 11 height 17
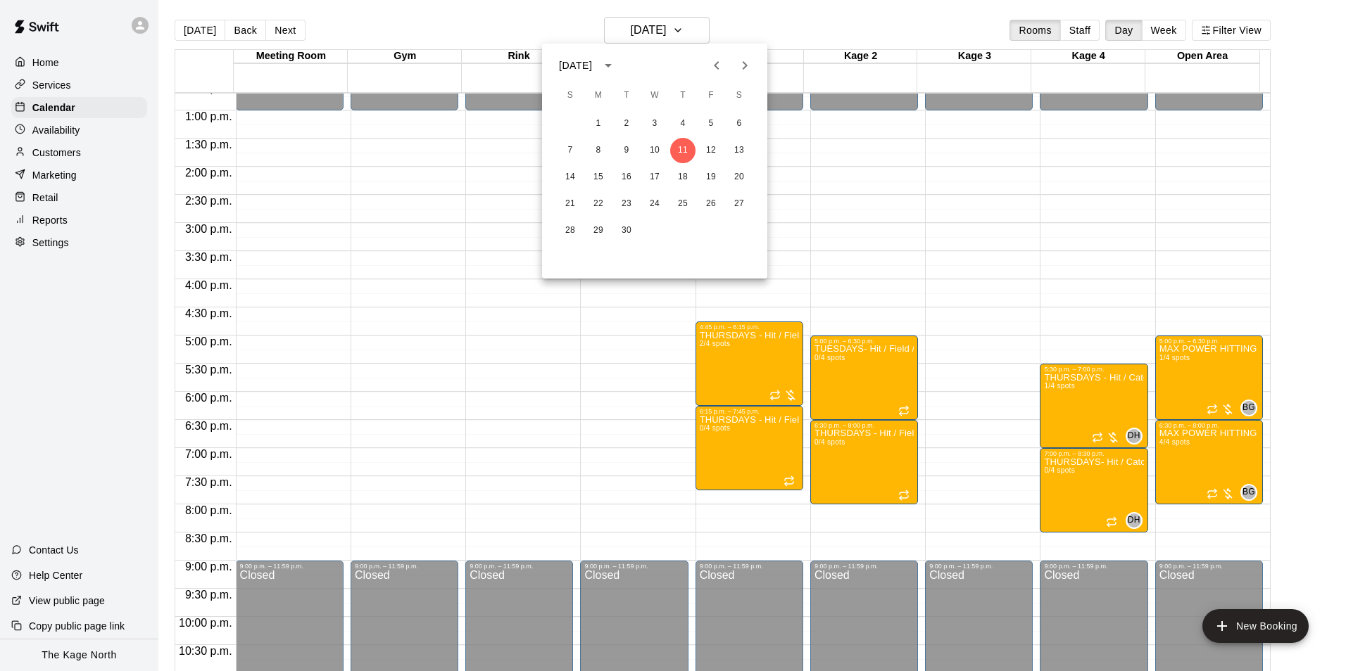
click at [791, 30] on div at bounding box center [673, 335] width 1346 height 671
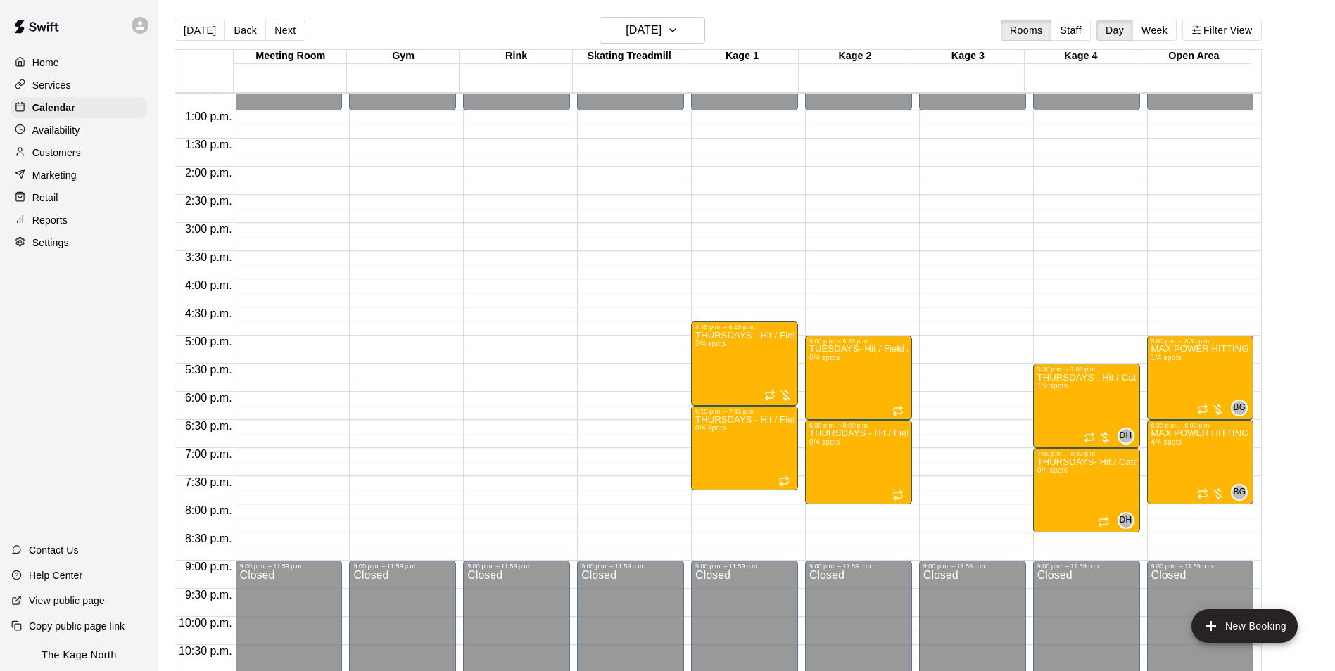
click at [513, 15] on main "[DATE] Back [DATE][DATE] Rooms Staff Day Week Filter View Meeting Room 11 Thu G…" at bounding box center [746, 347] width 1177 height 694
click at [77, 153] on p "Customers" at bounding box center [56, 153] width 49 height 14
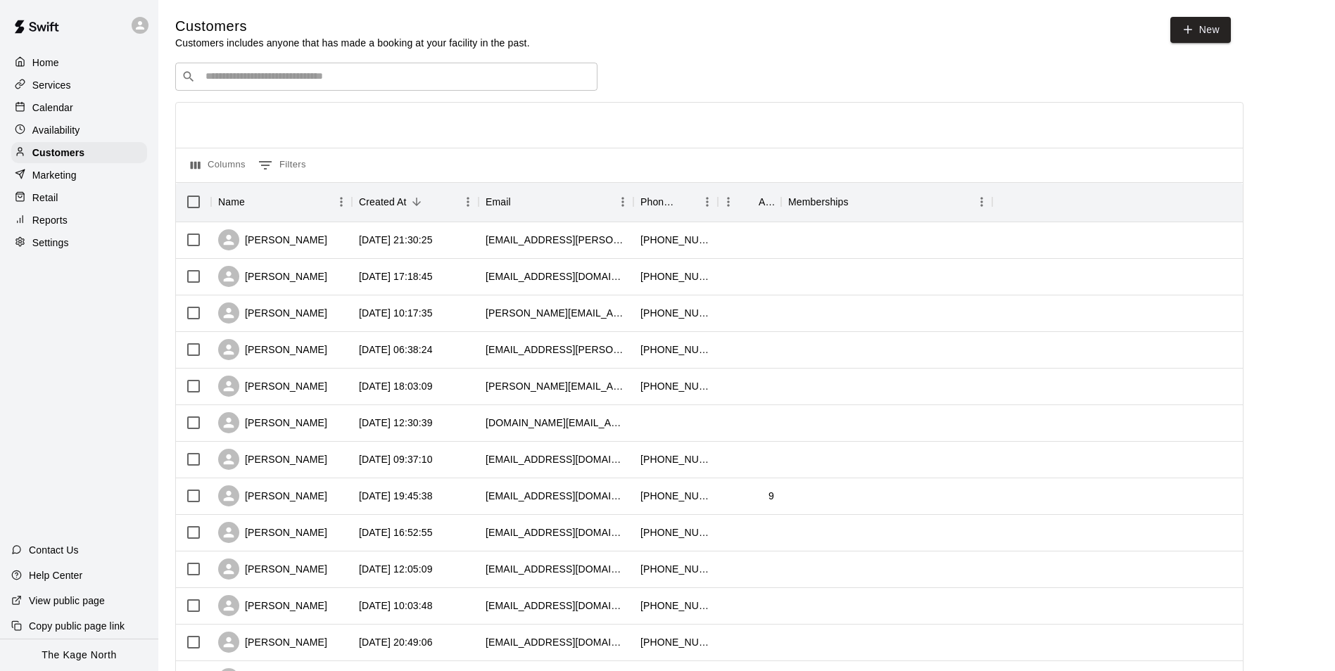
click at [53, 108] on p "Calendar" at bounding box center [52, 108] width 41 height 14
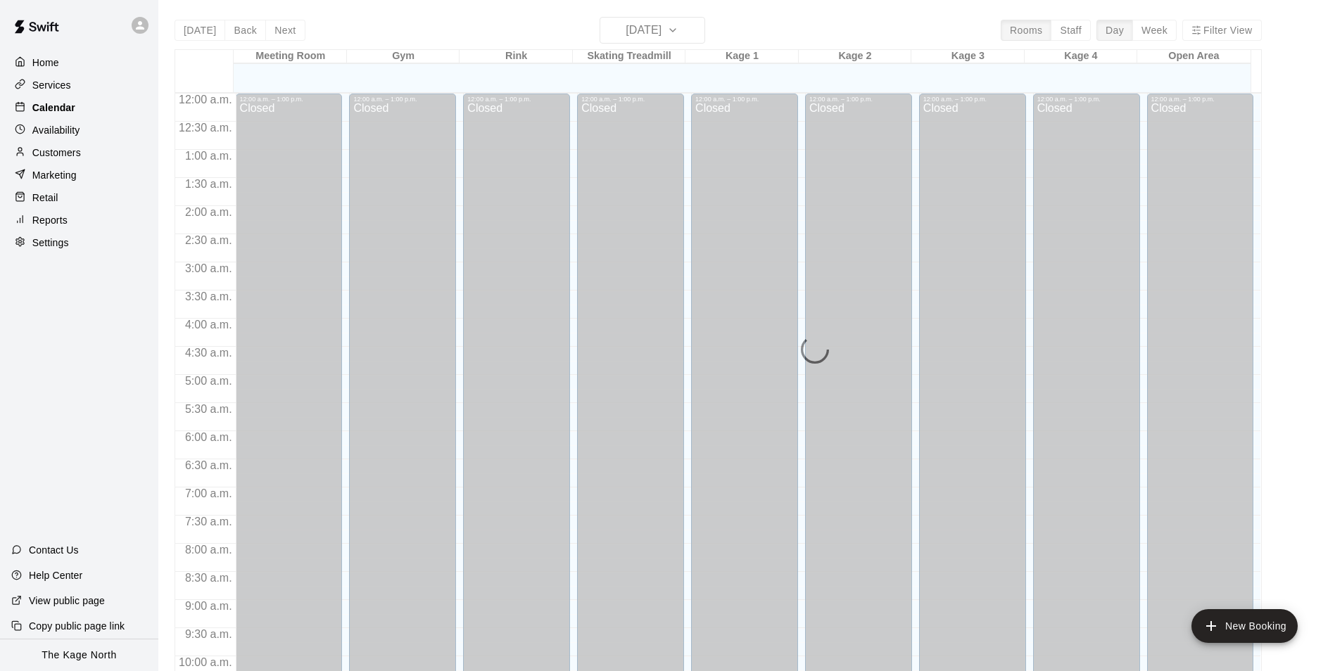
scroll to position [715, 0]
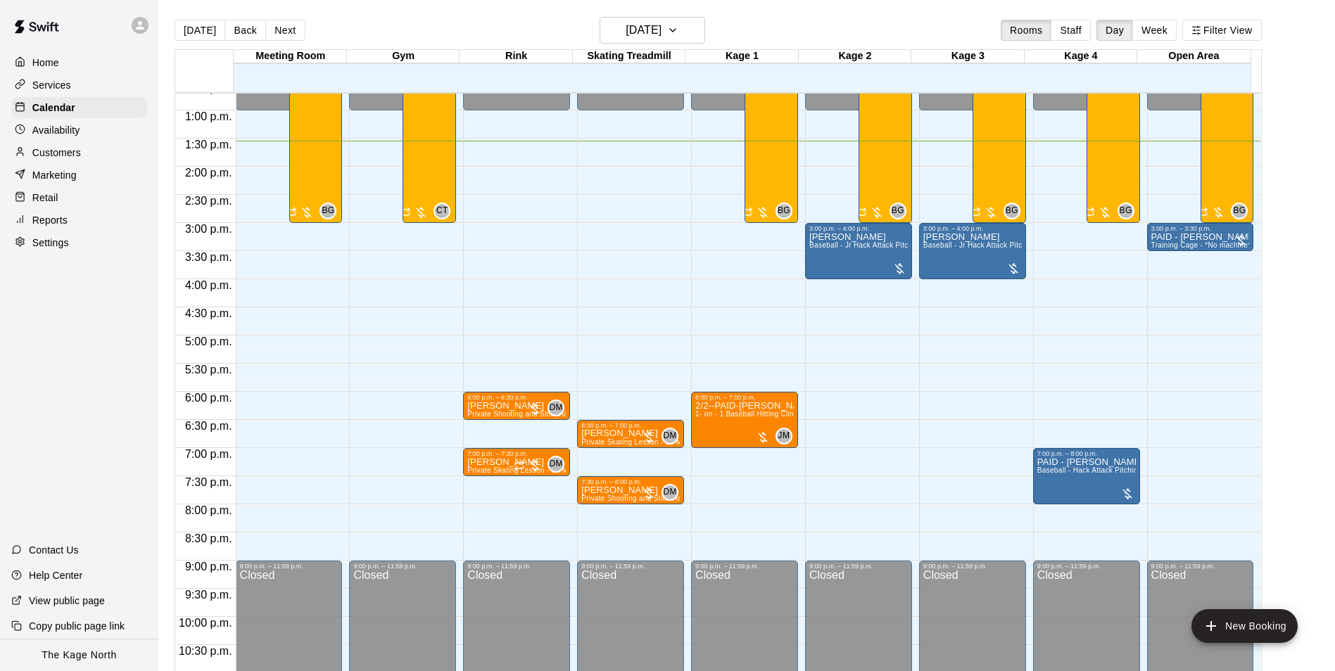
click at [57, 83] on p "Services" at bounding box center [51, 85] width 39 height 14
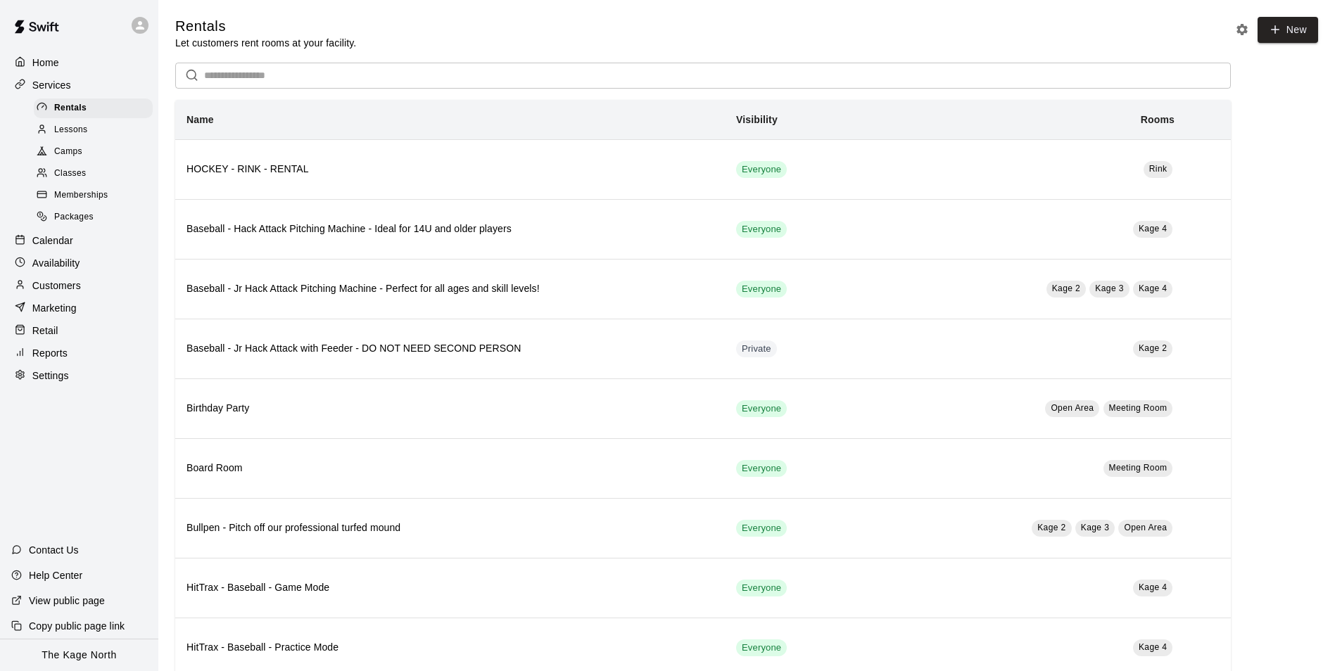
click at [77, 151] on span "Camps" at bounding box center [68, 152] width 28 height 14
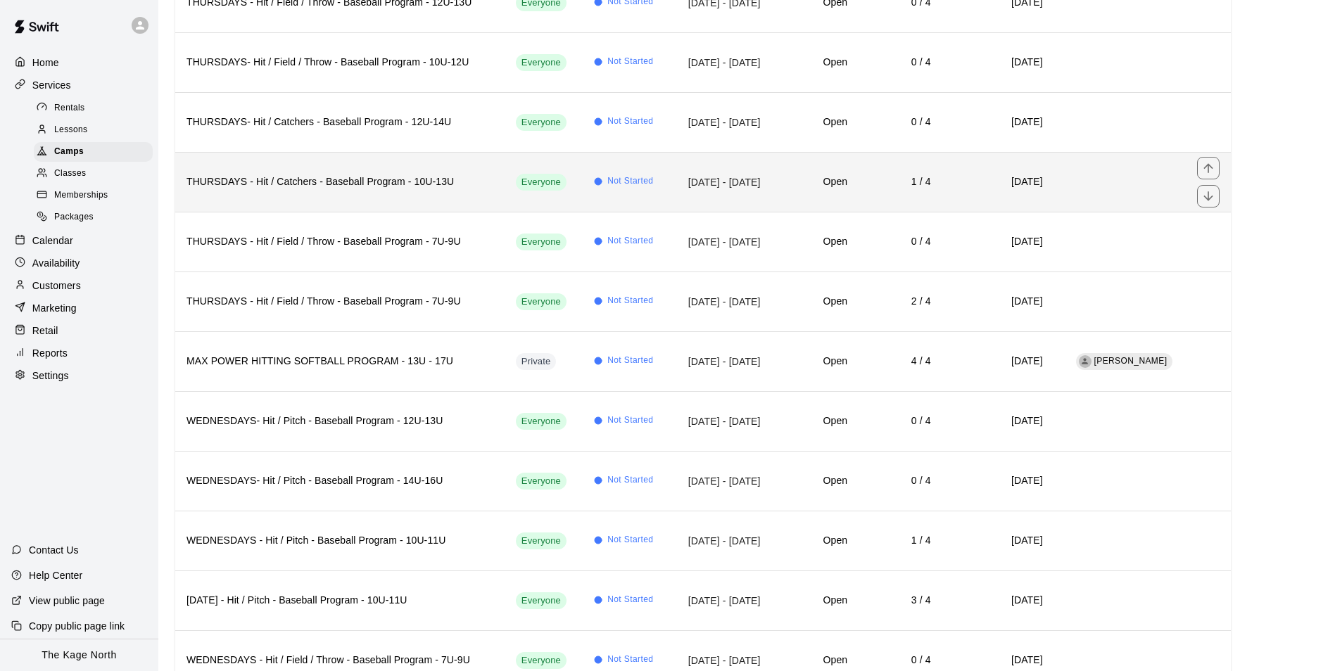
scroll to position [2111, 0]
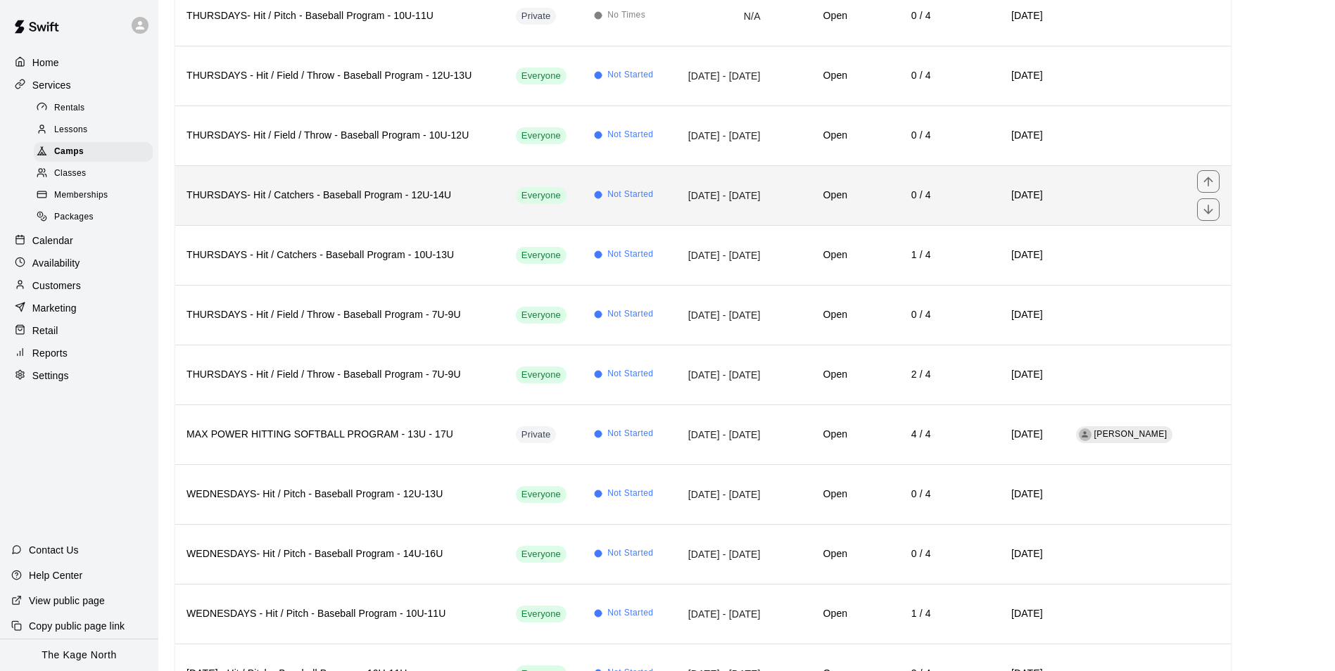
click at [407, 204] on th "THURSDAYS- Hit / Catchers - Baseball Program - 12U-14U" at bounding box center [339, 195] width 329 height 60
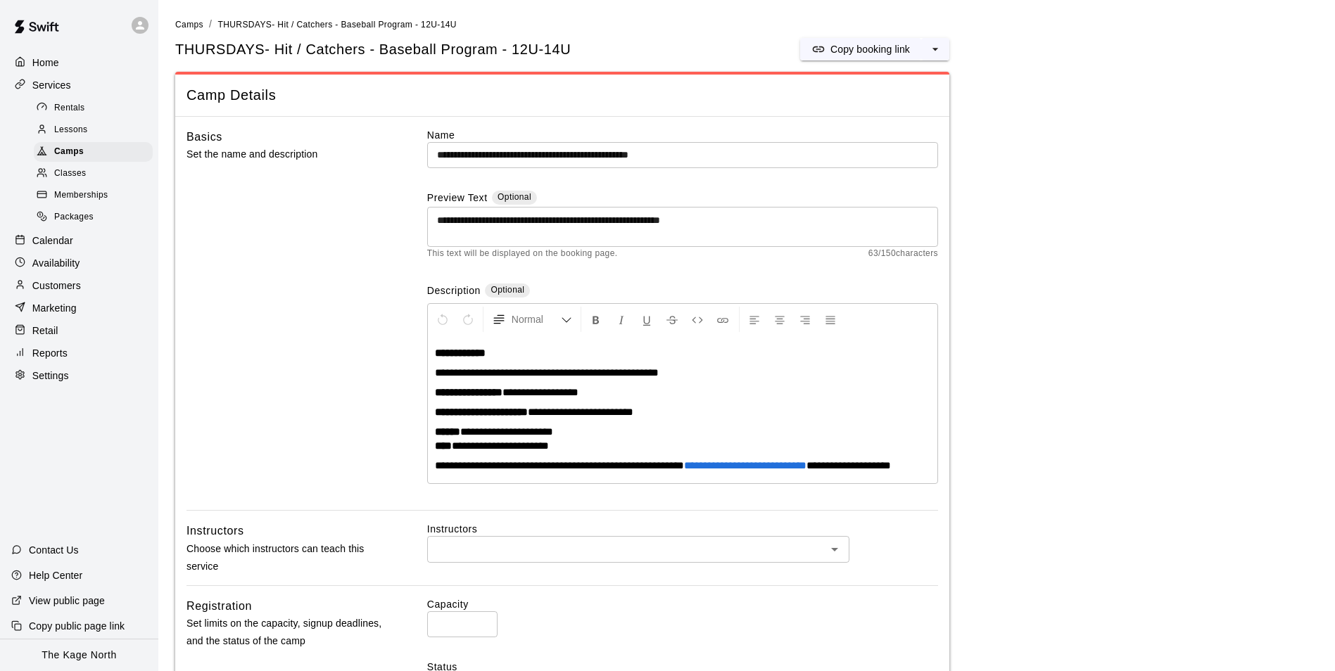
click at [52, 63] on p "Home" at bounding box center [45, 63] width 27 height 14
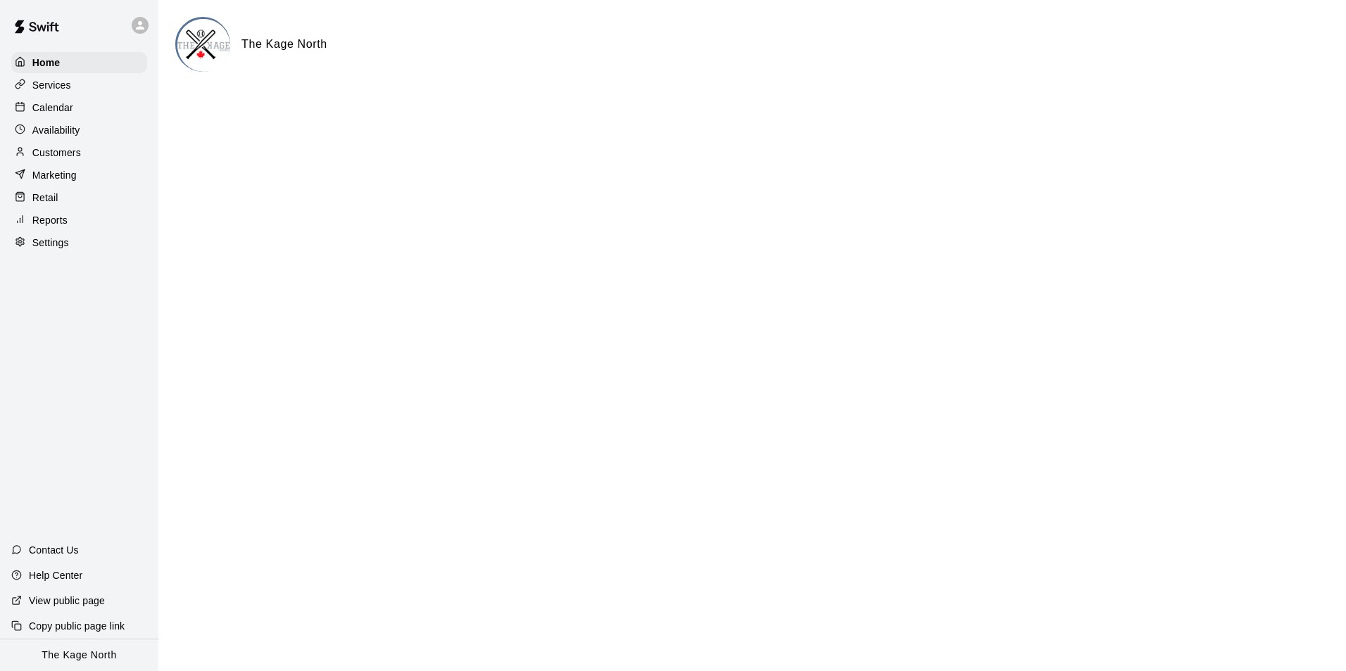
click at [56, 109] on p "Calendar" at bounding box center [52, 108] width 41 height 14
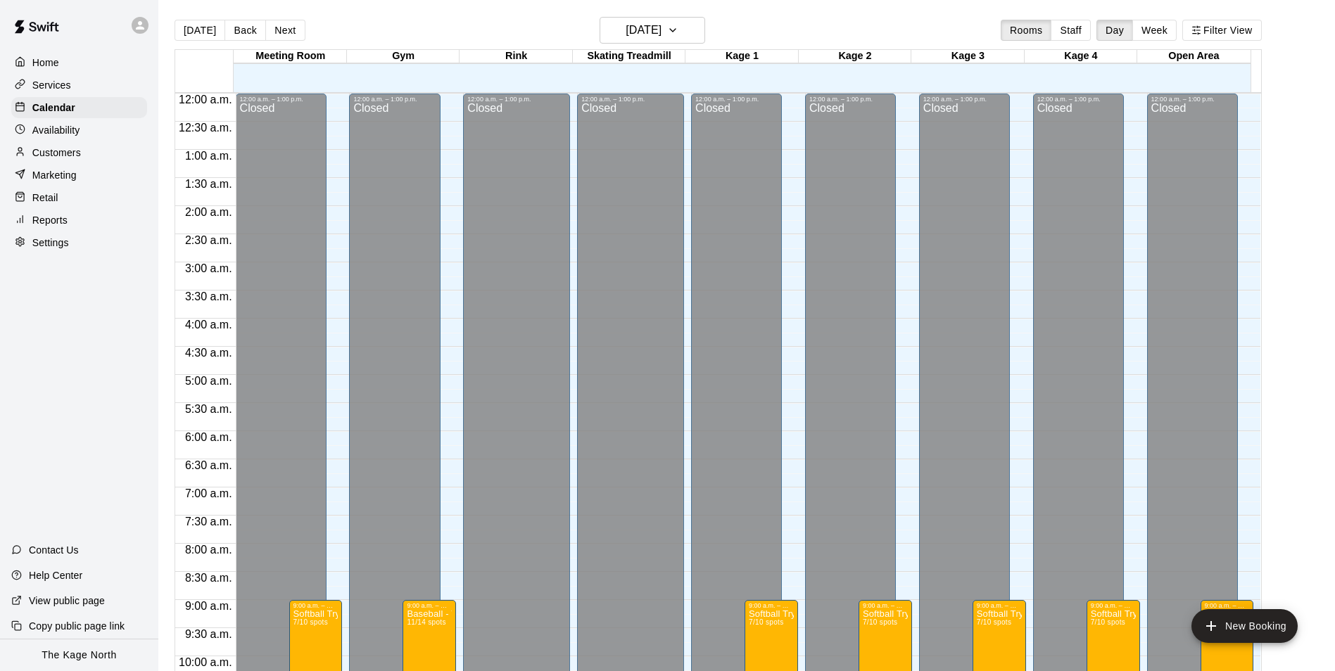
scroll to position [715, 0]
